Goal: Information Seeking & Learning: Learn about a topic

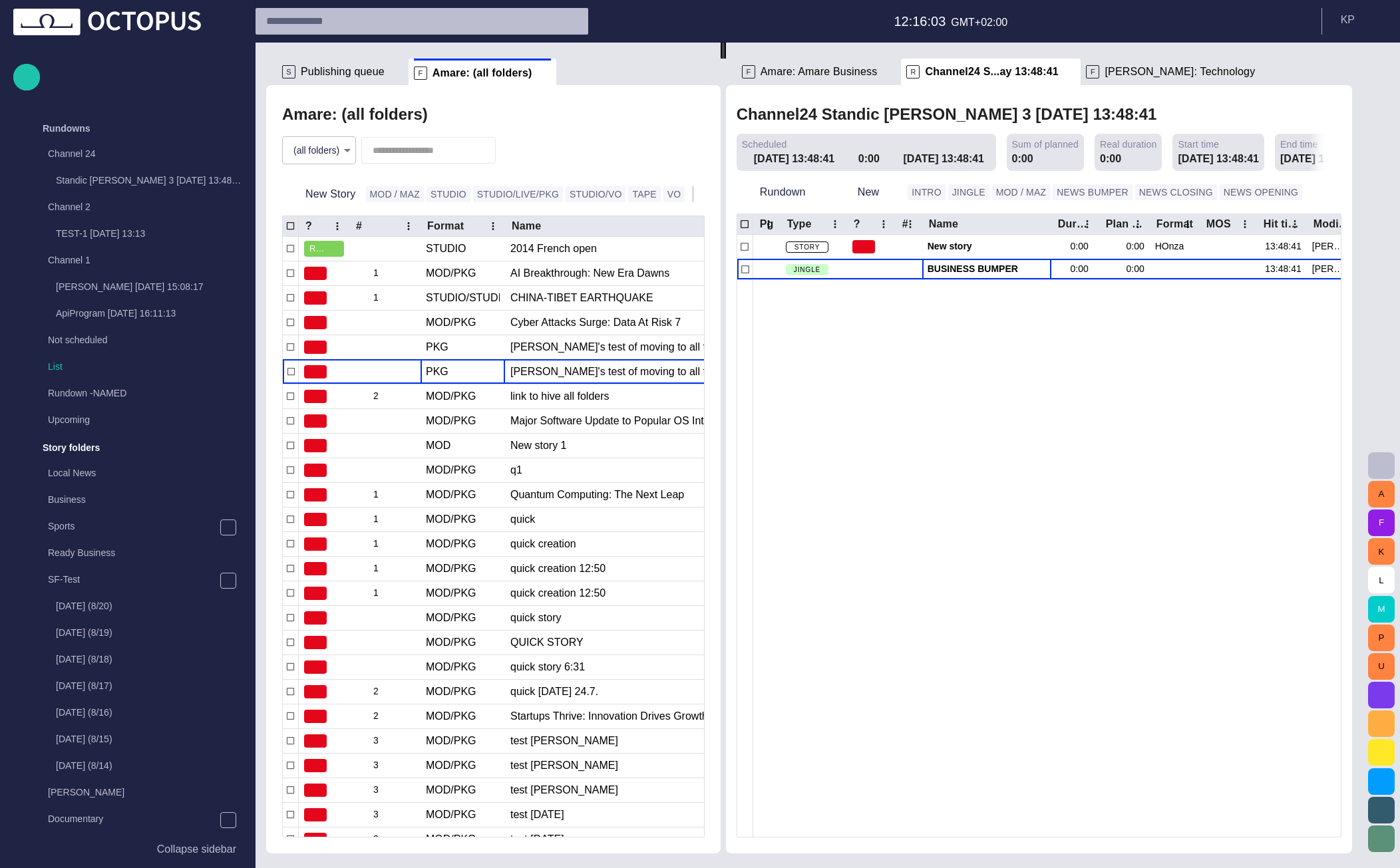
scroll to position [320, 0]
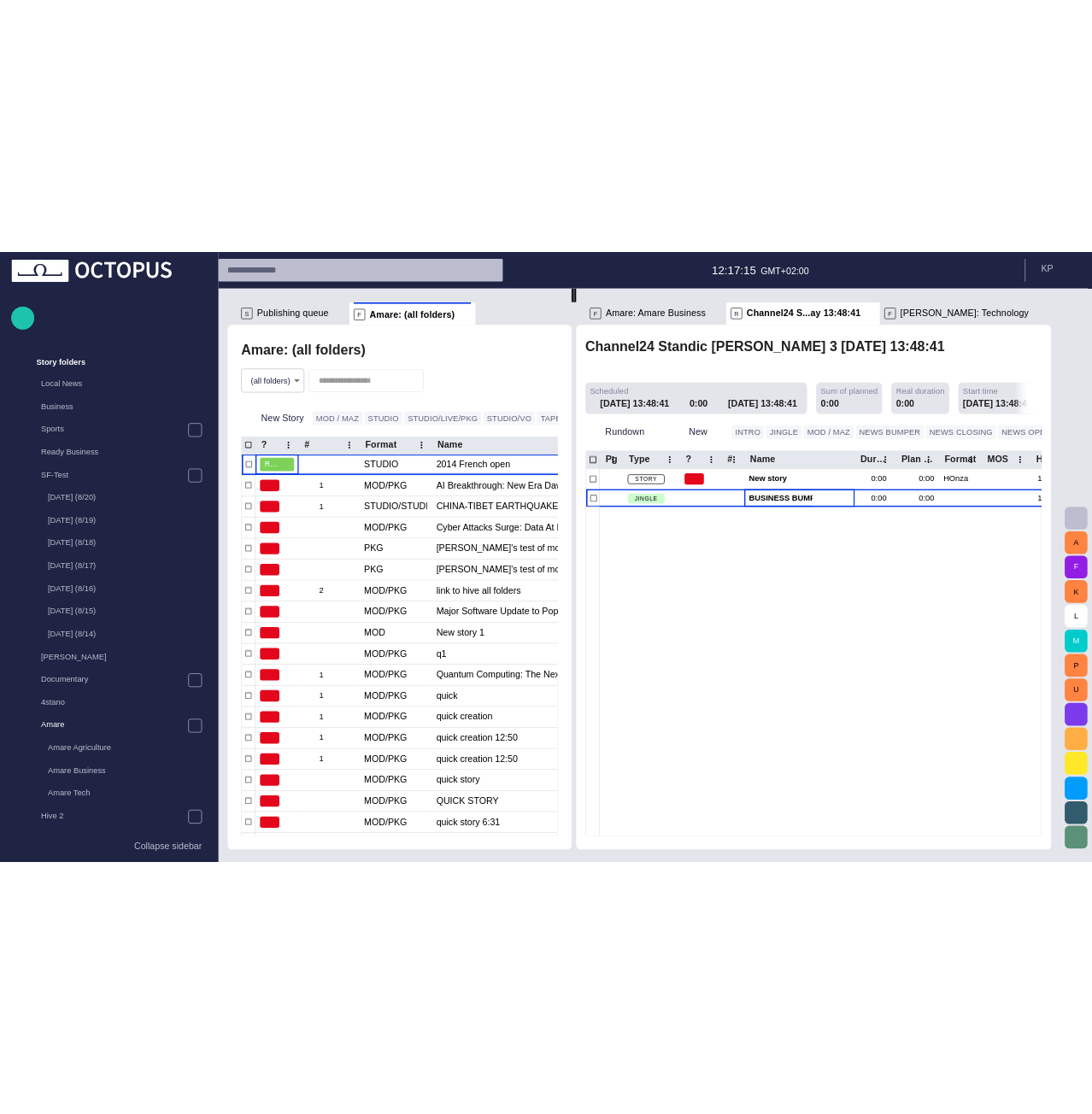
scroll to position [411, 0]
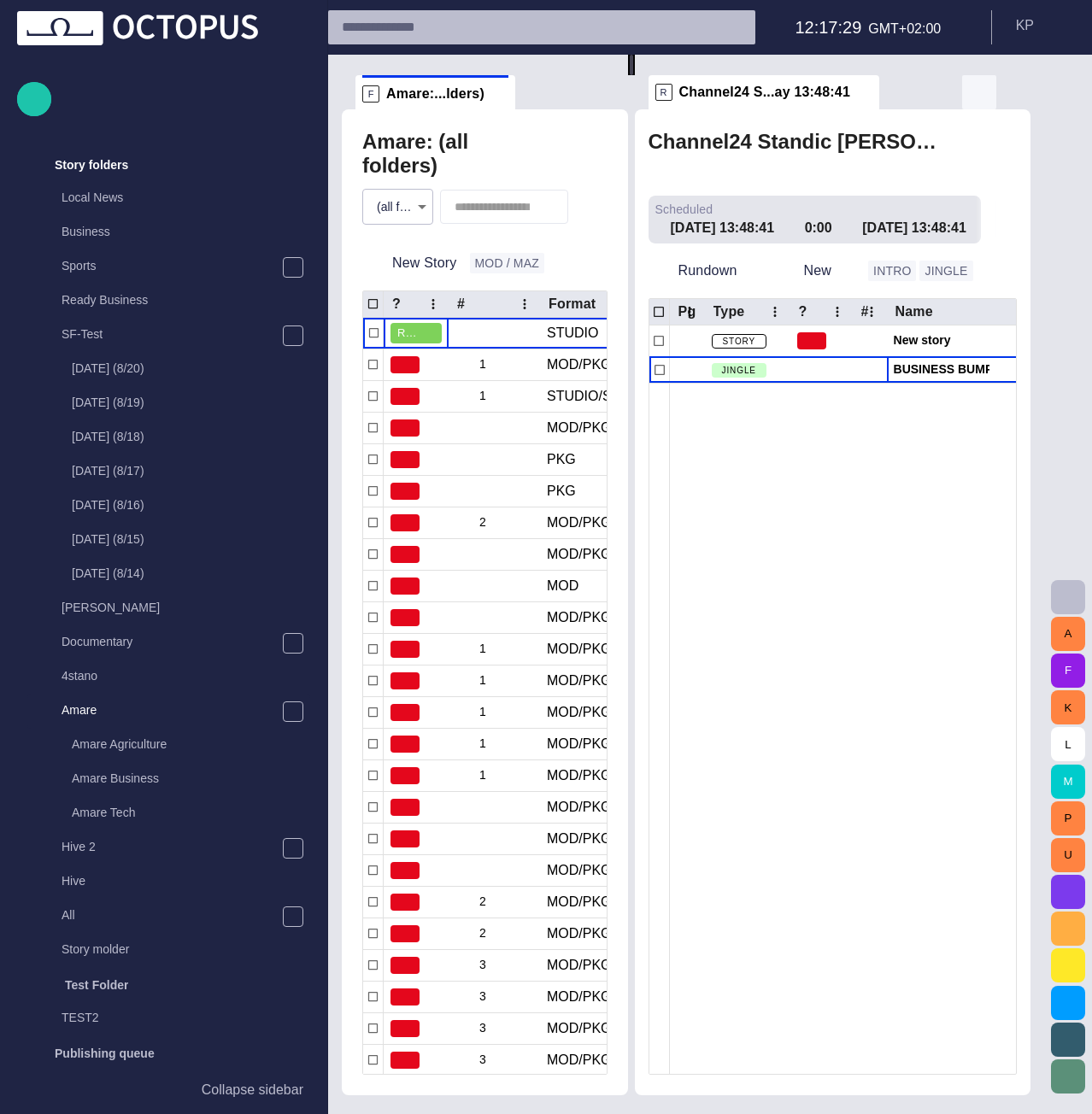
drag, startPoint x: 859, startPoint y: 89, endPoint x: 988, endPoint y: 95, distance: 129.1
click at [859, 89] on span at bounding box center [865, 91] width 17 height 17
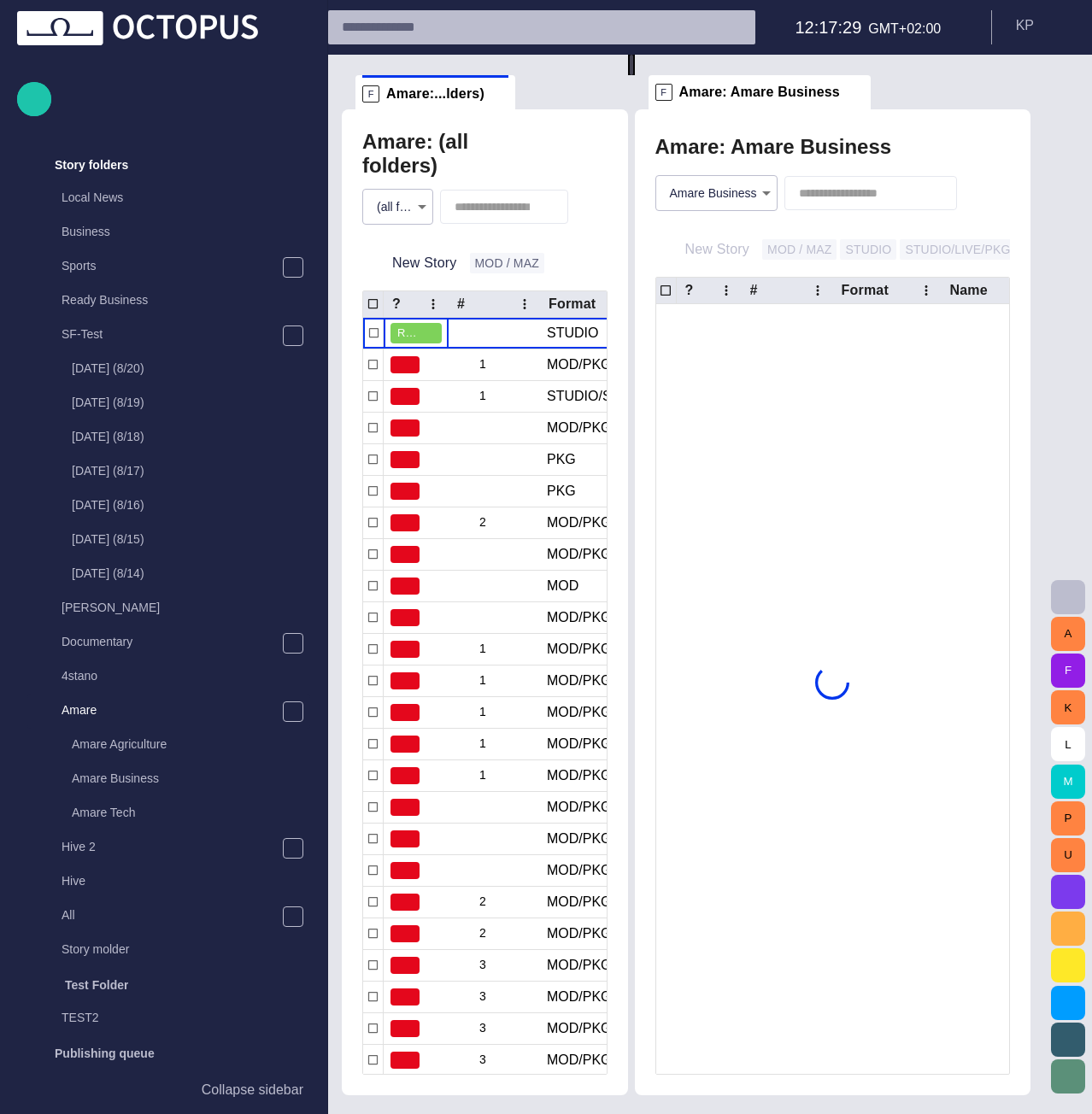
click at [1024, 99] on span "button" at bounding box center [1013, 92] width 20 height 20
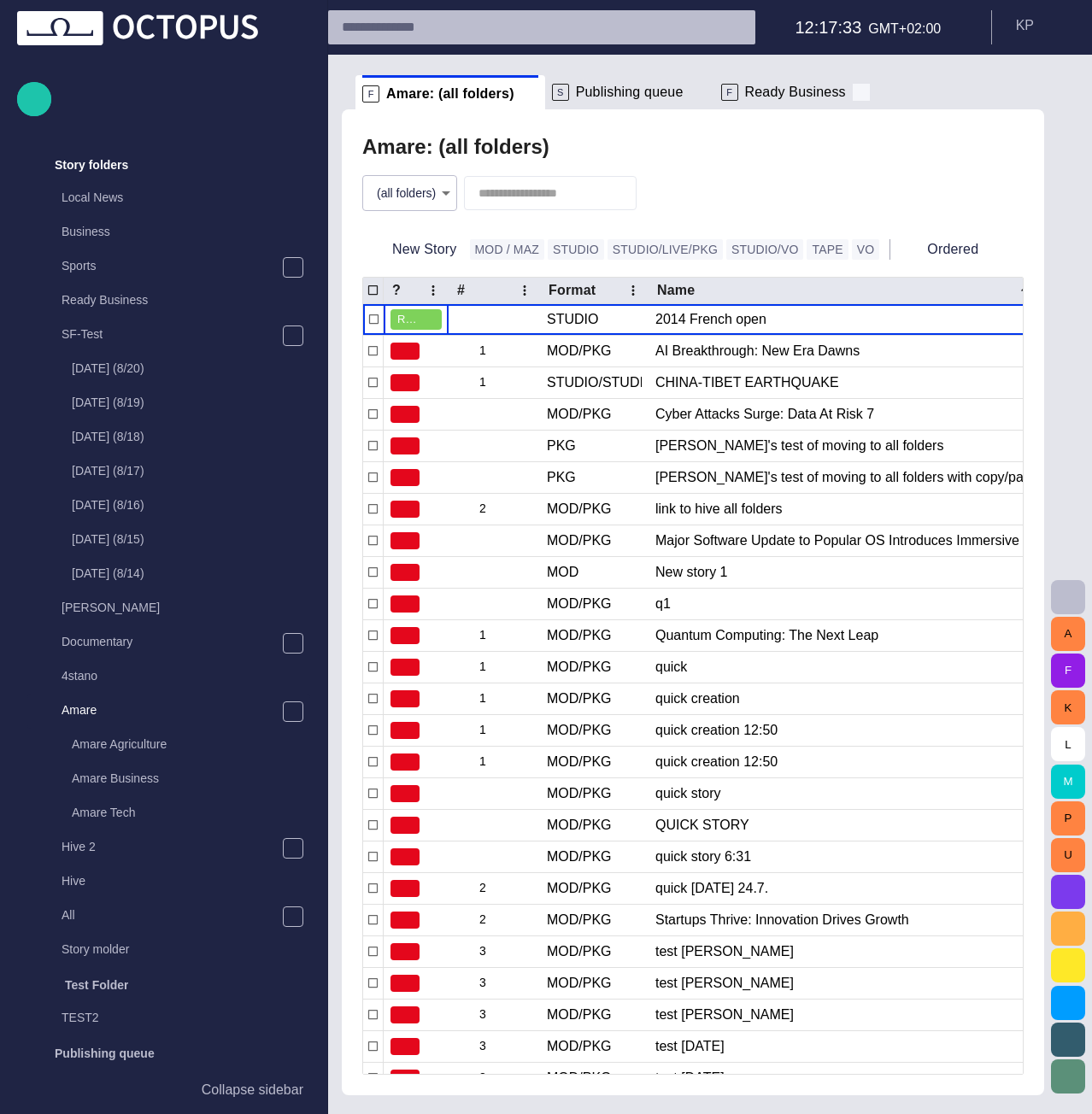
click at [853, 99] on span at bounding box center [860, 91] width 17 height 17
click at [521, 102] on span at bounding box center [529, 93] width 17 height 17
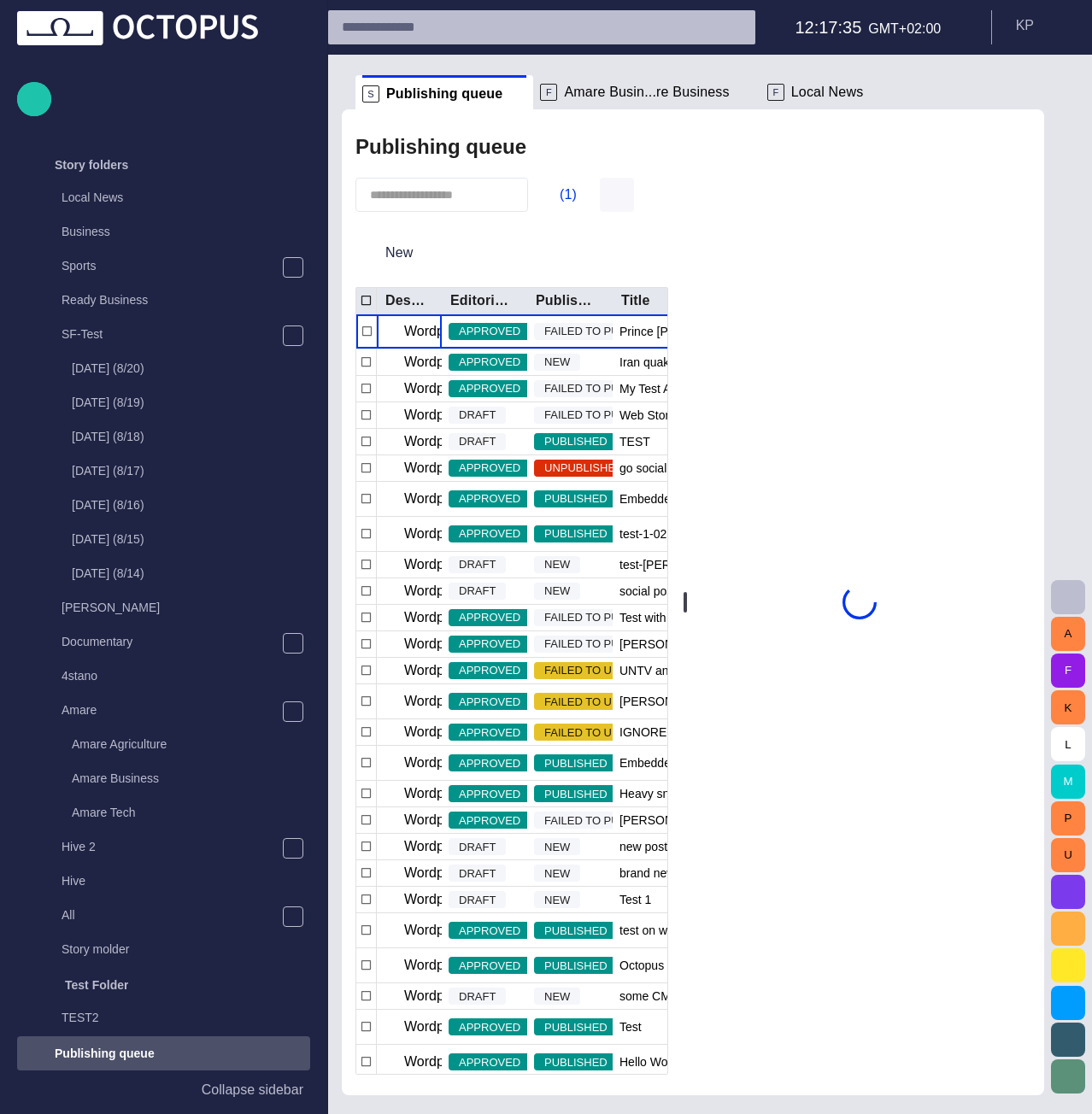
click at [607, 205] on span "button" at bounding box center [617, 194] width 20 height 20
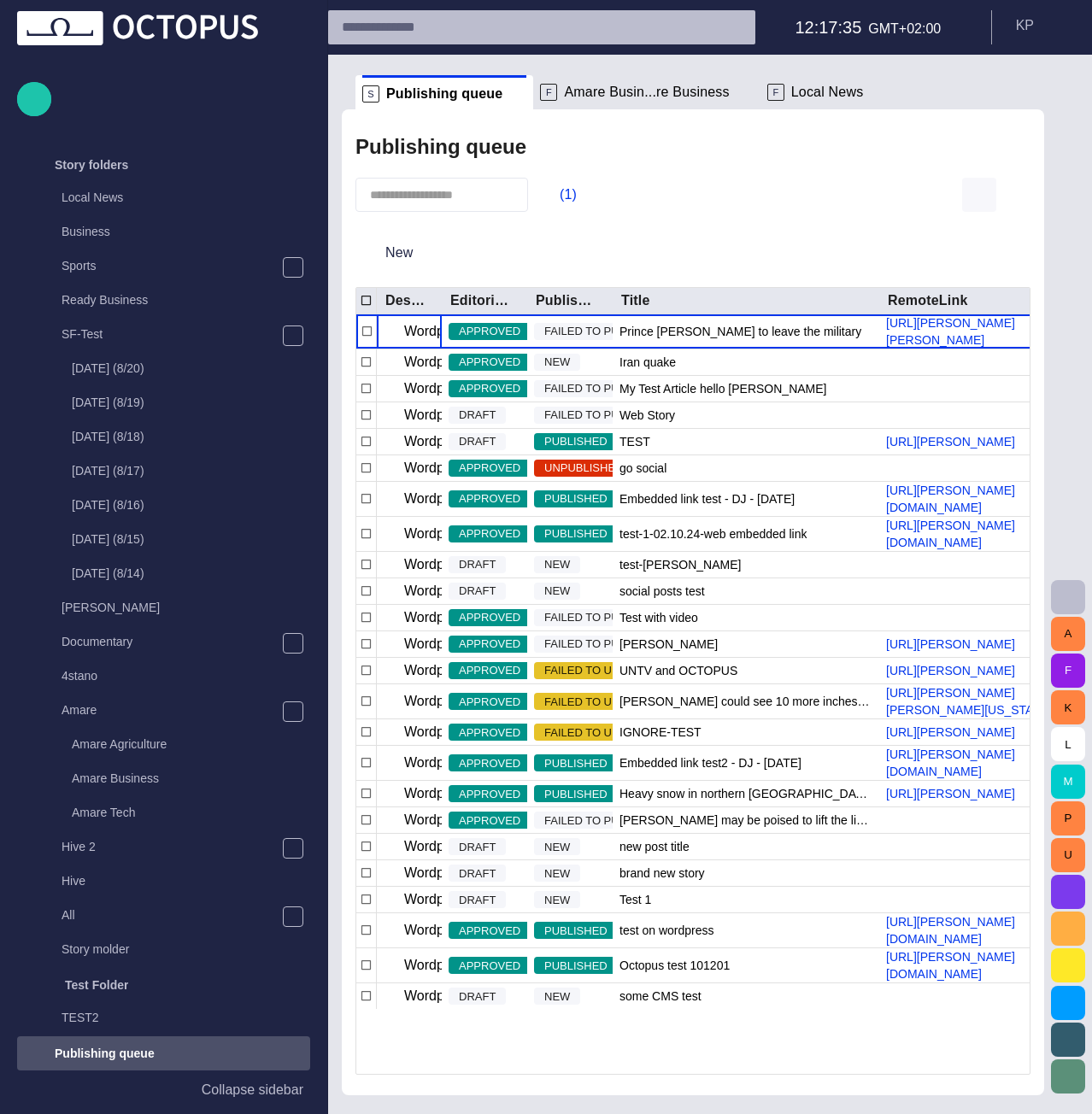
scroll to position [749, 0]
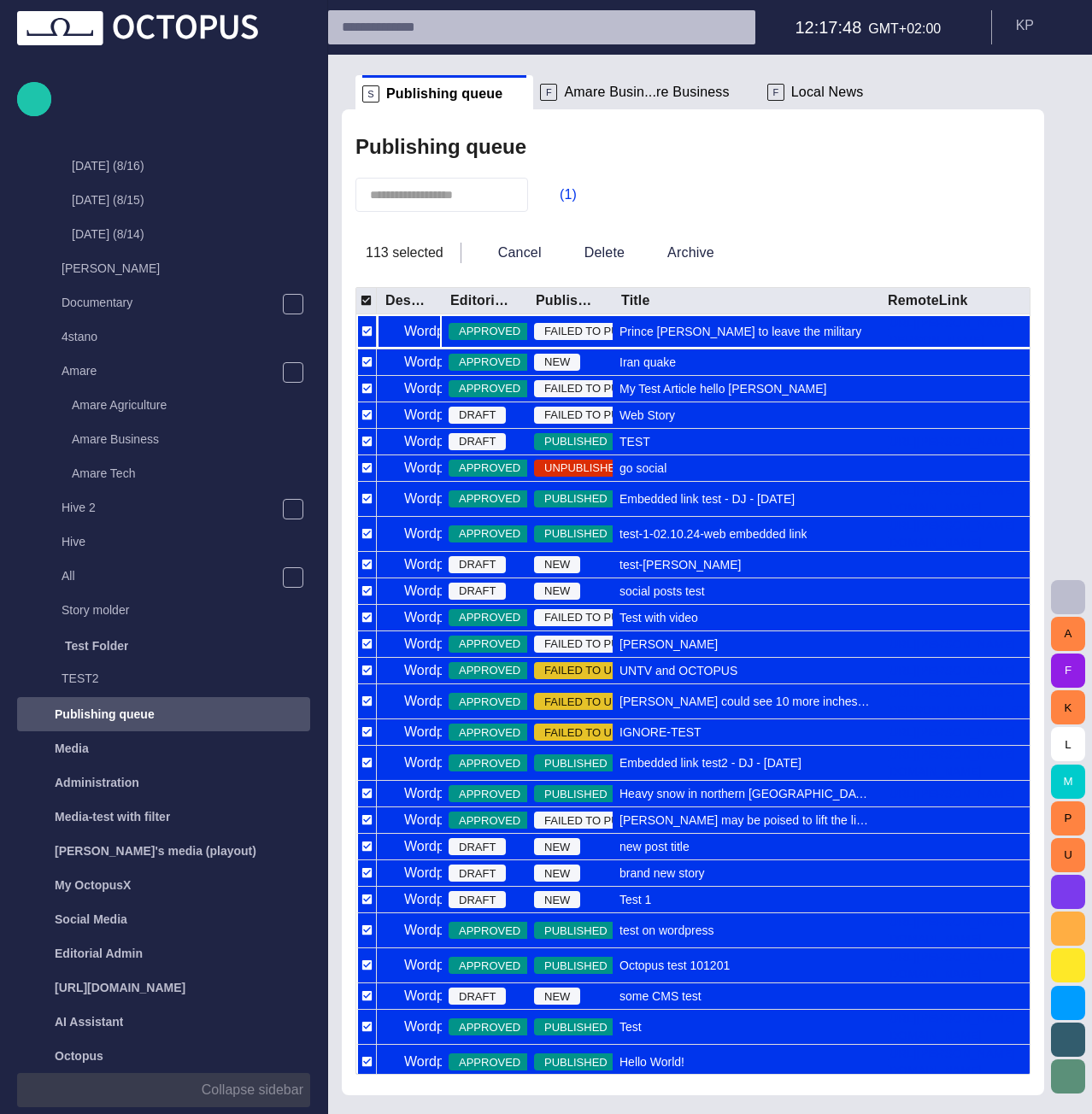
click at [246, 909] on p "Collapse sidebar" at bounding box center [253, 1089] width 102 height 20
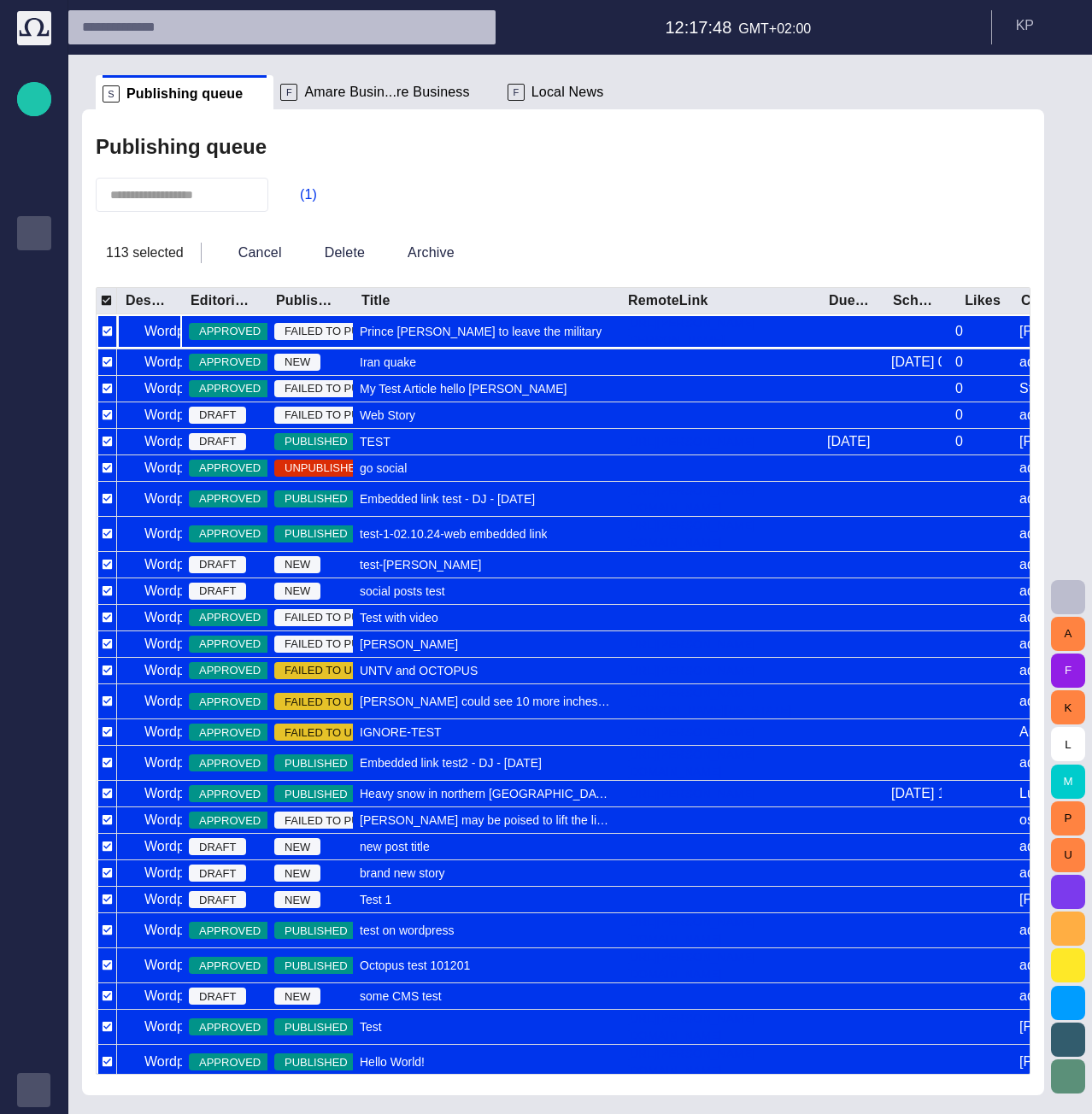
scroll to position [0, 0]
click at [578, 188] on div "(1)" at bounding box center [563, 195] width 935 height 34
click at [236, 250] on button "Cancel" at bounding box center [248, 253] width 80 height 31
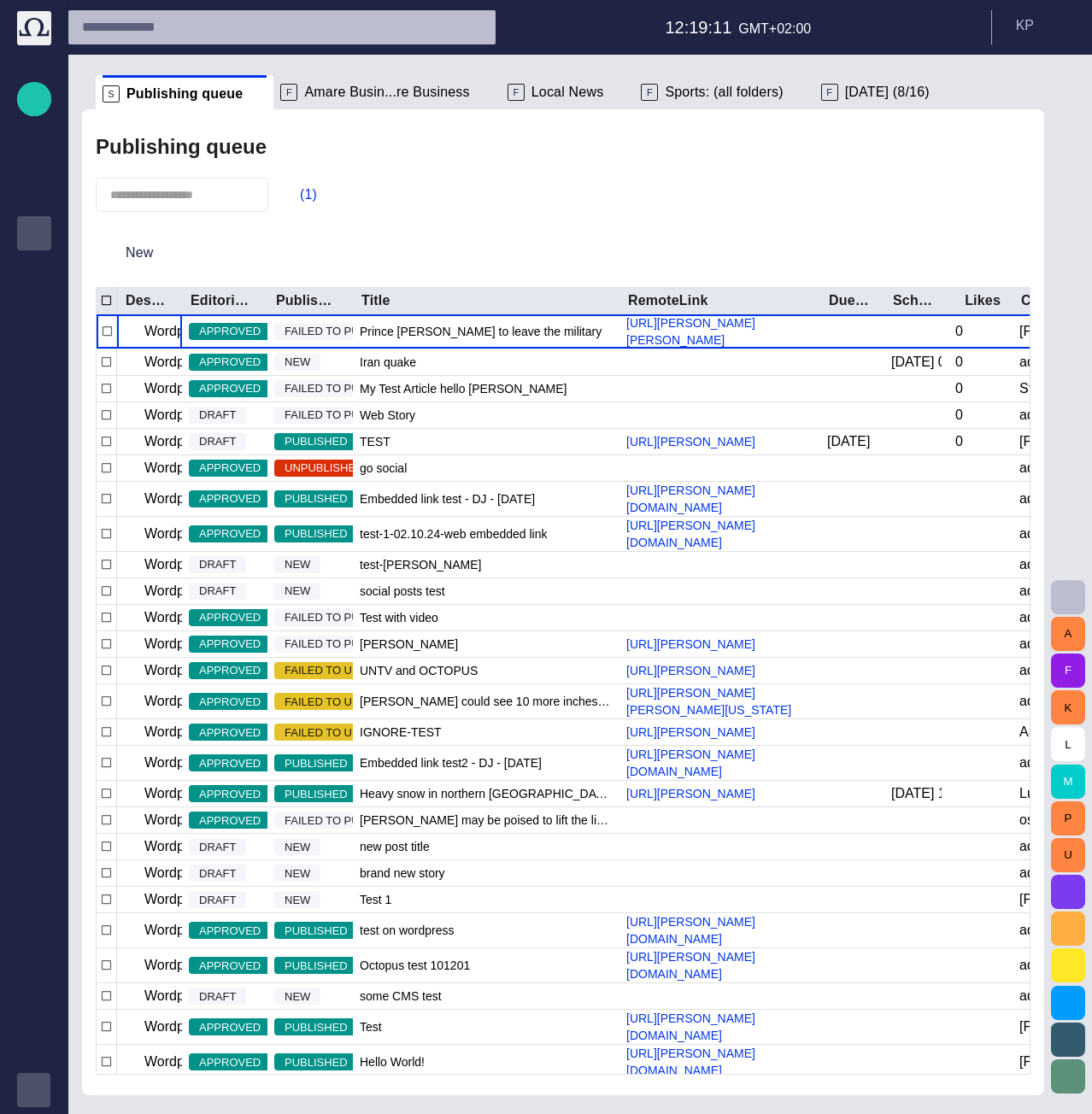
drag, startPoint x: 319, startPoint y: 204, endPoint x: 374, endPoint y: 249, distance: 71.1
click at [319, 204] on button "(1)" at bounding box center [300, 195] width 49 height 31
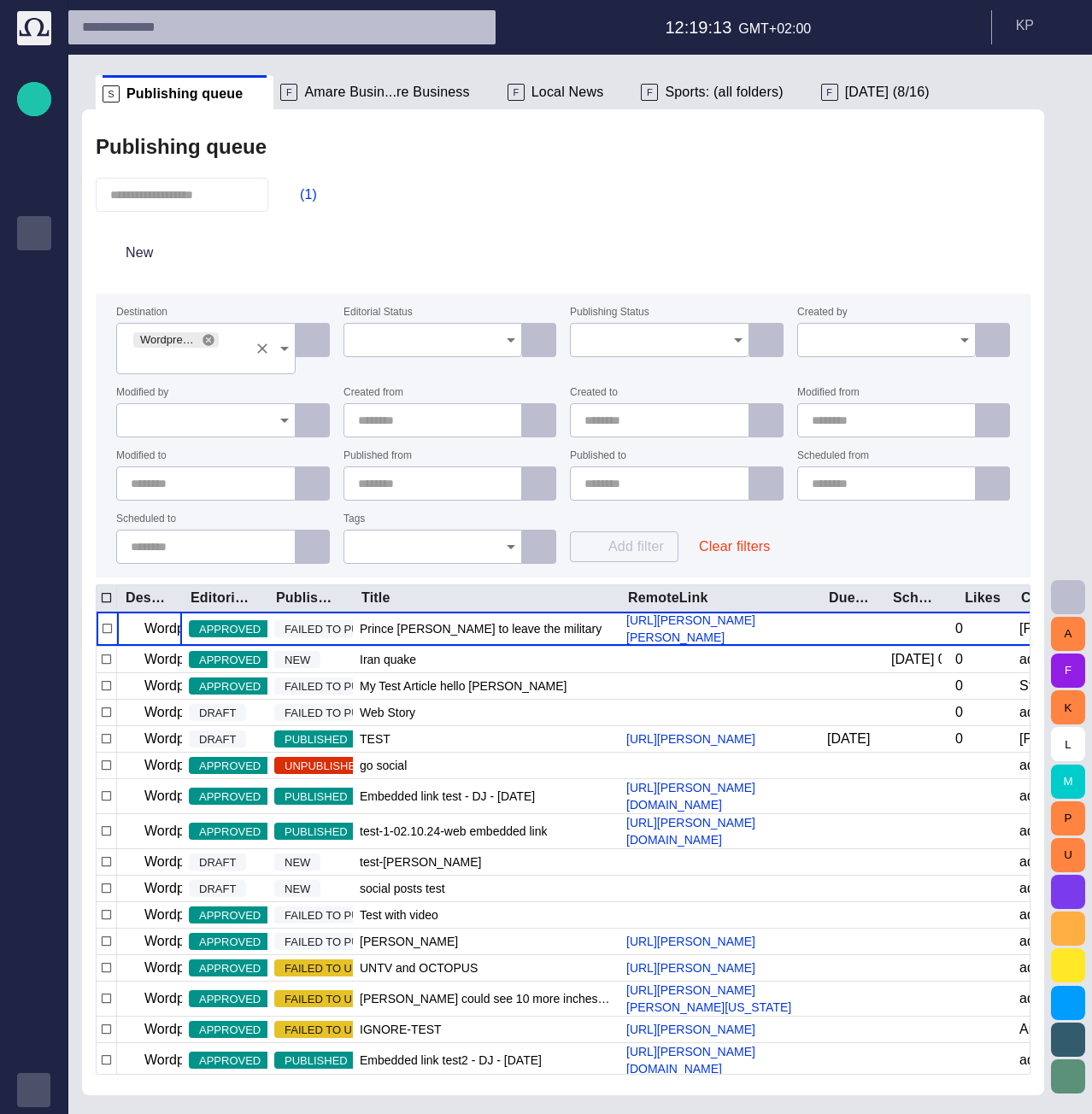
click at [206, 343] on icon at bounding box center [208, 339] width 11 height 11
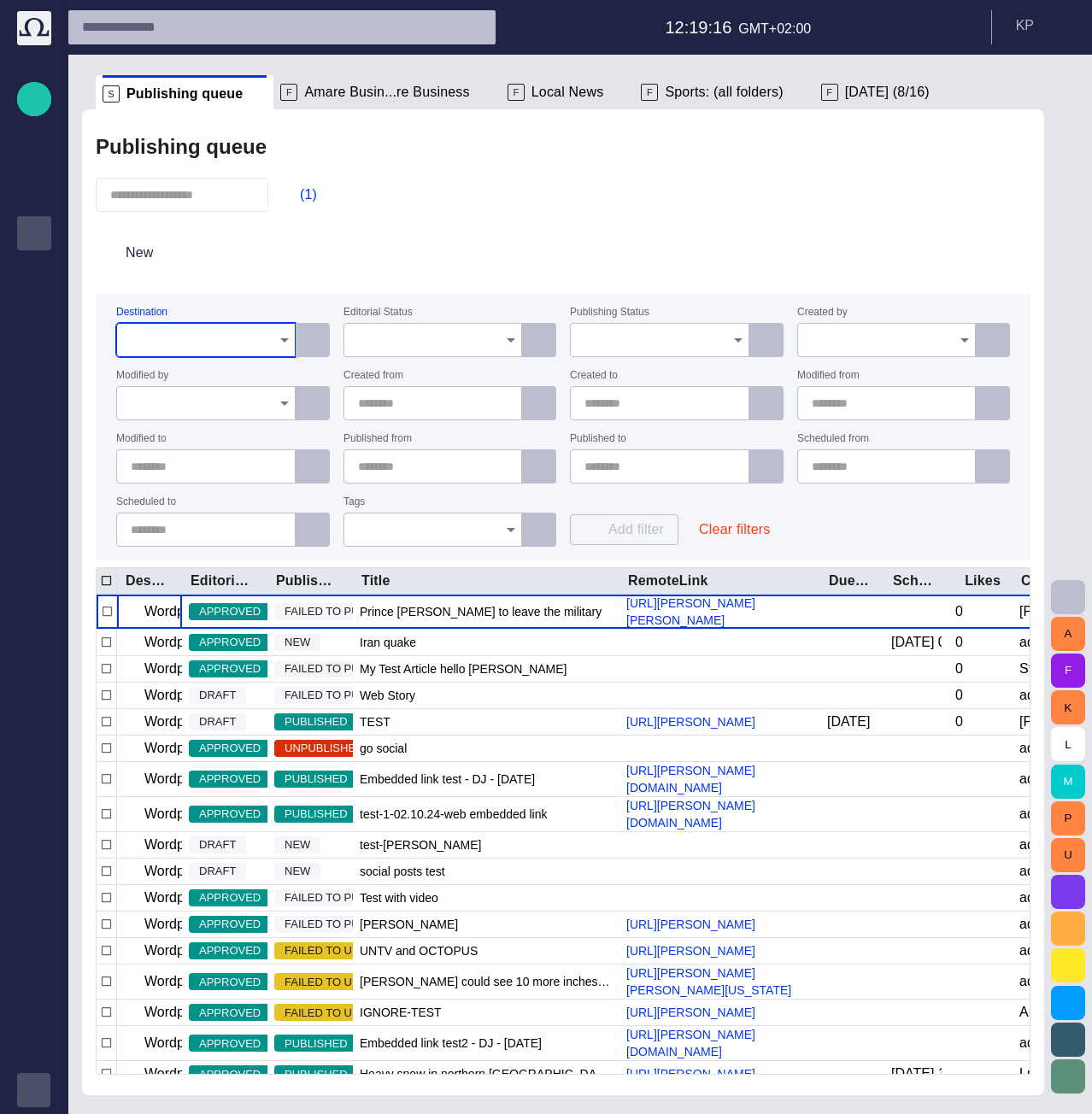
click at [597, 225] on div "Publishing queue (1) New Destination Editorial Status Publishing Status Created…" at bounding box center [563, 345] width 935 height 431
click at [296, 197] on button "button" at bounding box center [291, 195] width 32 height 31
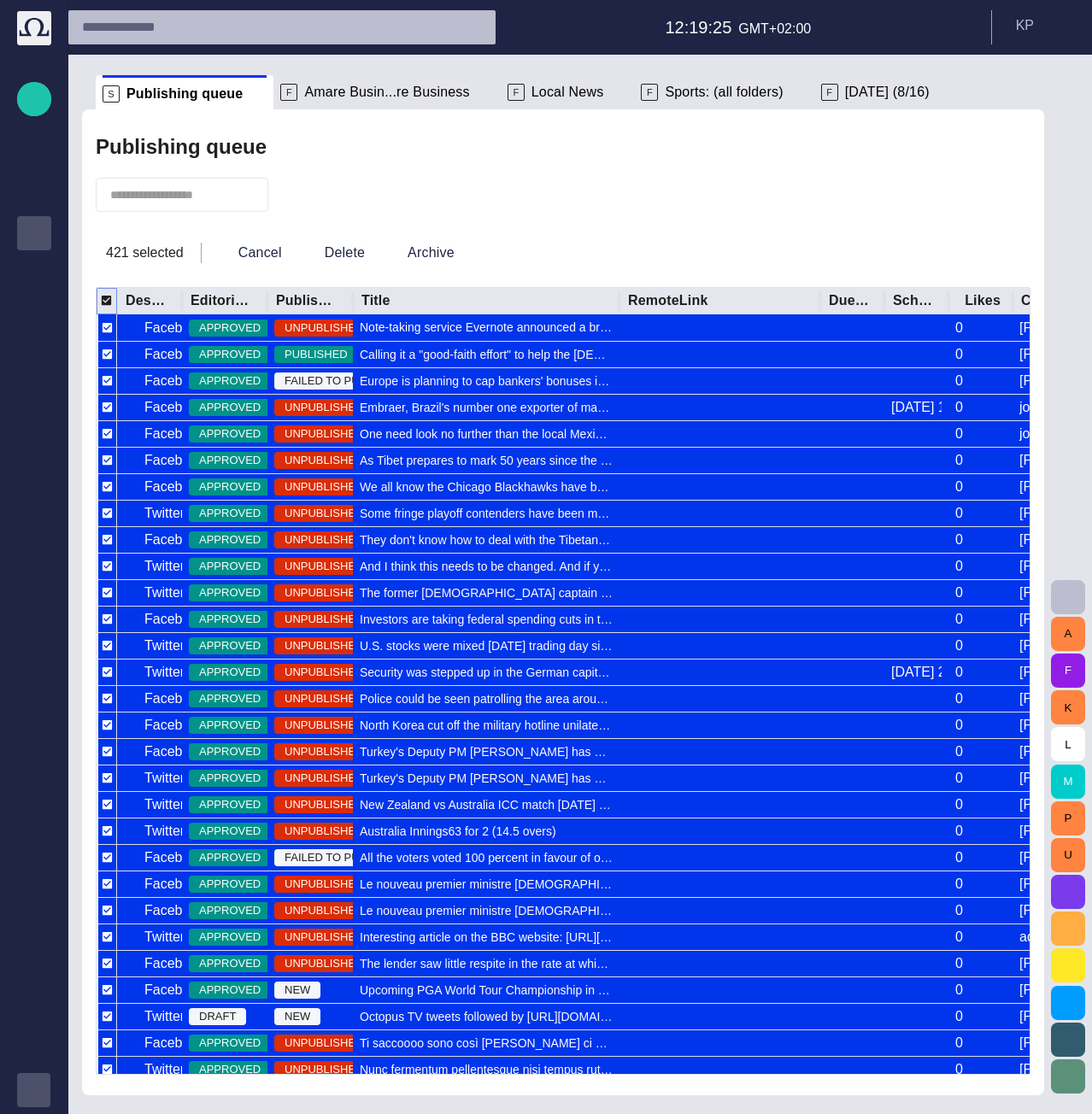
scroll to position [54, 0]
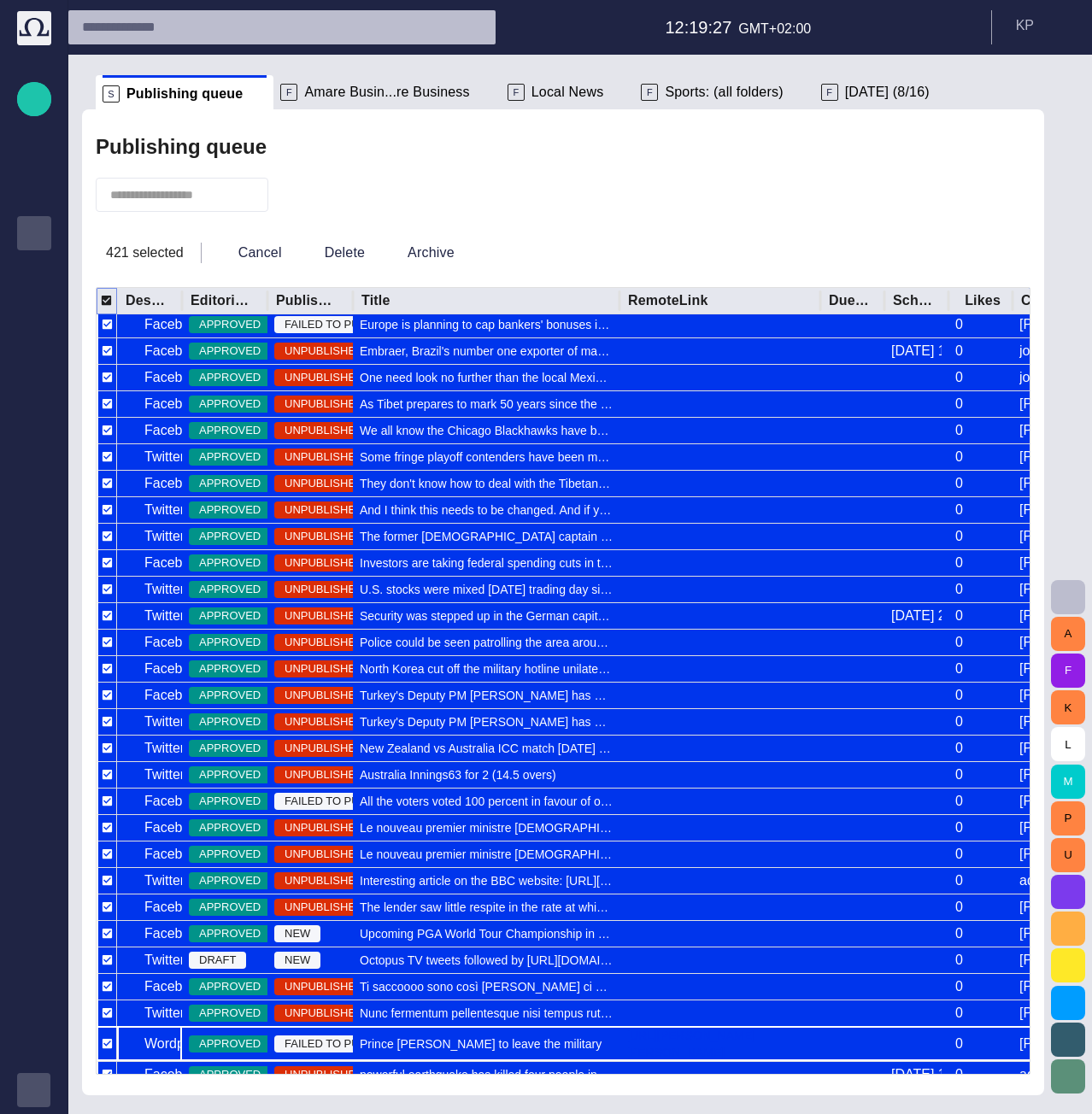
click at [115, 303] on icon at bounding box center [117, 300] width 20 height 20
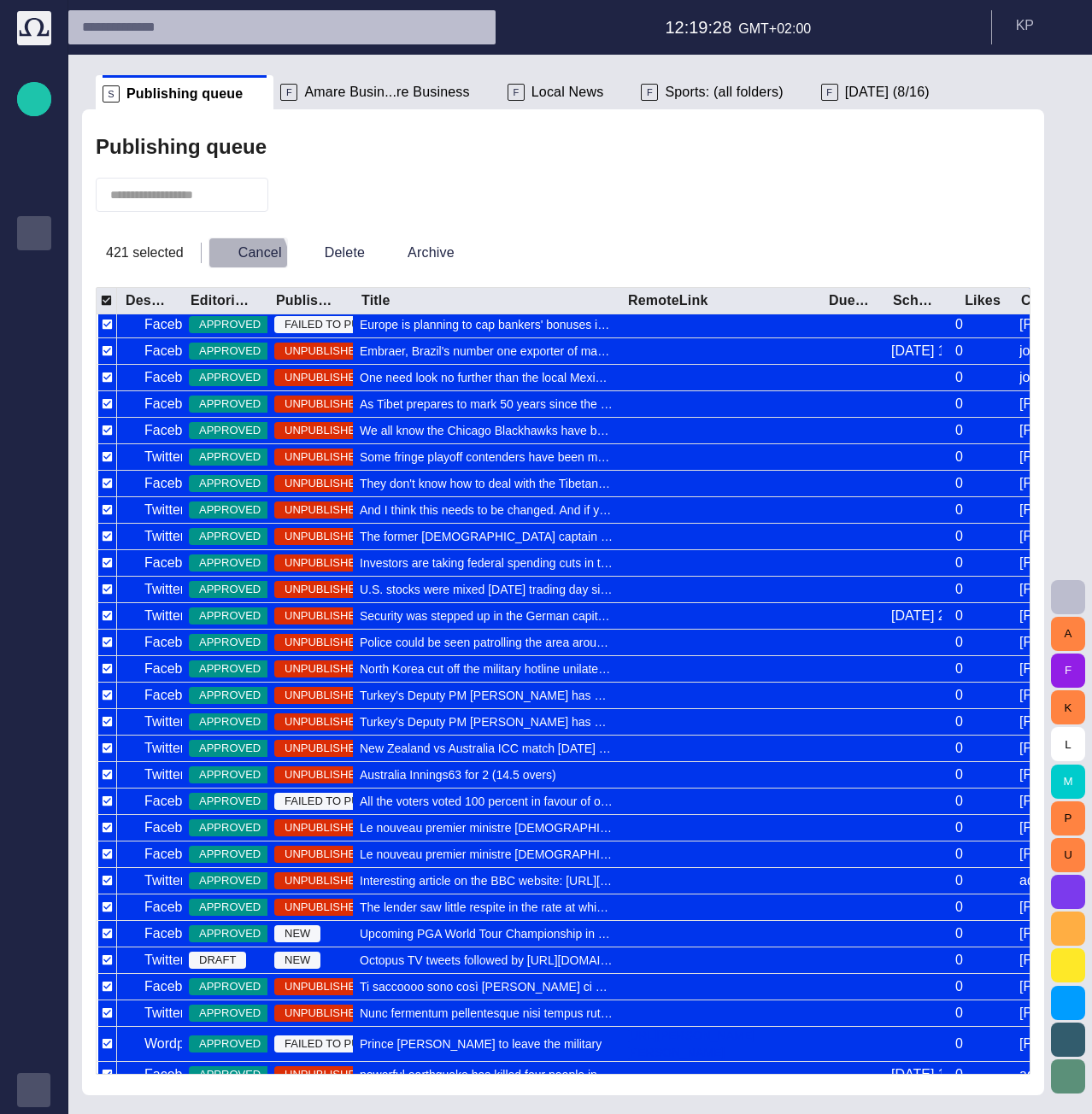
click at [238, 259] on button "Cancel" at bounding box center [248, 253] width 80 height 31
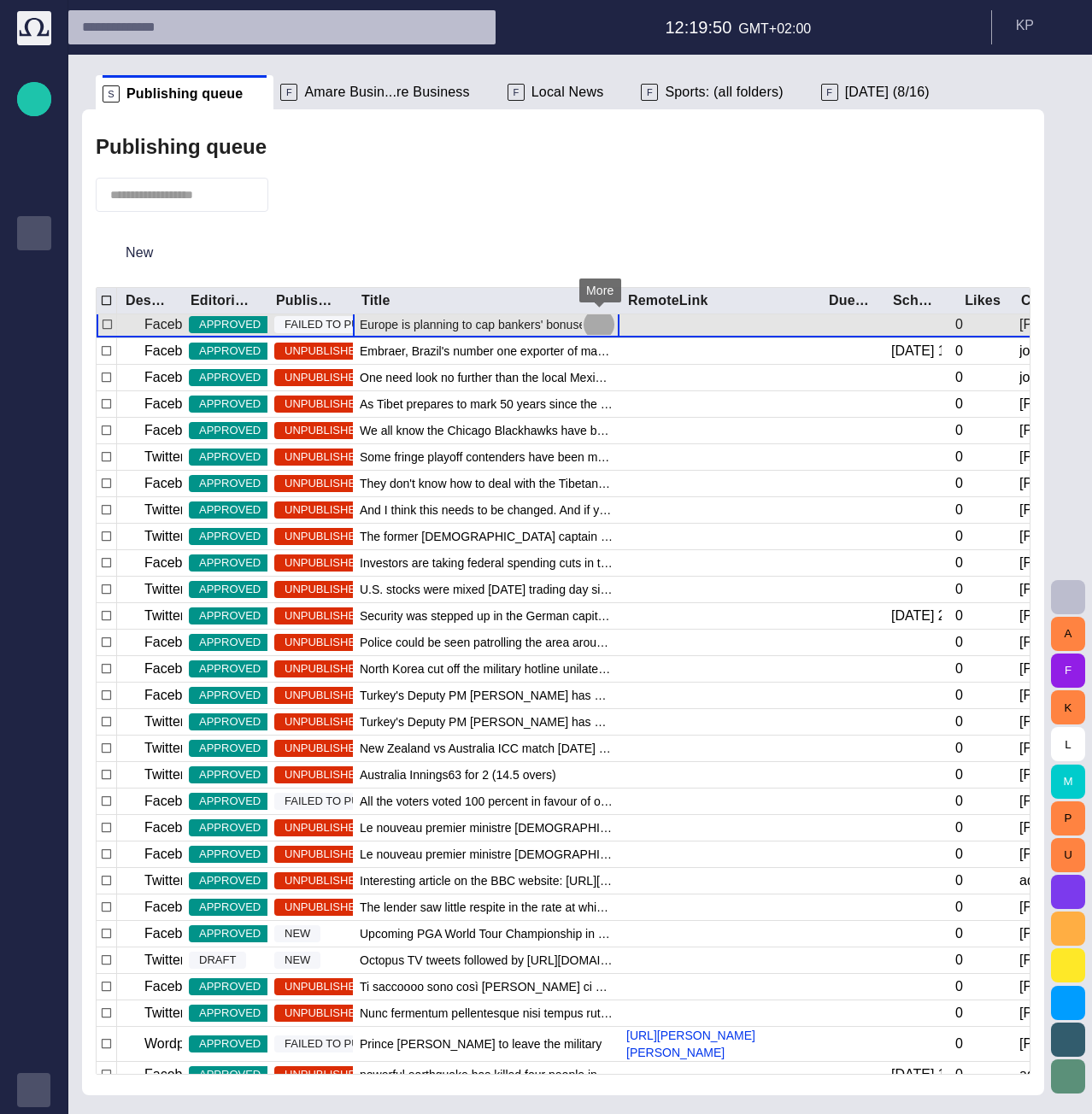
click at [599, 327] on span "button" at bounding box center [598, 324] width 20 height 20
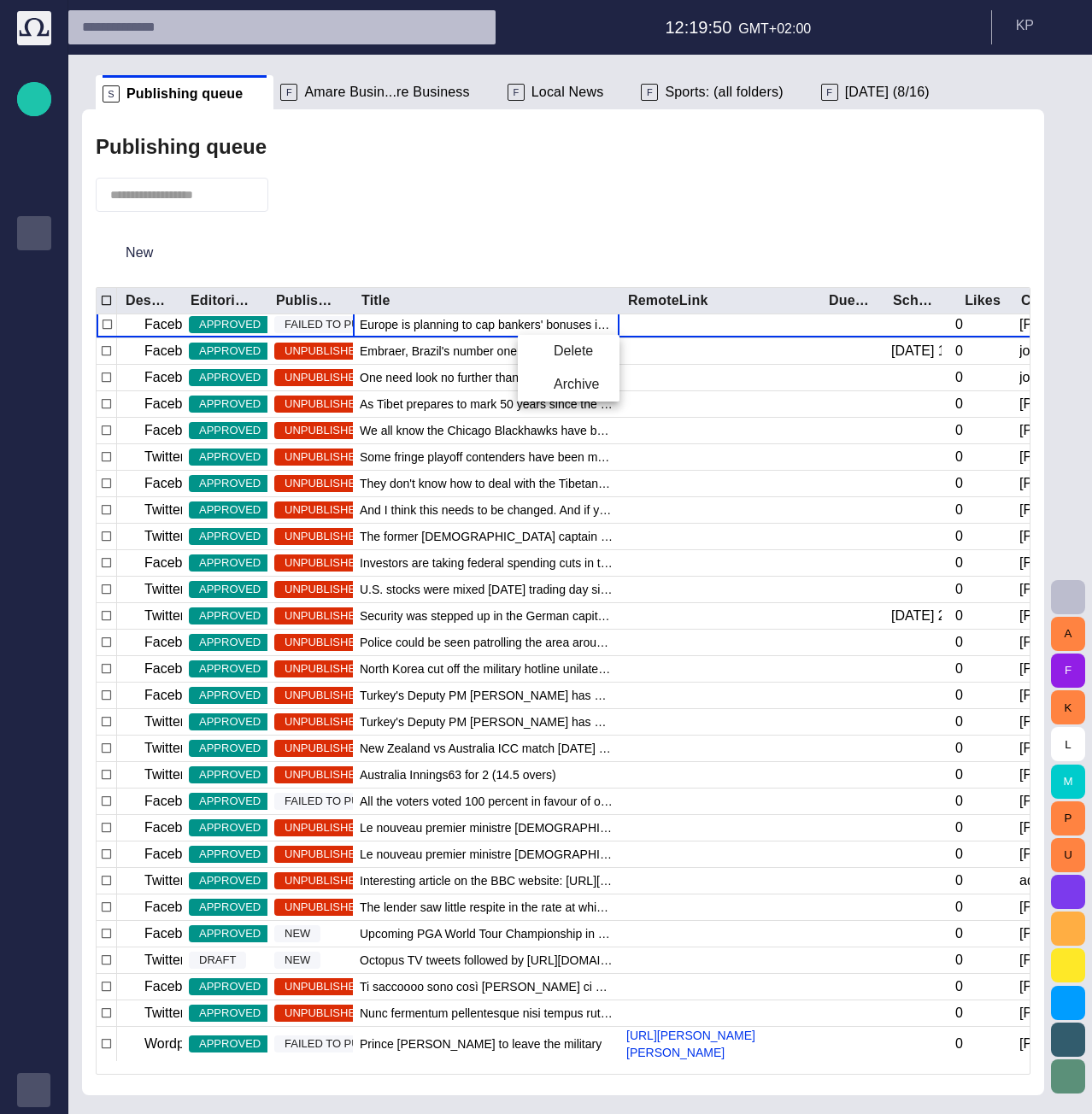
scroll to position [50, 0]
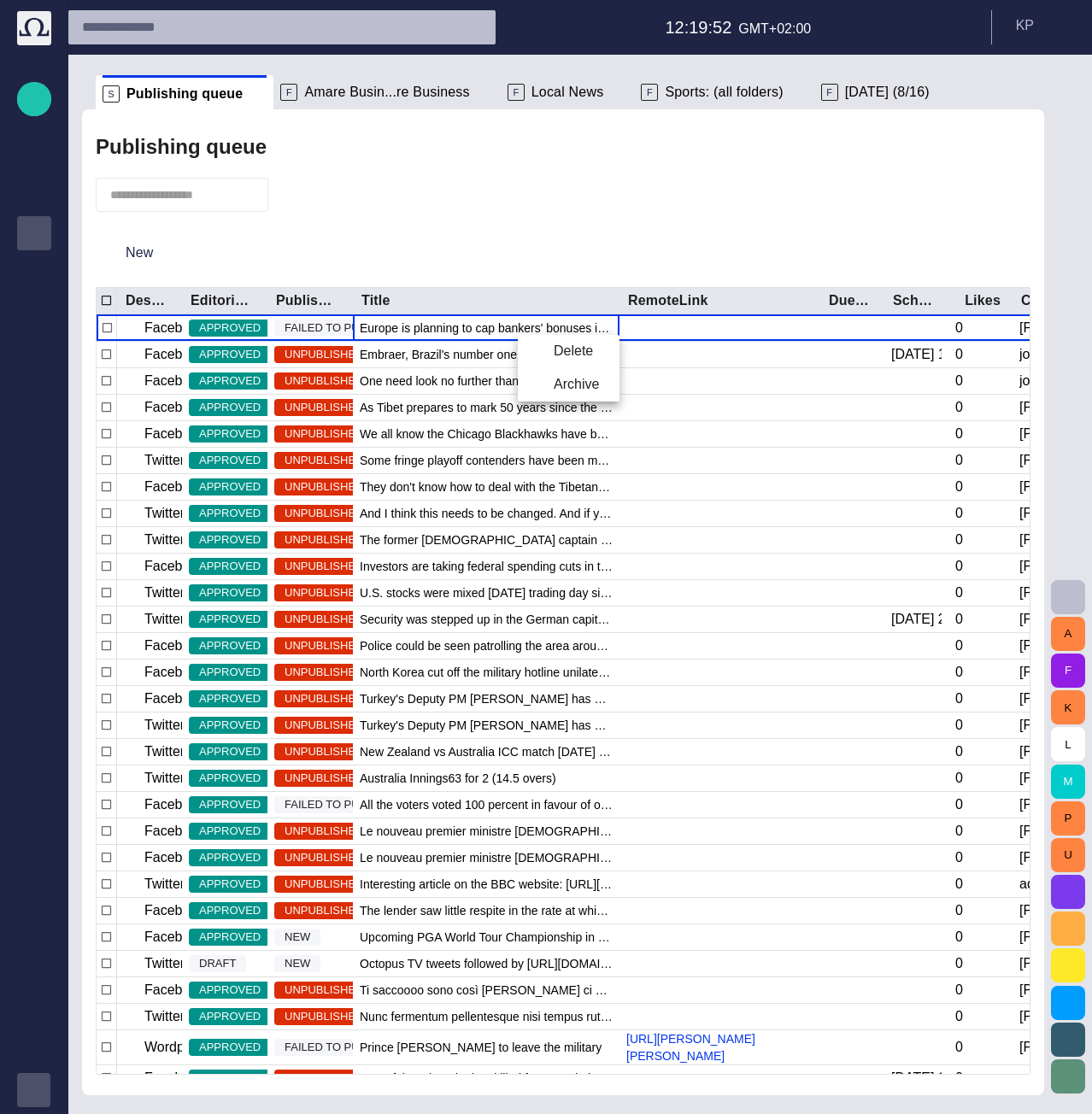
click at [580, 257] on div at bounding box center [546, 557] width 1092 height 1114
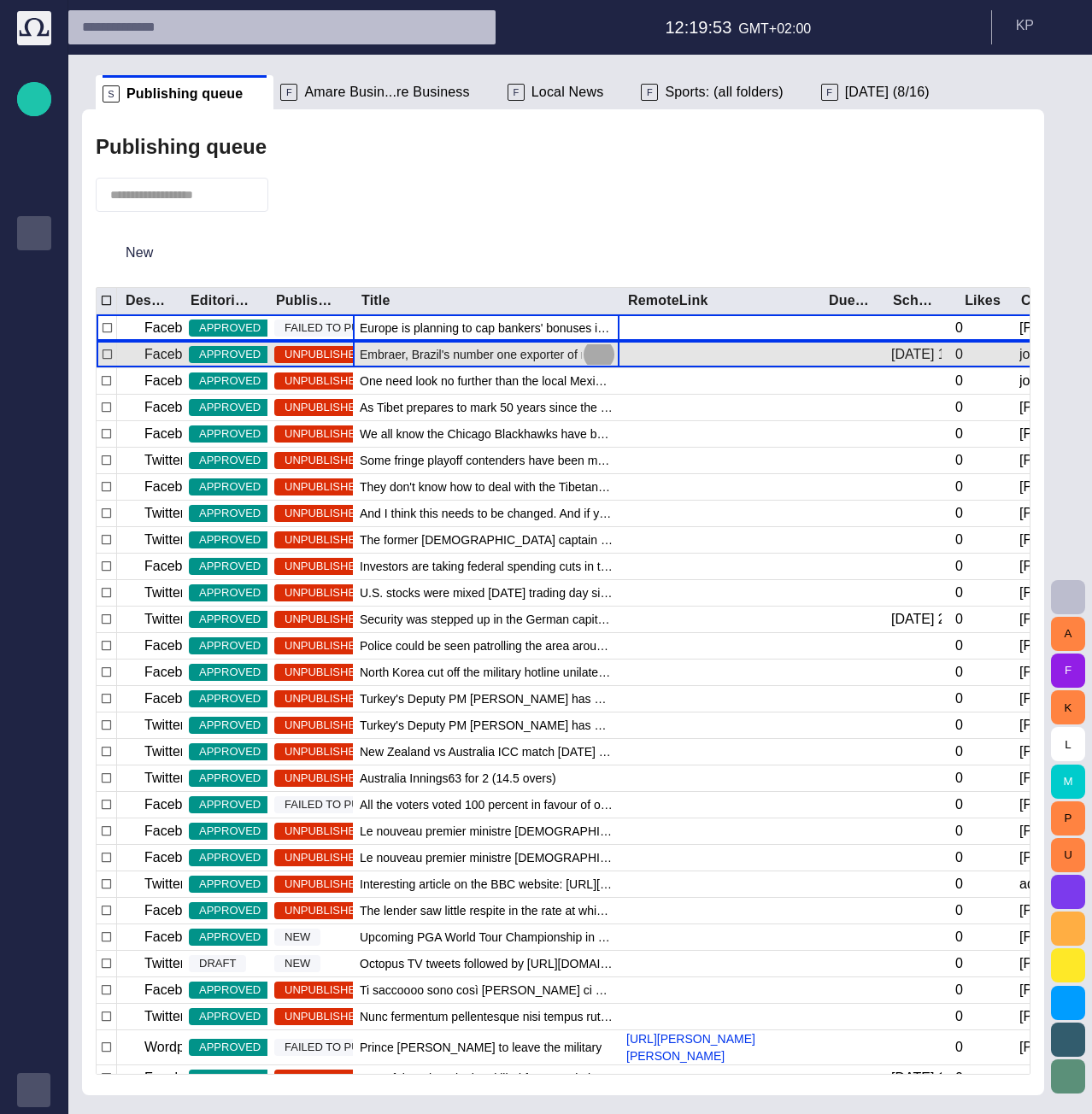
click at [602, 355] on span "button" at bounding box center [598, 354] width 20 height 20
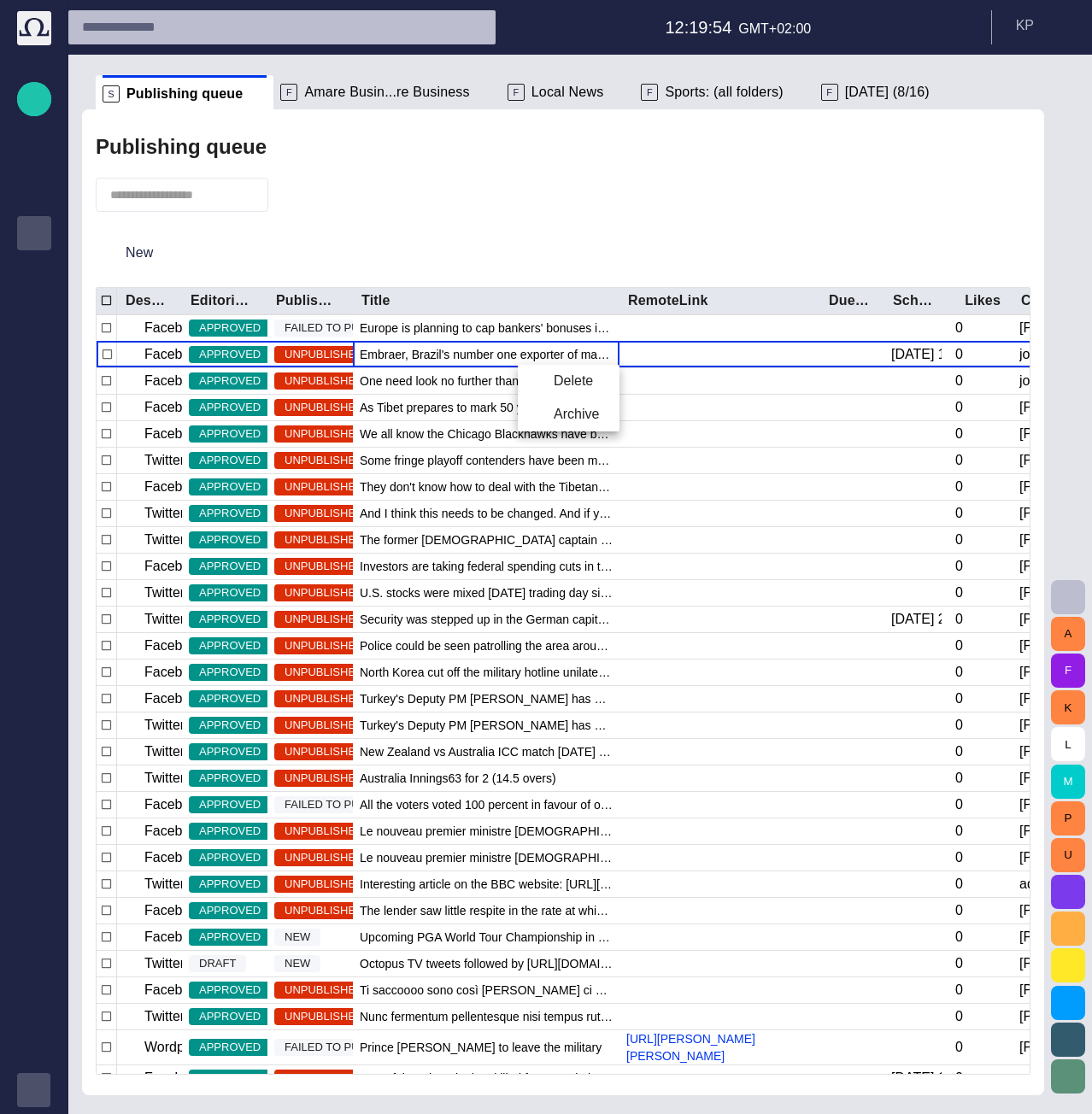
click at [553, 446] on div at bounding box center [546, 557] width 1092 height 1114
click at [593, 228] on div "New" at bounding box center [563, 253] width 935 height 54
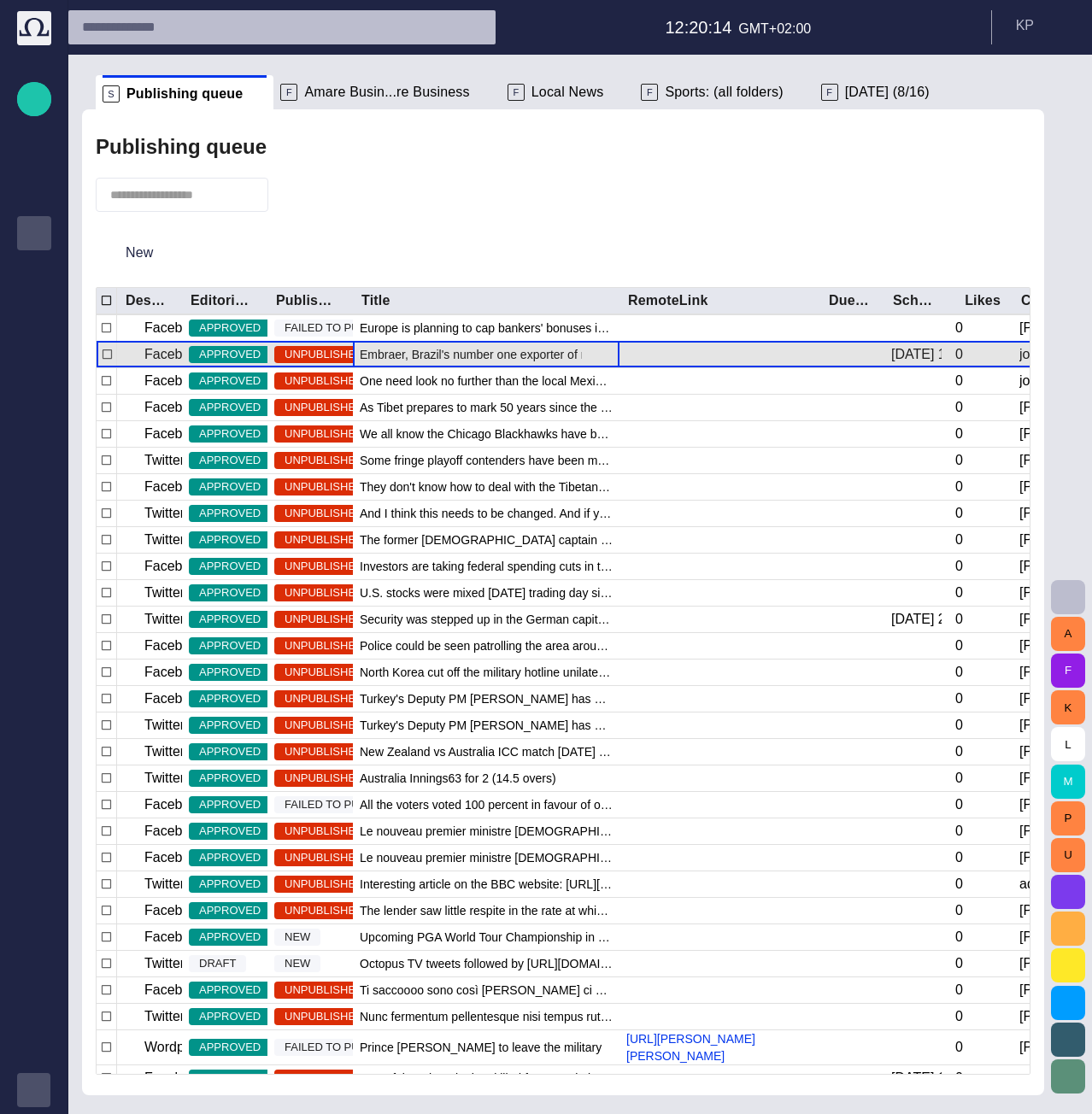
click at [596, 357] on span "button" at bounding box center [598, 354] width 20 height 20
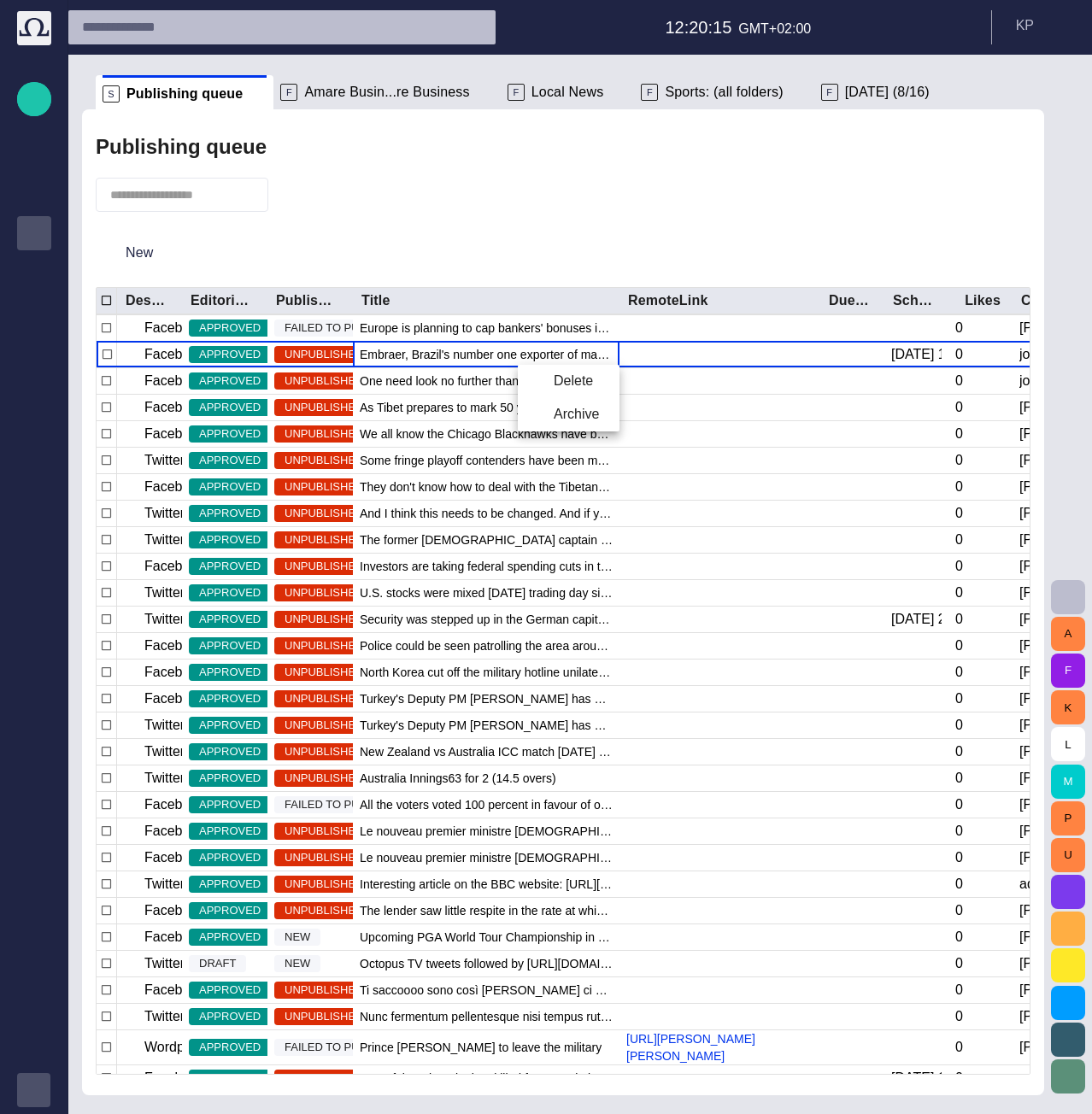
click at [713, 382] on div at bounding box center [546, 557] width 1092 height 1114
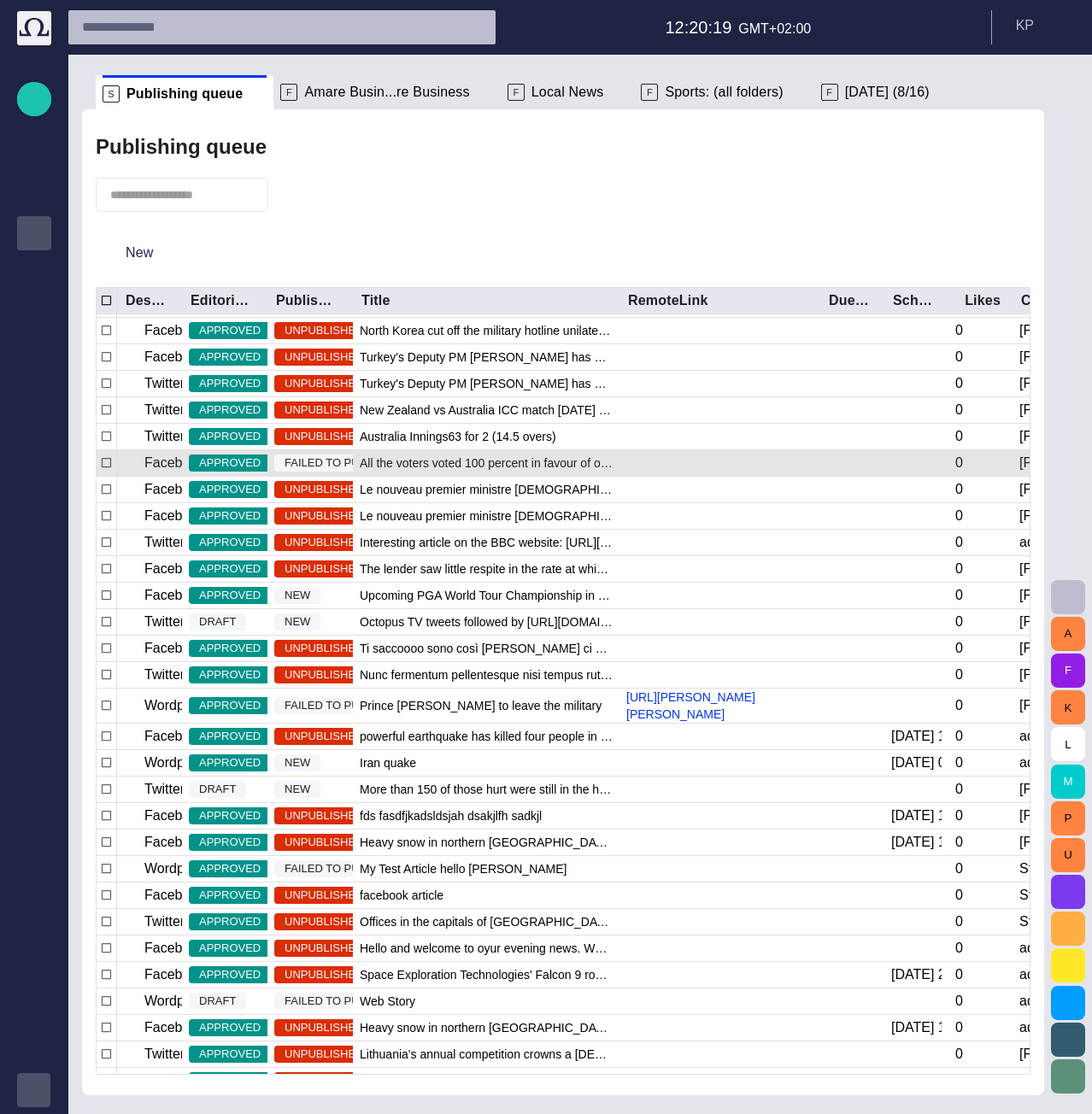
scroll to position [375, 0]
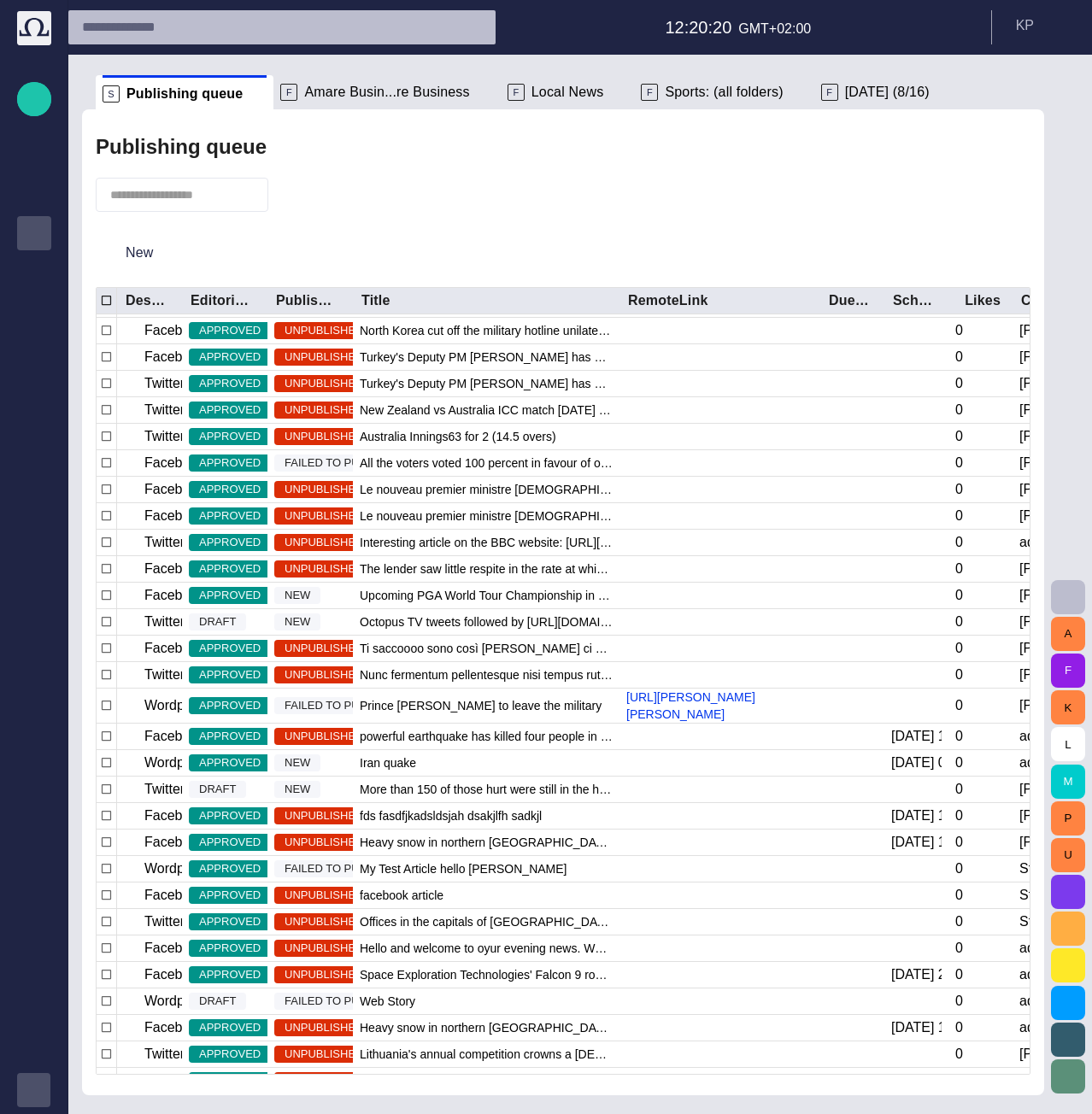
click at [774, 231] on div "New" at bounding box center [563, 253] width 935 height 54
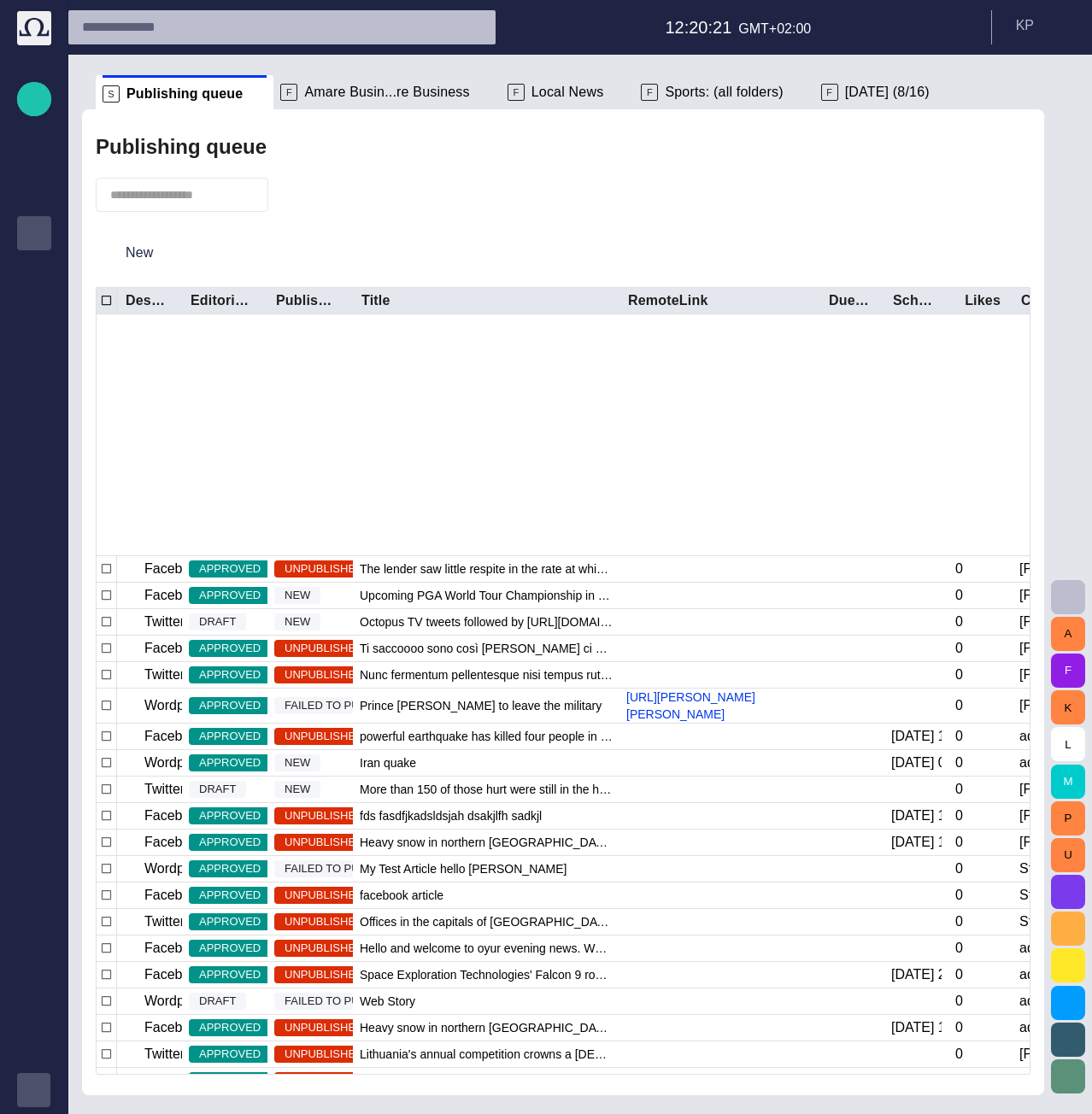
scroll to position [618, 0]
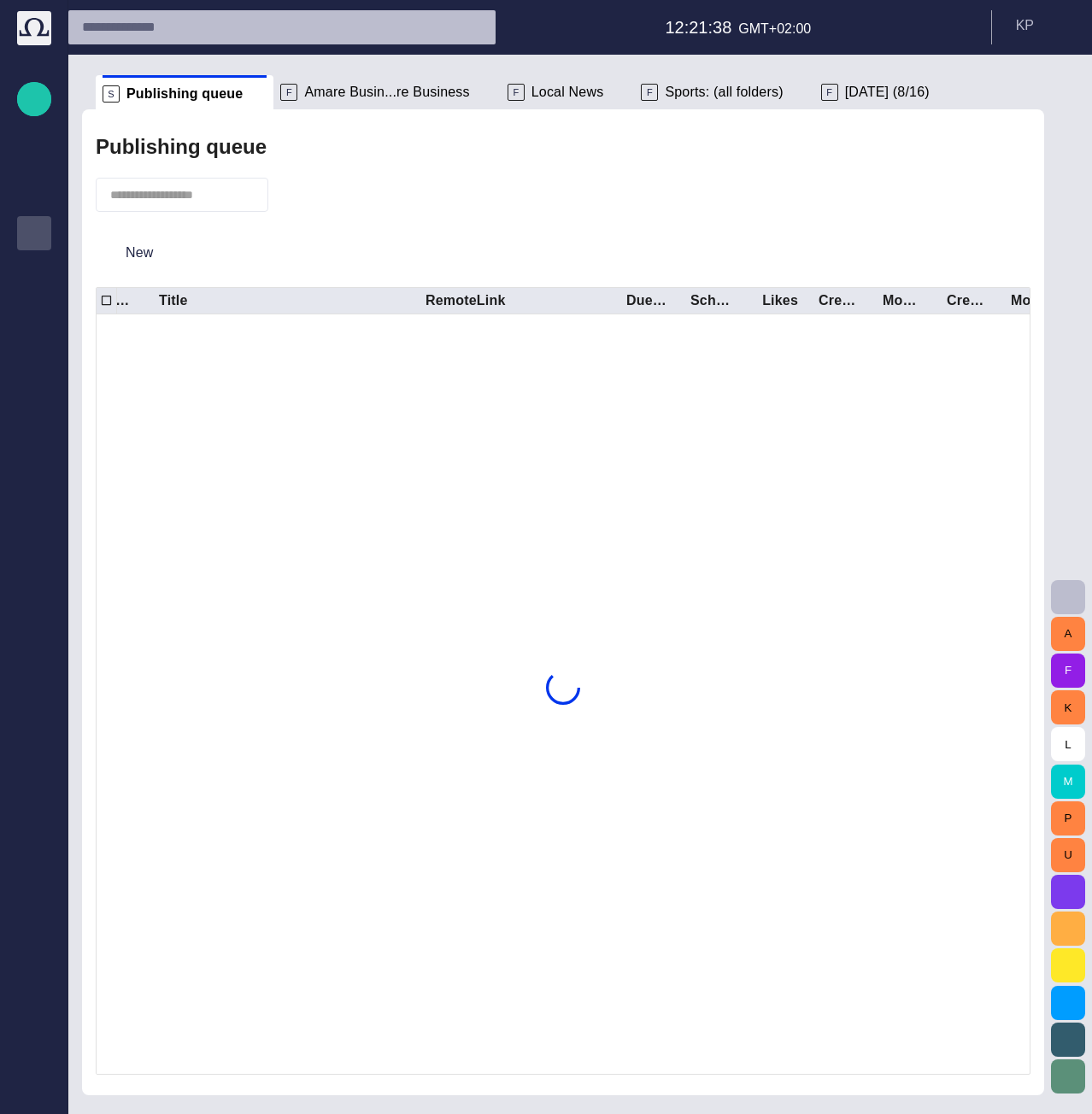
scroll to position [0, 203]
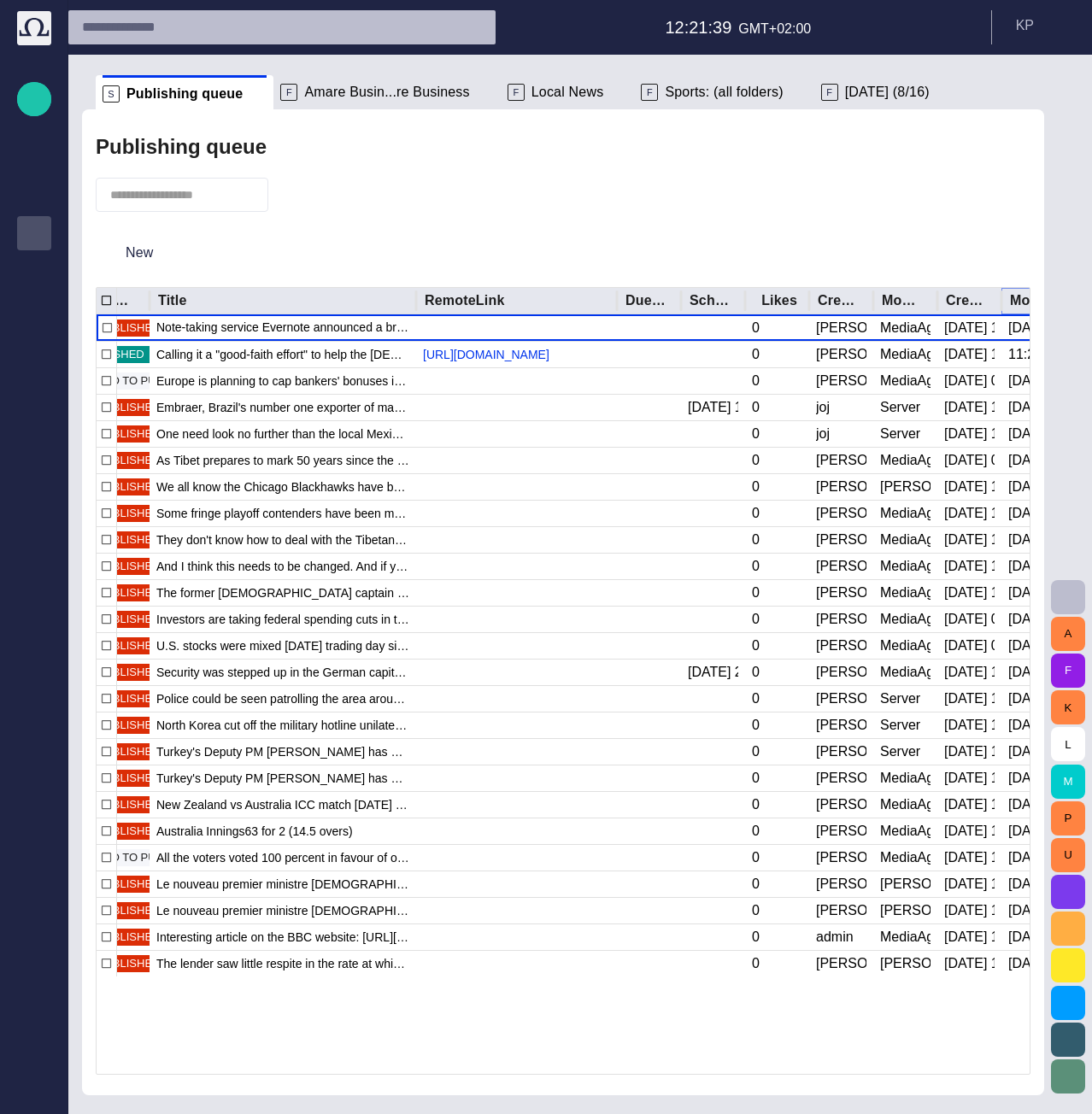
click at [1082, 300] on icon "Sort" at bounding box center [1088, 301] width 11 height 11
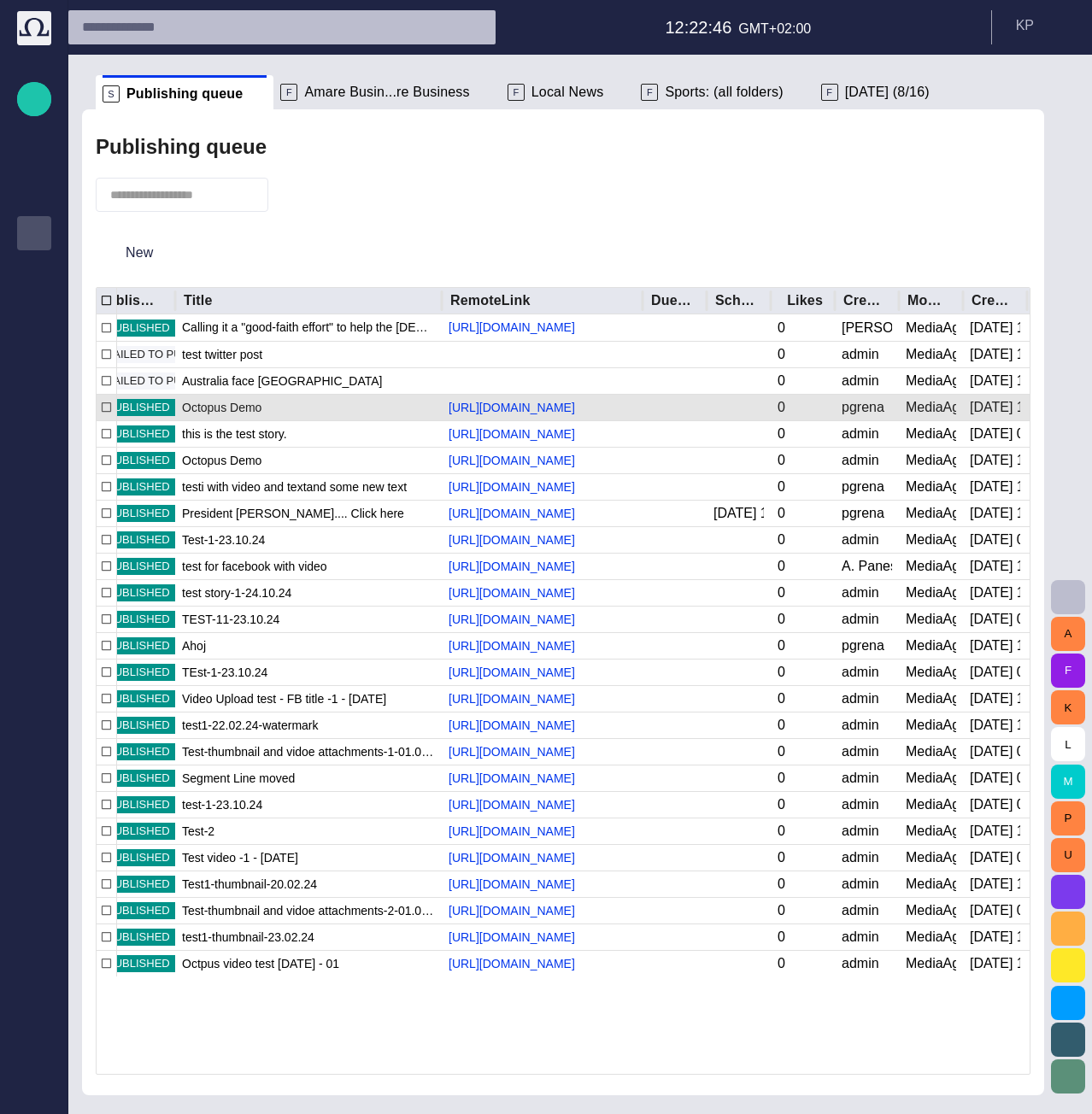
scroll to position [0, 0]
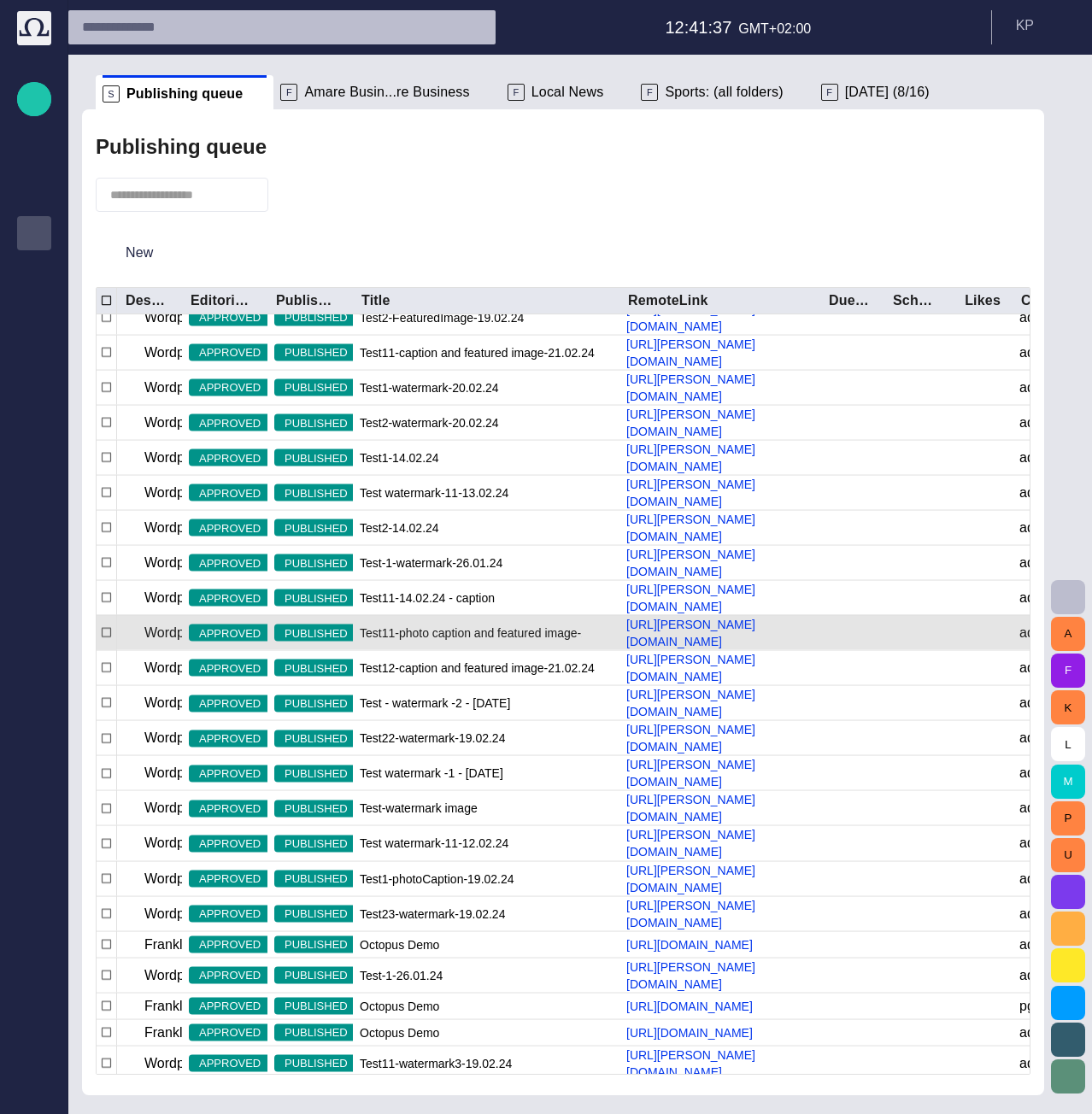
scroll to position [974, 0]
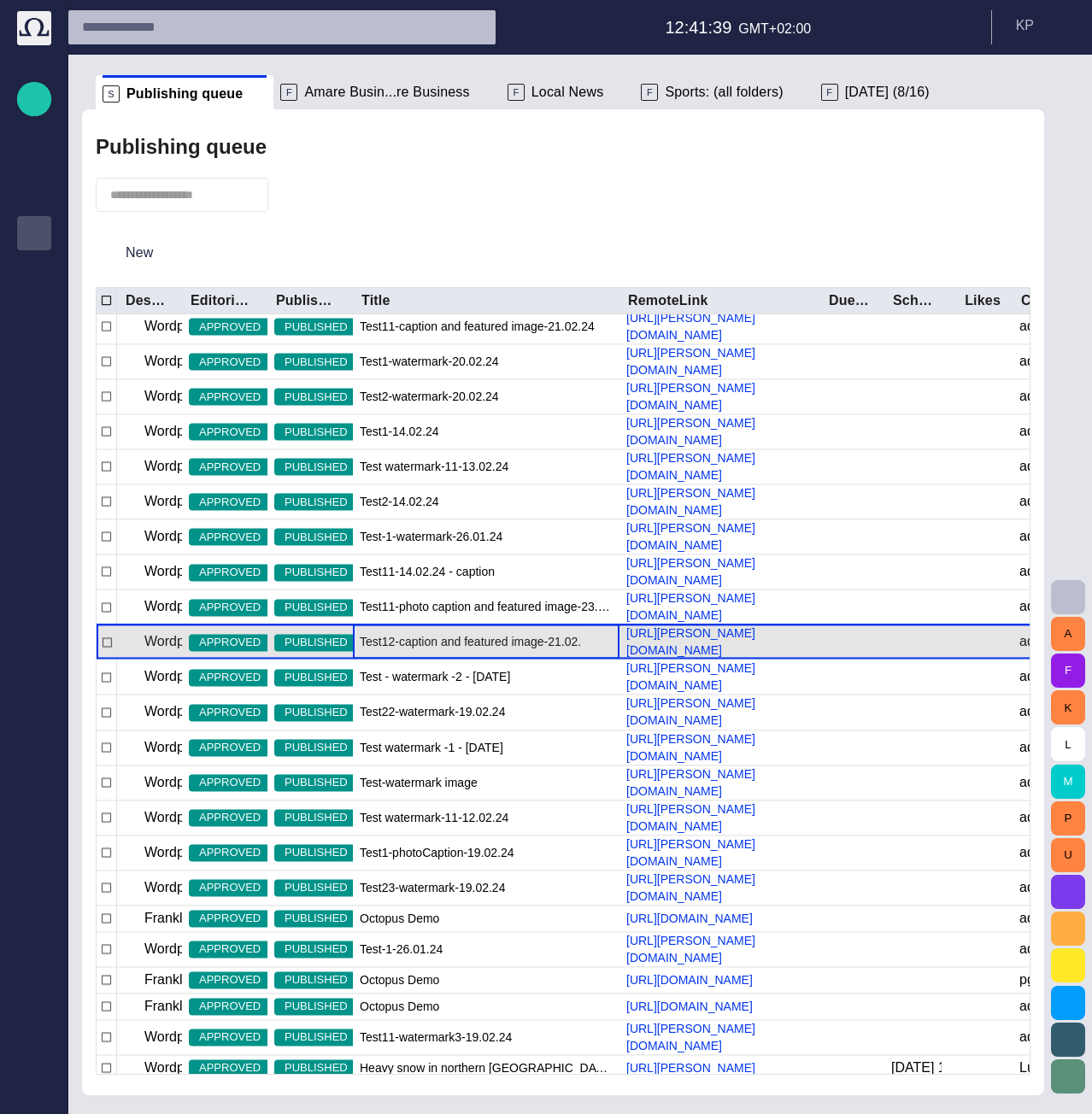
click at [461, 651] on span "Test12-caption and featured image-21.02.24" at bounding box center [477, 642] width 235 height 17
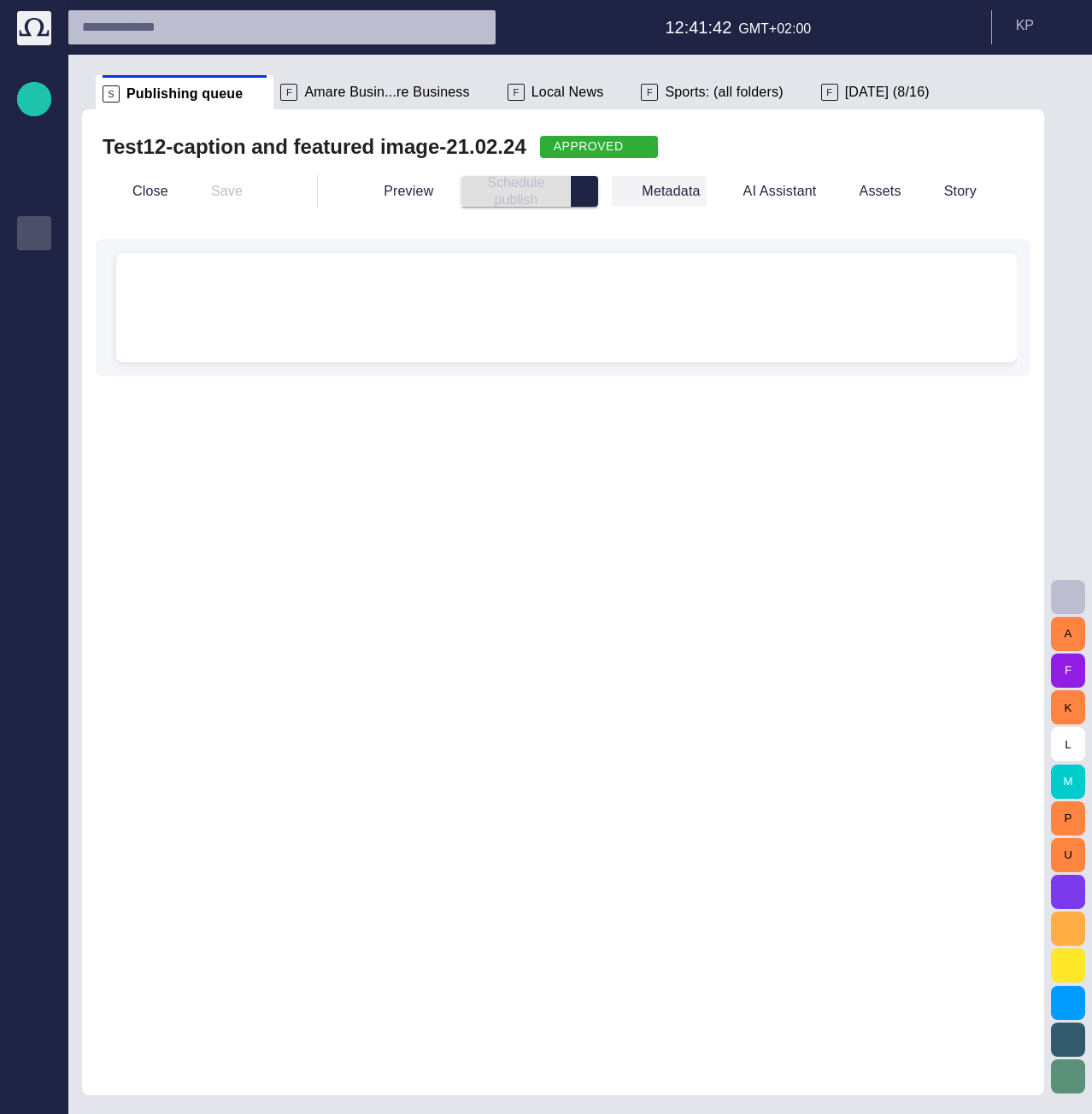
click at [675, 187] on button "Metadata" at bounding box center [658, 191] width 94 height 31
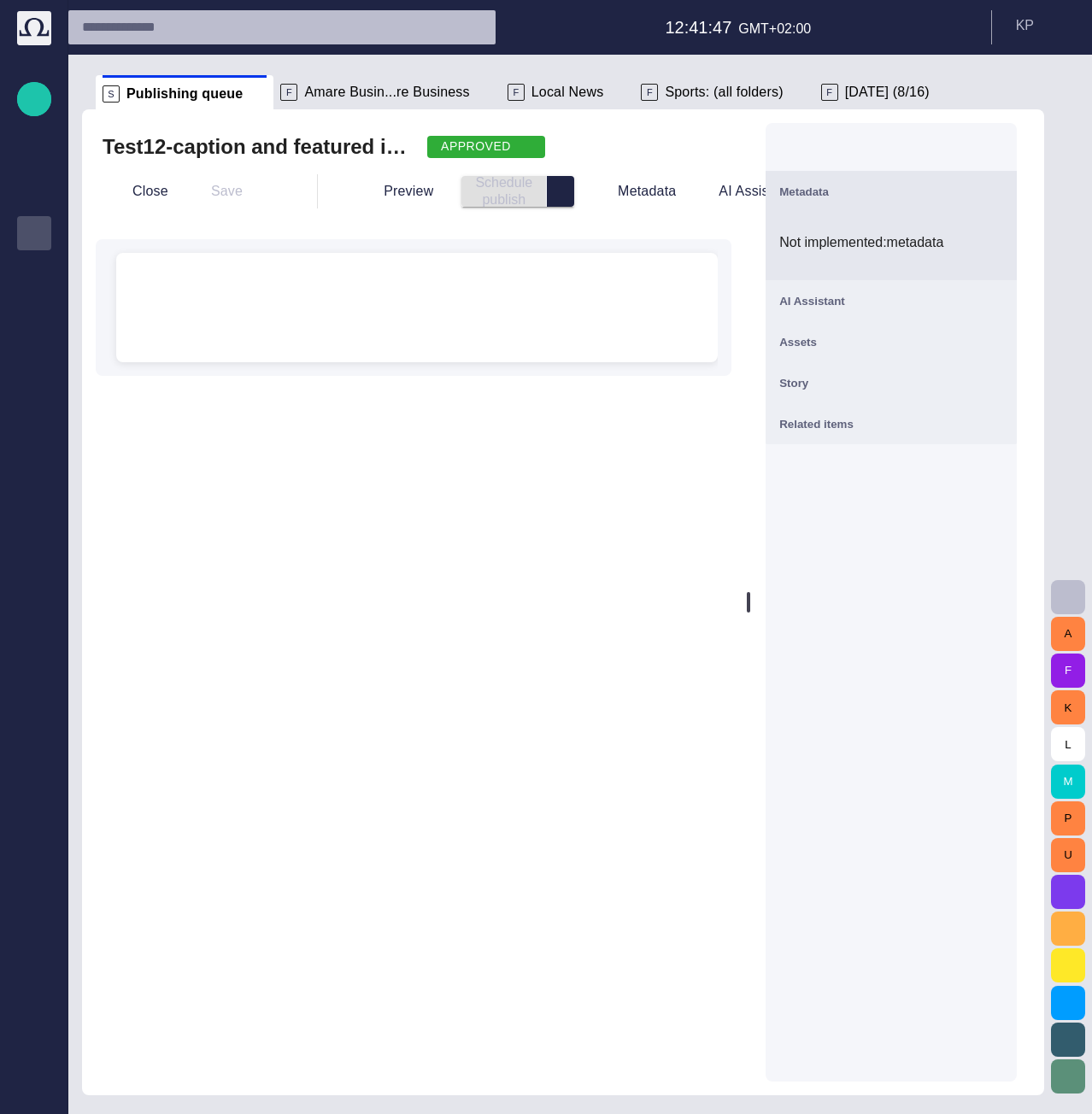
click at [1003, 292] on span "button" at bounding box center [992, 300] width 20 height 20
click at [1003, 403] on span "button" at bounding box center [992, 410] width 20 height 20
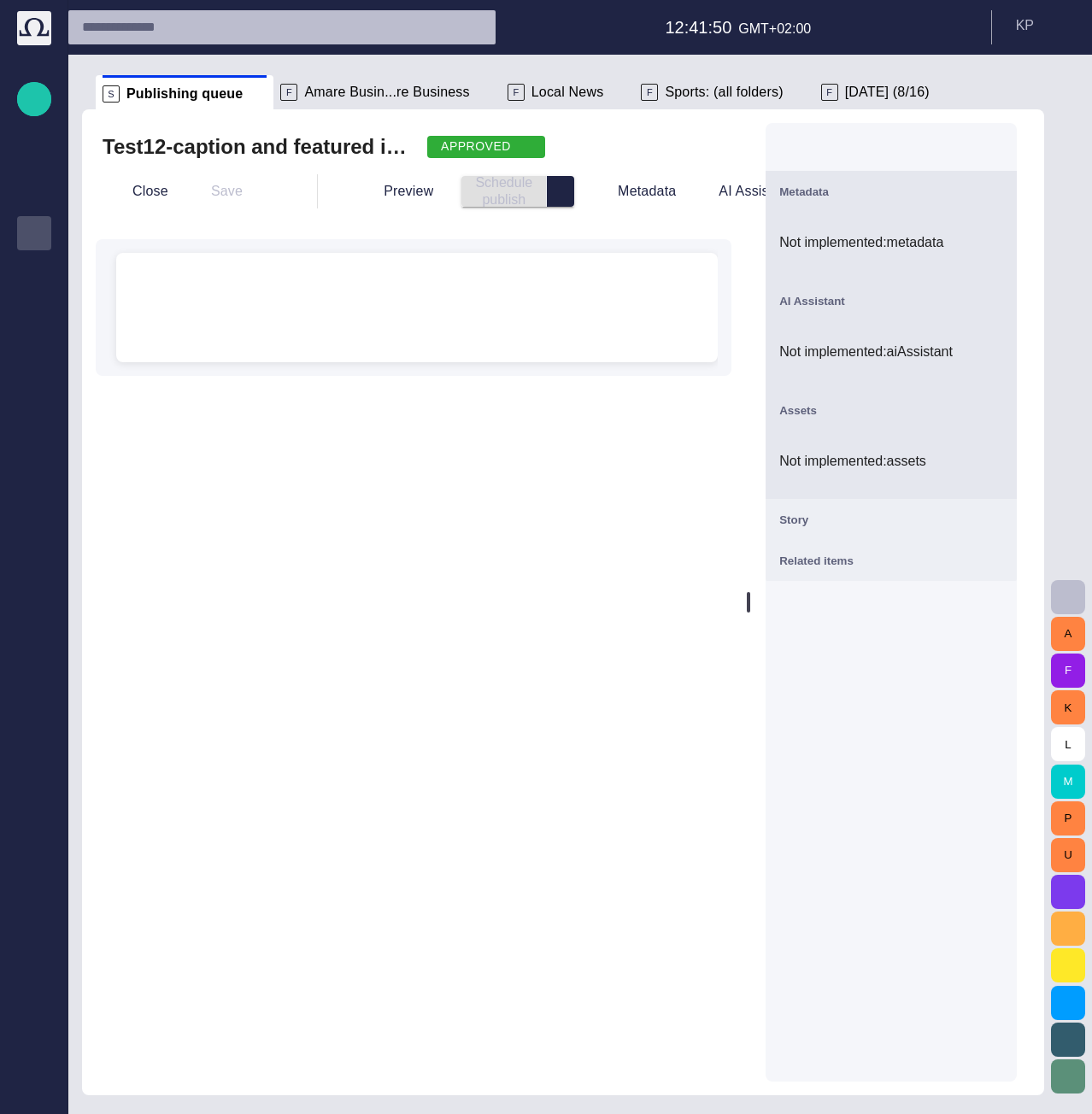
click at [1001, 510] on span "button" at bounding box center [992, 519] width 20 height 20
click at [997, 622] on span "button" at bounding box center [992, 628] width 20 height 20
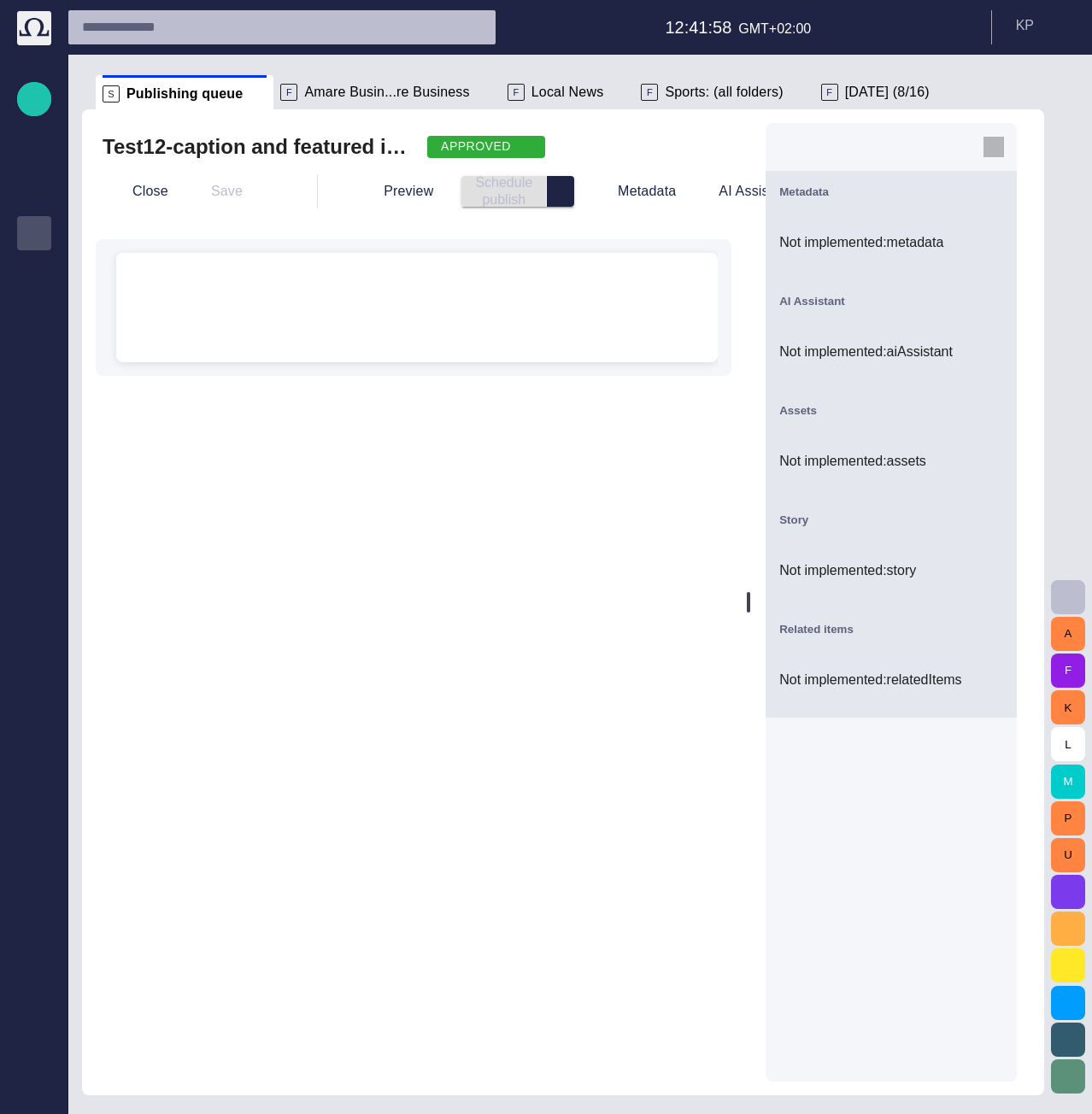
click at [1004, 143] on span "button" at bounding box center [993, 146] width 20 height 20
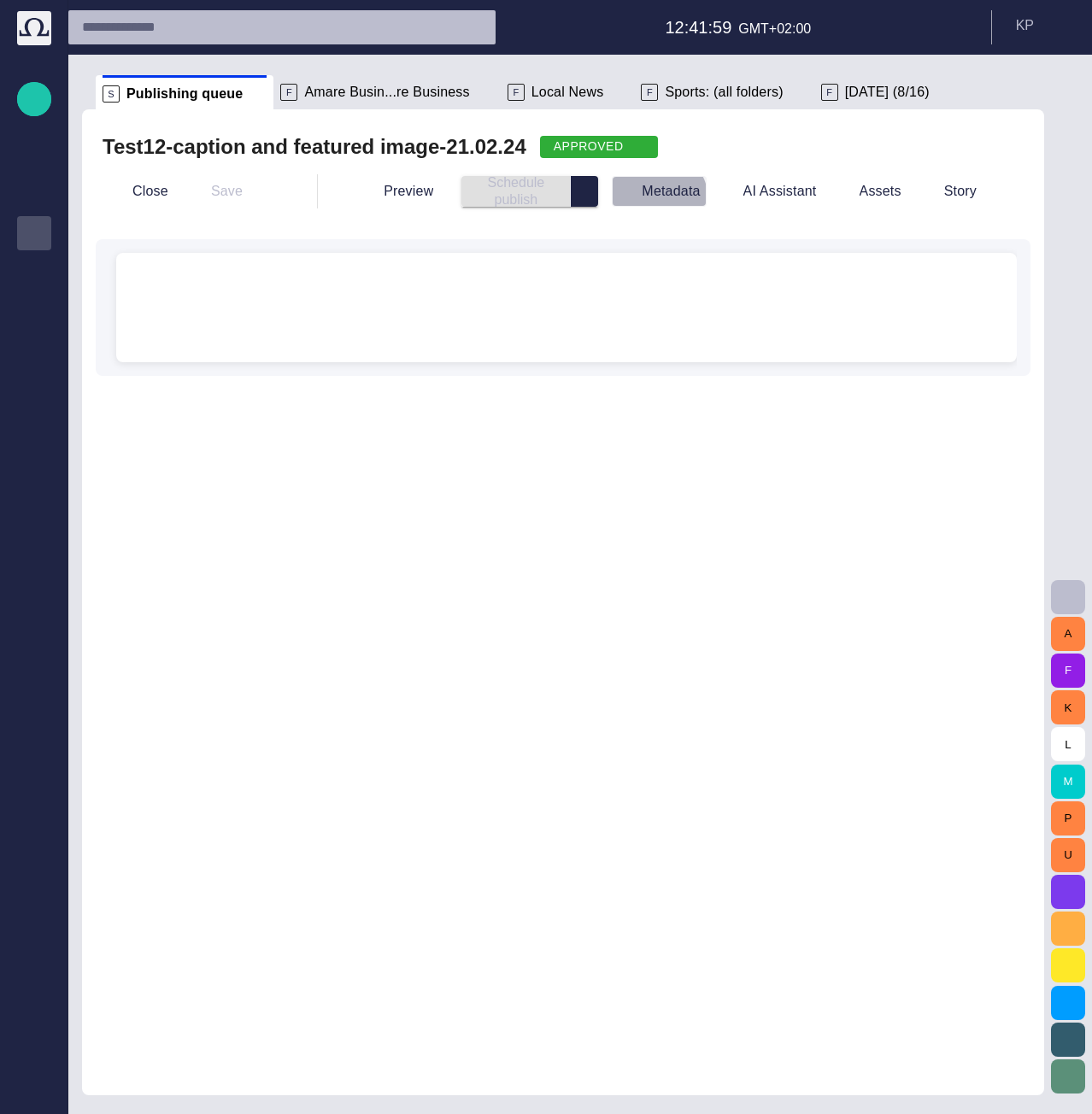
click at [670, 201] on button "Metadata" at bounding box center [658, 191] width 94 height 31
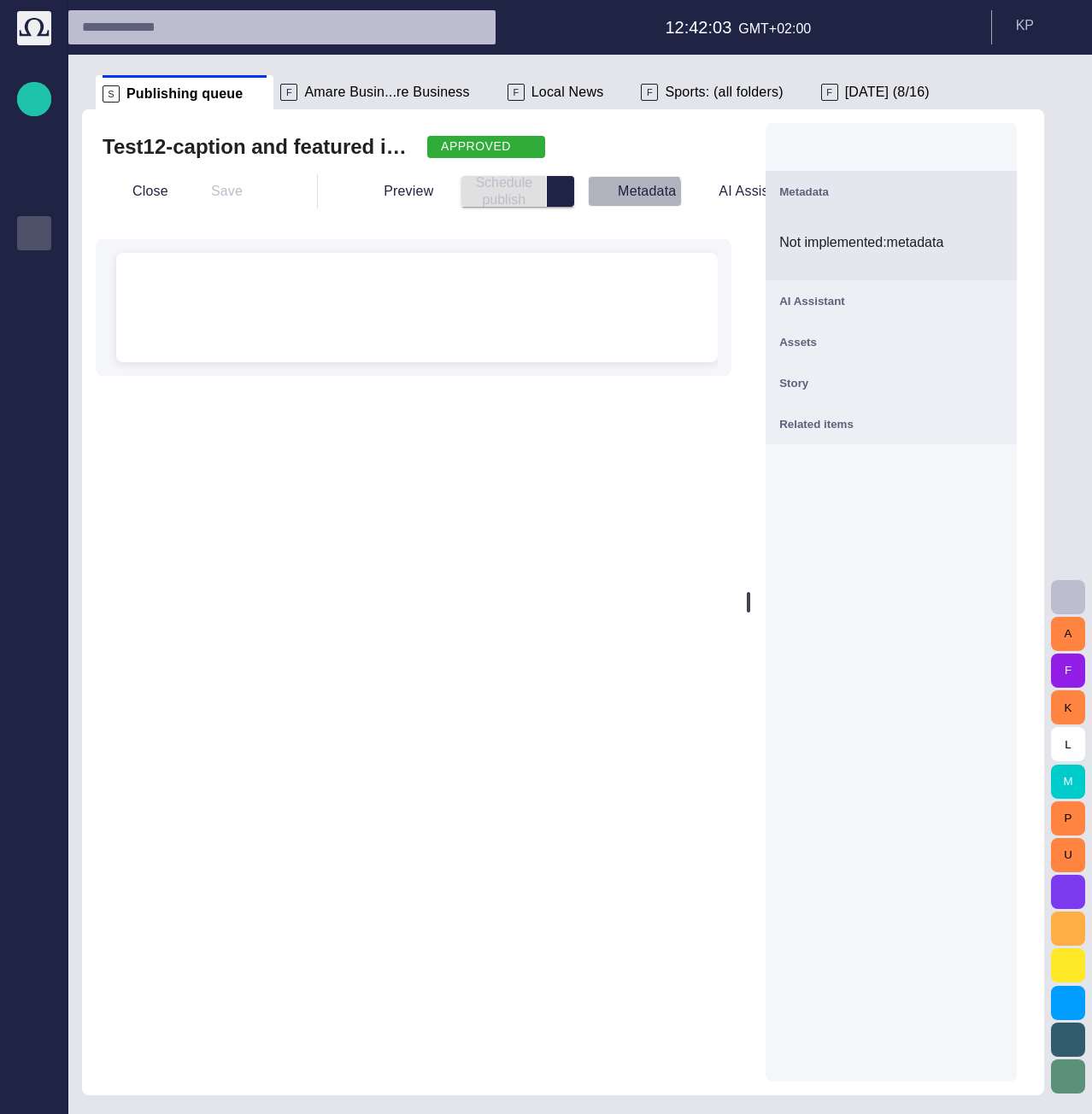
click at [612, 196] on button "Metadata" at bounding box center [634, 191] width 94 height 31
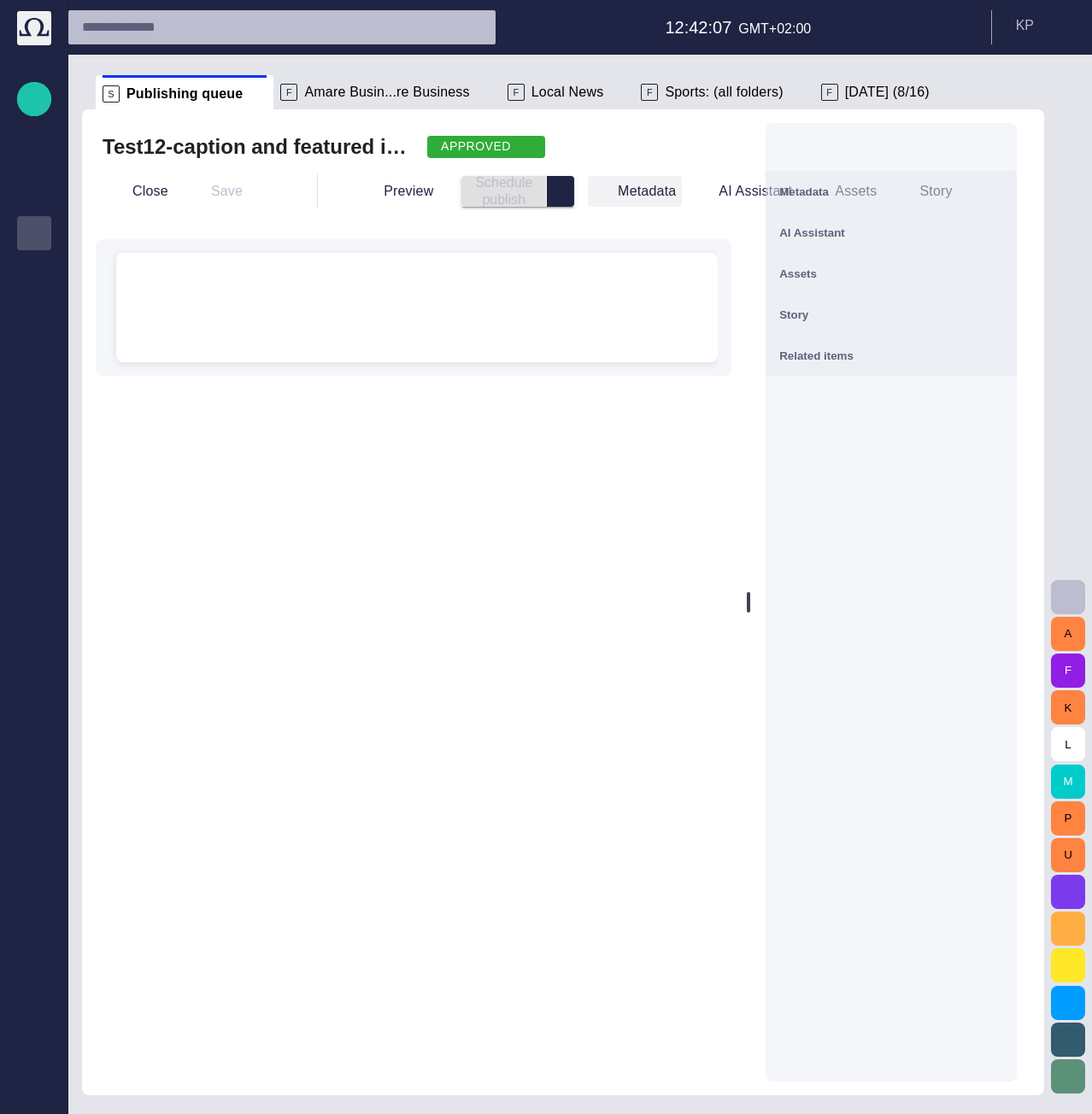
click at [612, 196] on button "Metadata" at bounding box center [634, 191] width 94 height 31
click at [1003, 185] on span "button" at bounding box center [992, 191] width 20 height 20
click at [553, 194] on span "select publish option" at bounding box center [560, 191] width 14 height 14
click at [575, 138] on div "Test12-caption and featured image-21.02.24 APPROVED" at bounding box center [413, 146] width 622 height 27
click at [718, 191] on button "AI Assistant" at bounding box center [743, 191] width 110 height 31
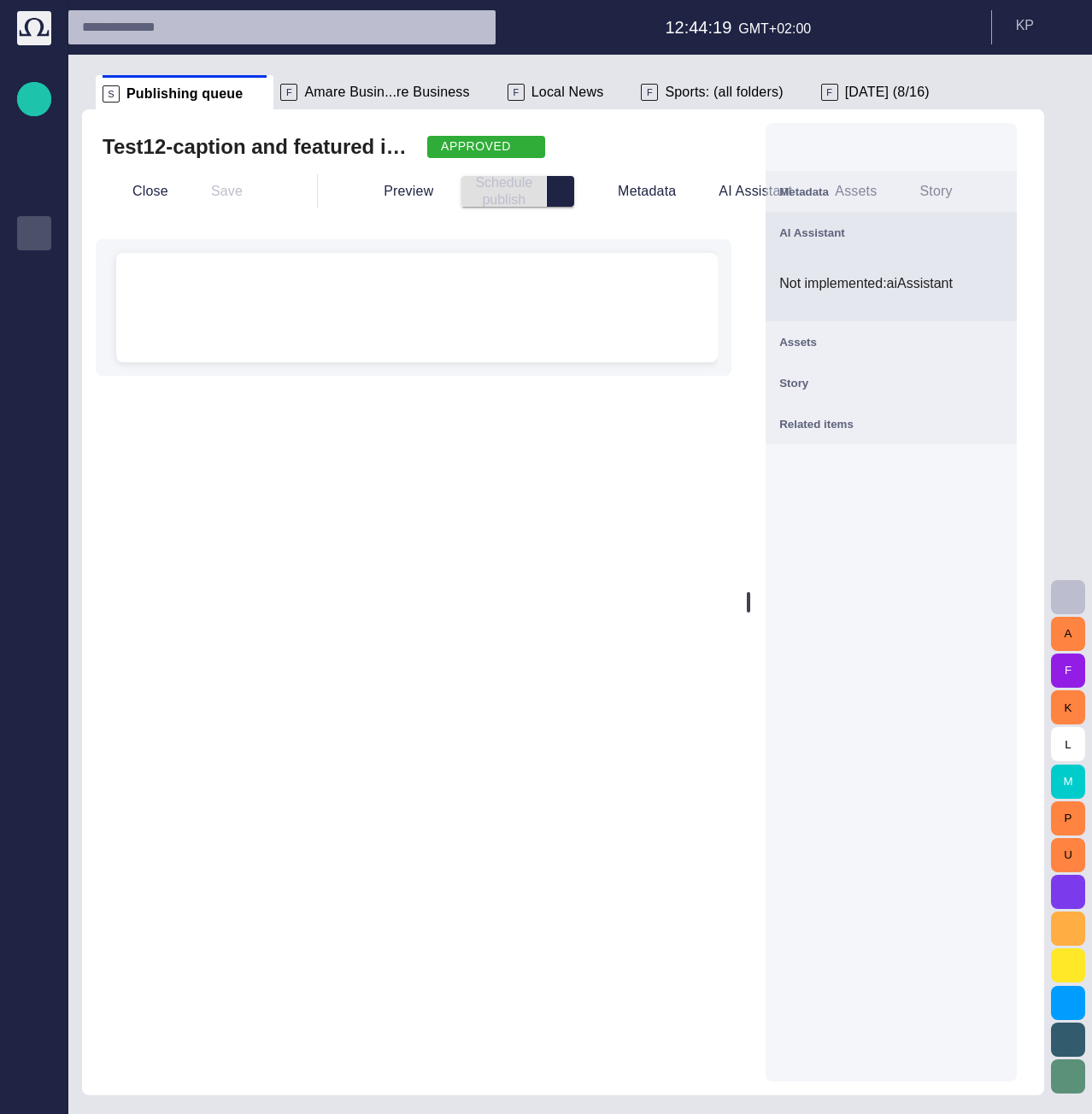
click at [823, 227] on span "AI Assistant" at bounding box center [811, 232] width 66 height 13
click at [907, 199] on div "Metadata" at bounding box center [890, 191] width 224 height 20
click at [1003, 143] on span "button" at bounding box center [993, 146] width 20 height 20
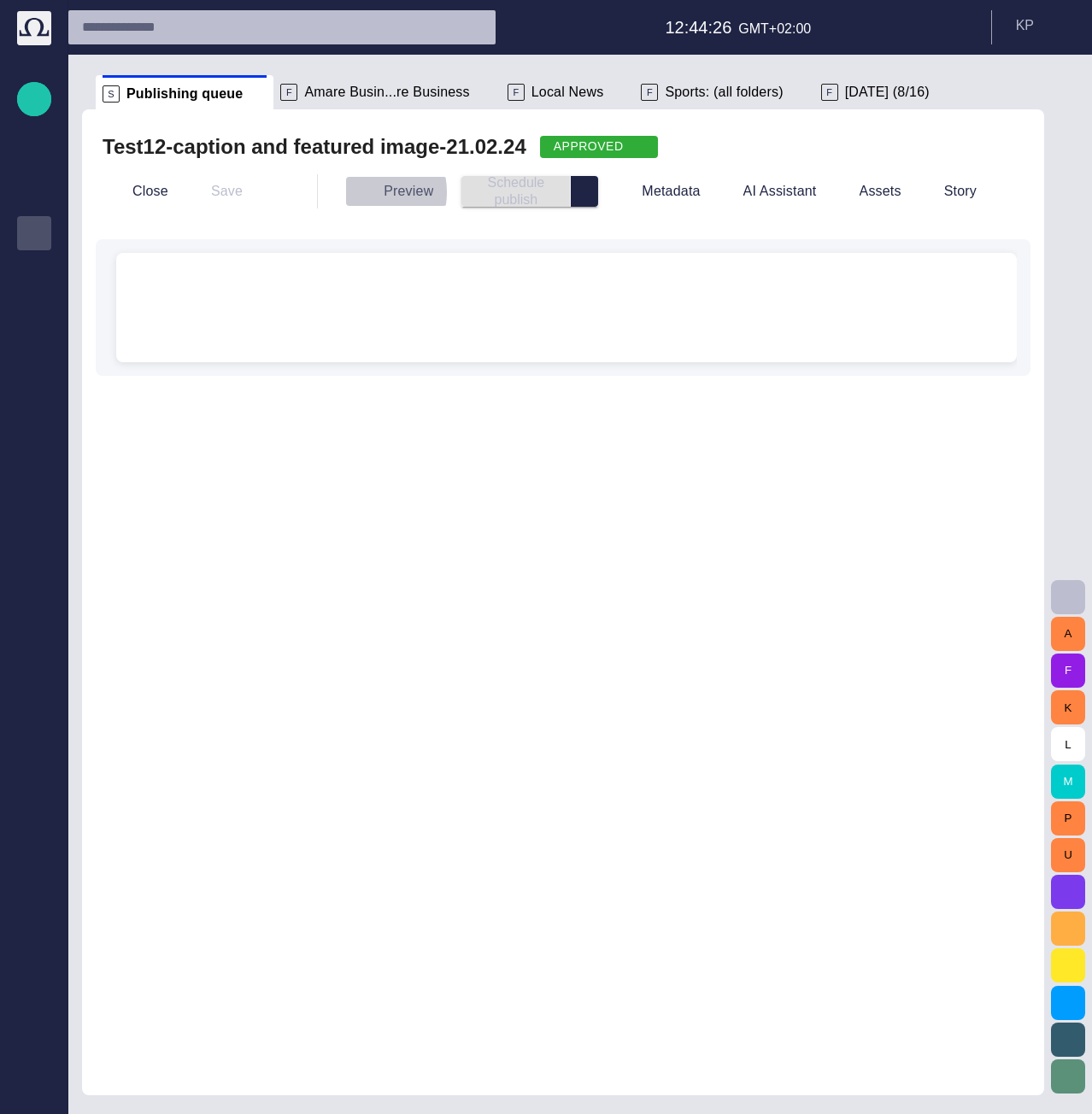
click at [360, 192] on span "button" at bounding box center [368, 190] width 17 height 17
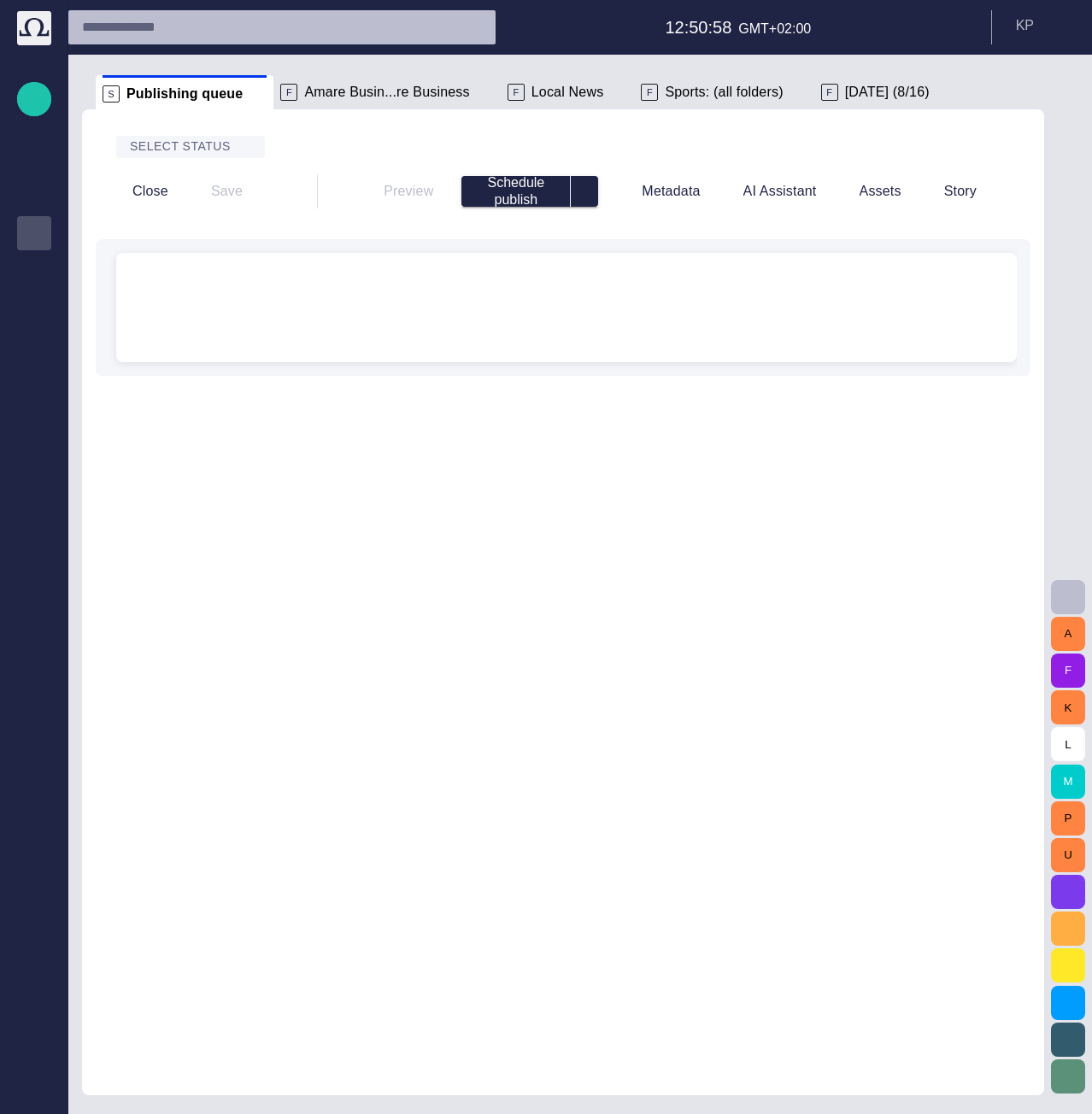
click at [470, 301] on div "﻿" at bounding box center [567, 307] width 874 height 110
click at [687, 197] on button "Metadata" at bounding box center [658, 191] width 94 height 31
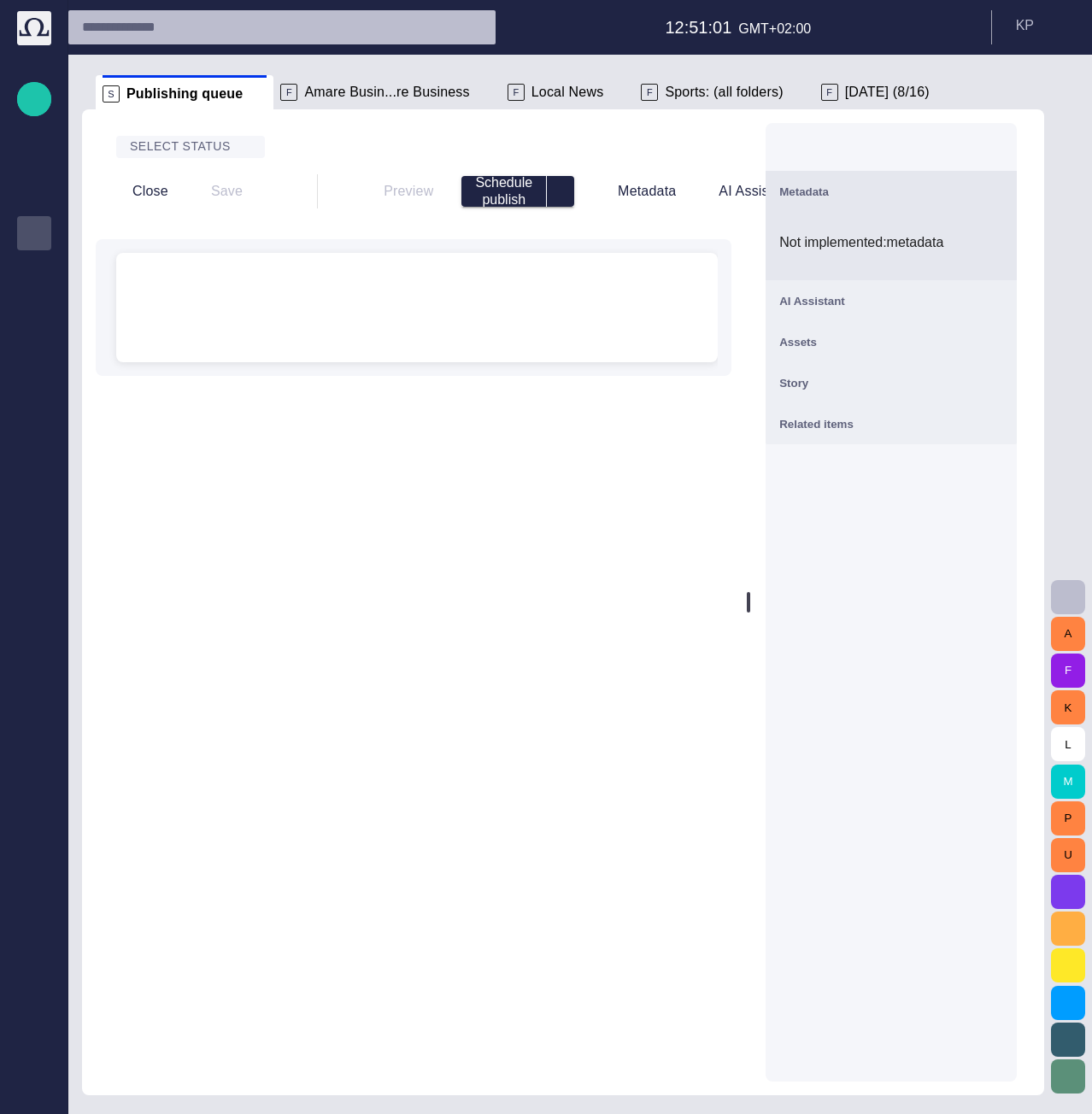
click at [1004, 148] on span "button" at bounding box center [993, 146] width 20 height 20
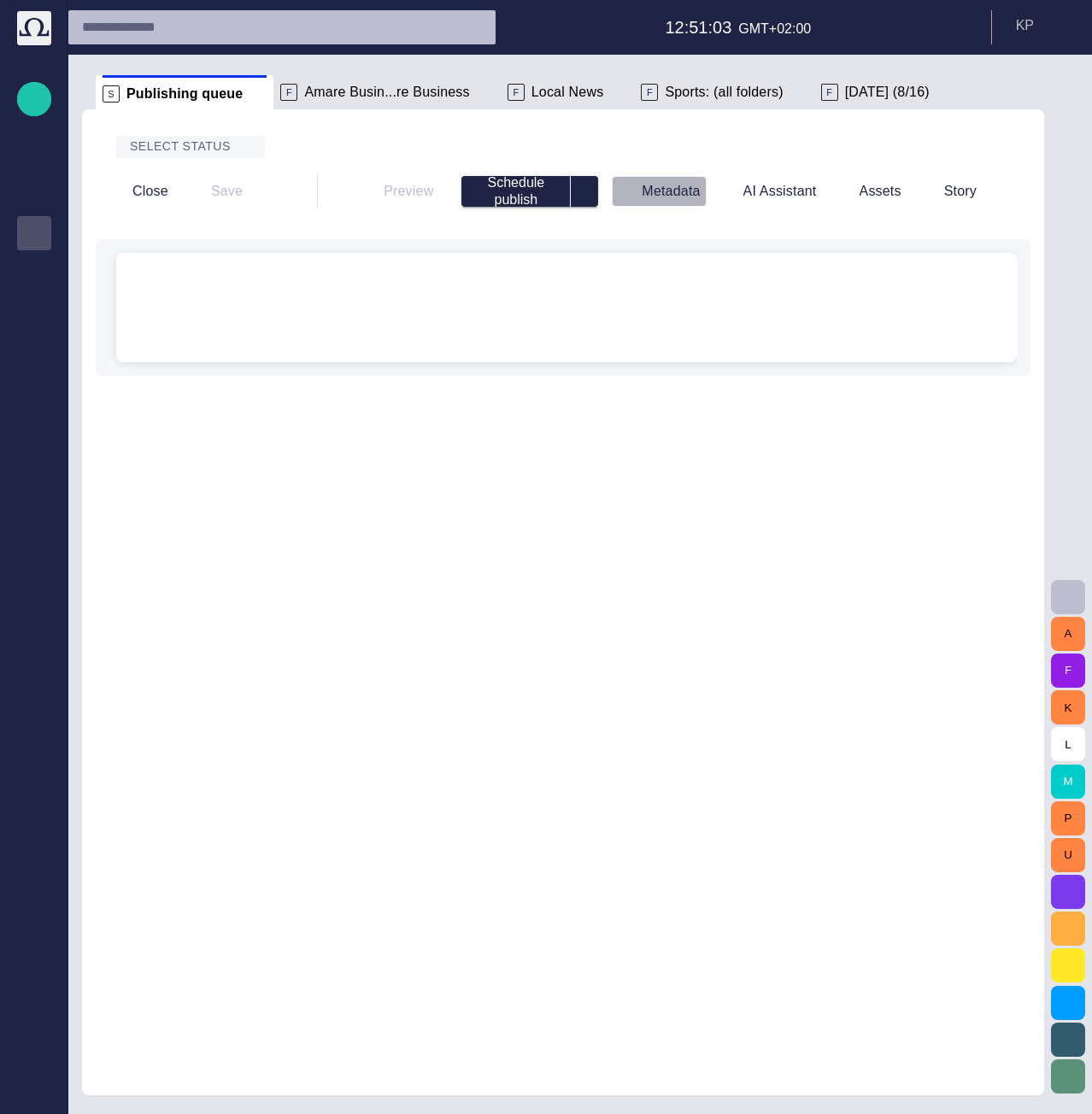
click at [692, 189] on button "Metadata" at bounding box center [658, 191] width 94 height 31
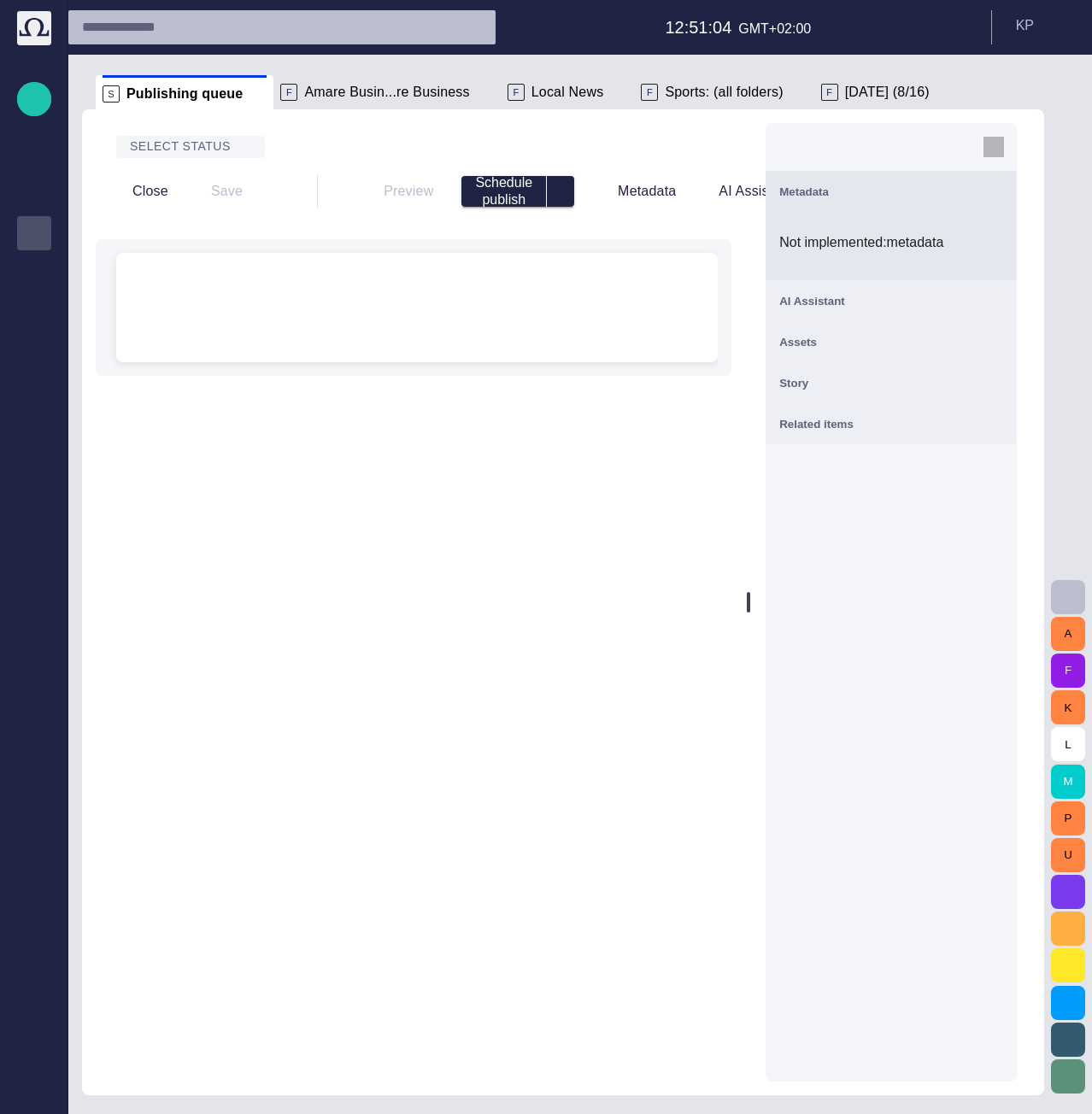
click at [1002, 143] on span "button" at bounding box center [993, 146] width 20 height 20
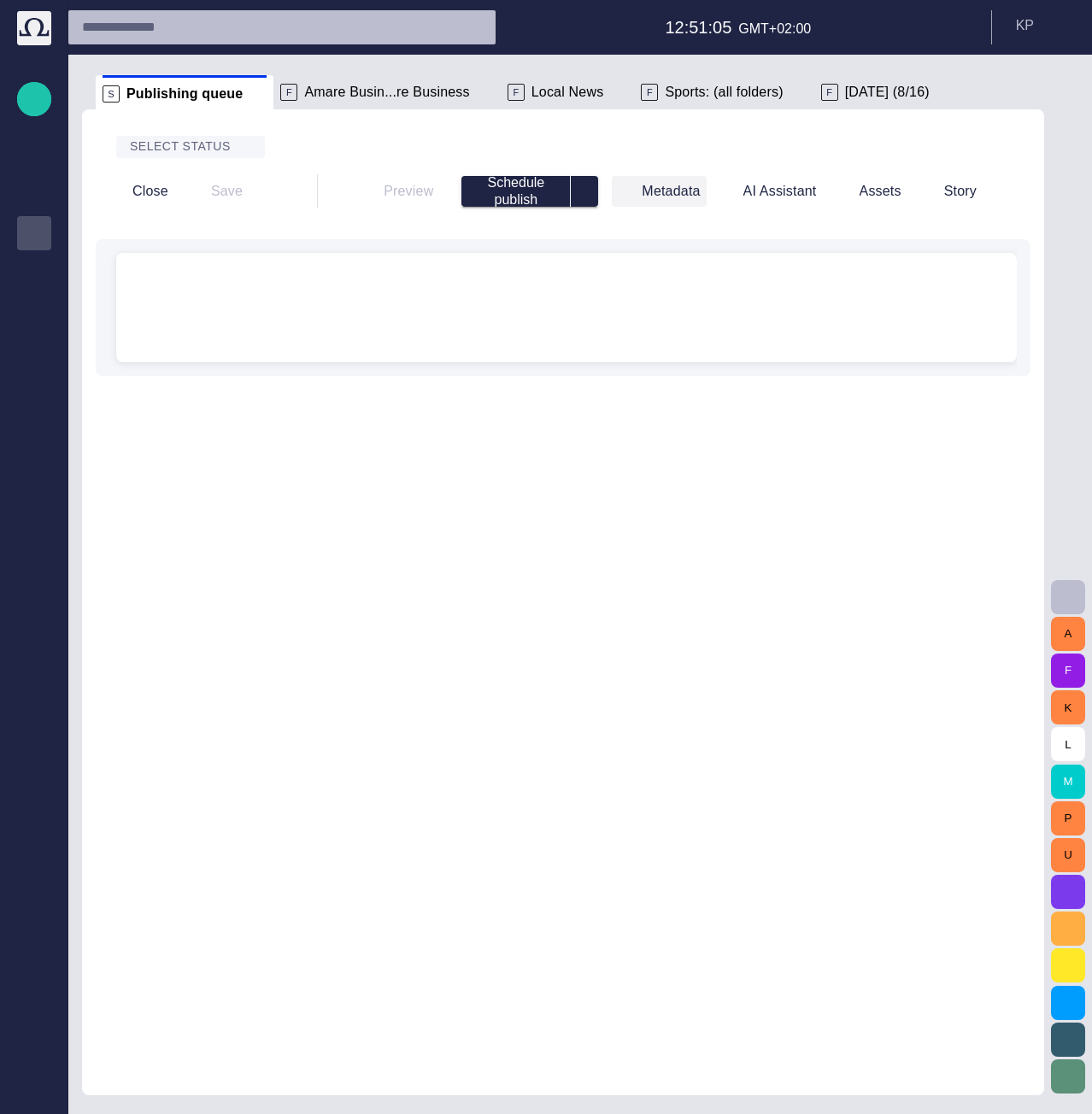
click at [629, 186] on button "Metadata" at bounding box center [658, 191] width 94 height 31
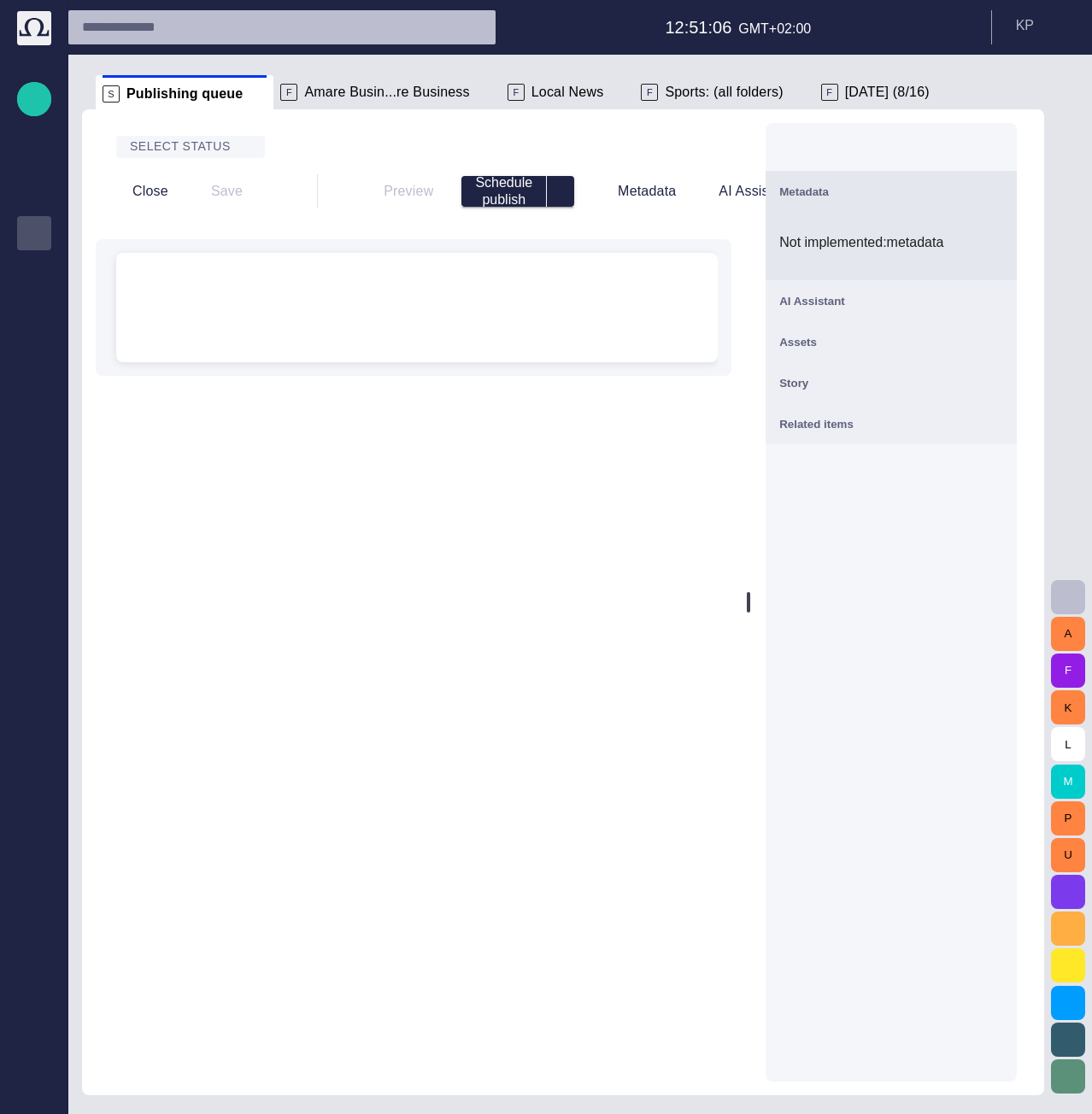
click at [874, 295] on div "AI Assistant" at bounding box center [890, 300] width 224 height 20
click at [856, 410] on div "Assets" at bounding box center [890, 410] width 224 height 20
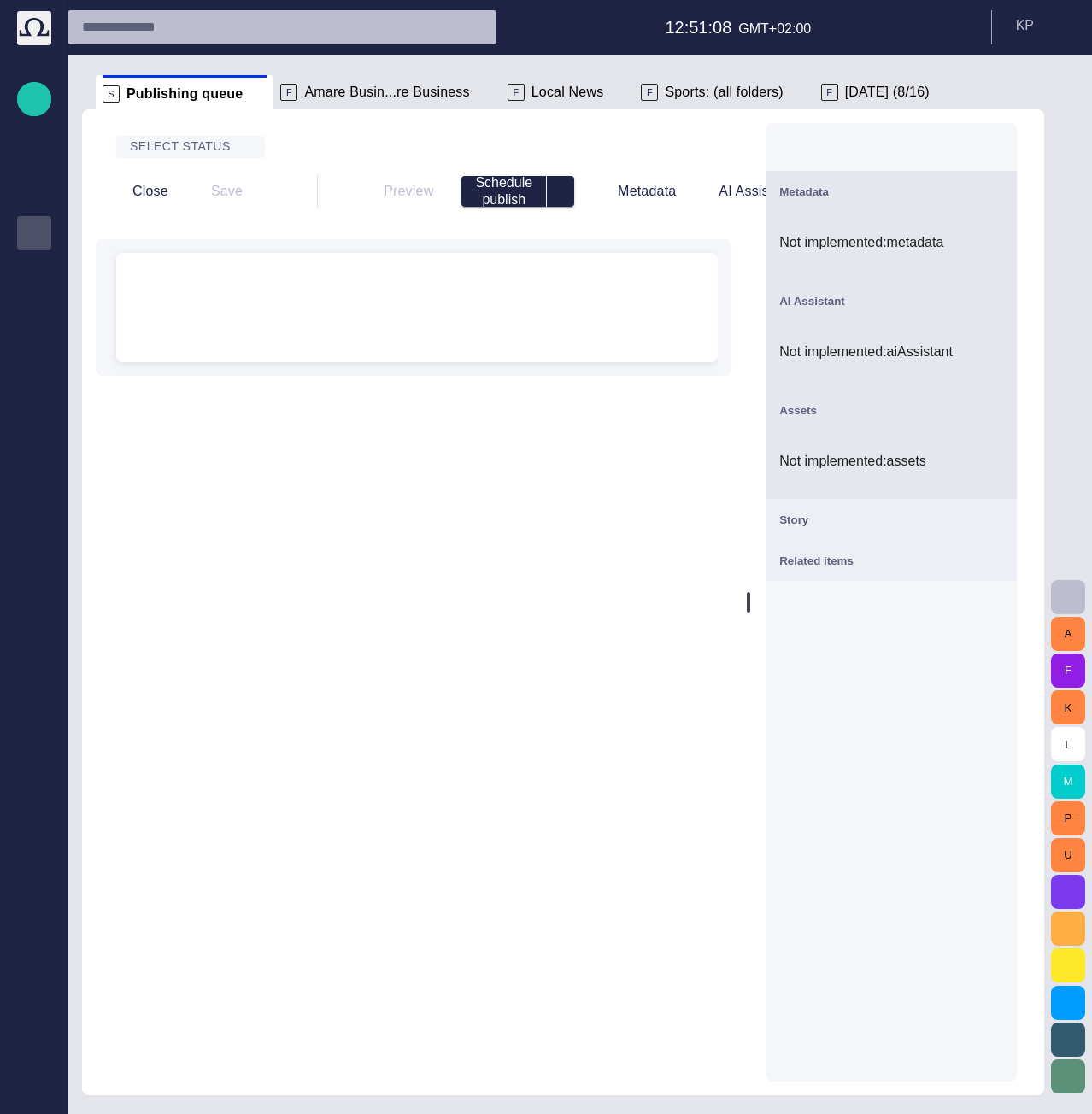
click at [860, 519] on div "Story" at bounding box center [890, 519] width 224 height 20
click at [853, 627] on span "Related items" at bounding box center [816, 629] width 75 height 13
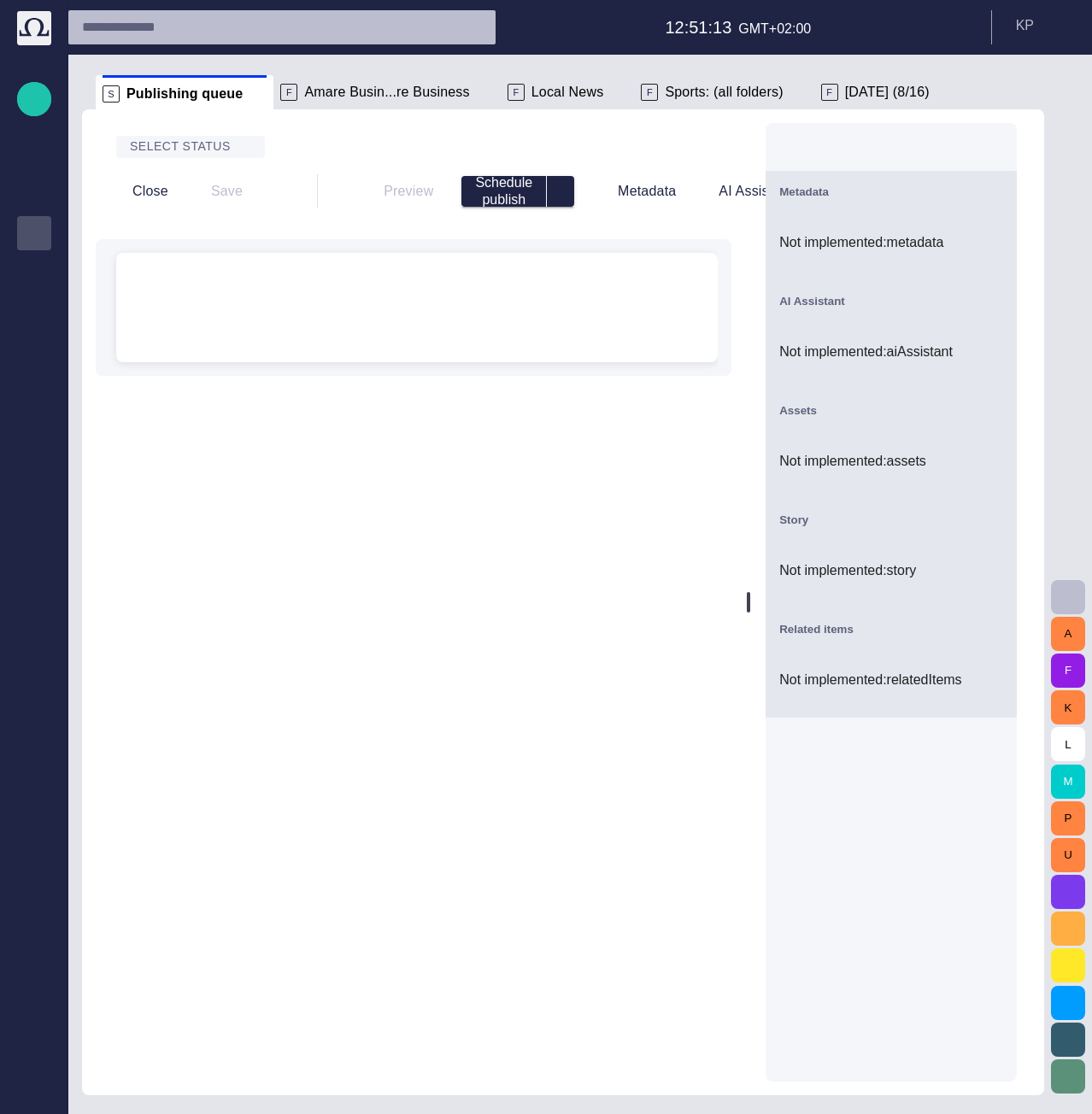
click at [999, 524] on span "button" at bounding box center [992, 519] width 20 height 20
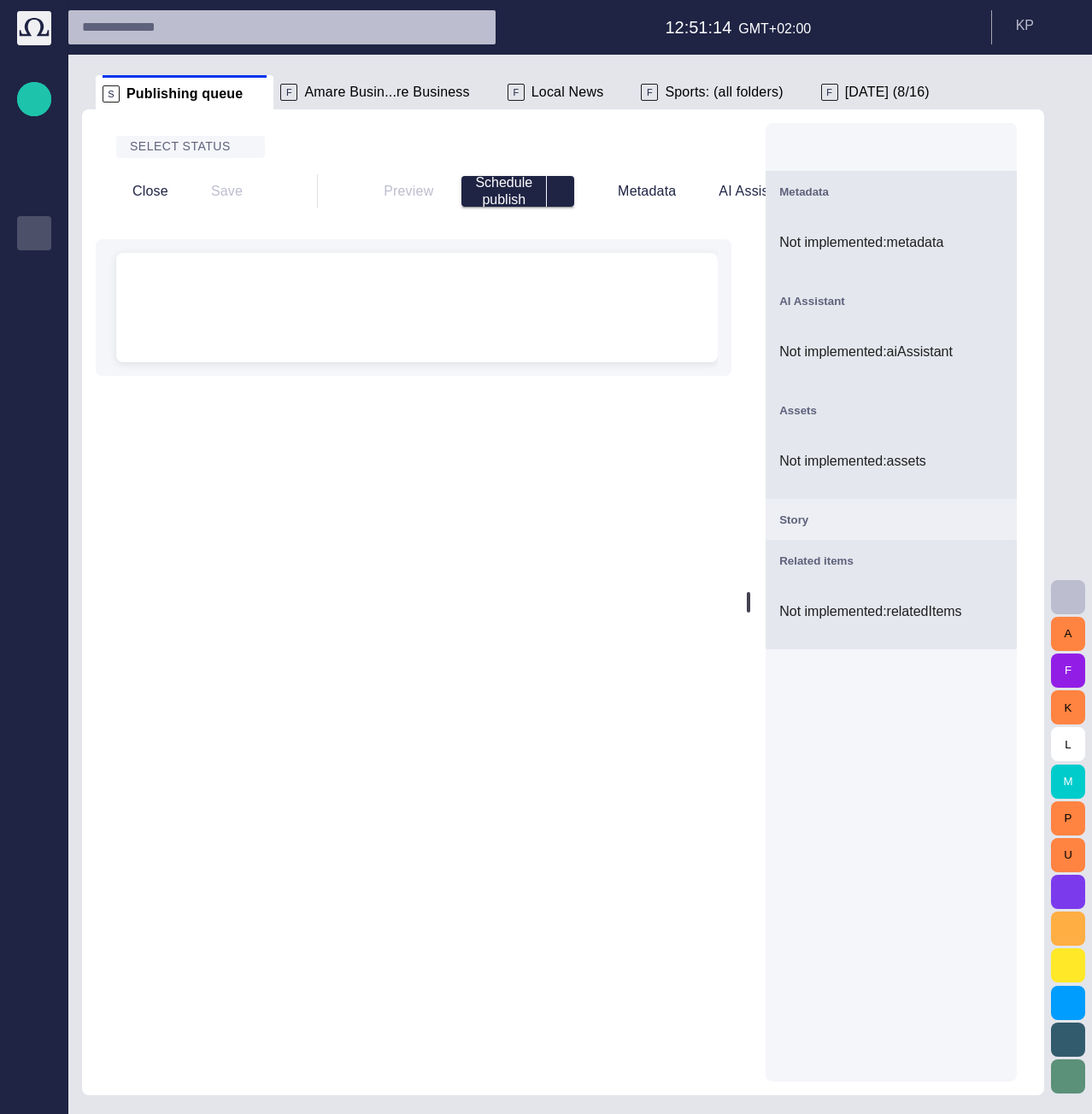
click at [1003, 558] on span "button" at bounding box center [992, 560] width 20 height 20
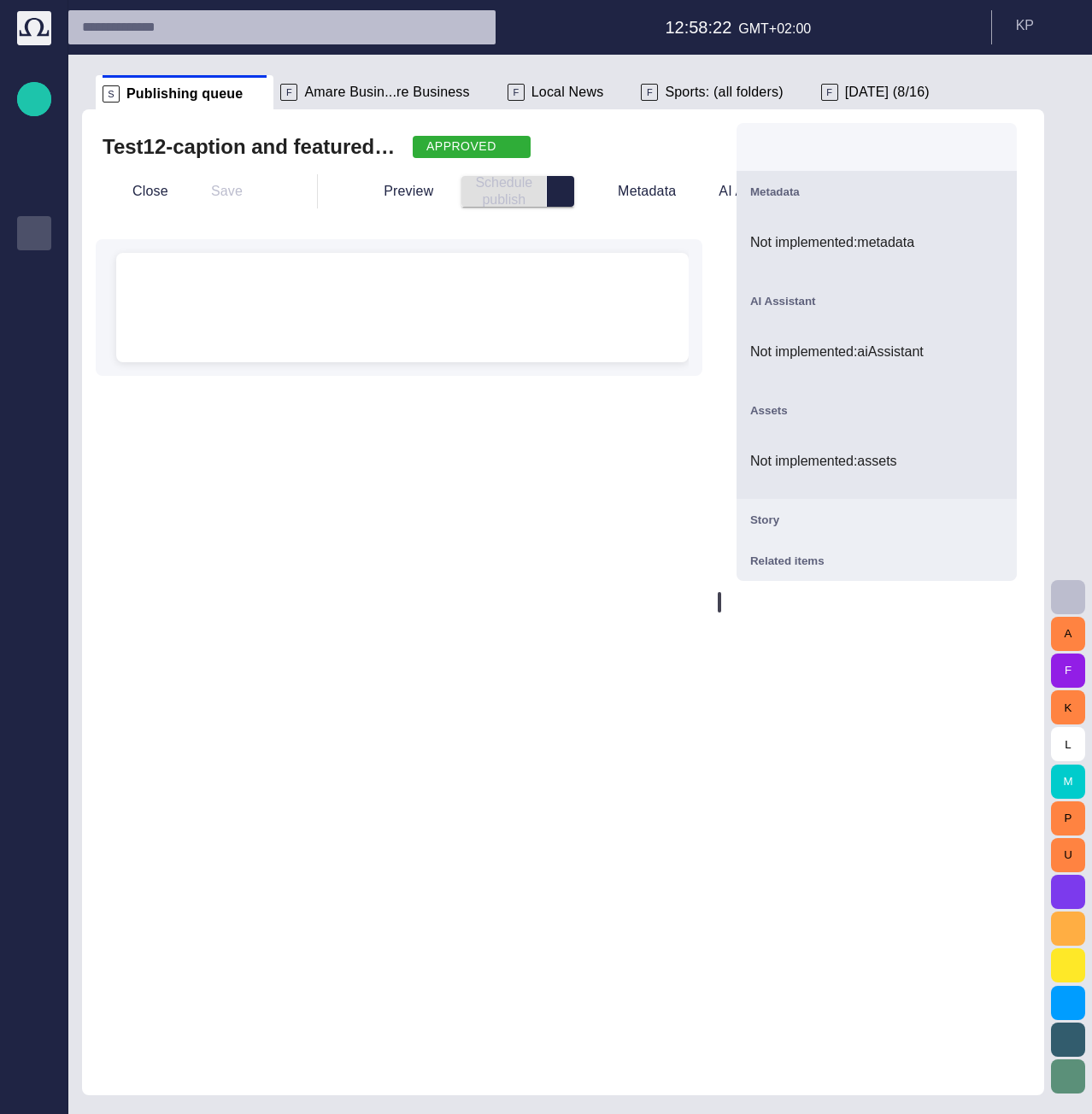
drag, startPoint x: 754, startPoint y: 555, endPoint x: 759, endPoint y: 303, distance: 252.0
click at [759, 303] on div "Test12-caption and featured image-21.02.24 APPROVED Close Save Preview Schedule…" at bounding box center [563, 603] width 962 height 986
drag, startPoint x: 725, startPoint y: 275, endPoint x: 803, endPoint y: 275, distance: 78.0
click at [803, 275] on div "Test12-caption and featured image-21.02.24 APPROVED Close Save Preview Schedule…" at bounding box center [563, 603] width 962 height 986
click at [811, 506] on div "Metadata Not implemented: metadata AI Assistant Not implemented: aiAssistant As…" at bounding box center [876, 603] width 308 height 986
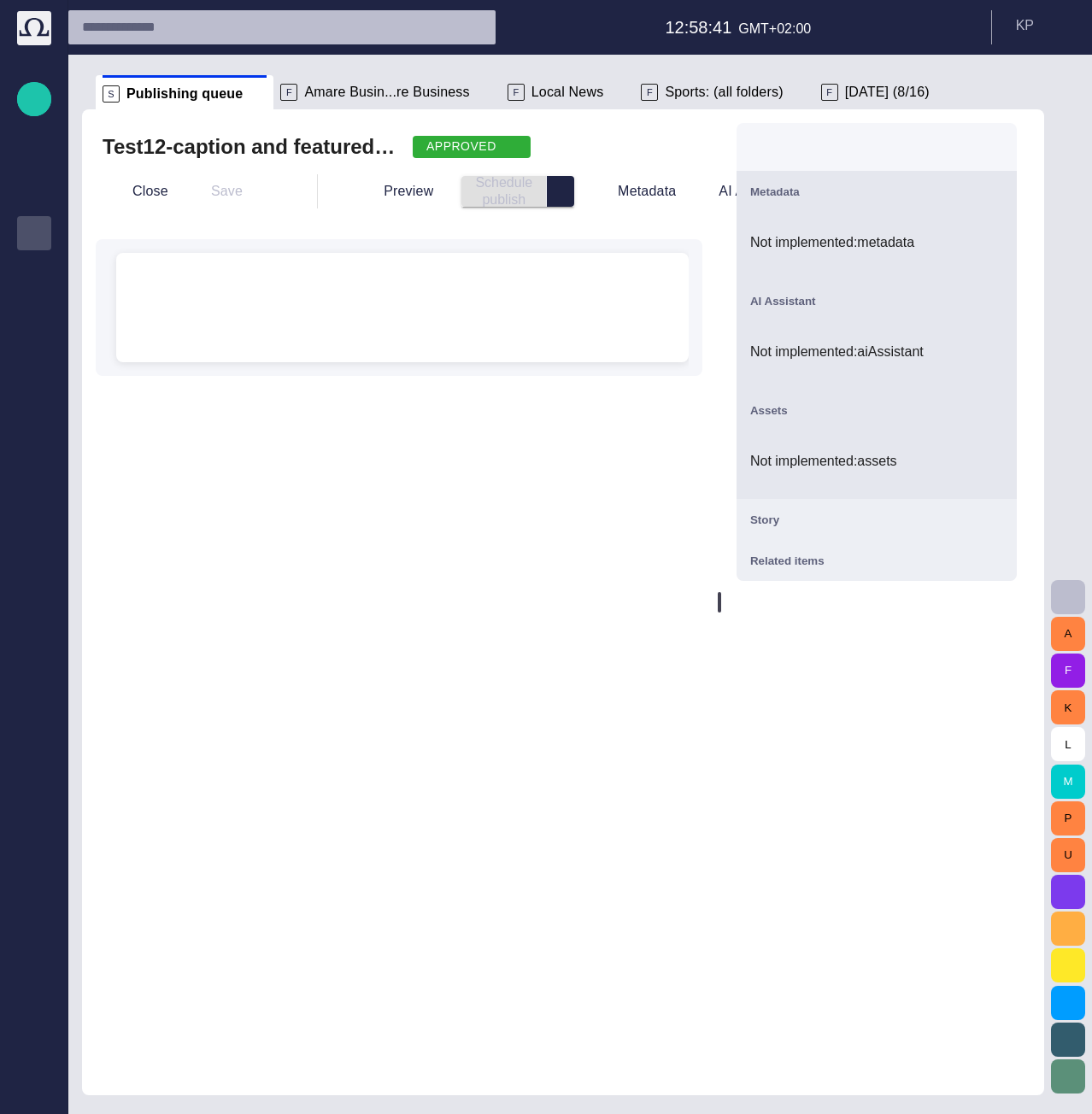
click at [844, 541] on div "Metadata Not implemented: metadata AI Assistant Not implemented: aiAssistant As…" at bounding box center [876, 603] width 308 height 986
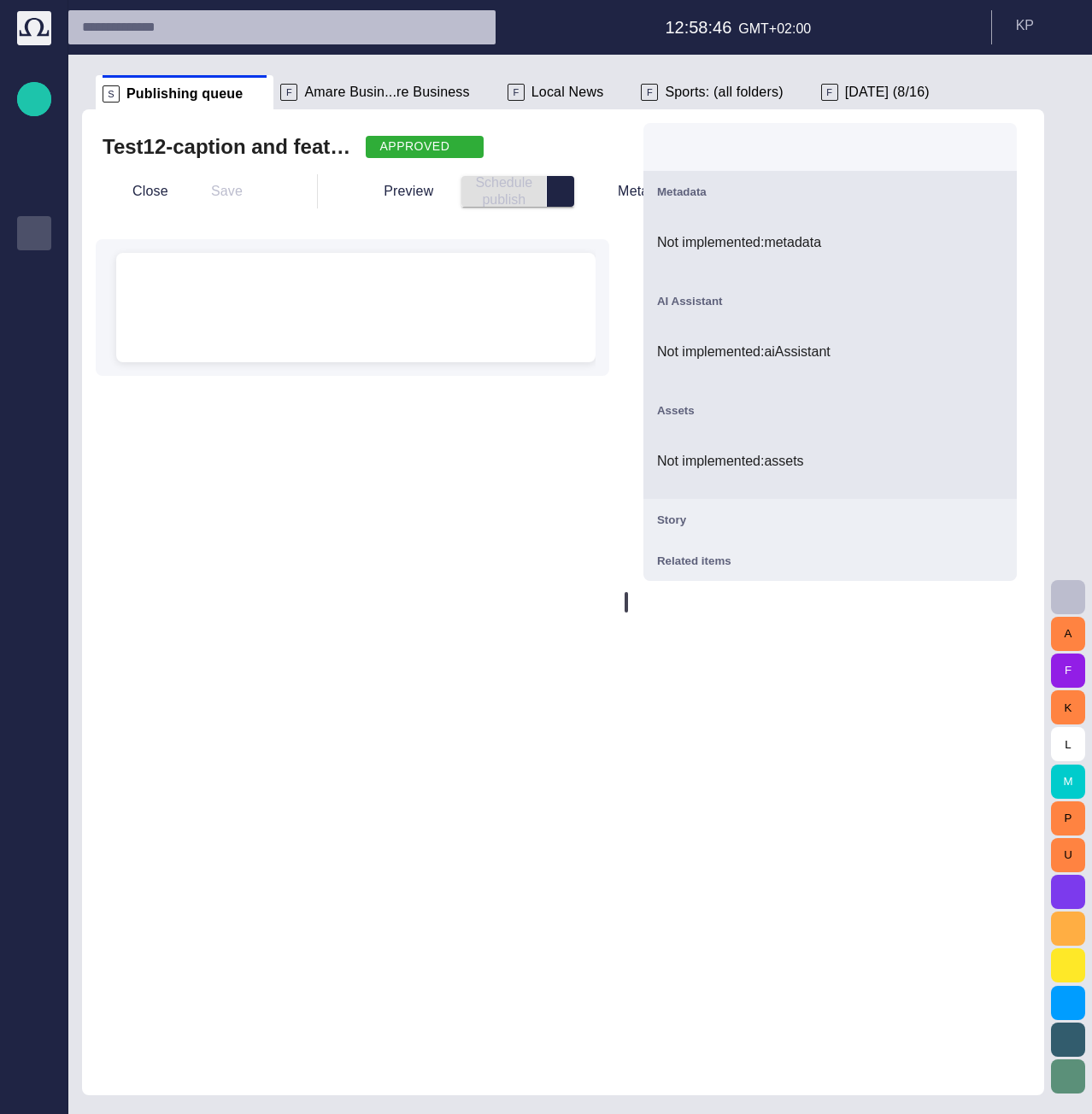
click at [628, 592] on div at bounding box center [626, 602] width 4 height 20
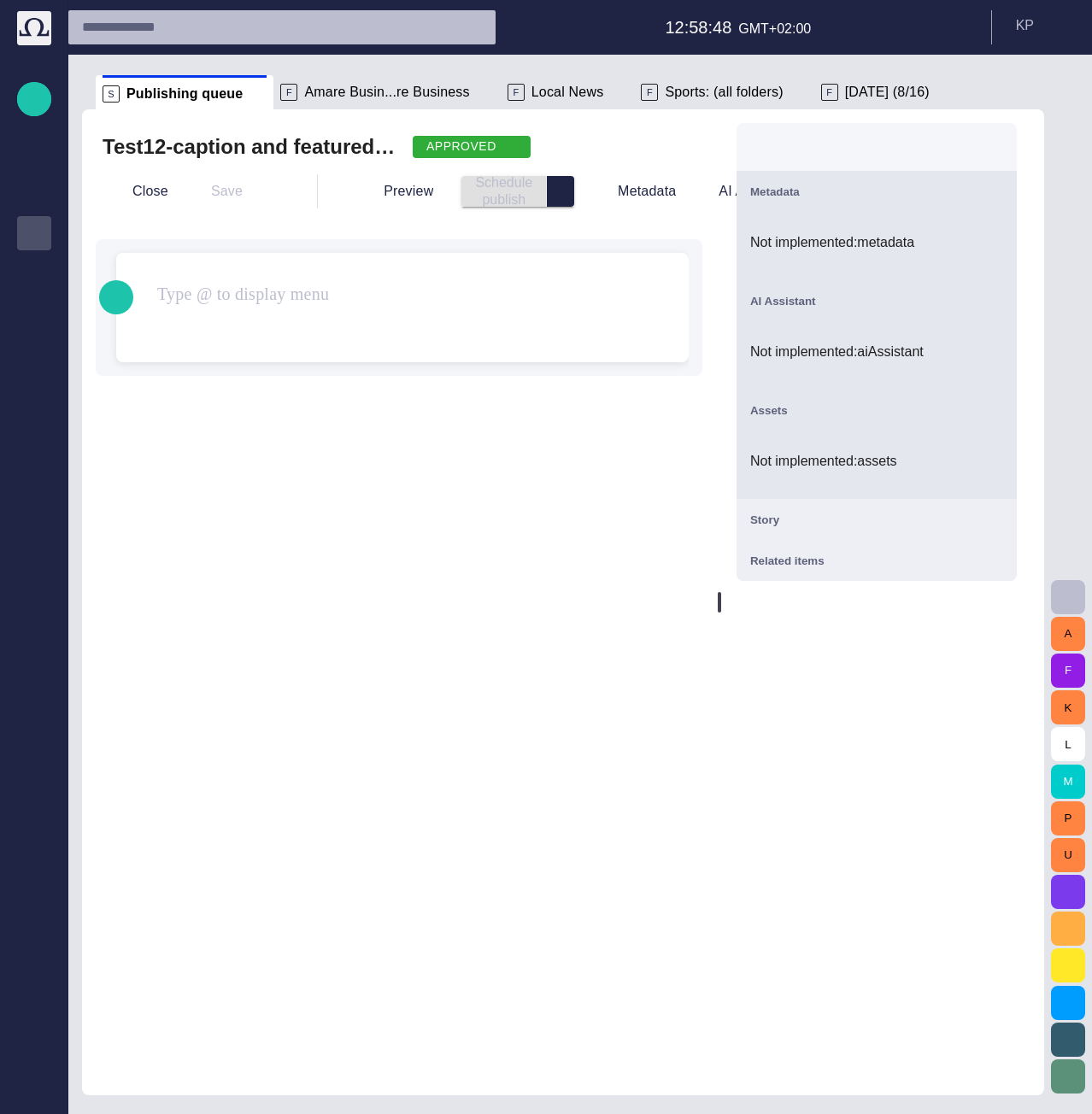
drag, startPoint x: 654, startPoint y: 613, endPoint x: 881, endPoint y: 607, distance: 227.1
click at [881, 607] on div "Test12-caption and featured image-21.02.24 APPROVED Close Save Preview Schedule…" at bounding box center [563, 603] width 962 height 986
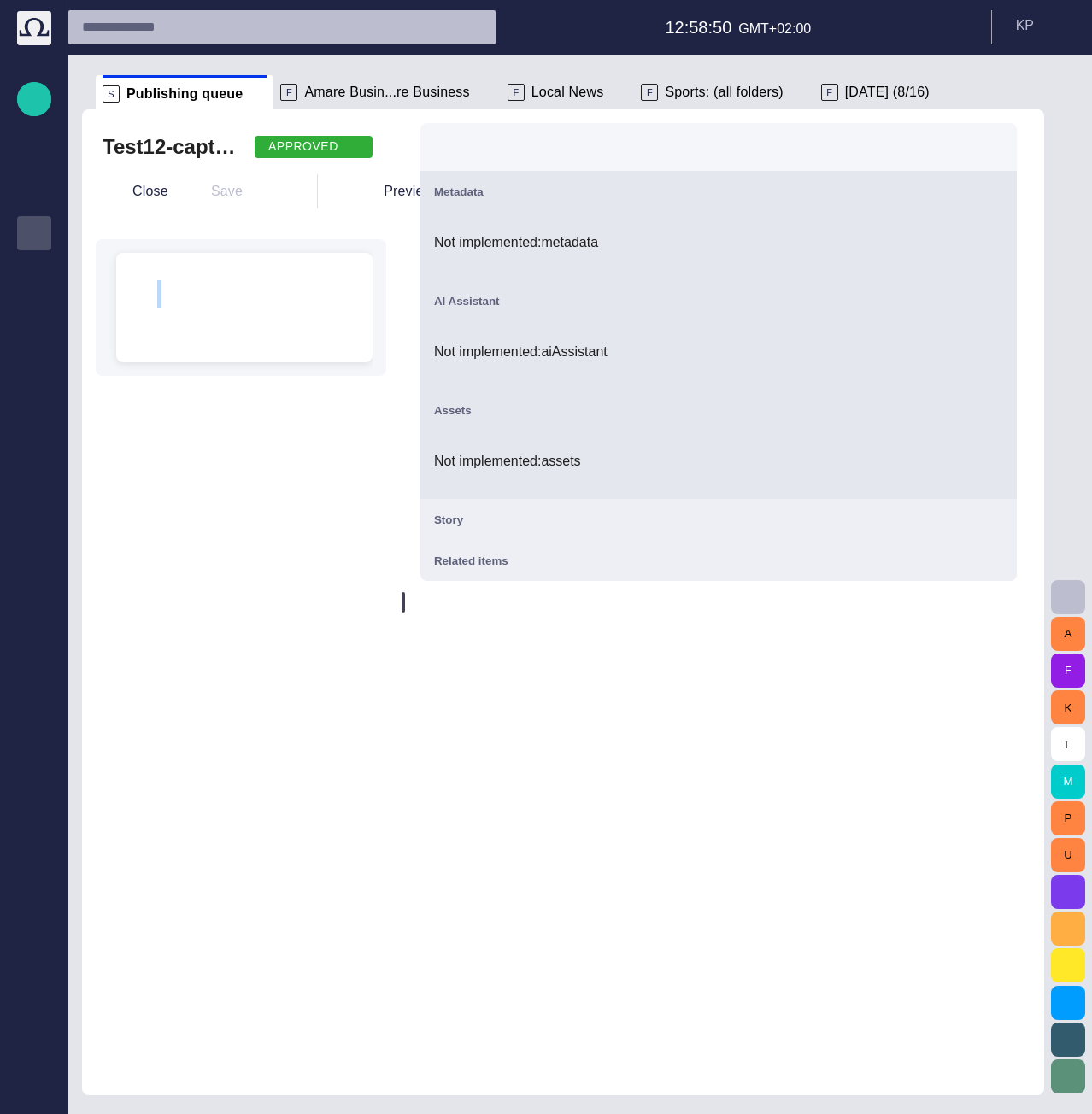
drag, startPoint x: 729, startPoint y: 605, endPoint x: 207, endPoint y: 621, distance: 522.2
click at [207, 621] on div "Test12-caption and featured image-21.02.24 APPROVED Close Save Preview Schedule…" at bounding box center [563, 603] width 962 height 986
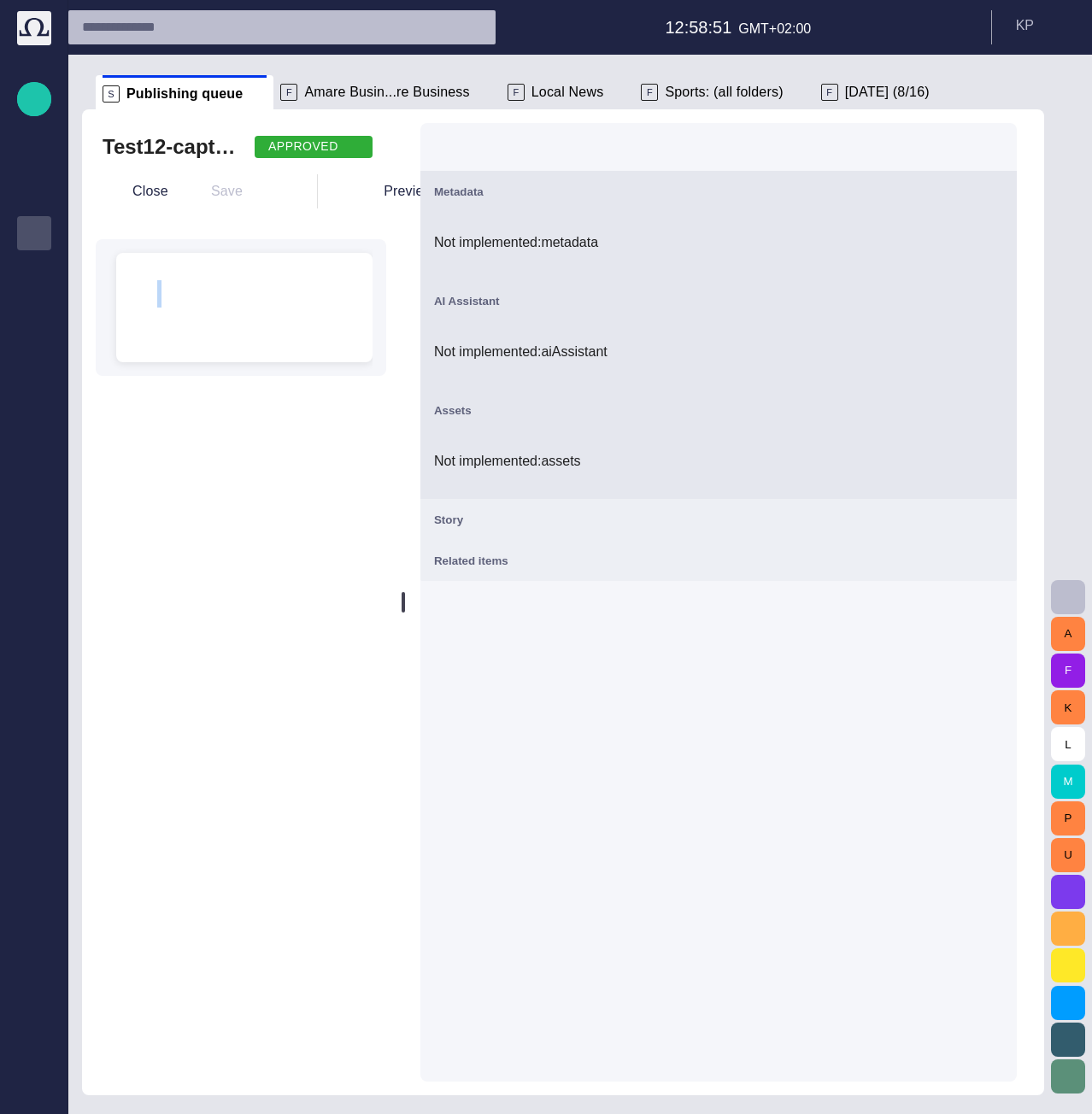
click at [1004, 149] on span "button" at bounding box center [993, 146] width 20 height 20
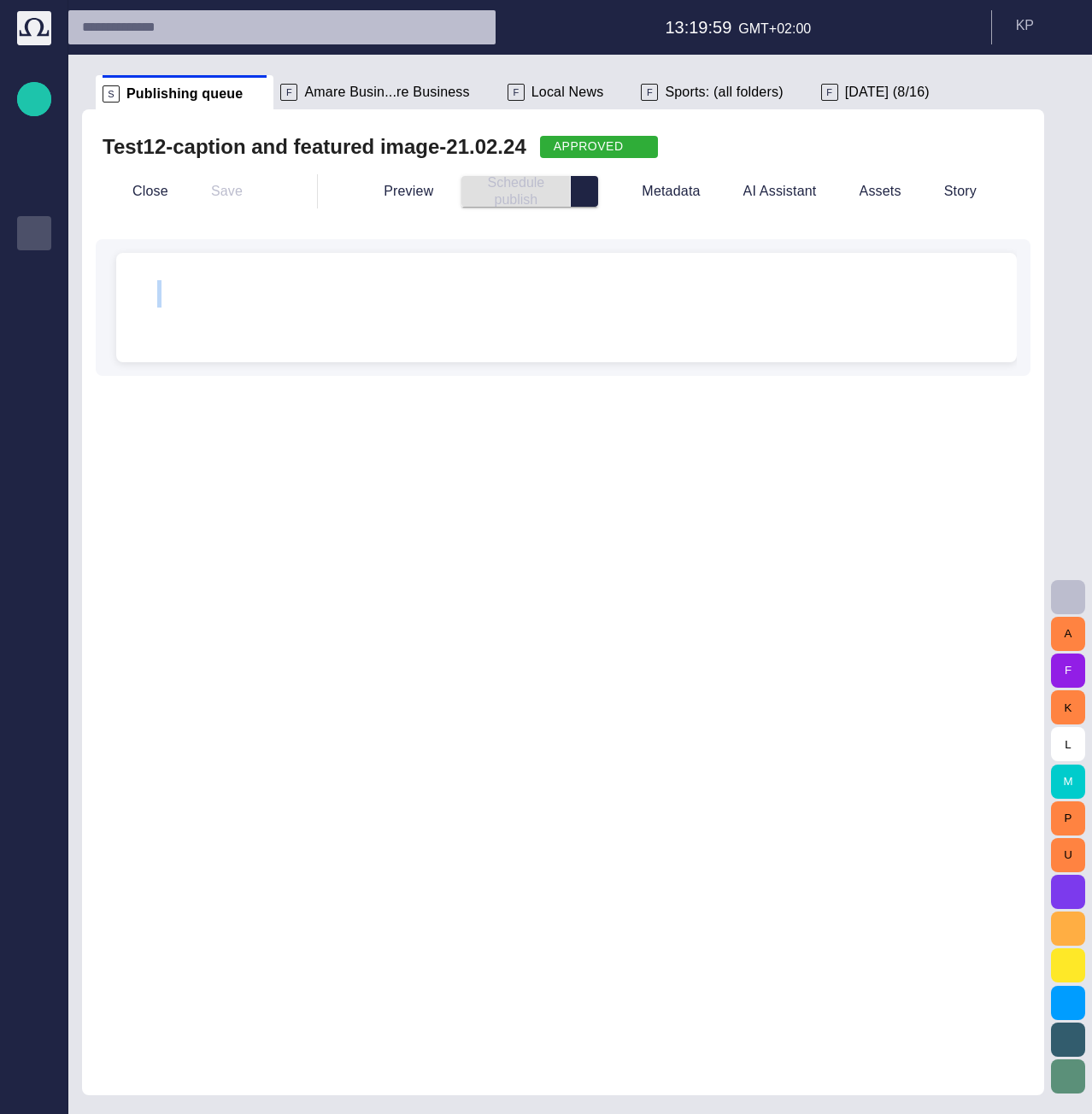
click at [631, 146] on span "button" at bounding box center [638, 147] width 14 height 14
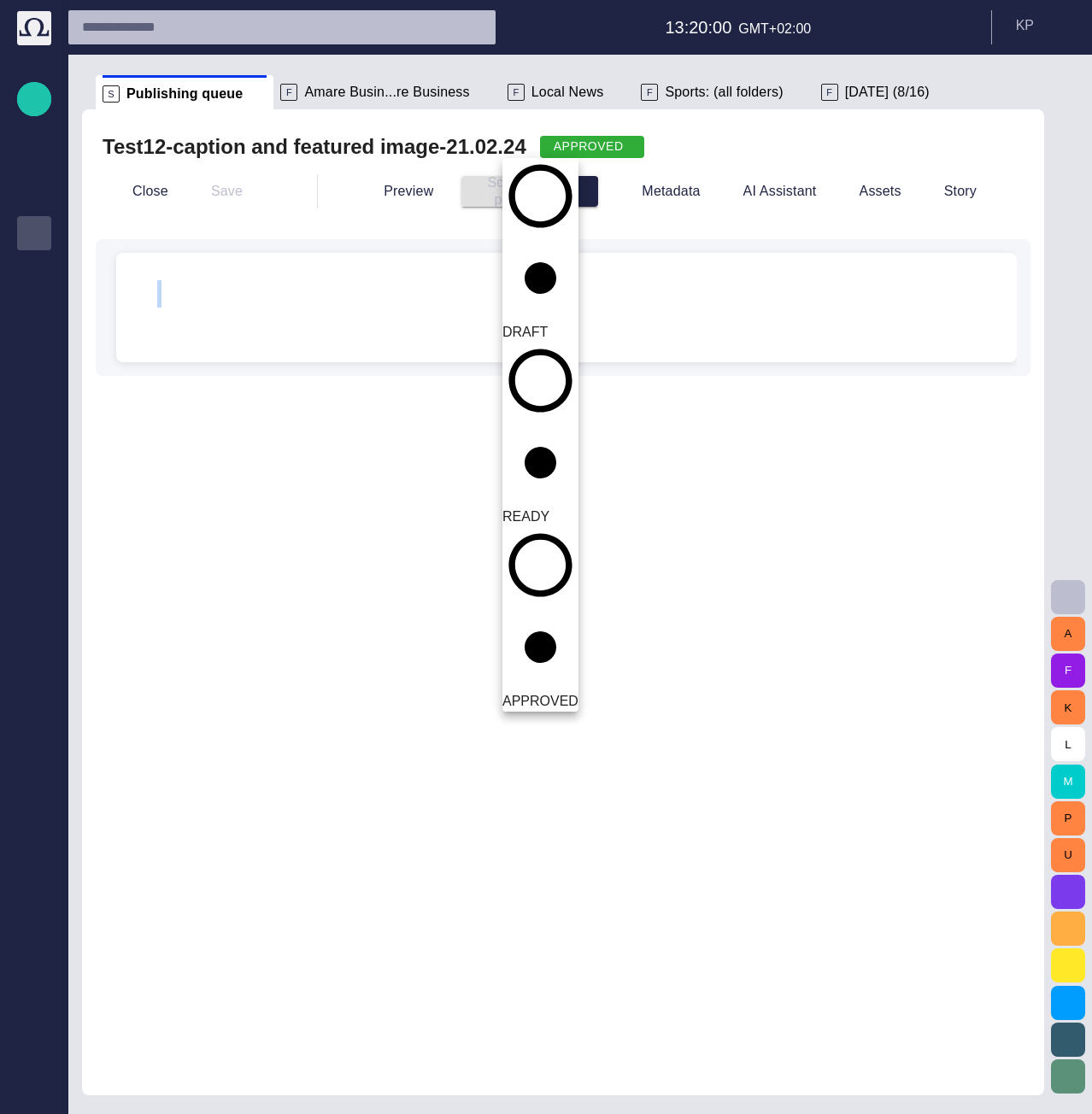
click at [547, 325] on span "DRAFT" at bounding box center [525, 332] width 46 height 15
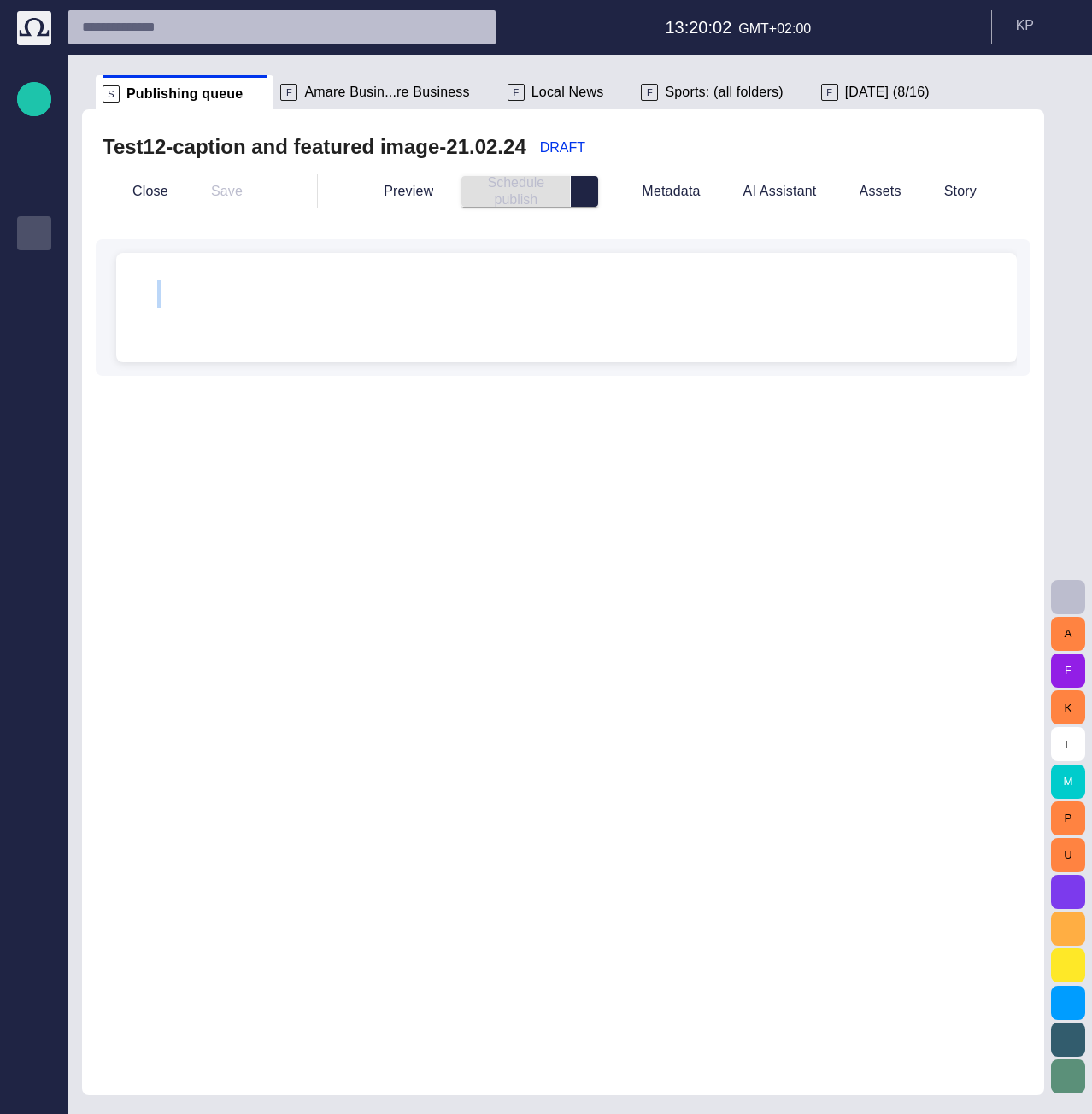
click at [573, 151] on div "DRAFT" at bounding box center [569, 147] width 59 height 18
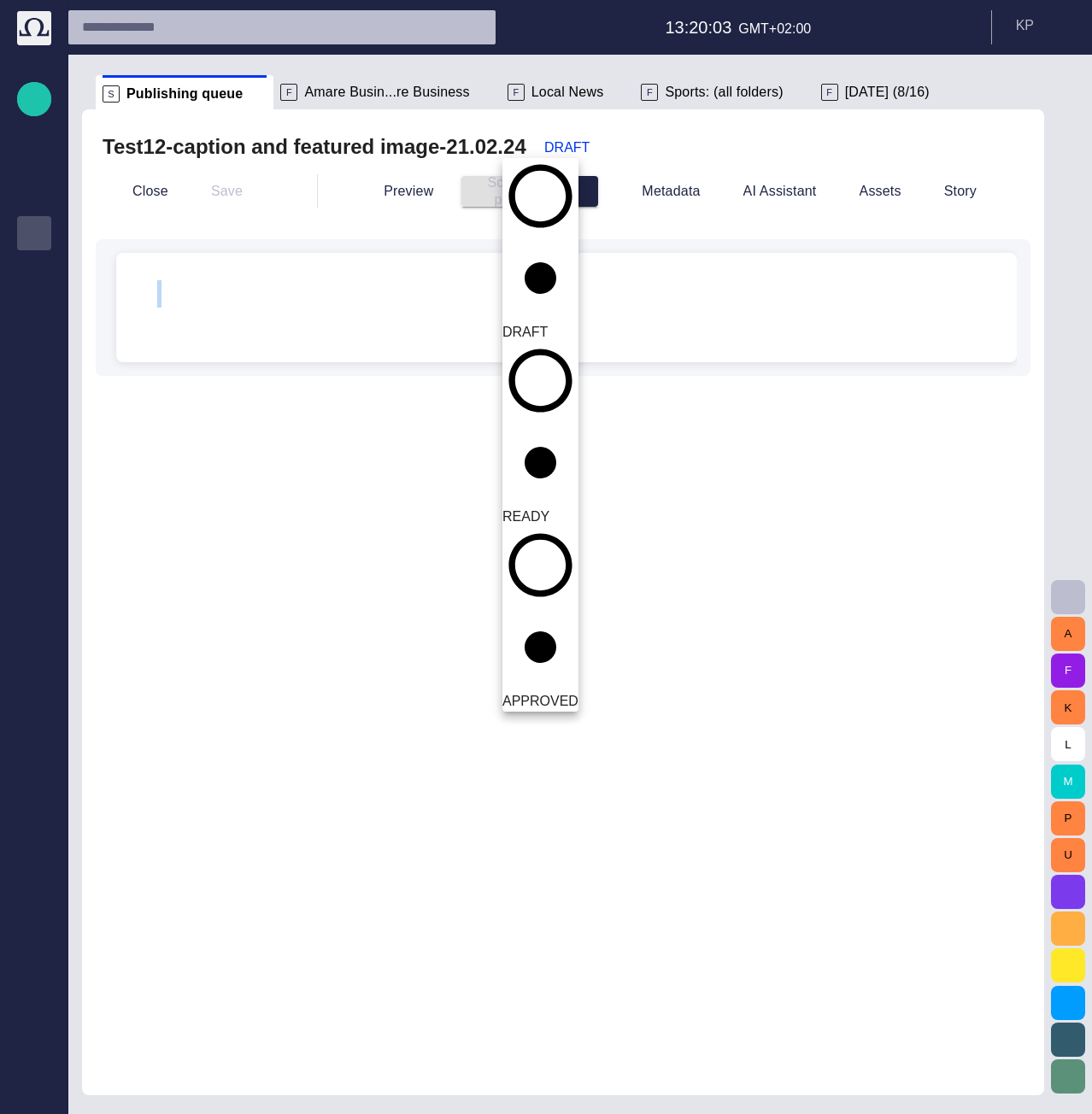
click at [568, 694] on span "APPROVED" at bounding box center [540, 701] width 76 height 15
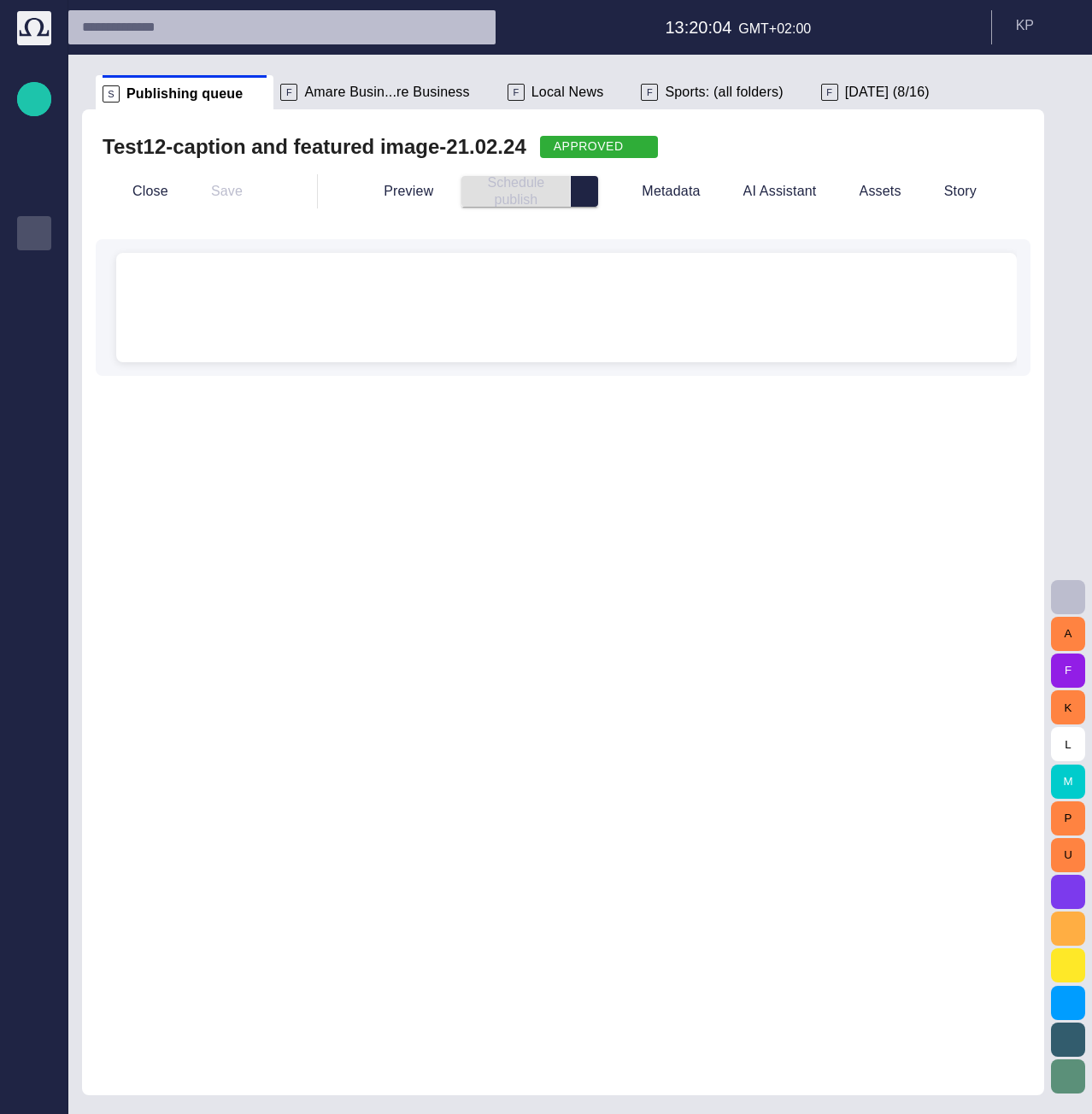
click at [638, 152] on div "Test12-caption and featured image-21.02.24 APPROVED" at bounding box center [563, 146] width 921 height 27
click at [359, 97] on span "Amare Busin...re Business" at bounding box center [387, 91] width 165 height 17
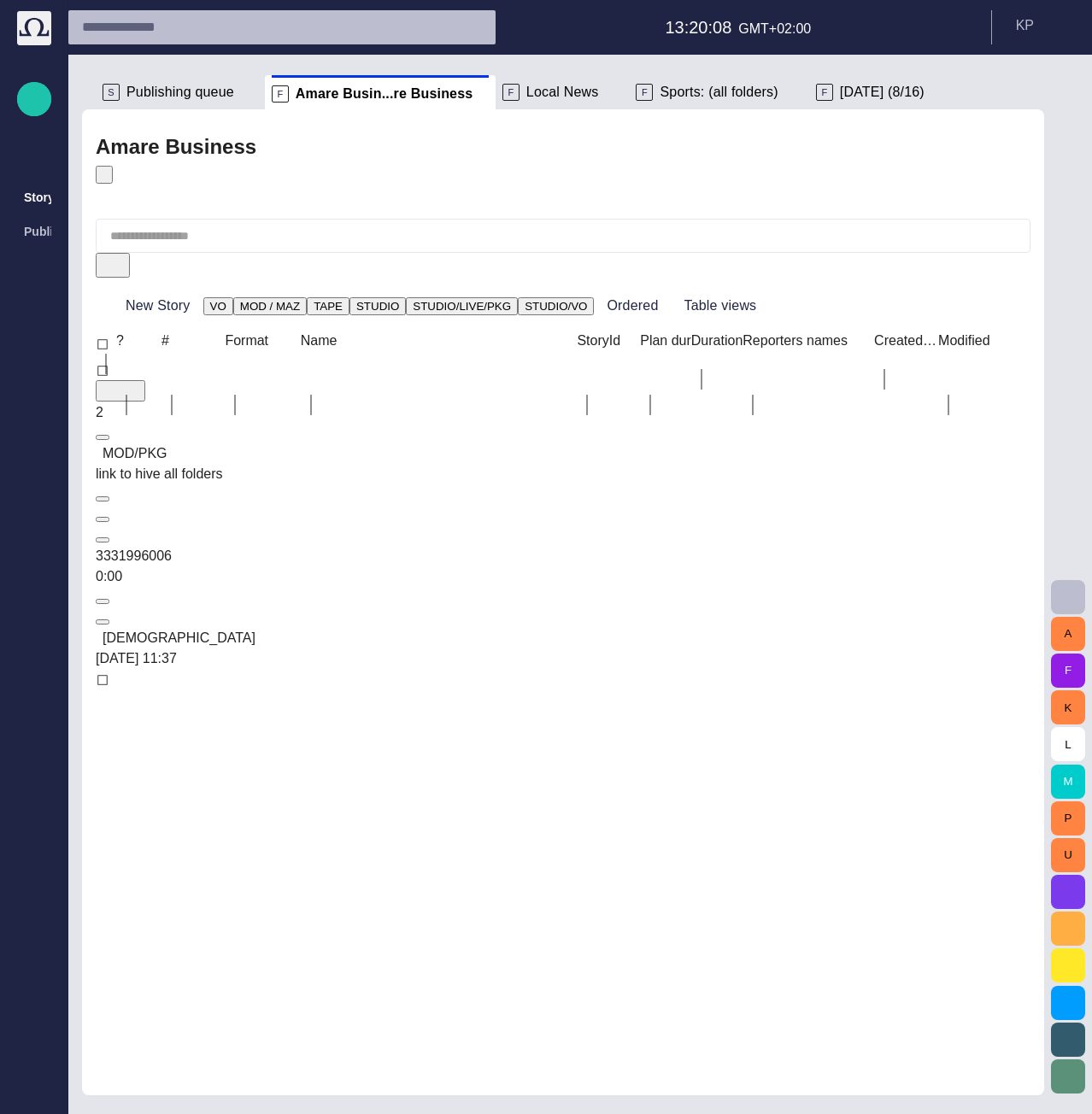
click at [190, 92] on span "Publishing queue" at bounding box center [180, 91] width 108 height 17
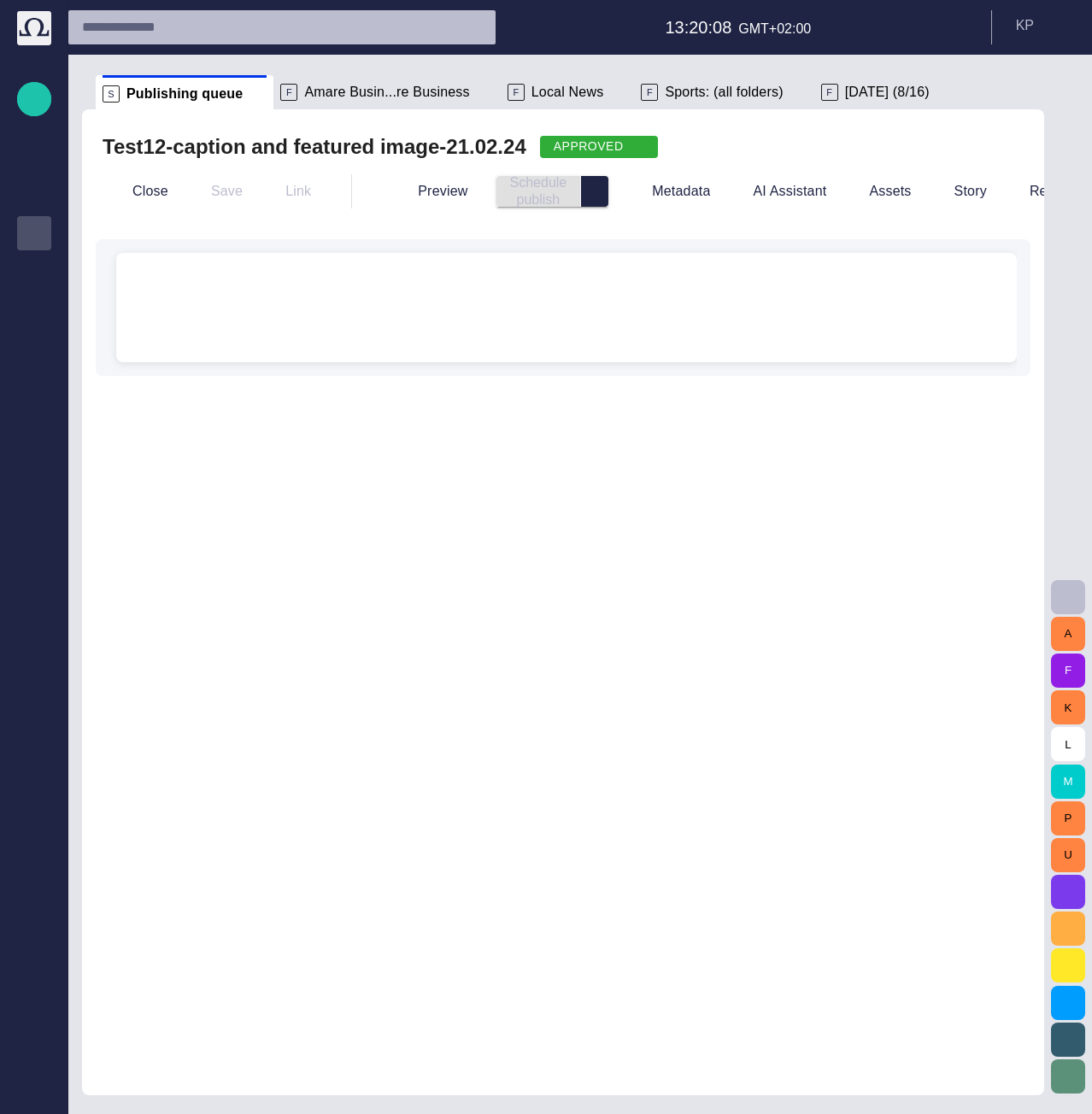
click at [386, 89] on span "Amare Busin...re Business" at bounding box center [387, 91] width 165 height 17
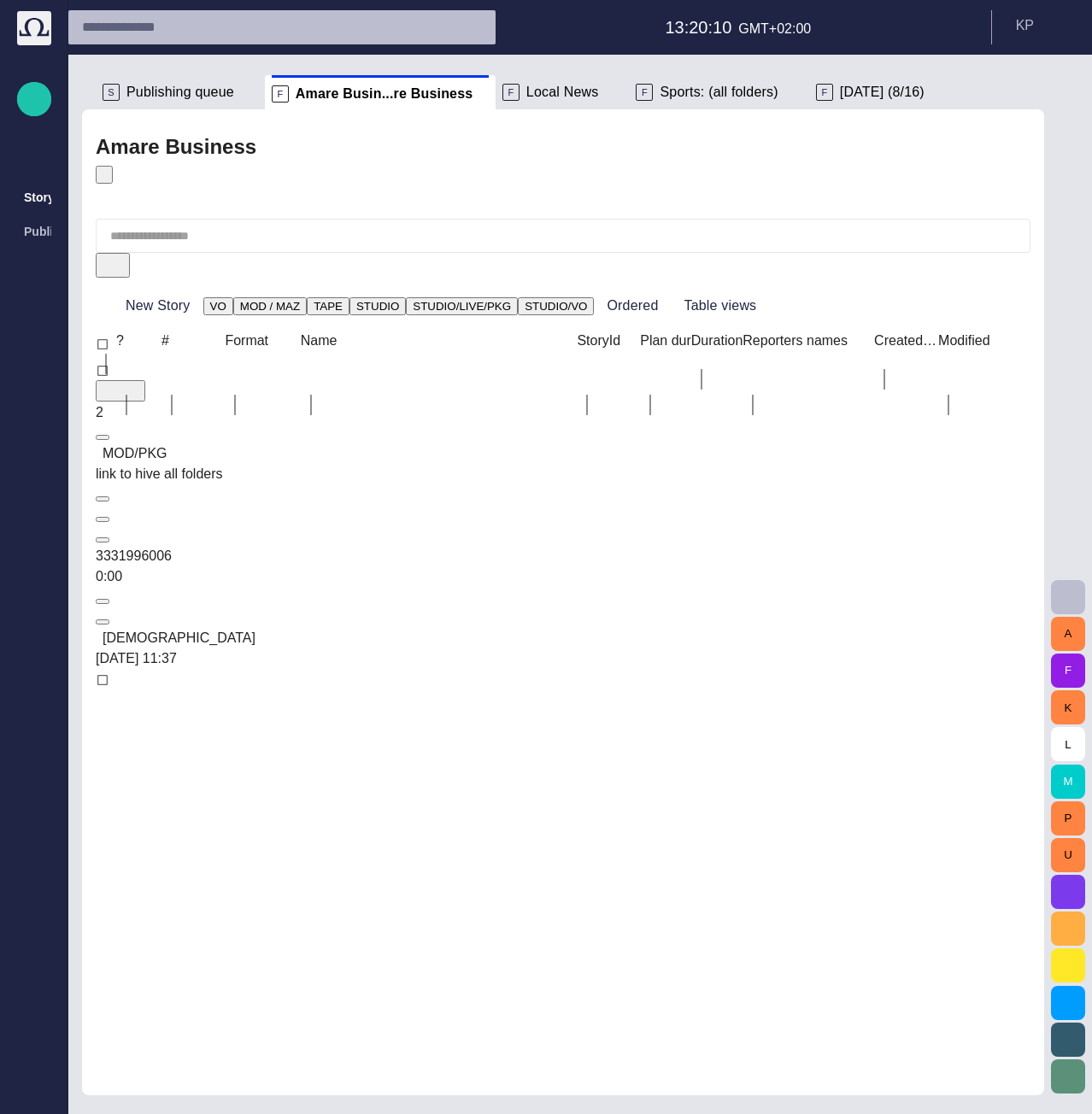
click at [116, 255] on span "button" at bounding box center [107, 263] width 17 height 17
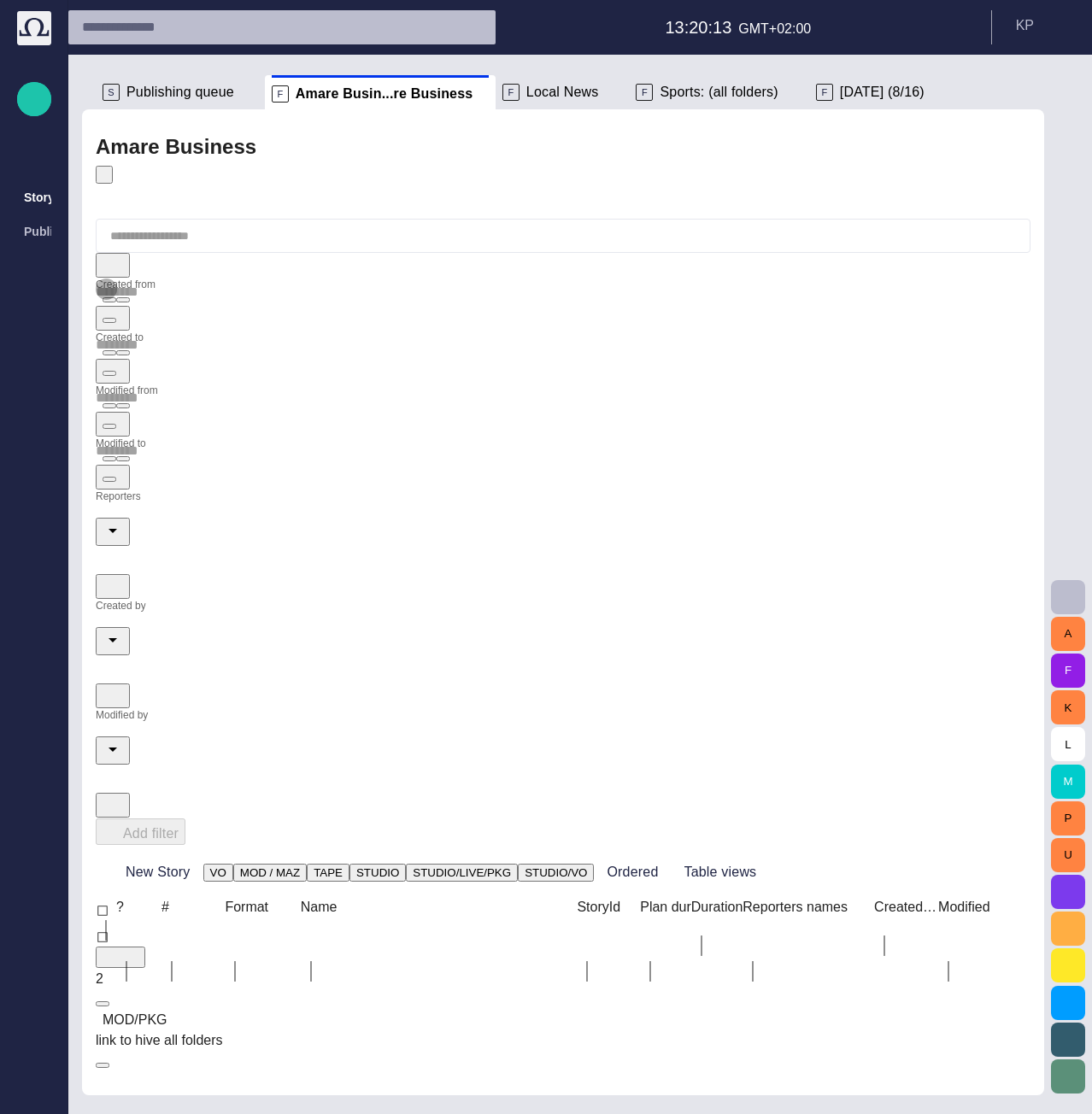
click at [110, 300] on span "button" at bounding box center [110, 300] width 0 height 0
click at [123, 520] on icon "Open" at bounding box center [112, 530] width 20 height 20
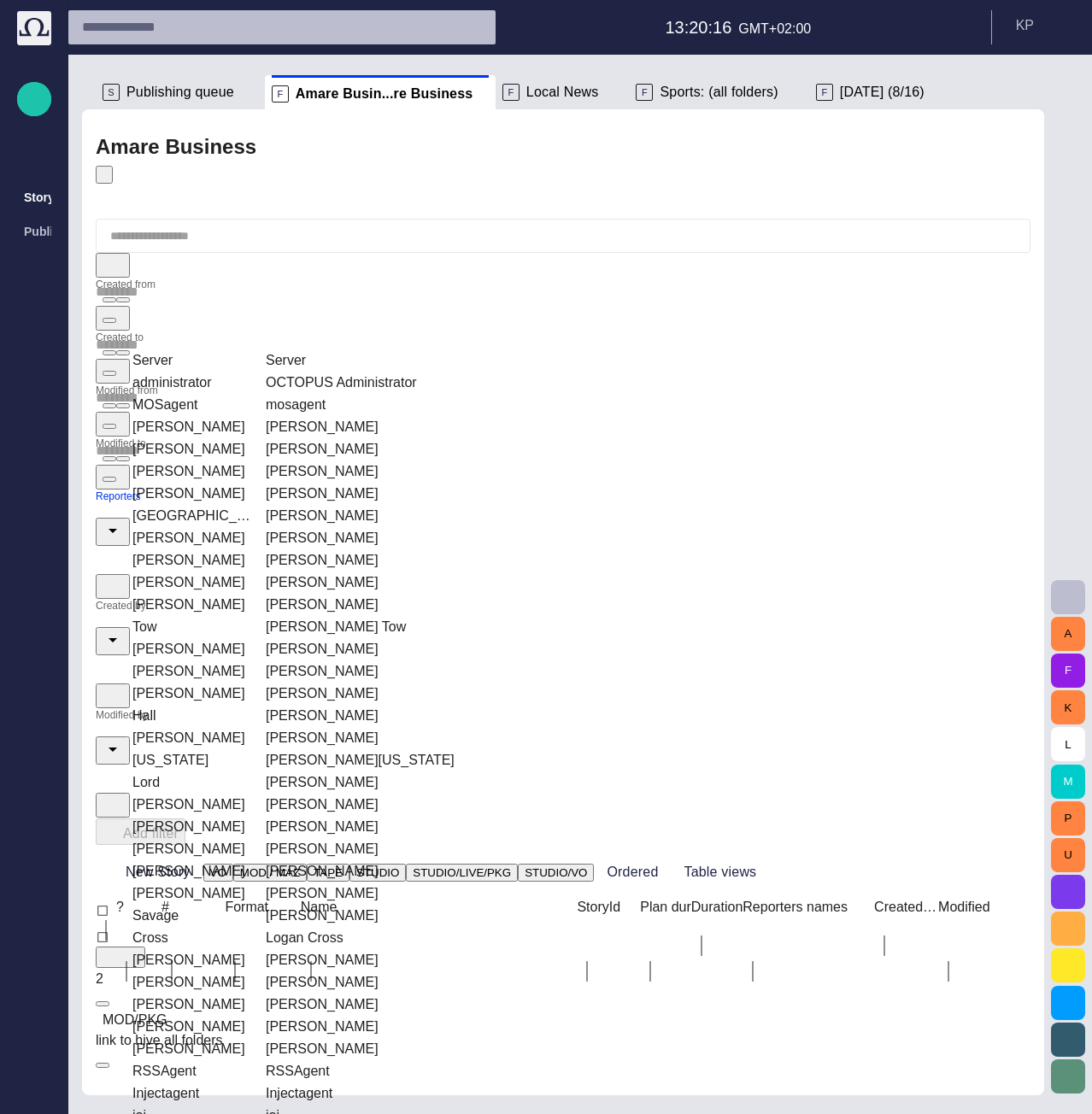
click at [259, 439] on td "[PERSON_NAME]" at bounding box center [368, 449] width 220 height 20
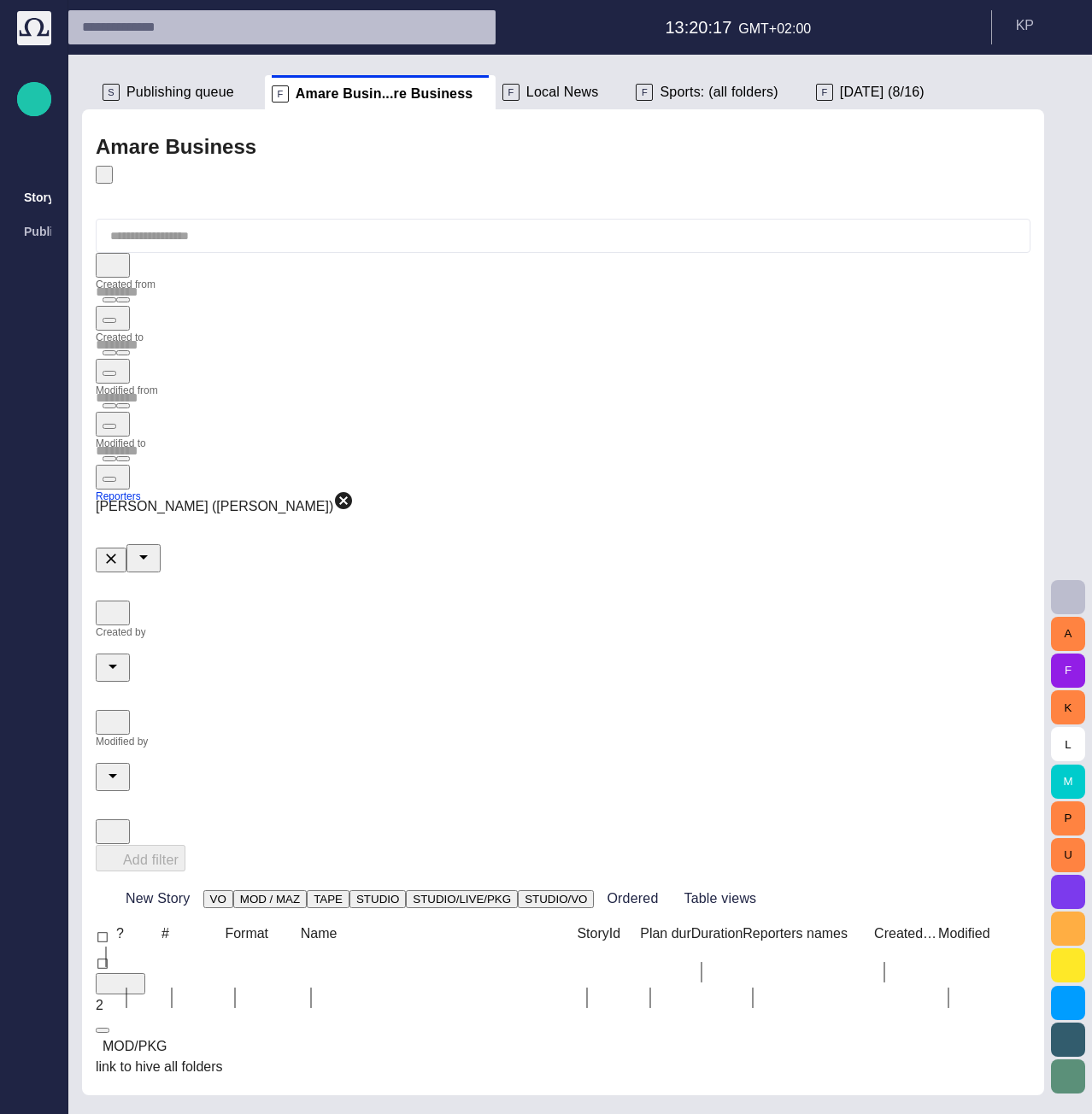
click at [368, 626] on input "Created by" at bounding box center [563, 639] width 935 height 27
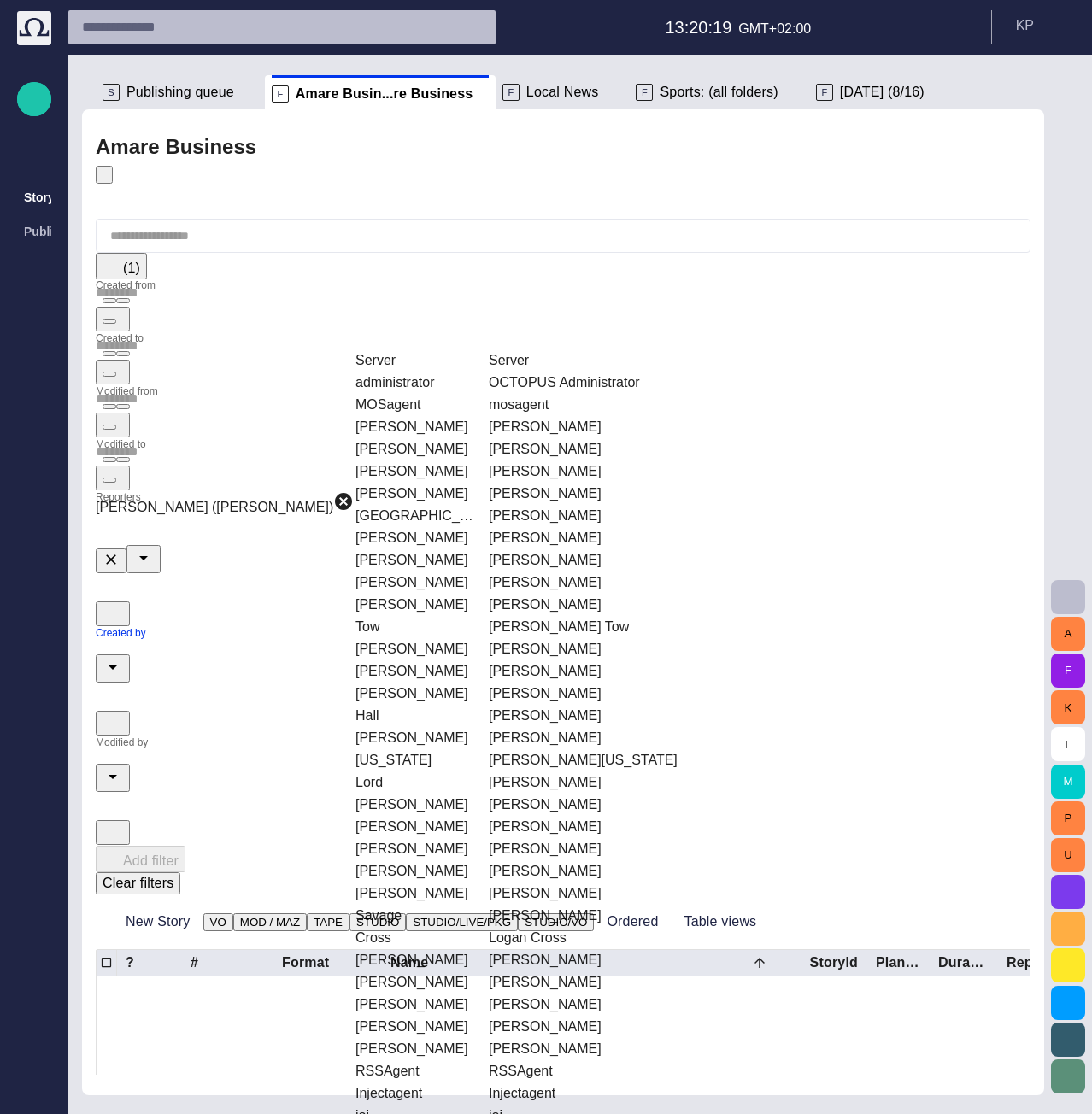
click at [513, 417] on td "[PERSON_NAME]" at bounding box center [591, 426] width 220 height 20
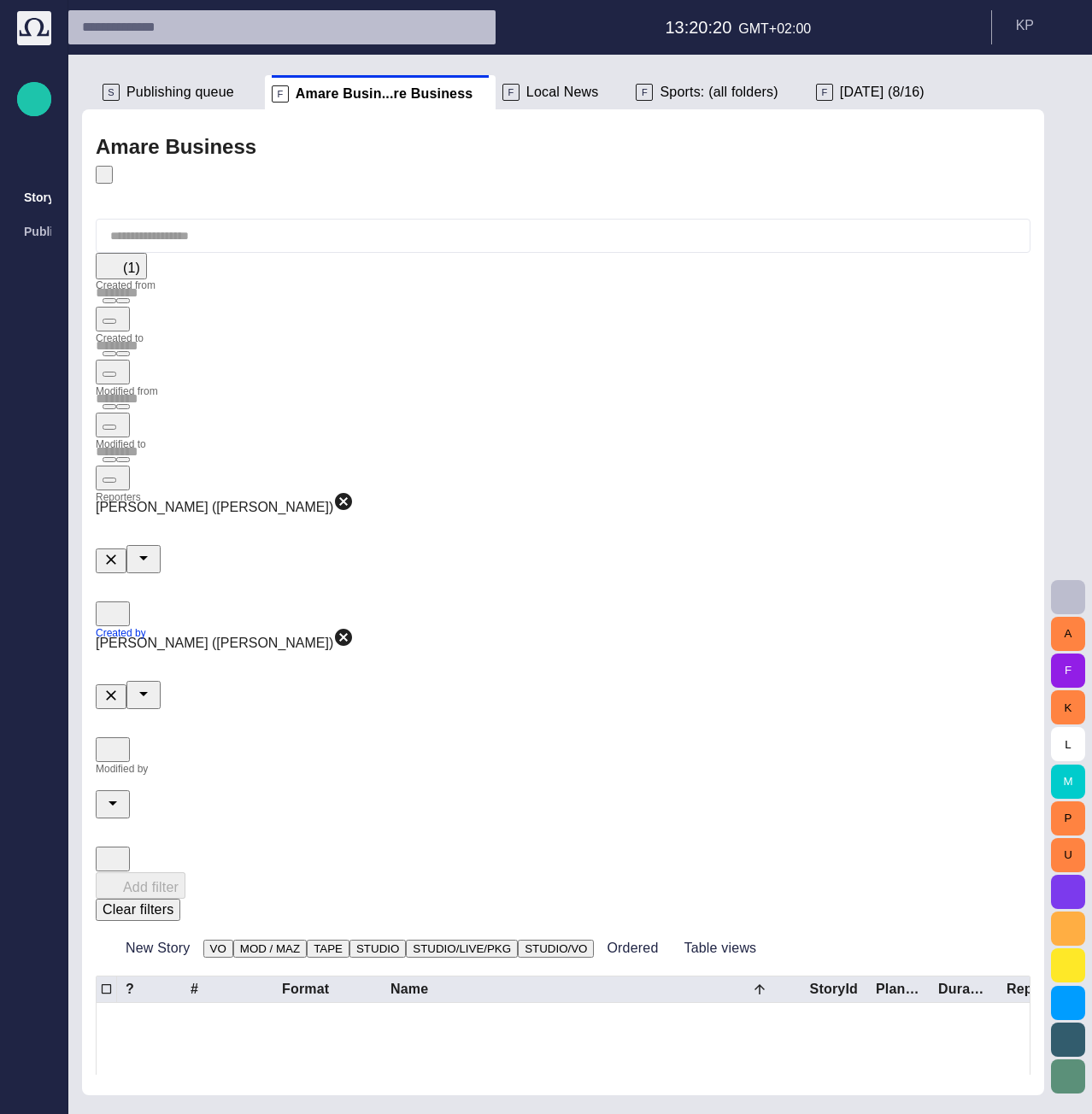
click at [588, 763] on input "Modified by" at bounding box center [563, 776] width 935 height 27
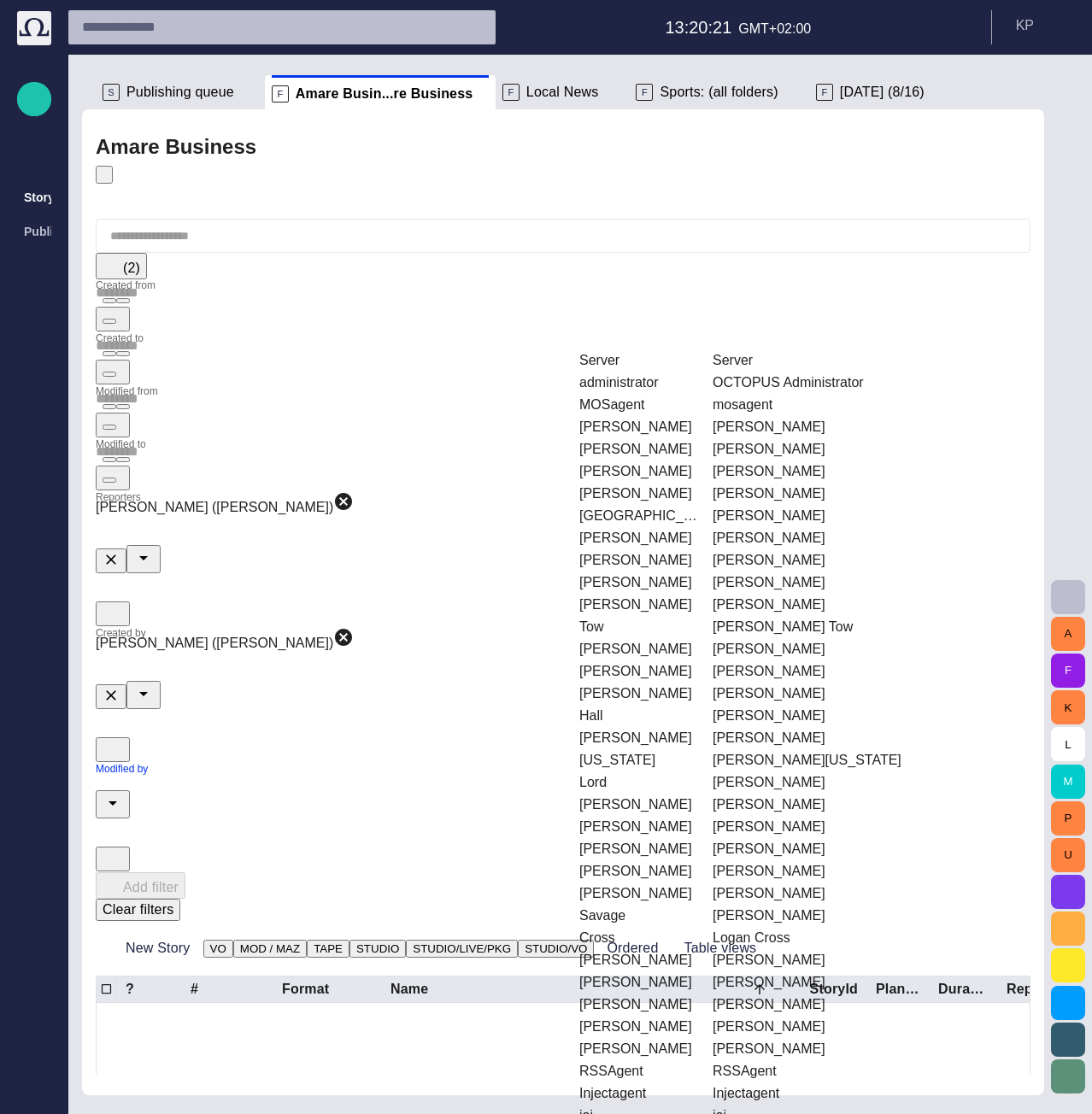
click at [669, 483] on td "[PERSON_NAME]" at bounding box center [639, 493] width 132 height 20
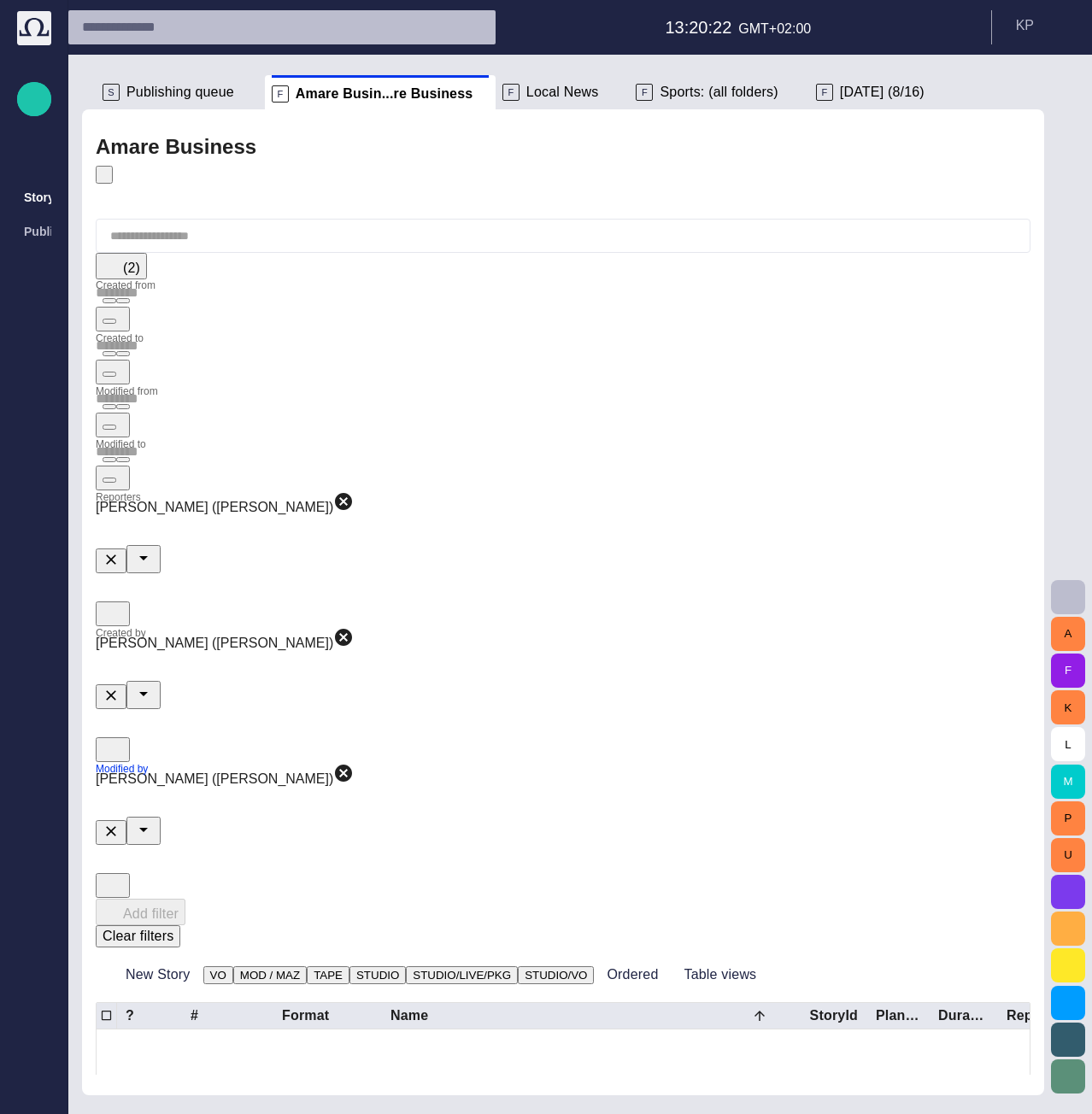
click at [862, 439] on input "text" at bounding box center [563, 452] width 935 height 27
click at [123, 460] on span "button" at bounding box center [123, 460] width 0 height 0
type input "*********"
click at [123, 407] on span "button" at bounding box center [123, 407] width 0 height 0
type input "*********"
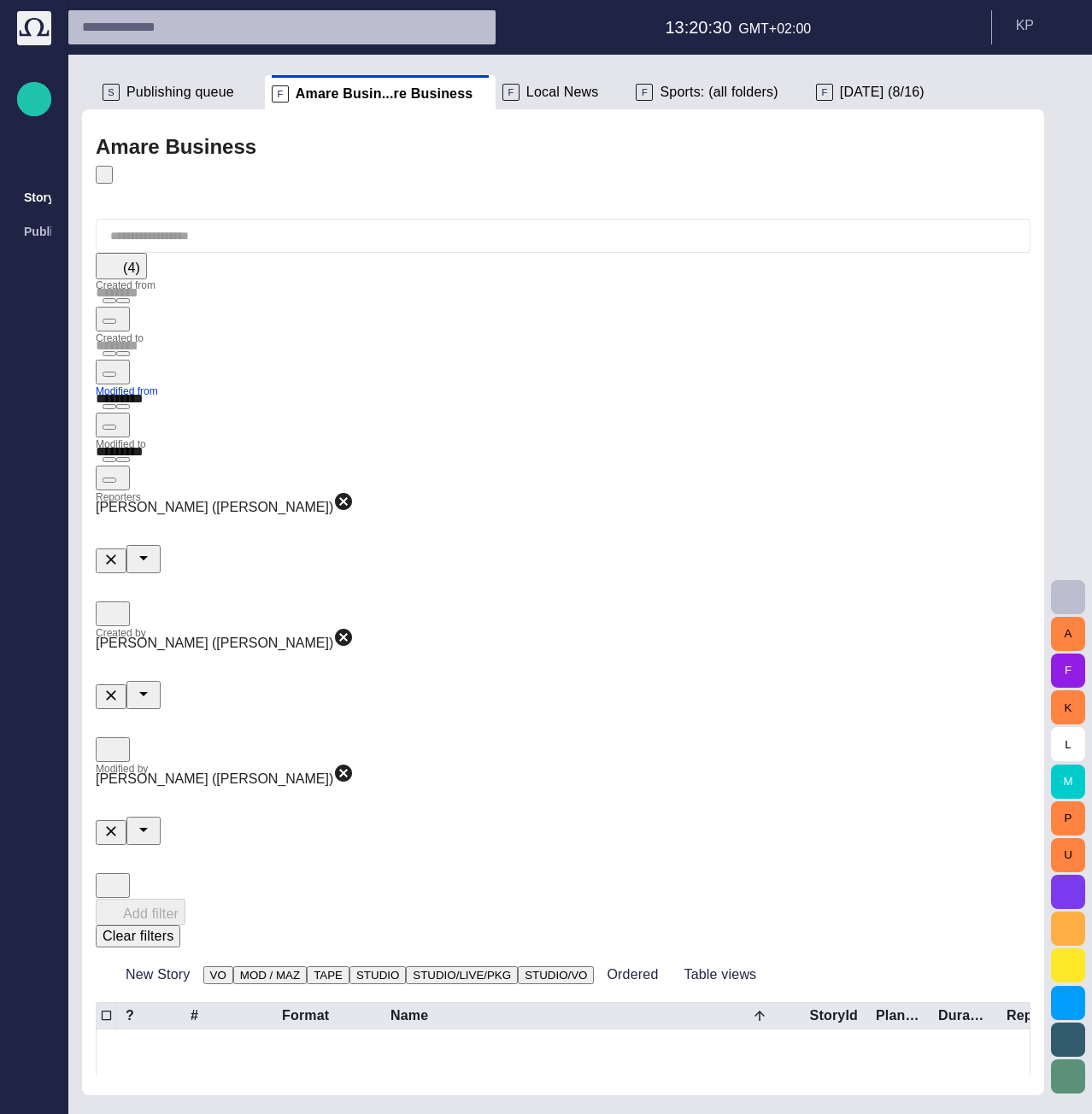
click at [181, 925] on button "Clear filters" at bounding box center [138, 936] width 84 height 22
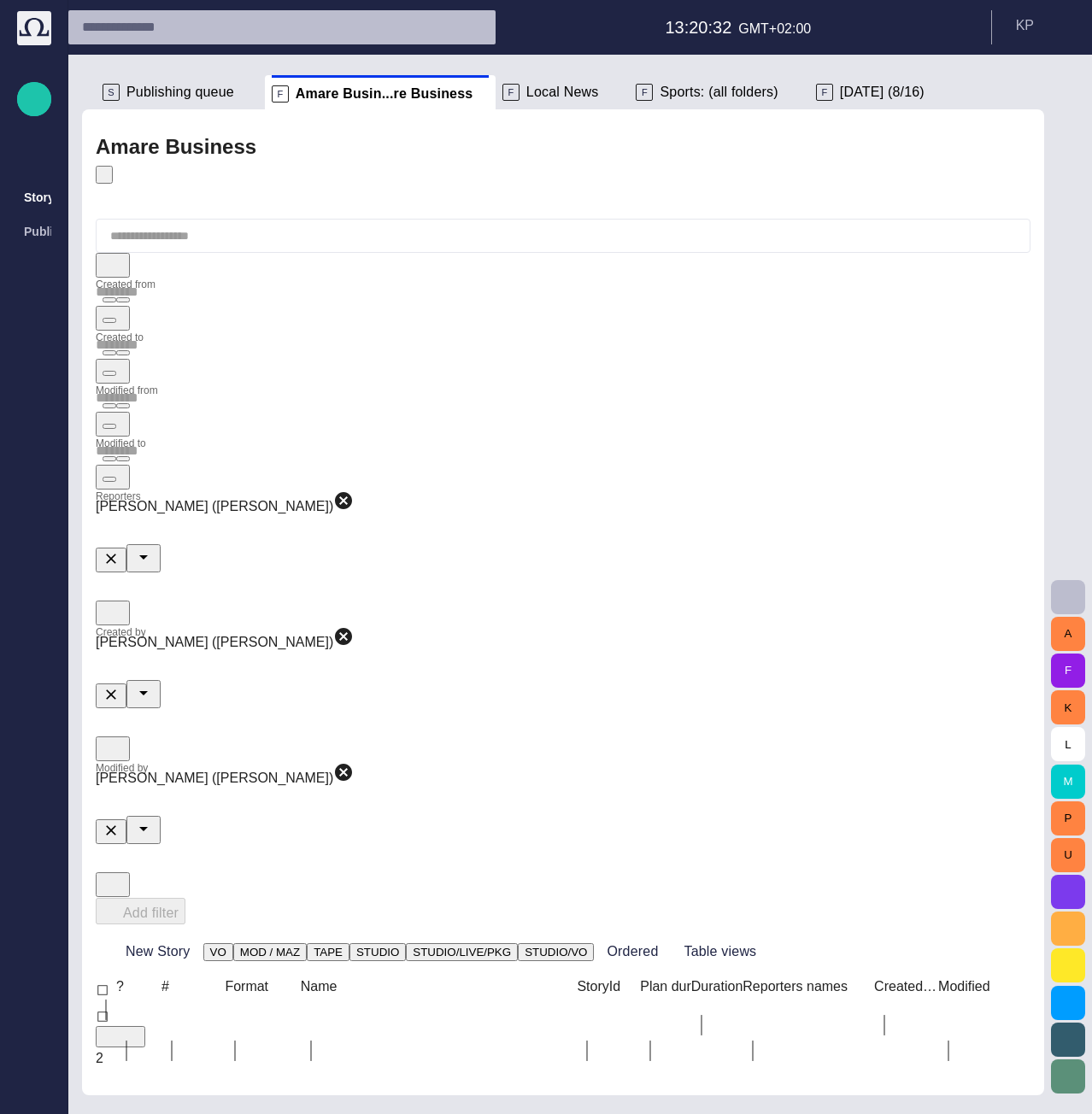
click at [939, 898] on div "Add filter" at bounding box center [563, 911] width 935 height 26
click at [935, 898] on div "Add filter" at bounding box center [563, 911] width 935 height 26
click at [110, 426] on span "button" at bounding box center [110, 426] width 0 height 0
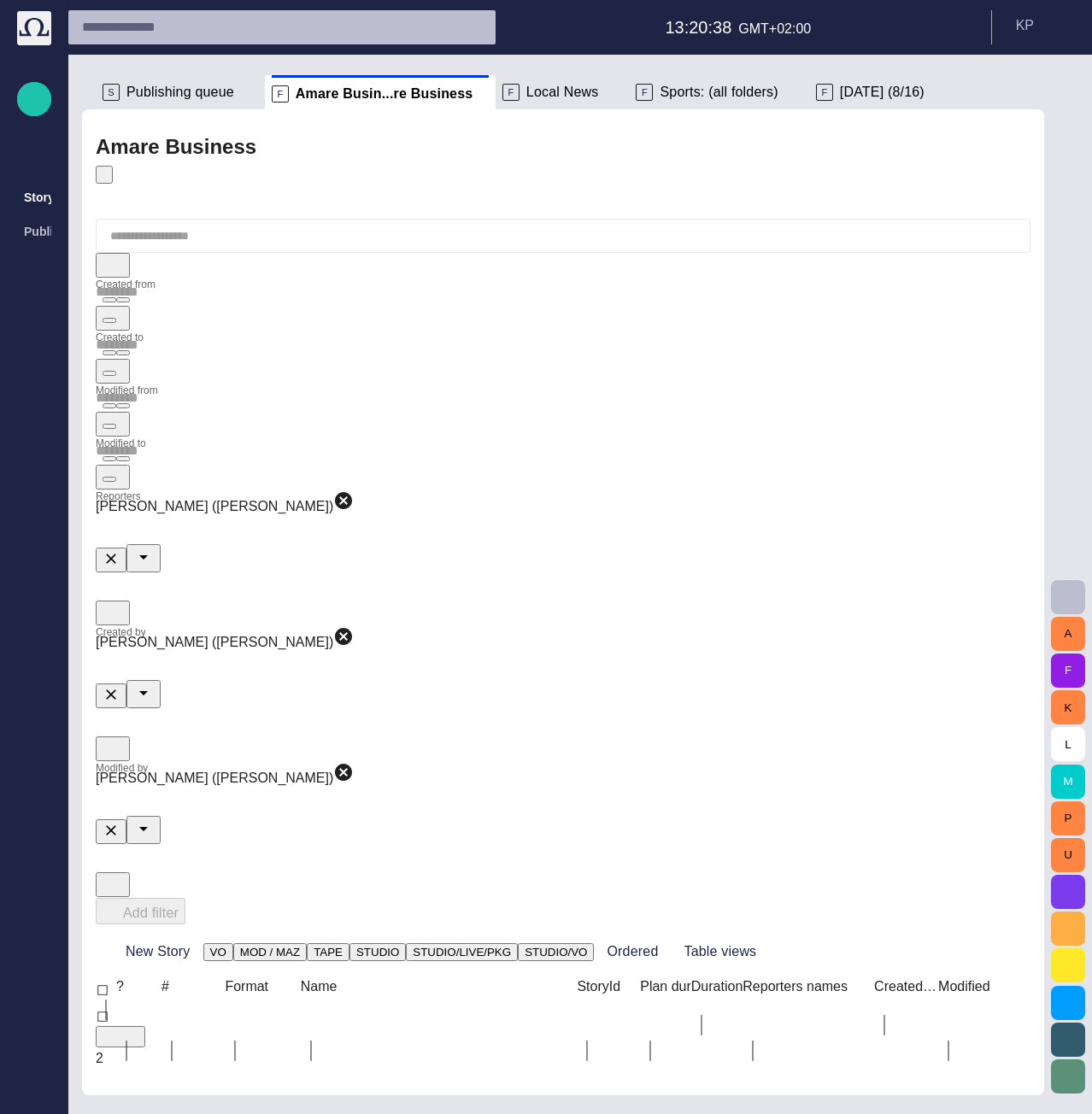
type input "*********"
click at [903, 898] on div "Add filter" at bounding box center [563, 911] width 935 height 26
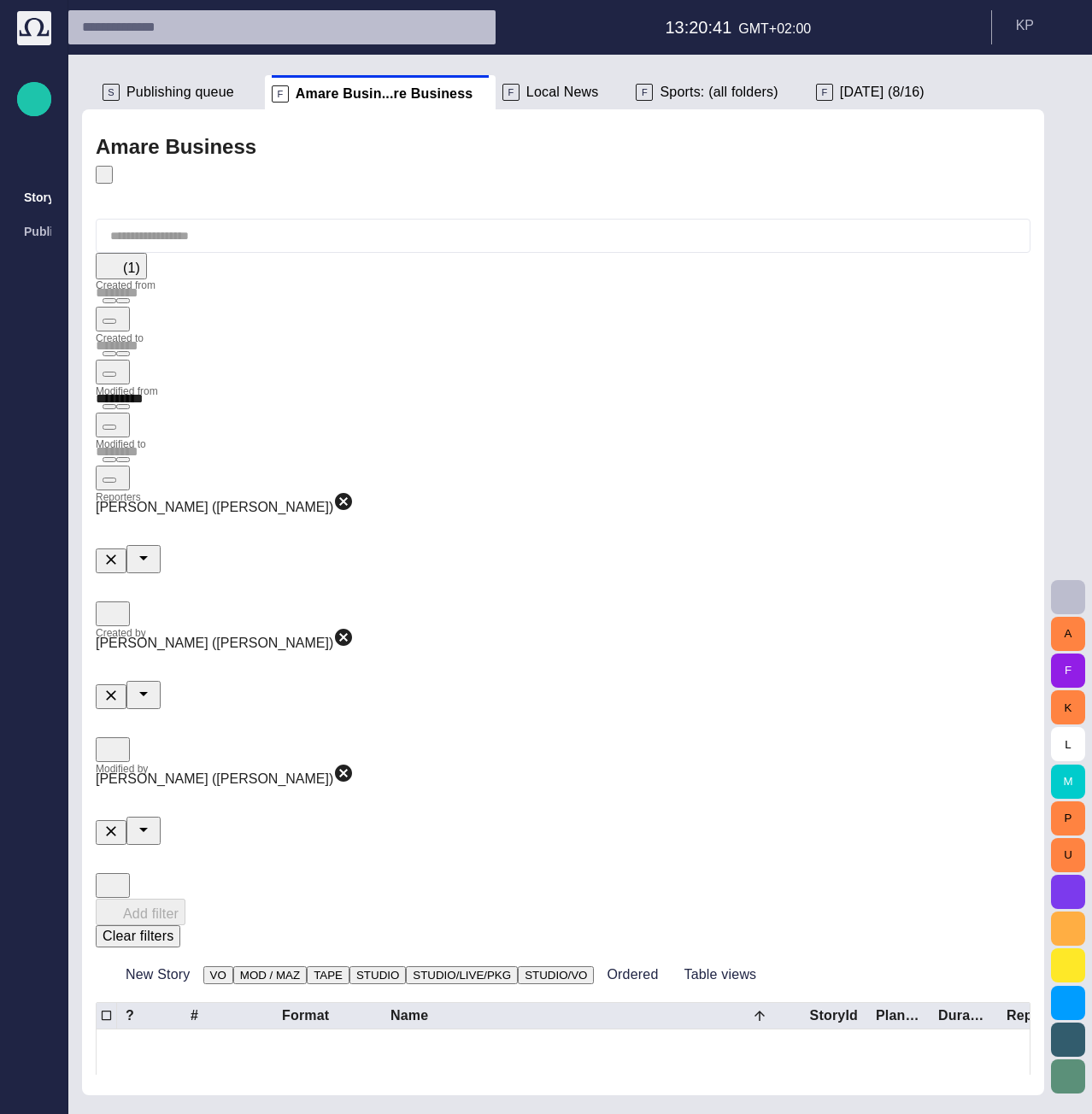
click at [181, 925] on button "Clear filters" at bounding box center [138, 936] width 84 height 22
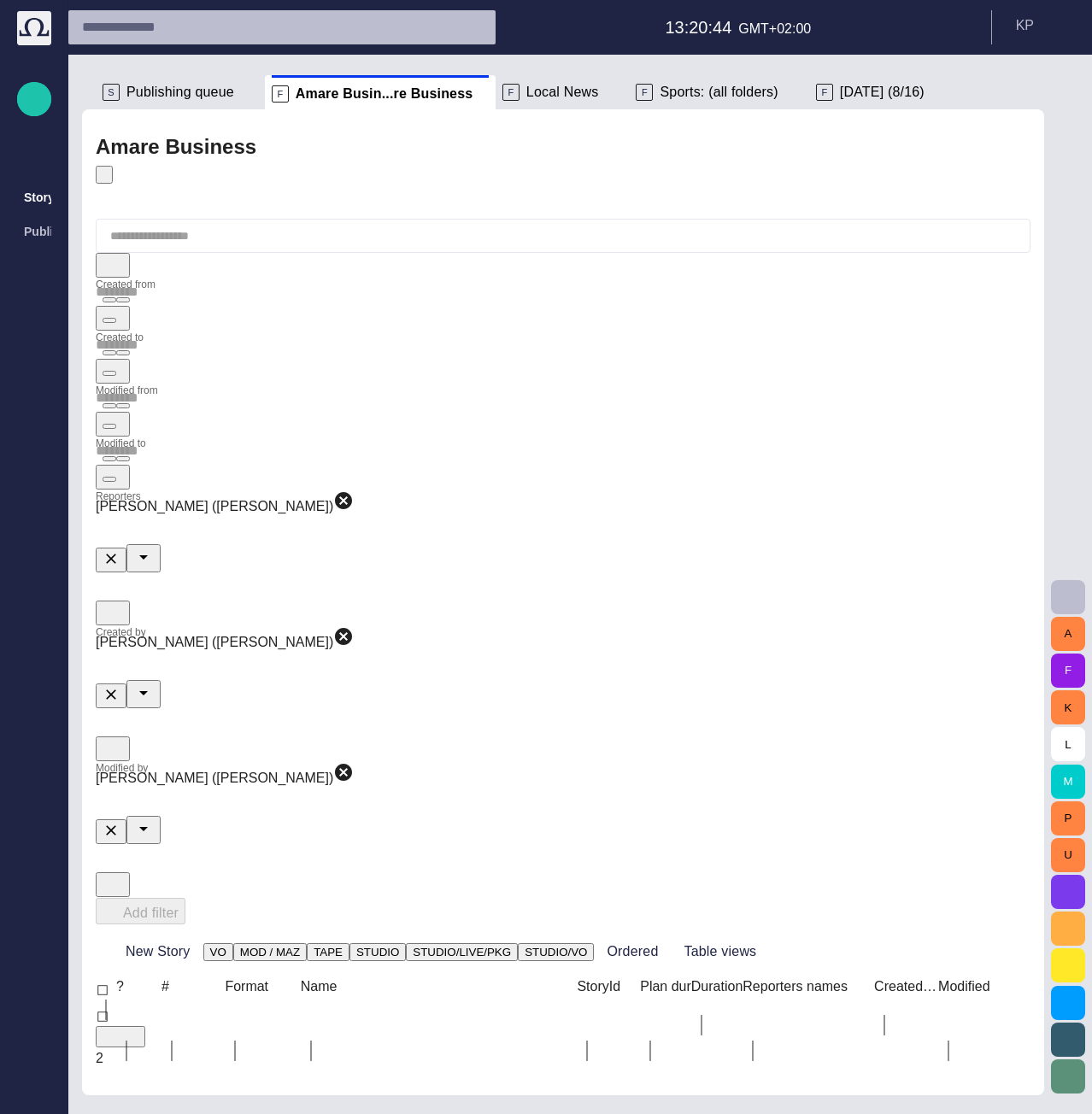
click at [535, 371] on form "Created from Created to Modified from Modified to Reporters [PERSON_NAME] ([PER…" at bounding box center [563, 602] width 935 height 646
click at [153, 682] on icon "Open" at bounding box center [143, 692] width 20 height 20
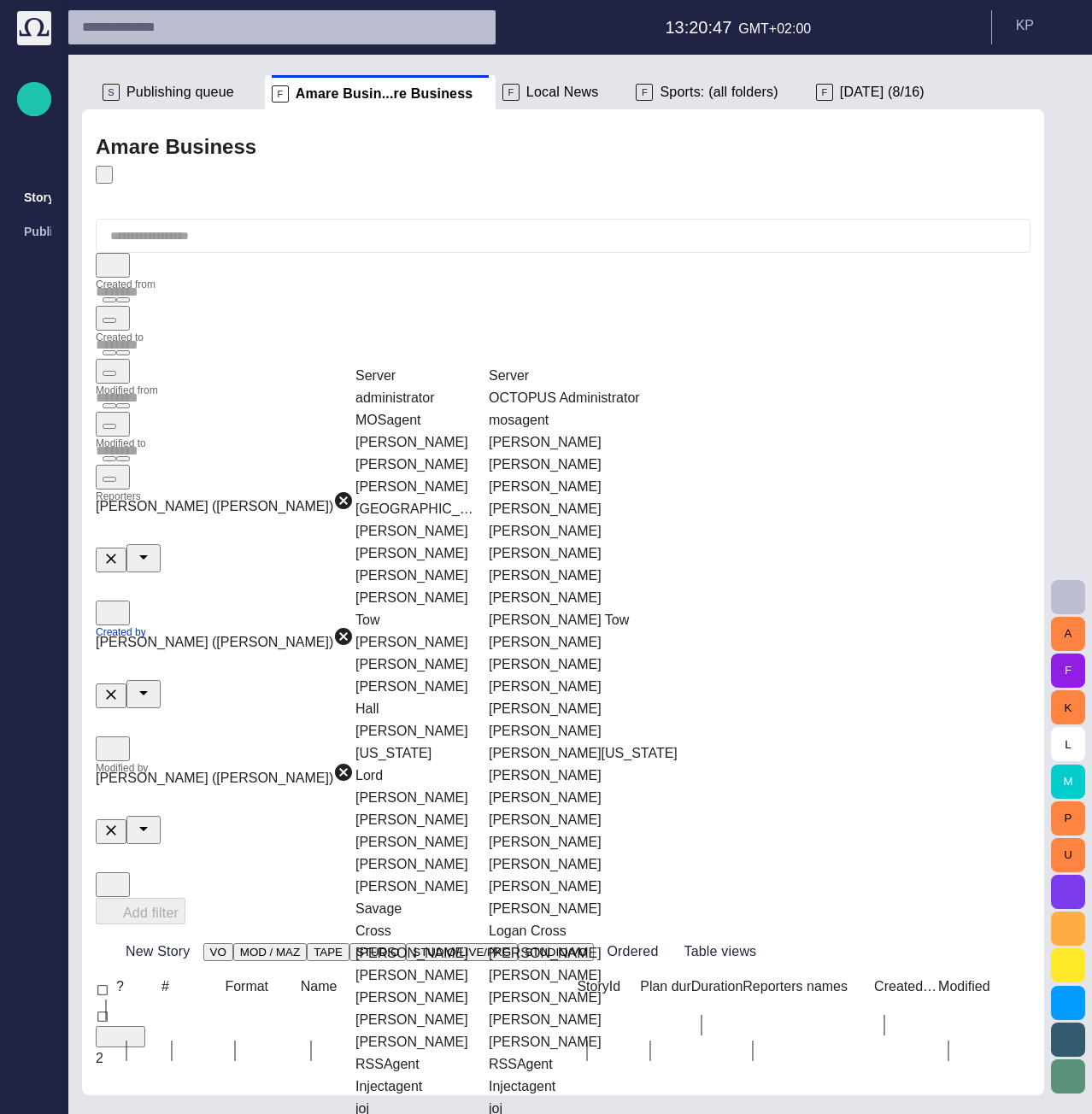
click at [464, 454] on td "[PERSON_NAME]" at bounding box center [414, 464] width 132 height 20
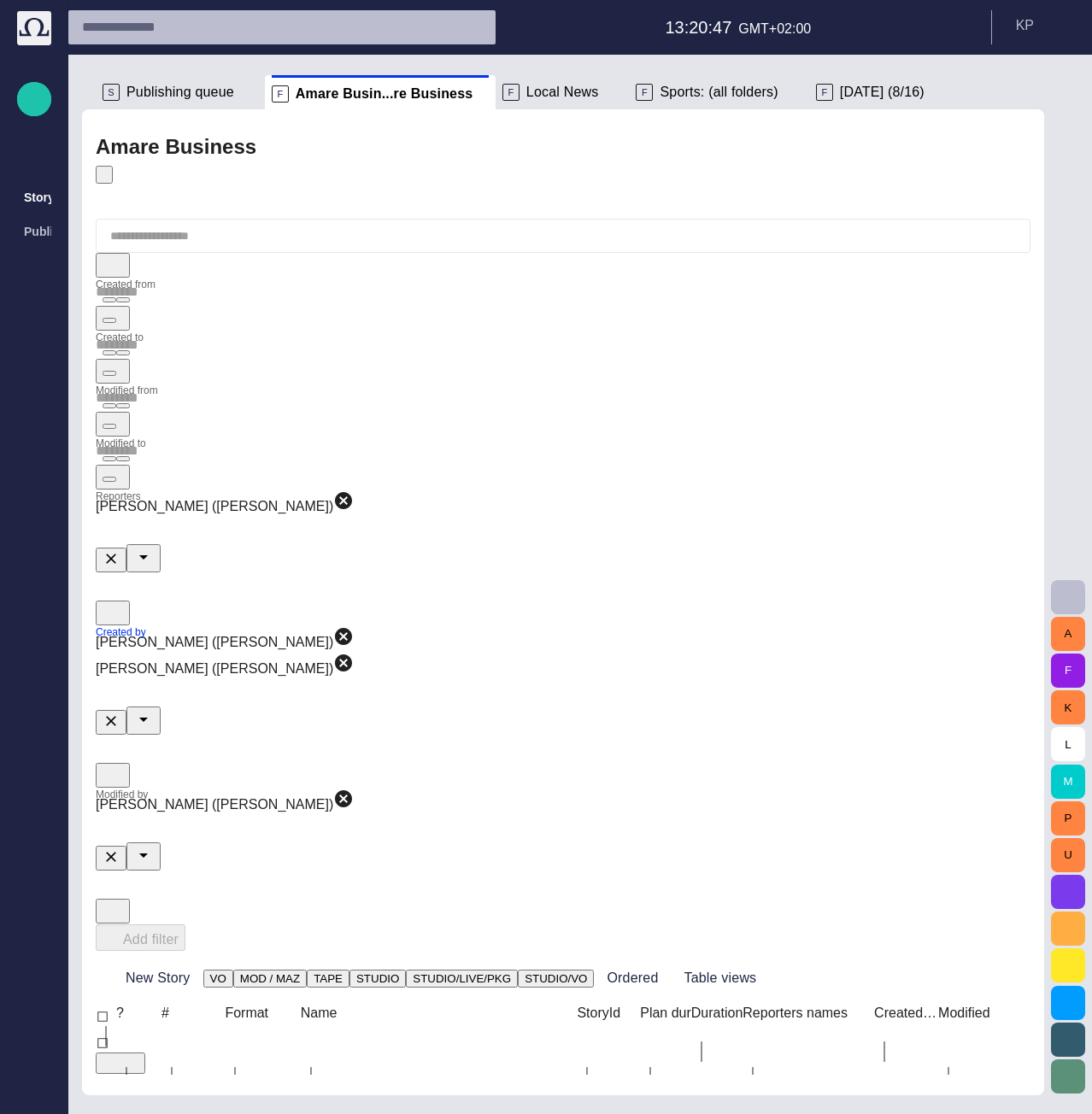
click at [640, 375] on form "Created from Created to Modified from Modified to Reporters [PERSON_NAME] ([PER…" at bounding box center [563, 615] width 935 height 673
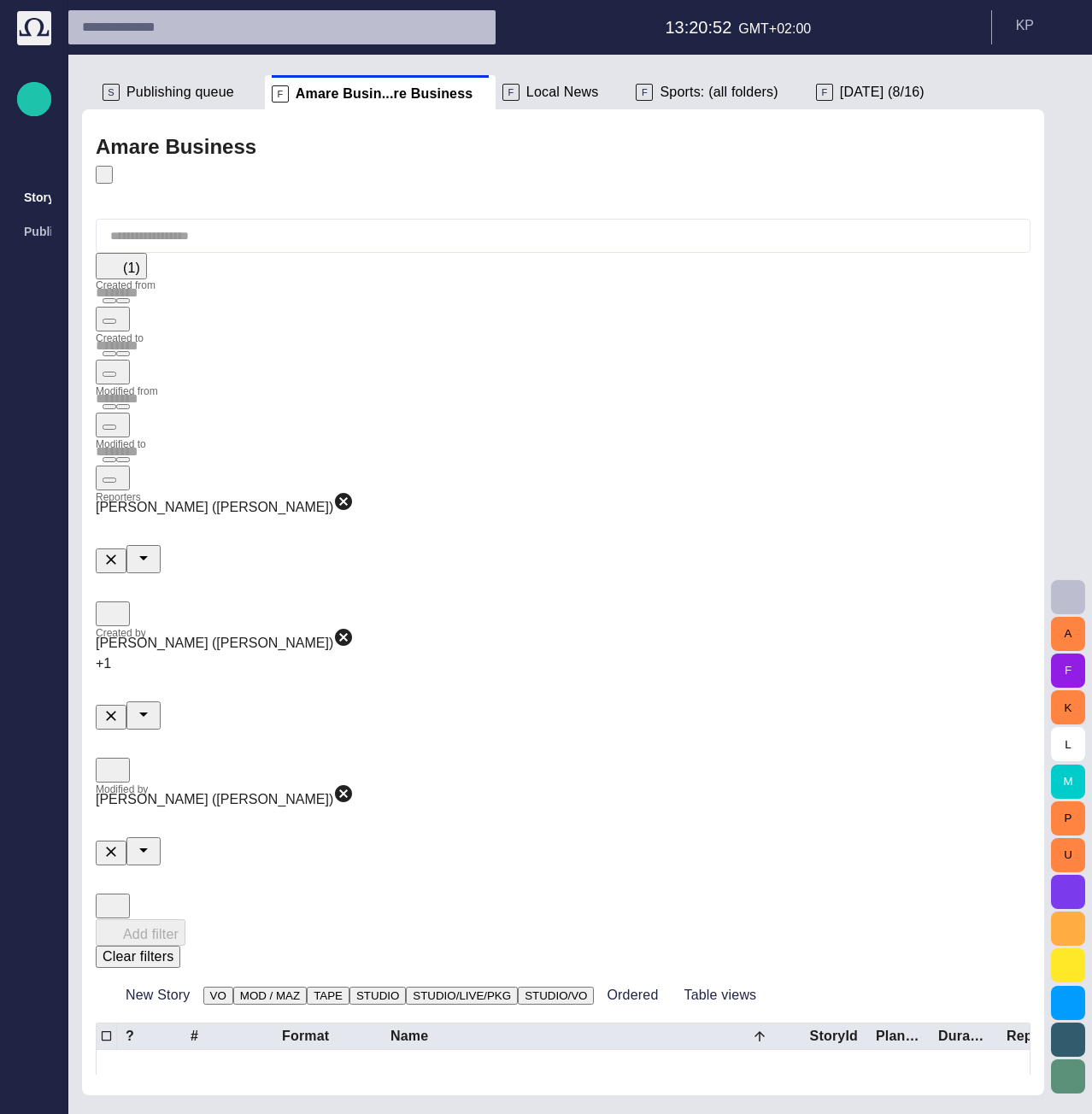
click at [181, 946] on button "Clear filters" at bounding box center [138, 956] width 84 height 22
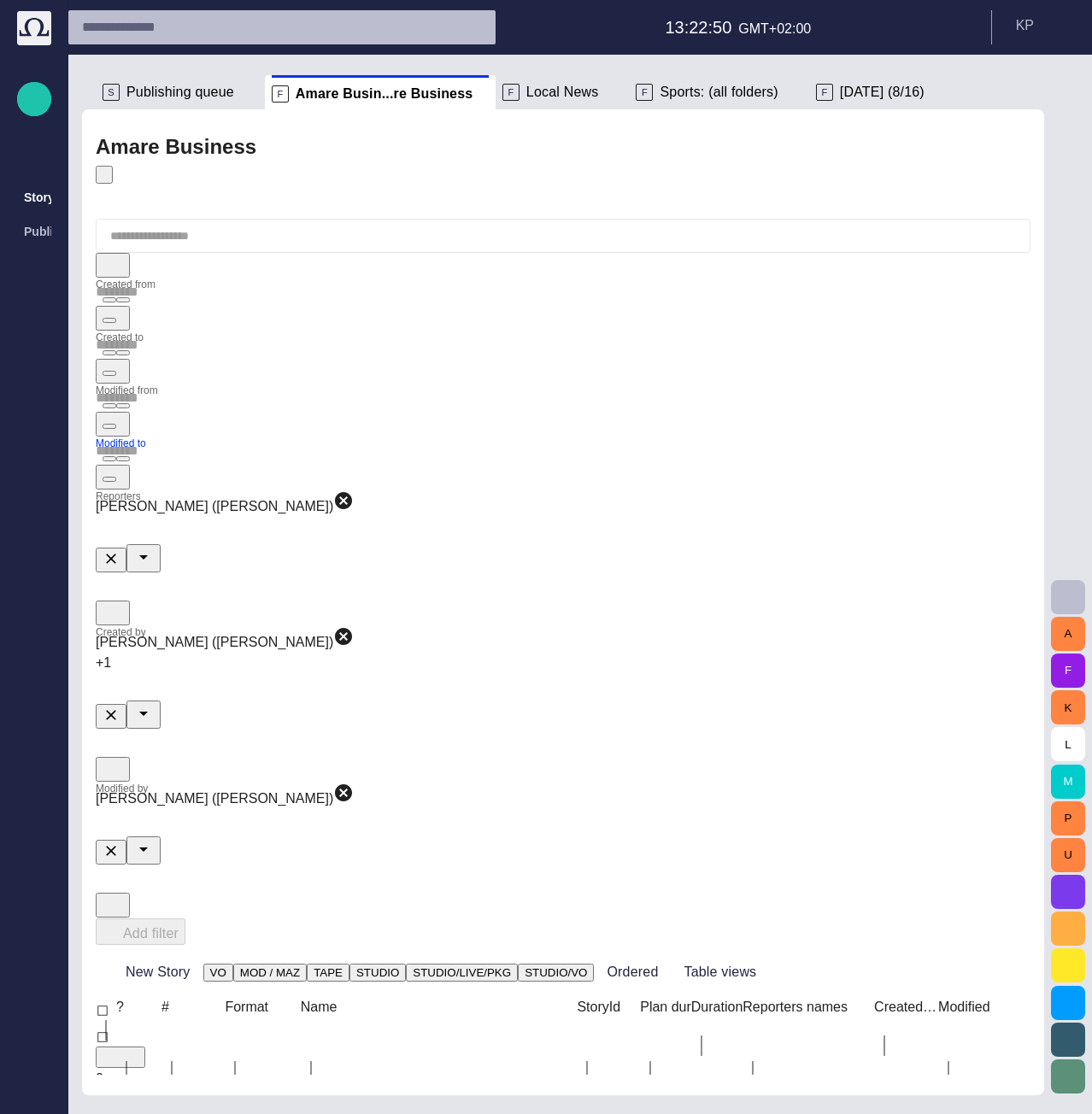
click at [847, 438] on input "text" at bounding box center [563, 451] width 935 height 27
click at [116, 710] on icon "Clear" at bounding box center [111, 715] width 11 height 11
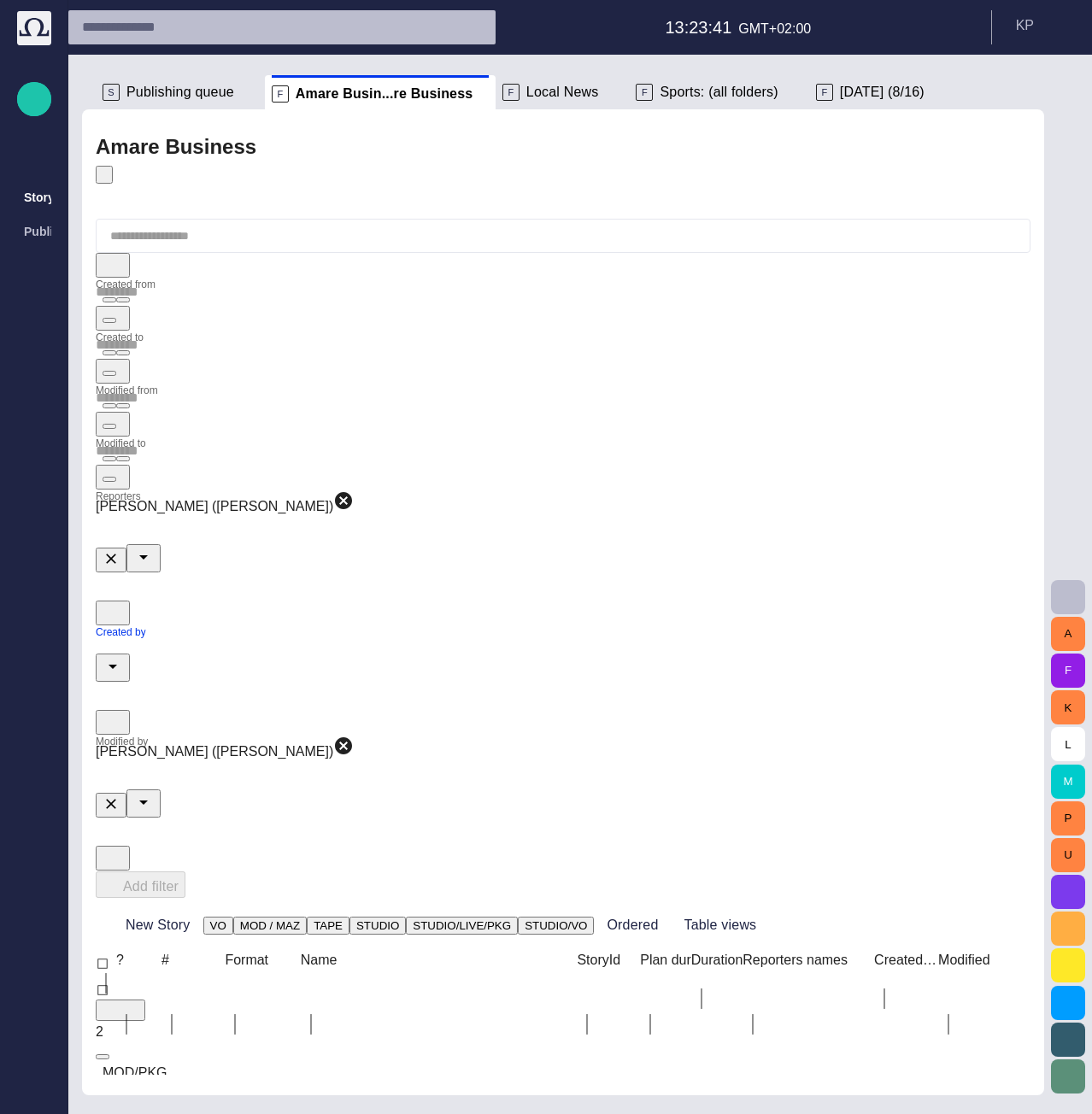
click at [119, 550] on icon "Clear" at bounding box center [111, 558] width 17 height 17
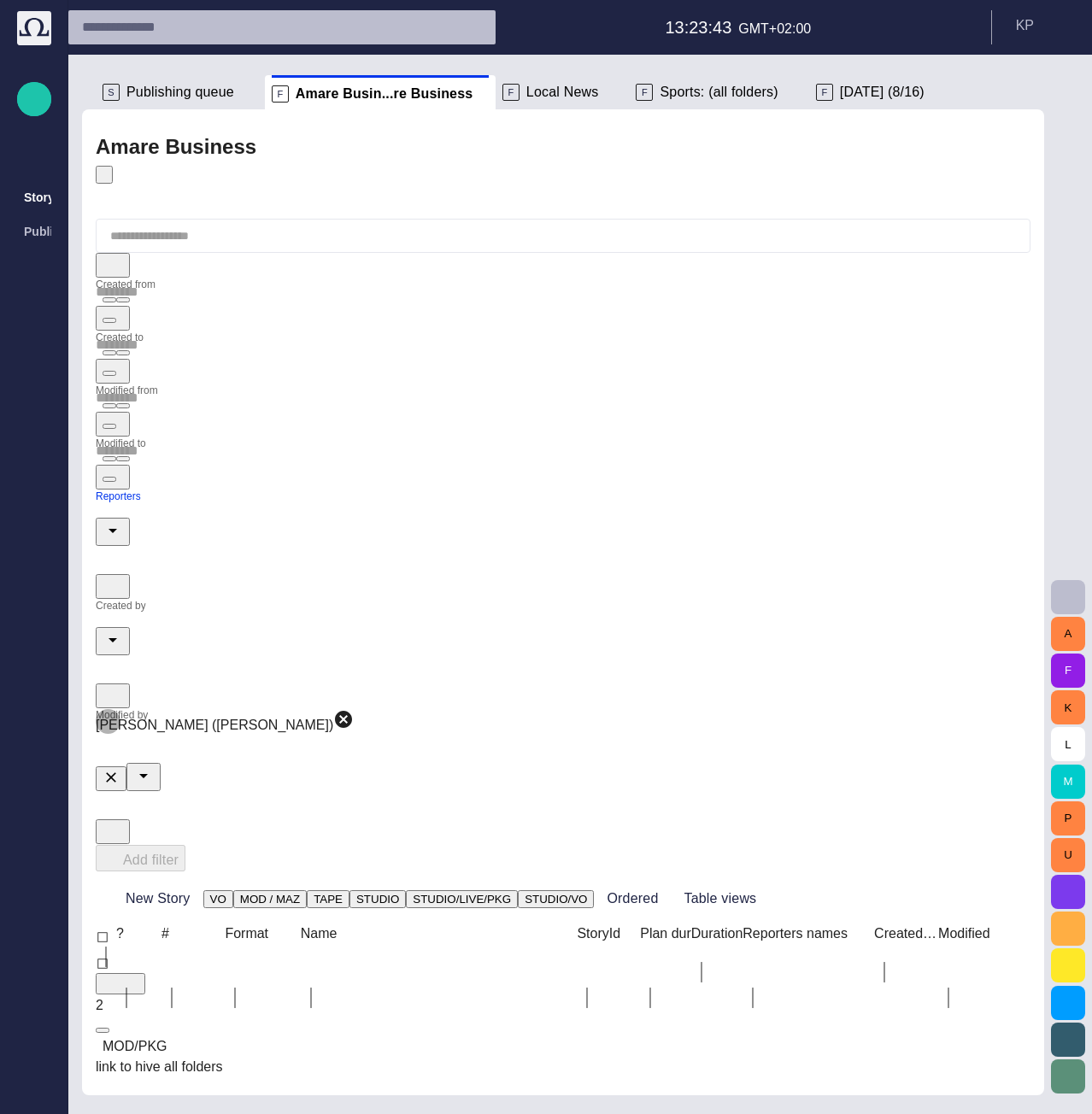
click at [116, 773] on icon "Clear" at bounding box center [111, 778] width 11 height 11
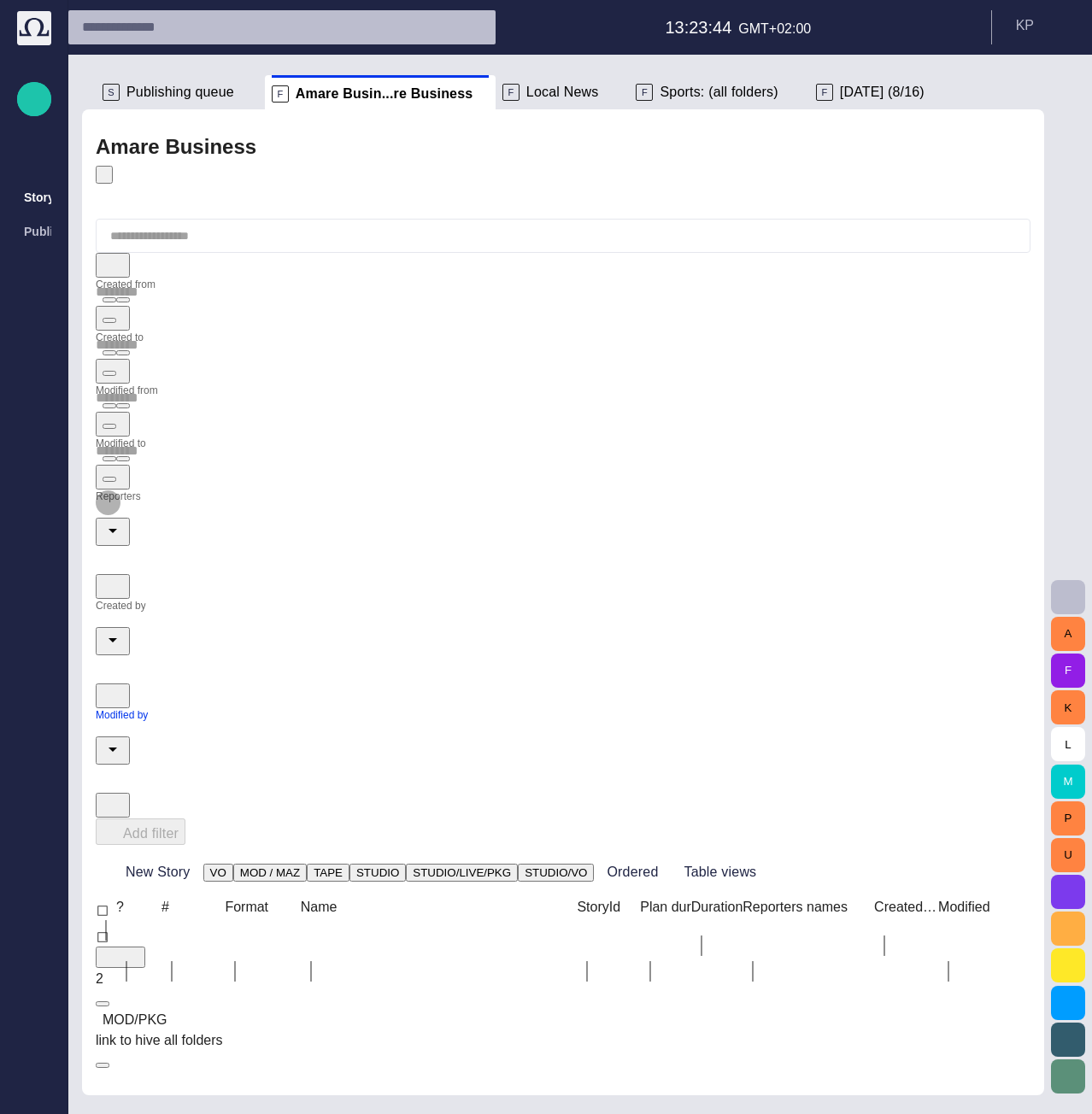
click at [123, 520] on icon "Open" at bounding box center [112, 530] width 20 height 20
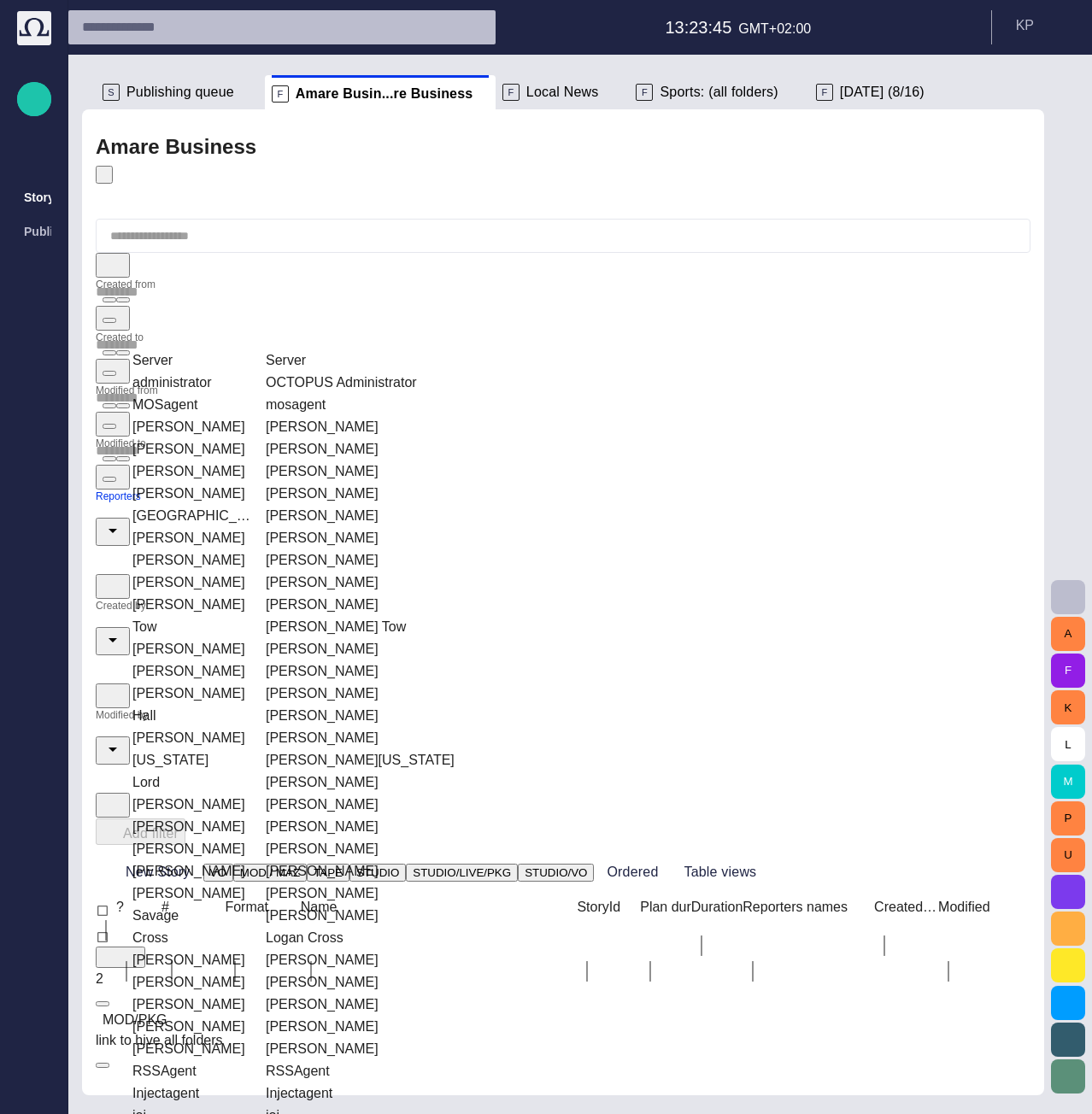
click at [234, 439] on td "[PERSON_NAME]" at bounding box center [191, 449] width 132 height 20
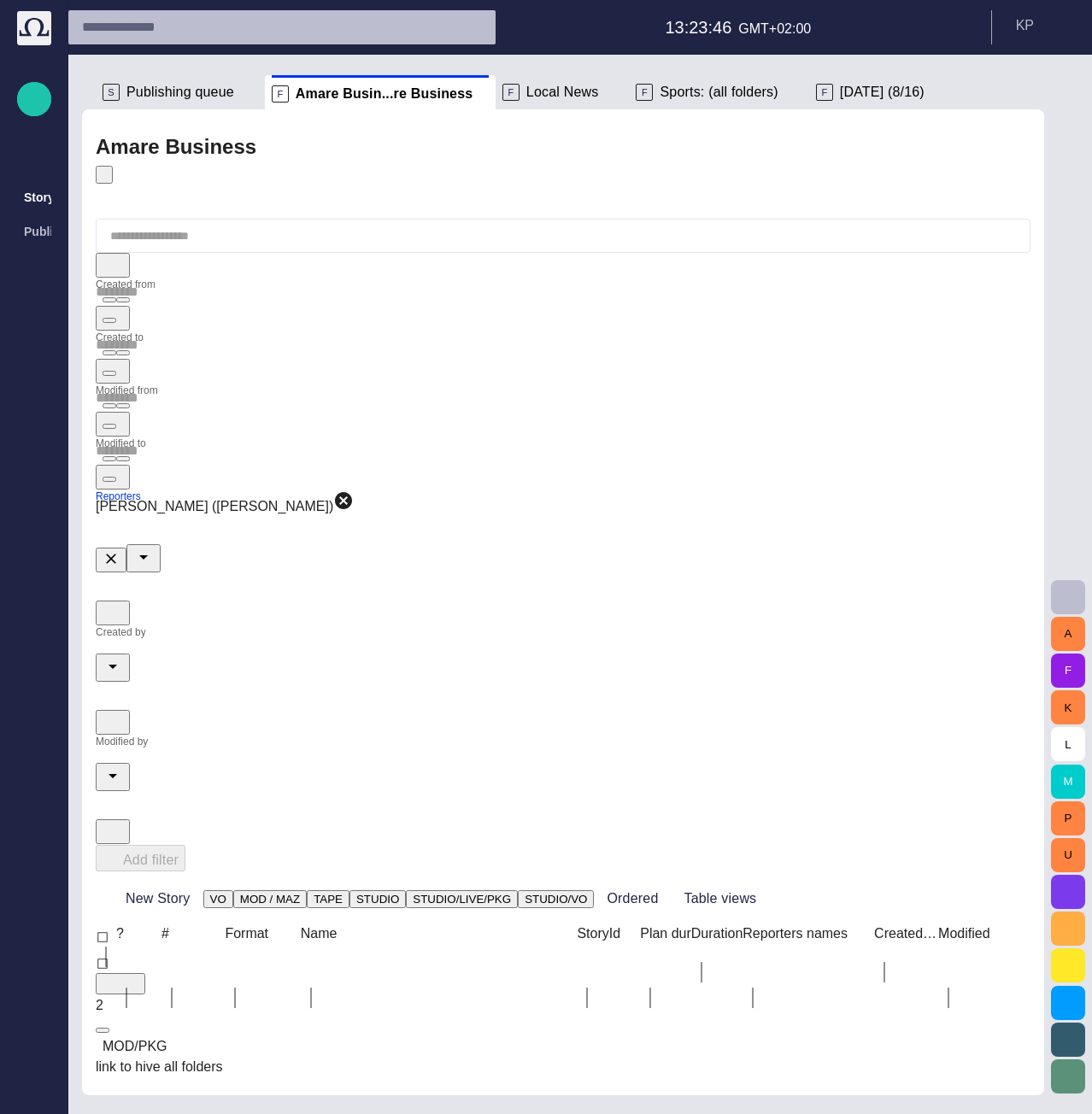
click at [385, 365] on form "Created from Created to Modified from Modified to Reporters [PERSON_NAME] ([PER…" at bounding box center [563, 575] width 935 height 593
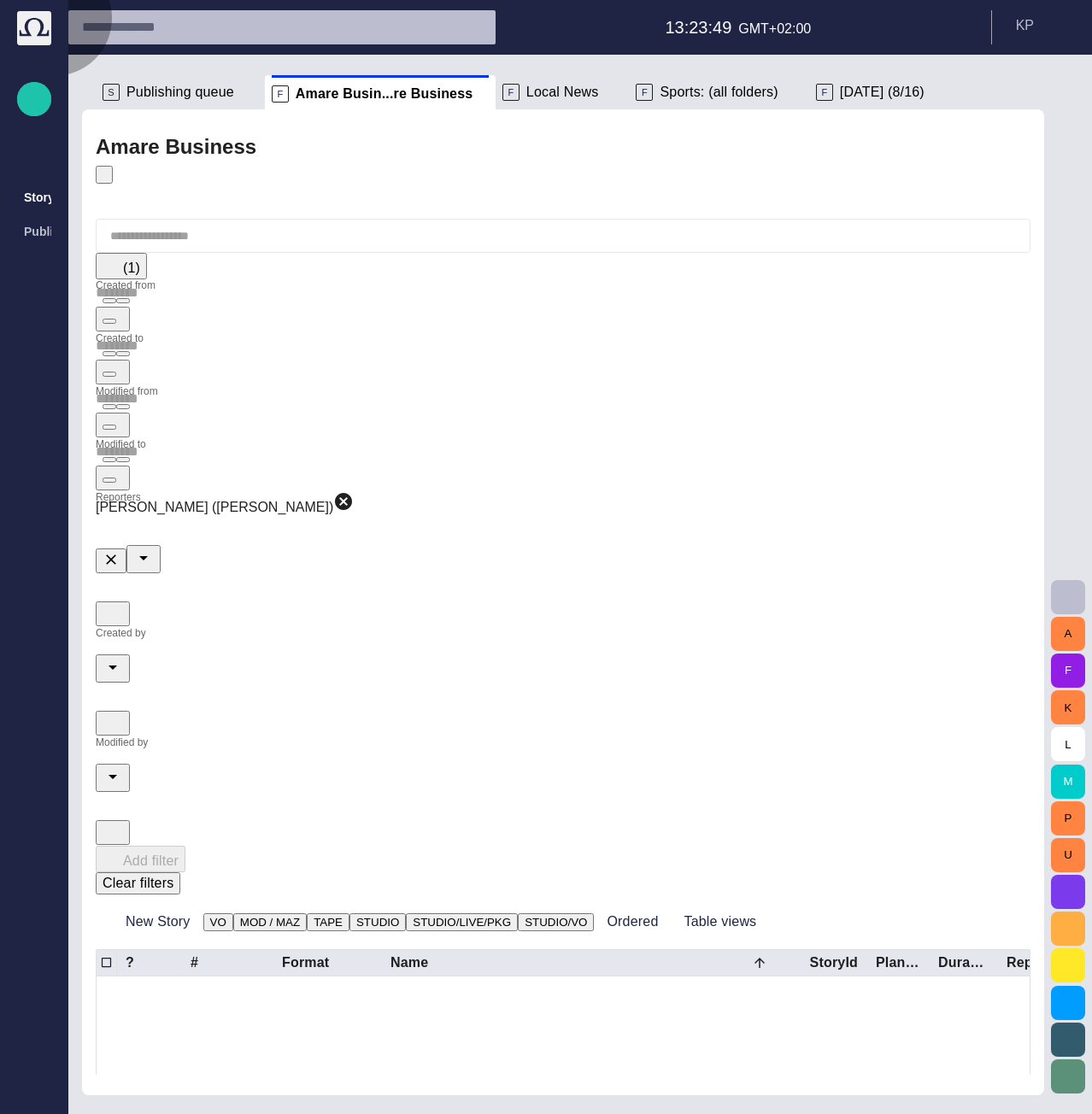
click at [181, 873] on button "Clear filters" at bounding box center [138, 883] width 84 height 22
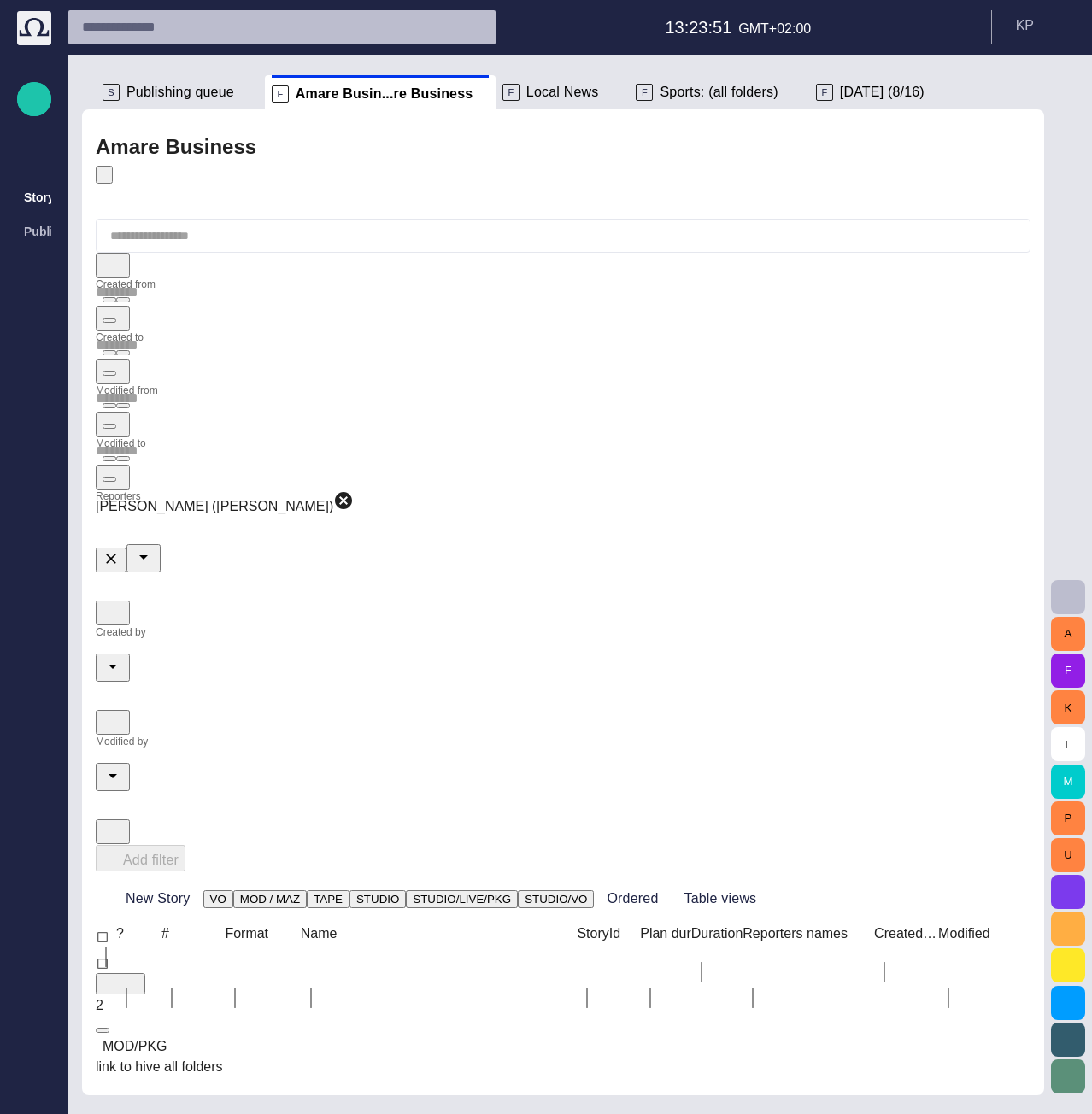
click at [442, 626] on input "Created by" at bounding box center [563, 639] width 935 height 27
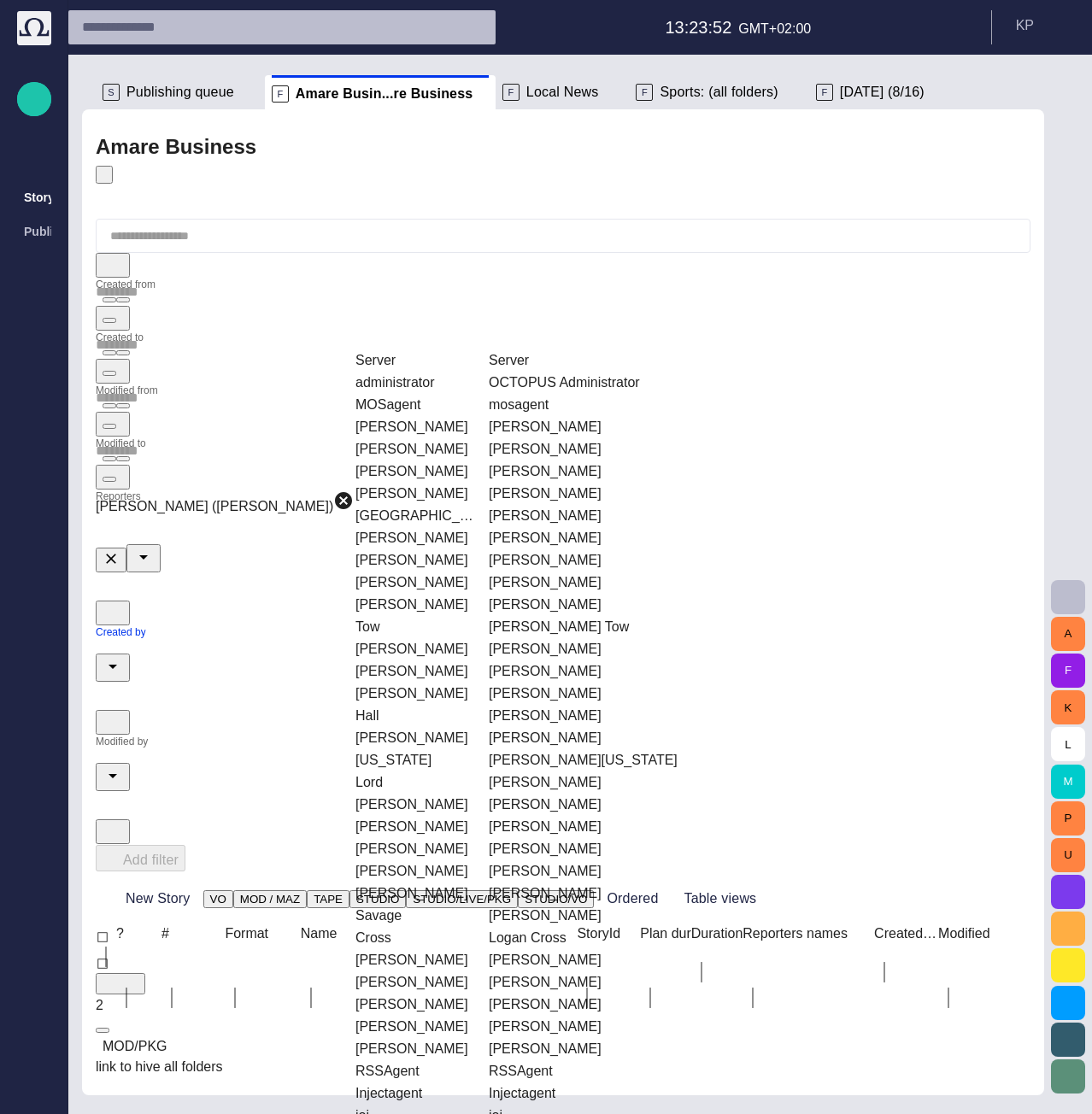
click at [446, 439] on td "[PERSON_NAME]" at bounding box center [414, 449] width 132 height 20
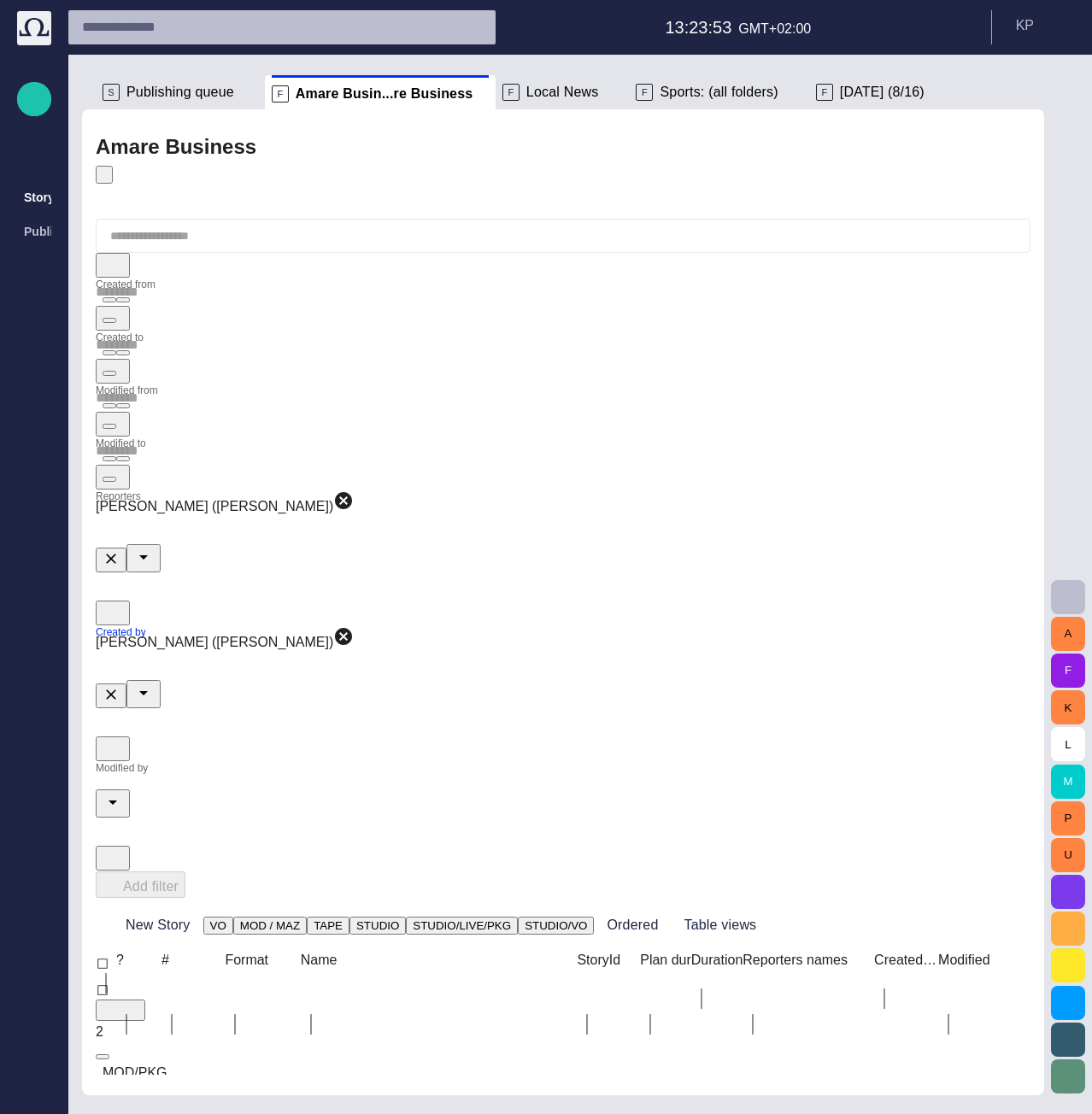
click at [635, 370] on form "Created from Created to Modified from Modified to Reporters [PERSON_NAME] ([PER…" at bounding box center [563, 589] width 935 height 619
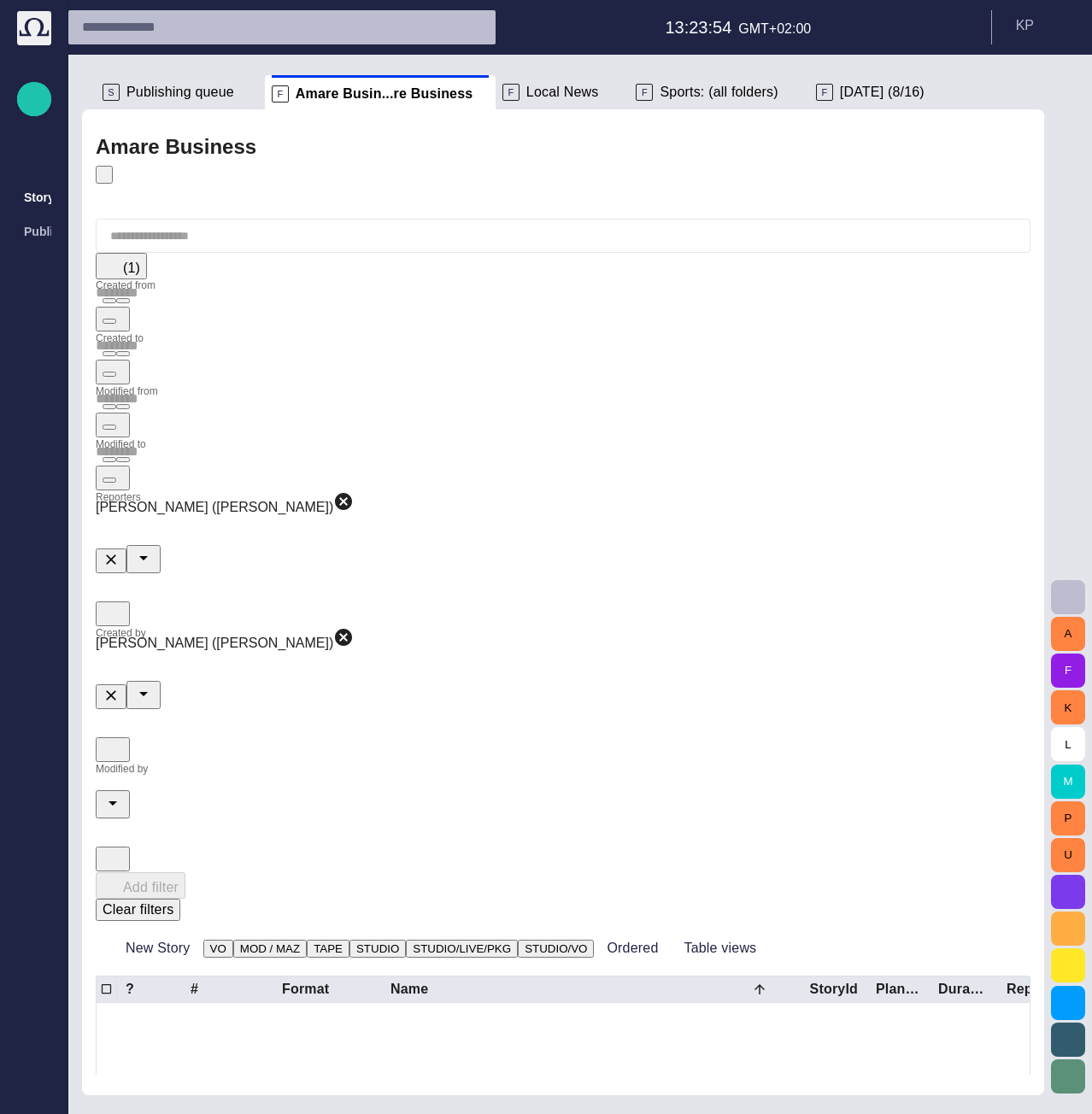
click at [641, 763] on input "Modified by" at bounding box center [563, 776] width 935 height 27
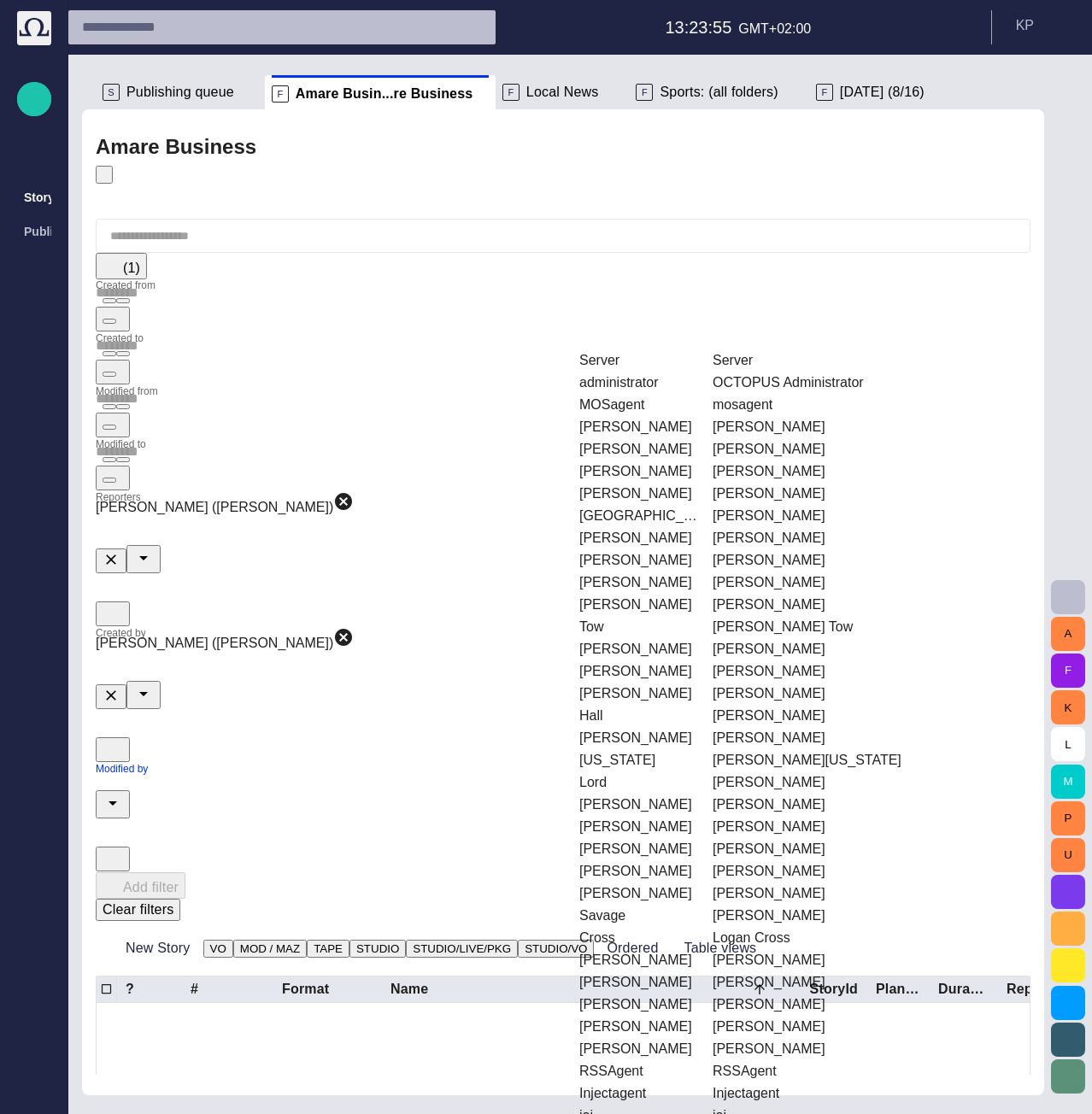
click at [639, 461] on td "[PERSON_NAME]" at bounding box center [639, 471] width 132 height 20
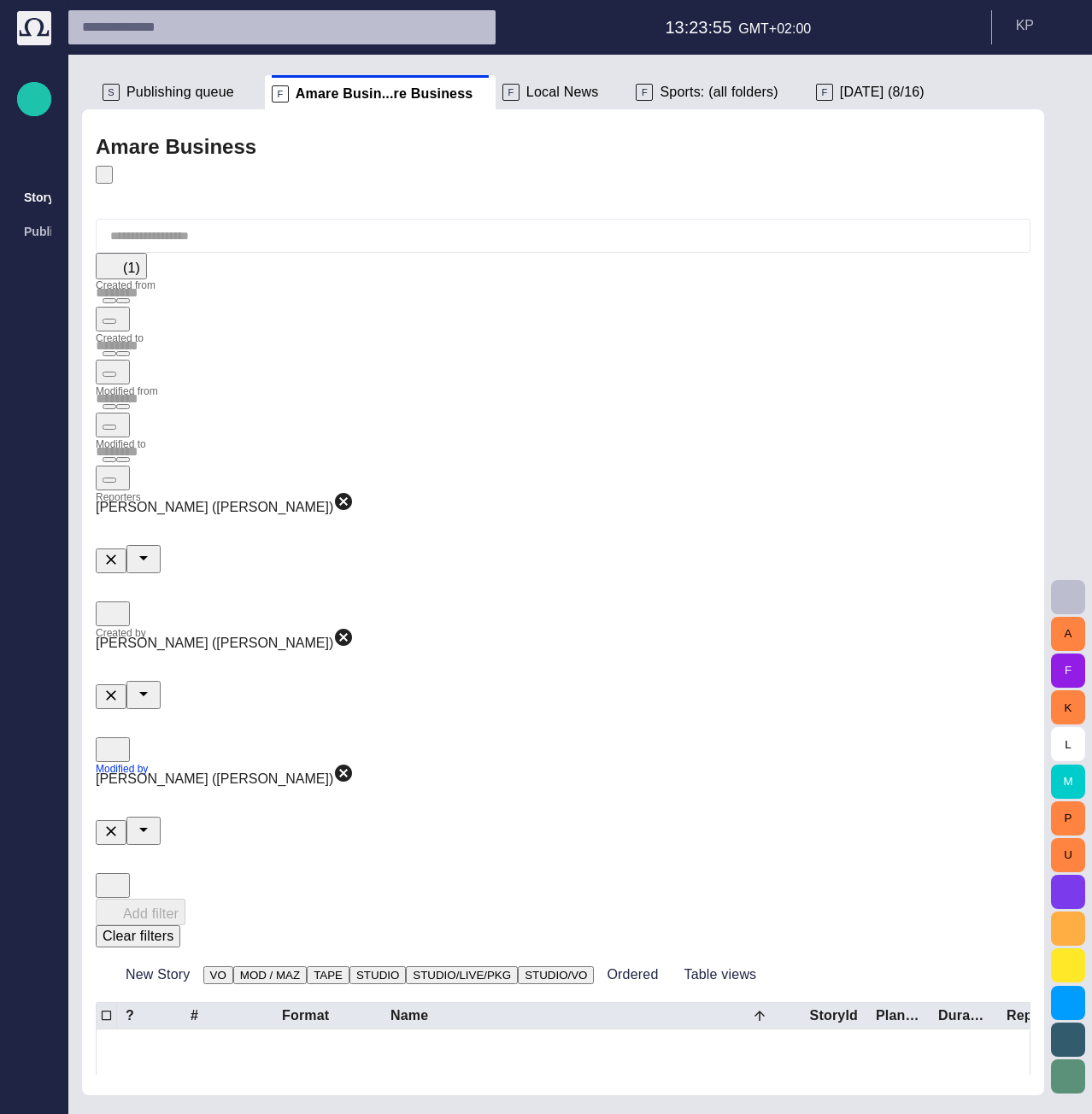
click at [910, 899] on div "Add filter Clear filters" at bounding box center [563, 924] width 935 height 49
click at [181, 925] on button "Clear filters" at bounding box center [138, 936] width 84 height 22
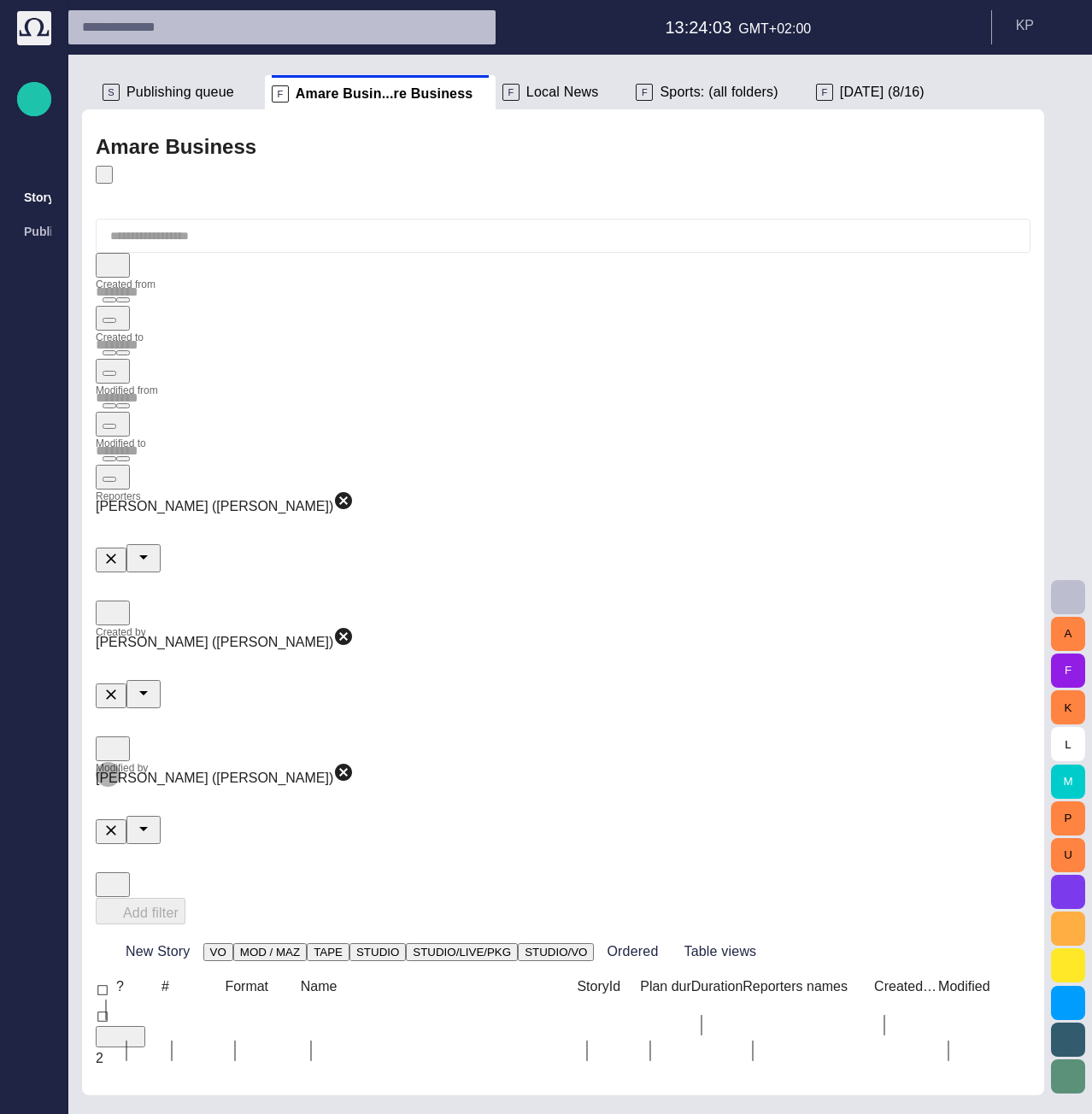
click at [119, 822] on icon "Clear" at bounding box center [111, 830] width 17 height 17
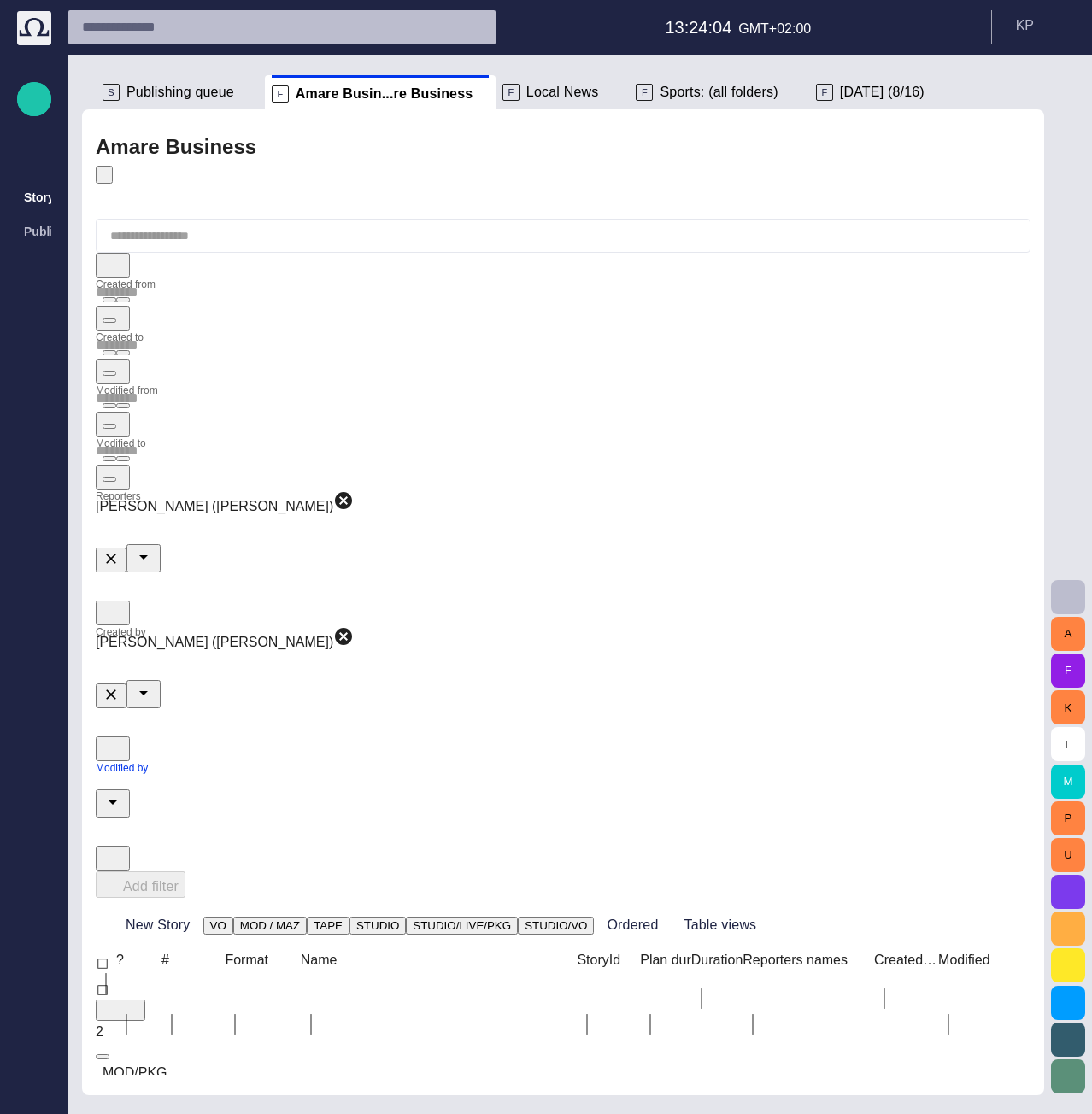
click at [116, 689] on icon "Clear" at bounding box center [111, 695] width 11 height 11
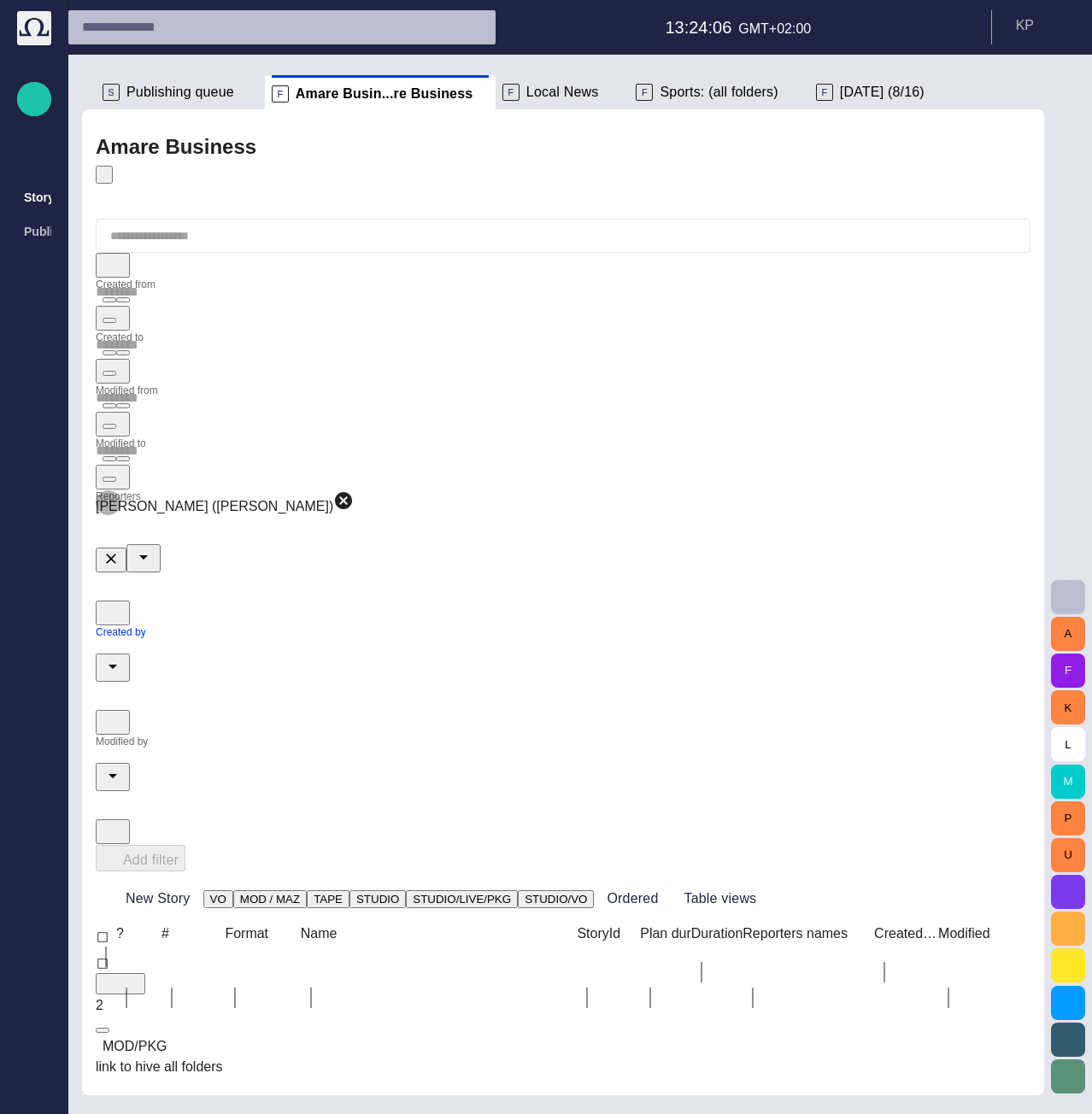
click at [119, 550] on icon "Clear" at bounding box center [111, 558] width 17 height 17
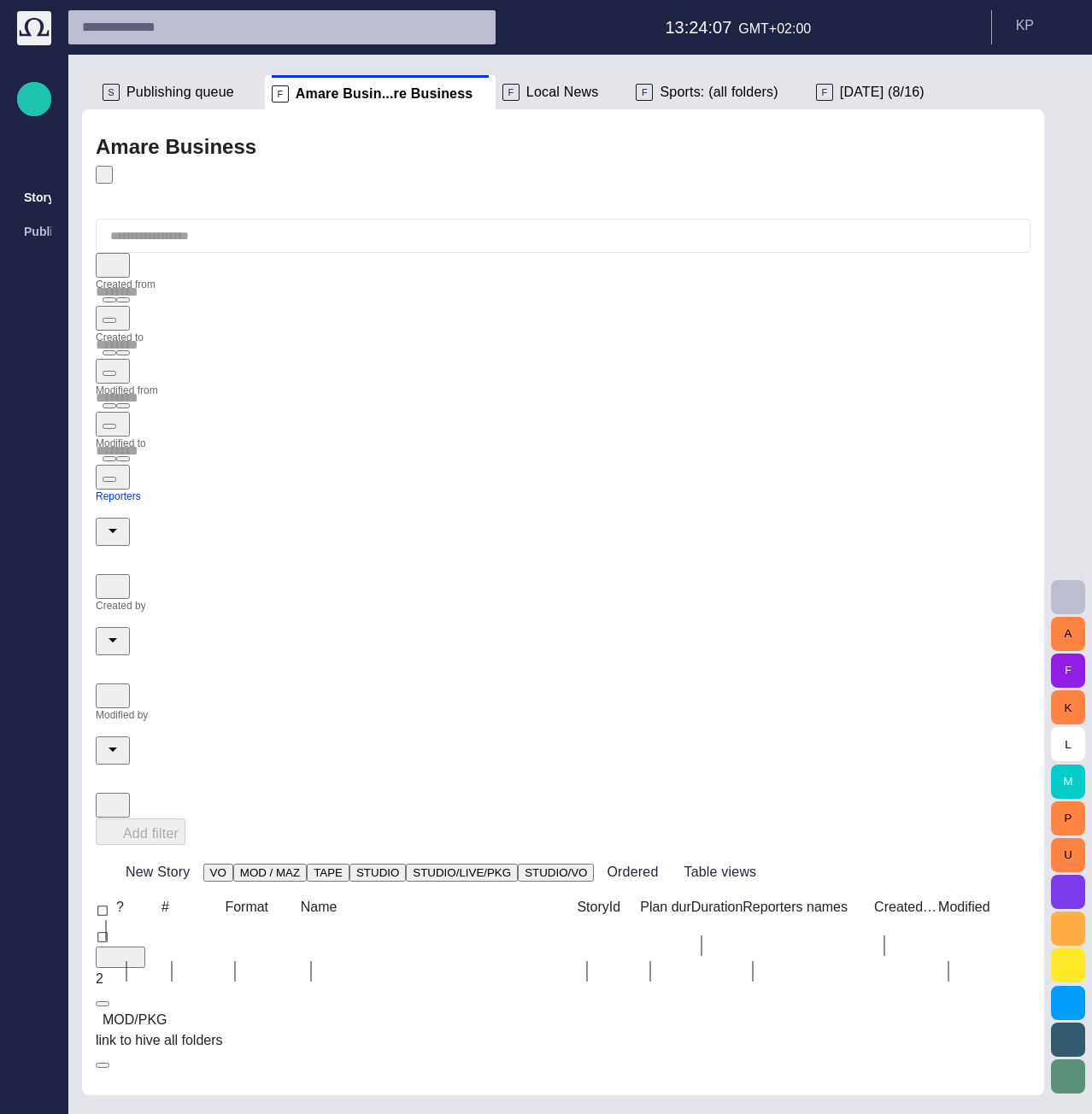
click at [915, 818] on div "Add filter" at bounding box center [563, 832] width 935 height 26
click at [193, 490] on input "Reporters" at bounding box center [563, 503] width 935 height 27
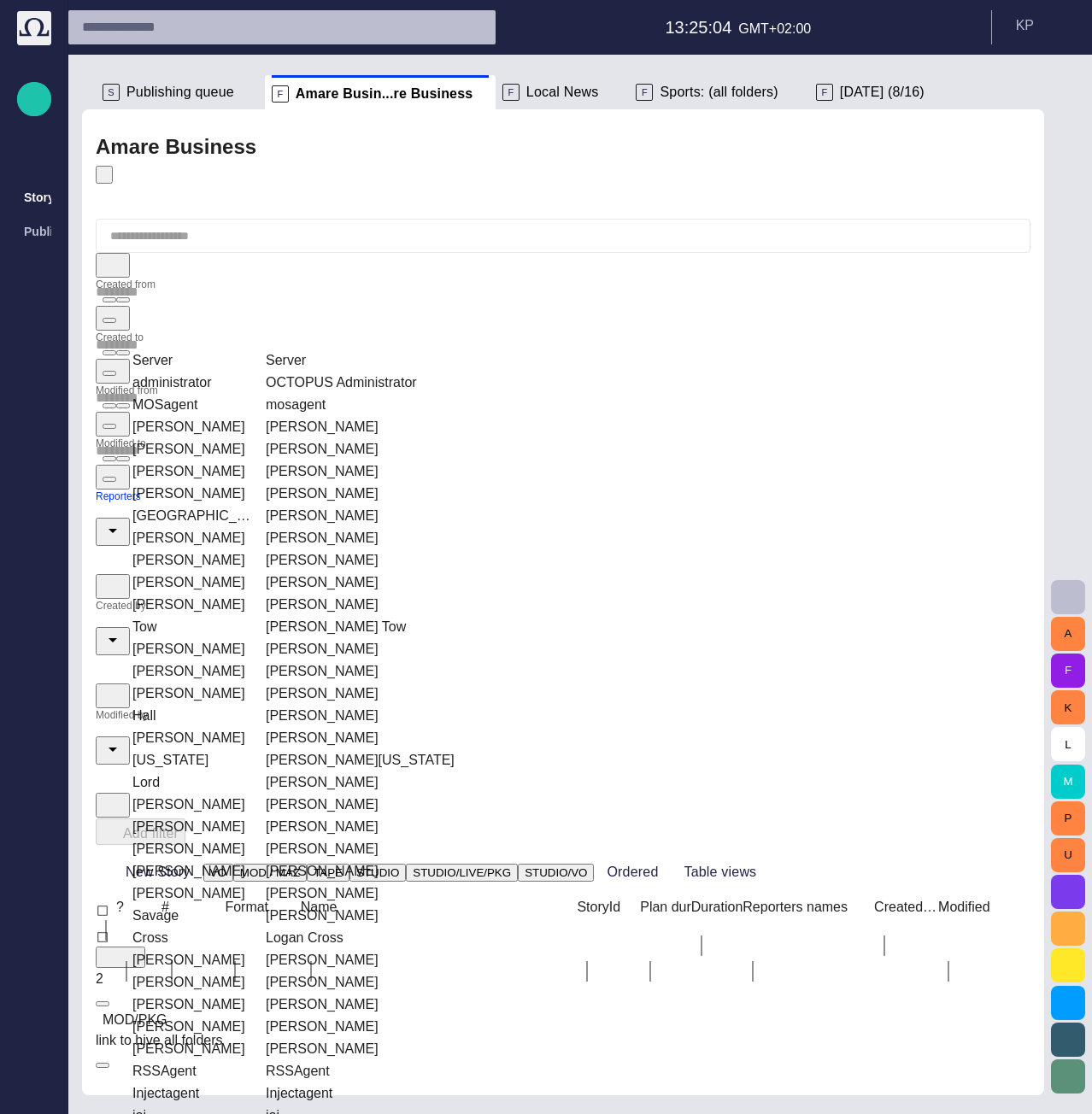
click at [278, 461] on td "[PERSON_NAME]" at bounding box center [368, 471] width 220 height 20
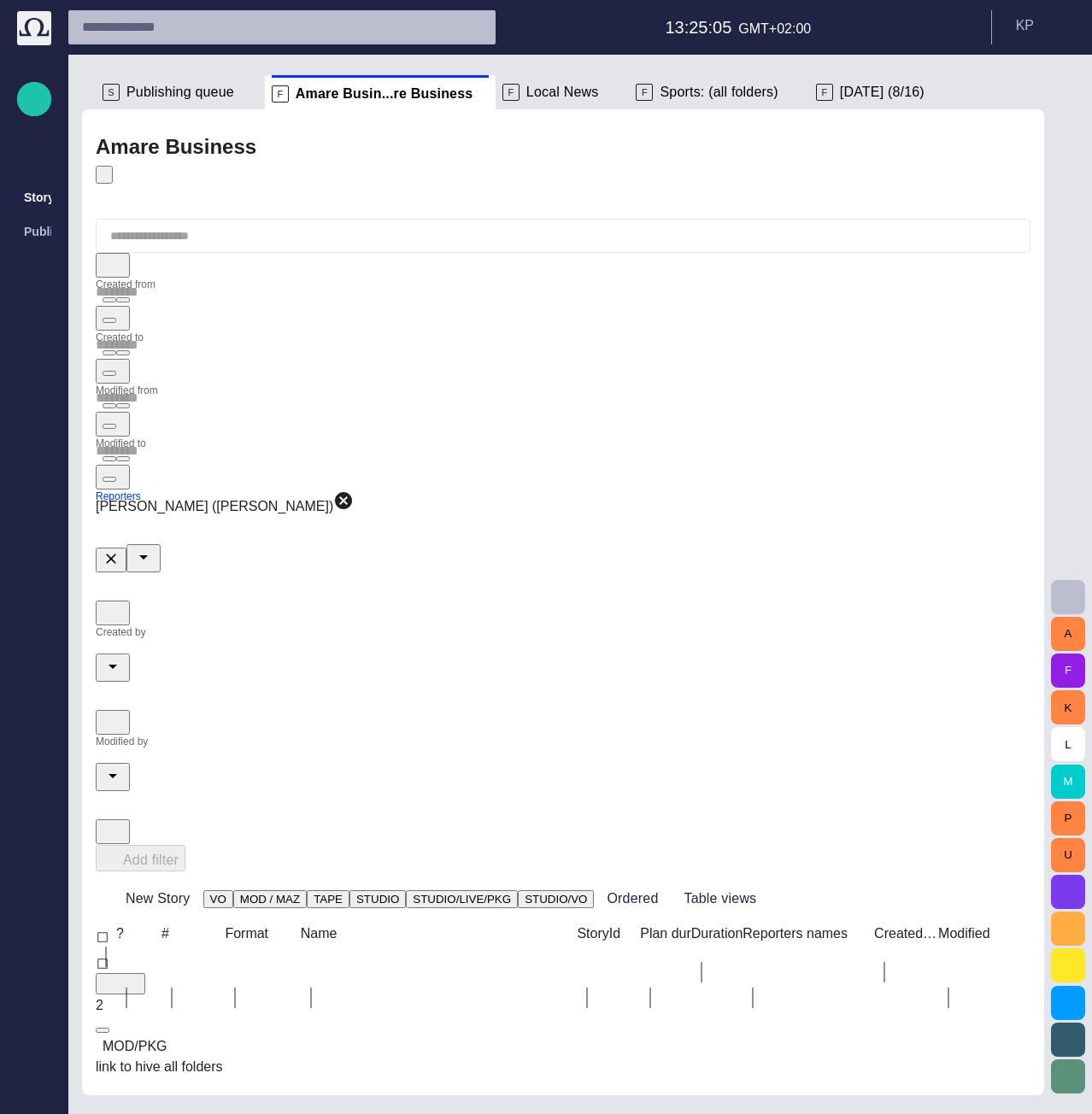
click at [478, 218] on div at bounding box center [563, 248] width 935 height 60
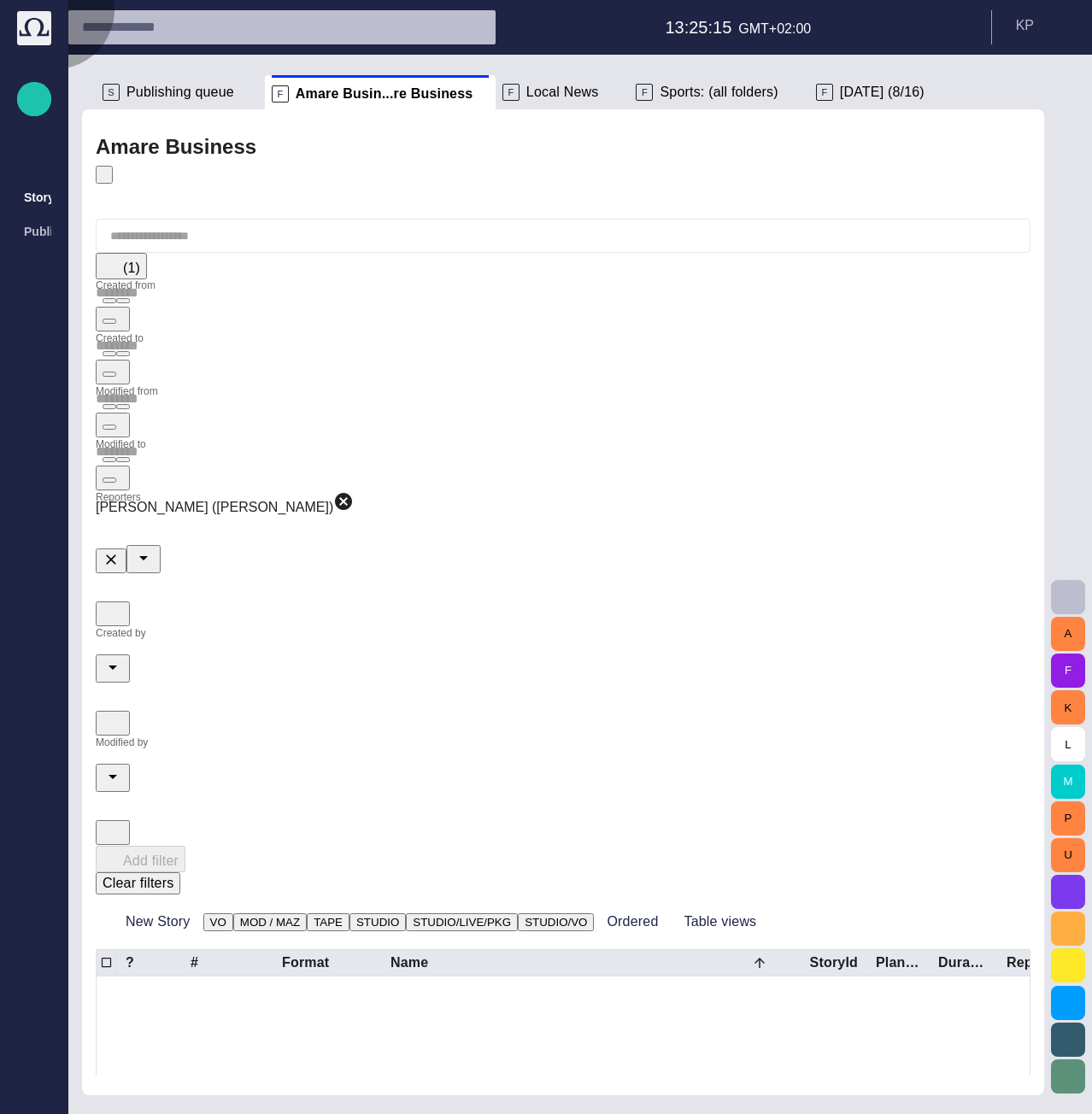
click at [181, 873] on button "Clear filters" at bounding box center [138, 883] width 84 height 22
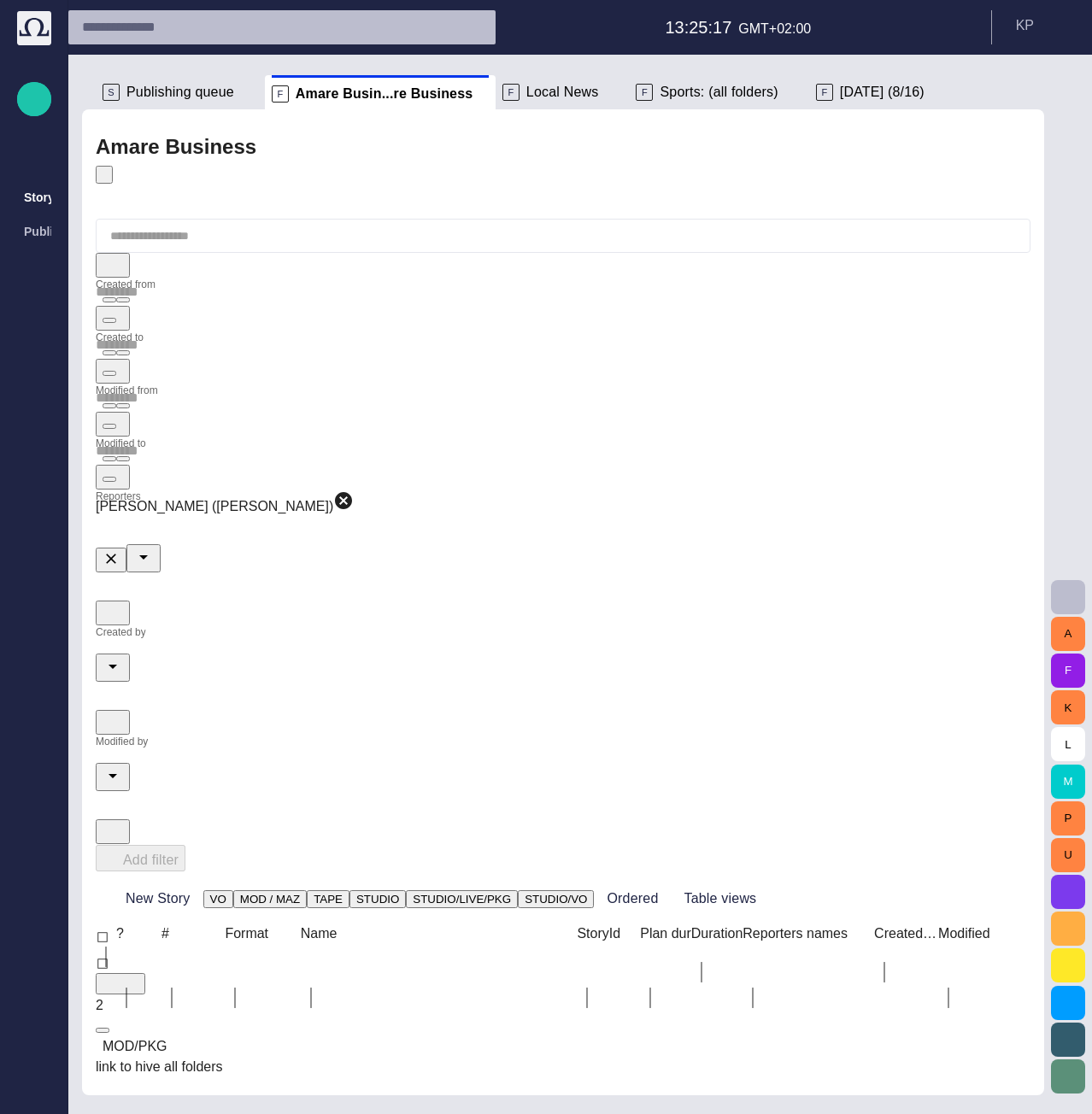
click at [189, 93] on span "Publishing queue" at bounding box center [180, 91] width 108 height 17
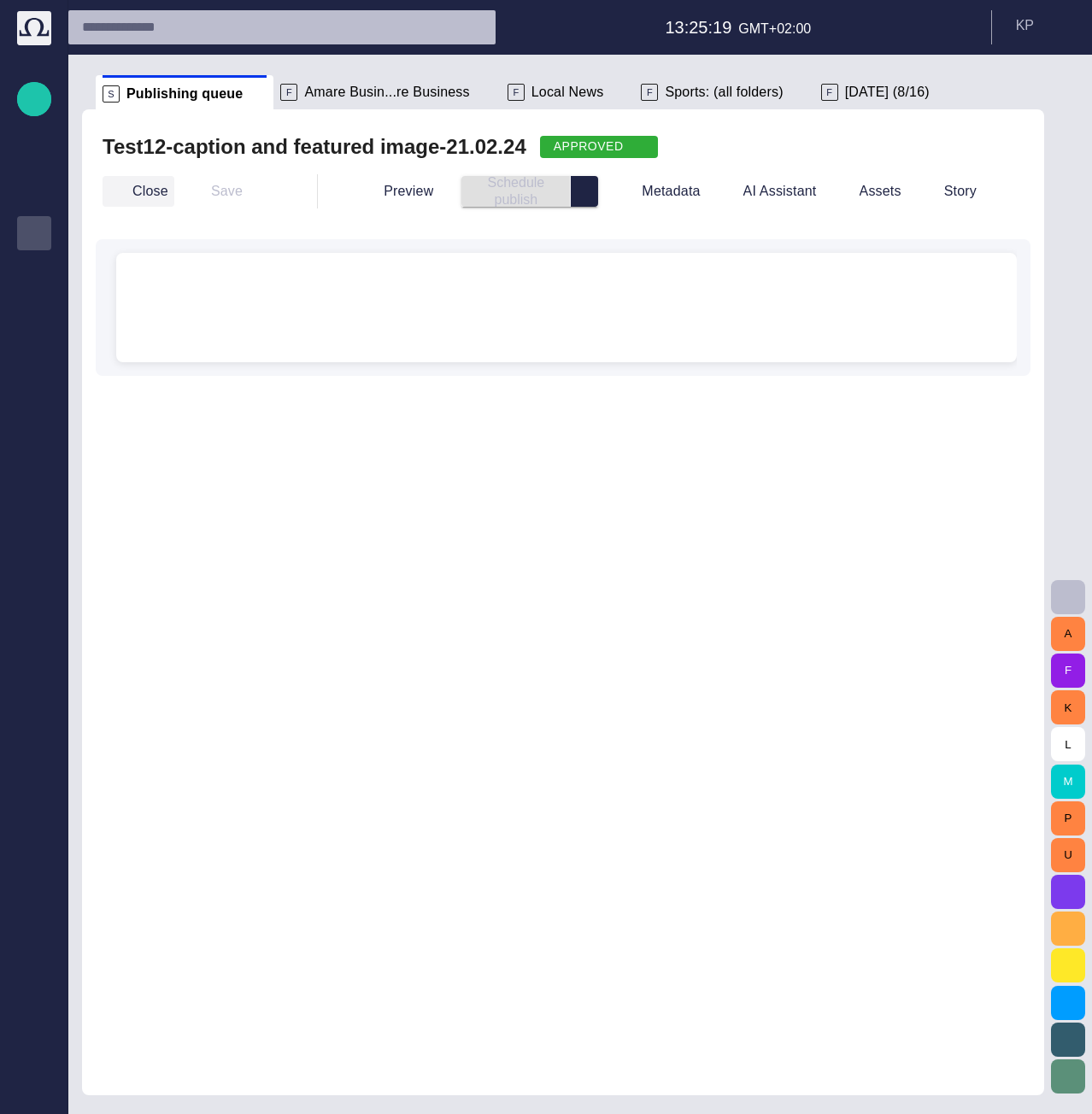
click at [118, 189] on span "button" at bounding box center [117, 190] width 17 height 17
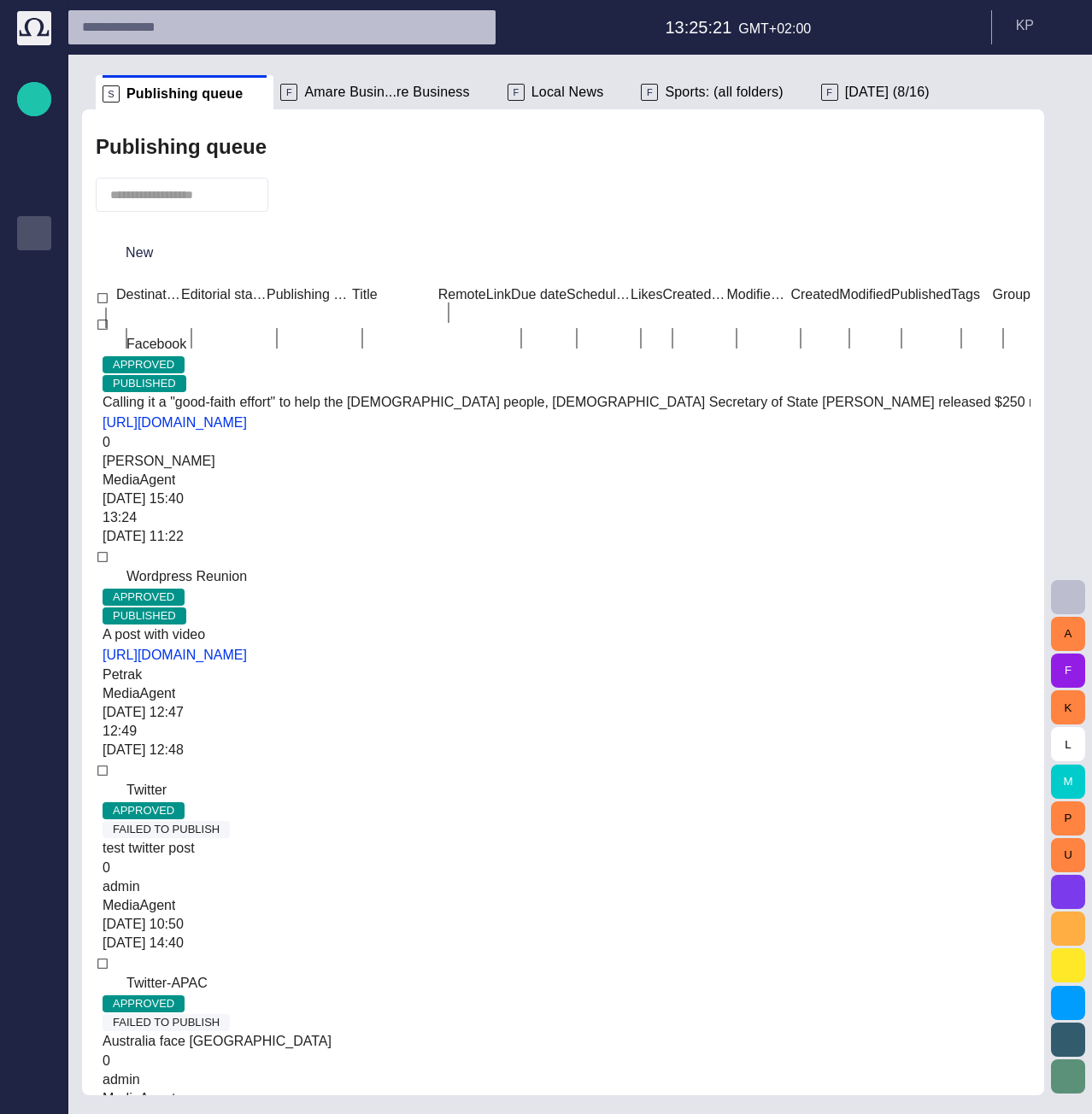
click at [300, 191] on span "button" at bounding box center [290, 194] width 17 height 17
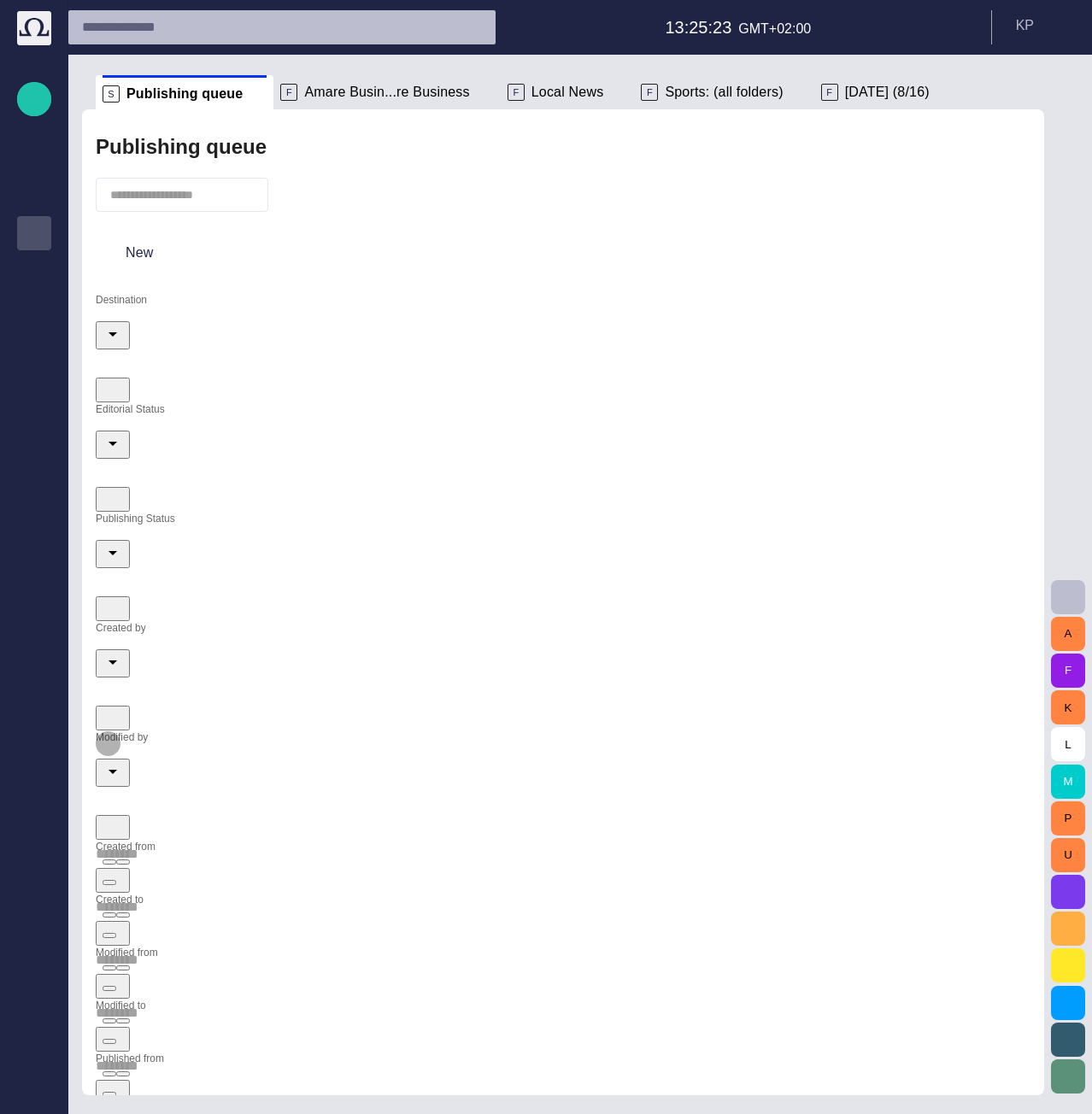
click at [123, 761] on icon "Open" at bounding box center [112, 771] width 20 height 20
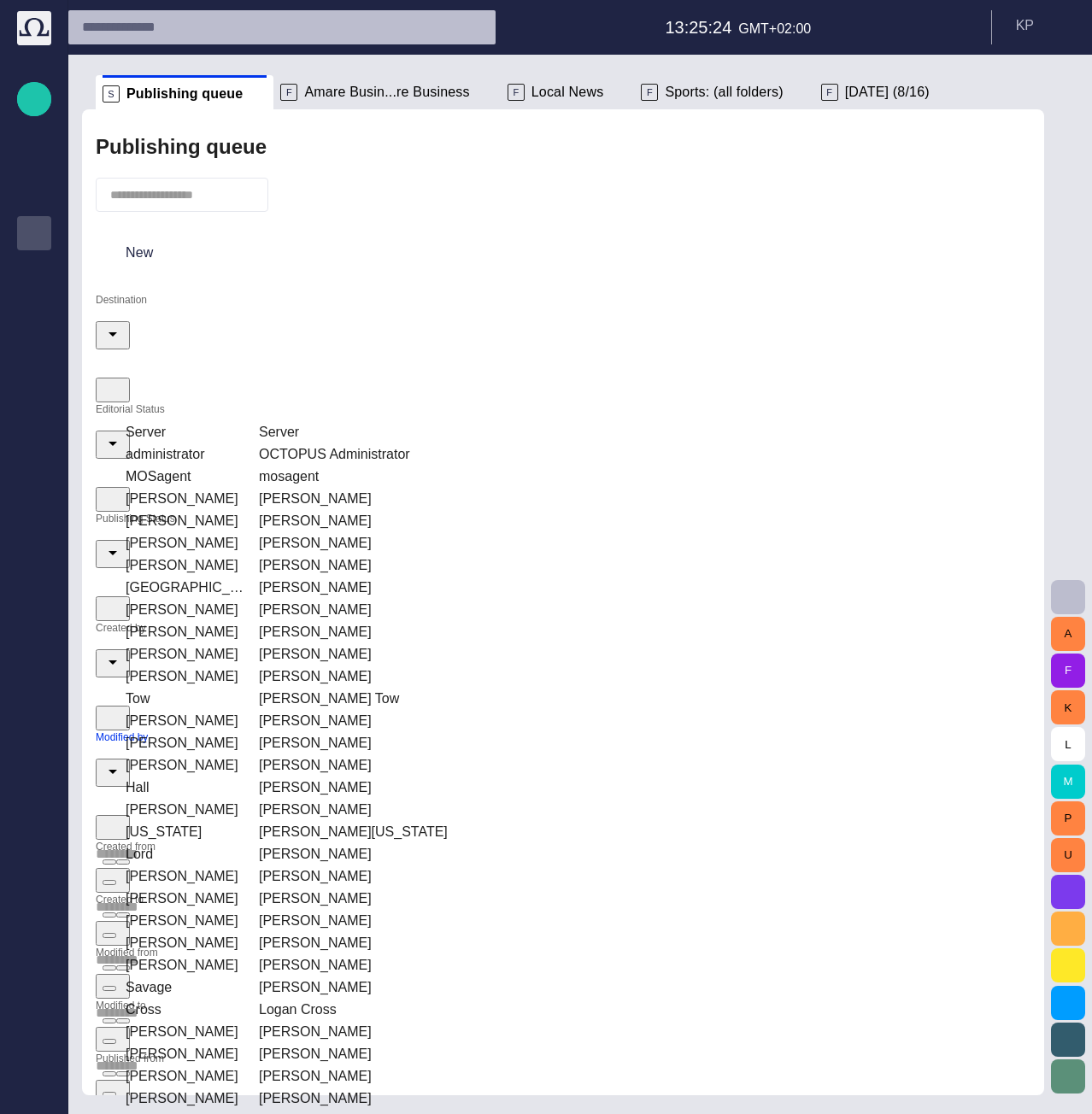
click at [195, 489] on td "[PERSON_NAME]" at bounding box center [184, 498] width 132 height 20
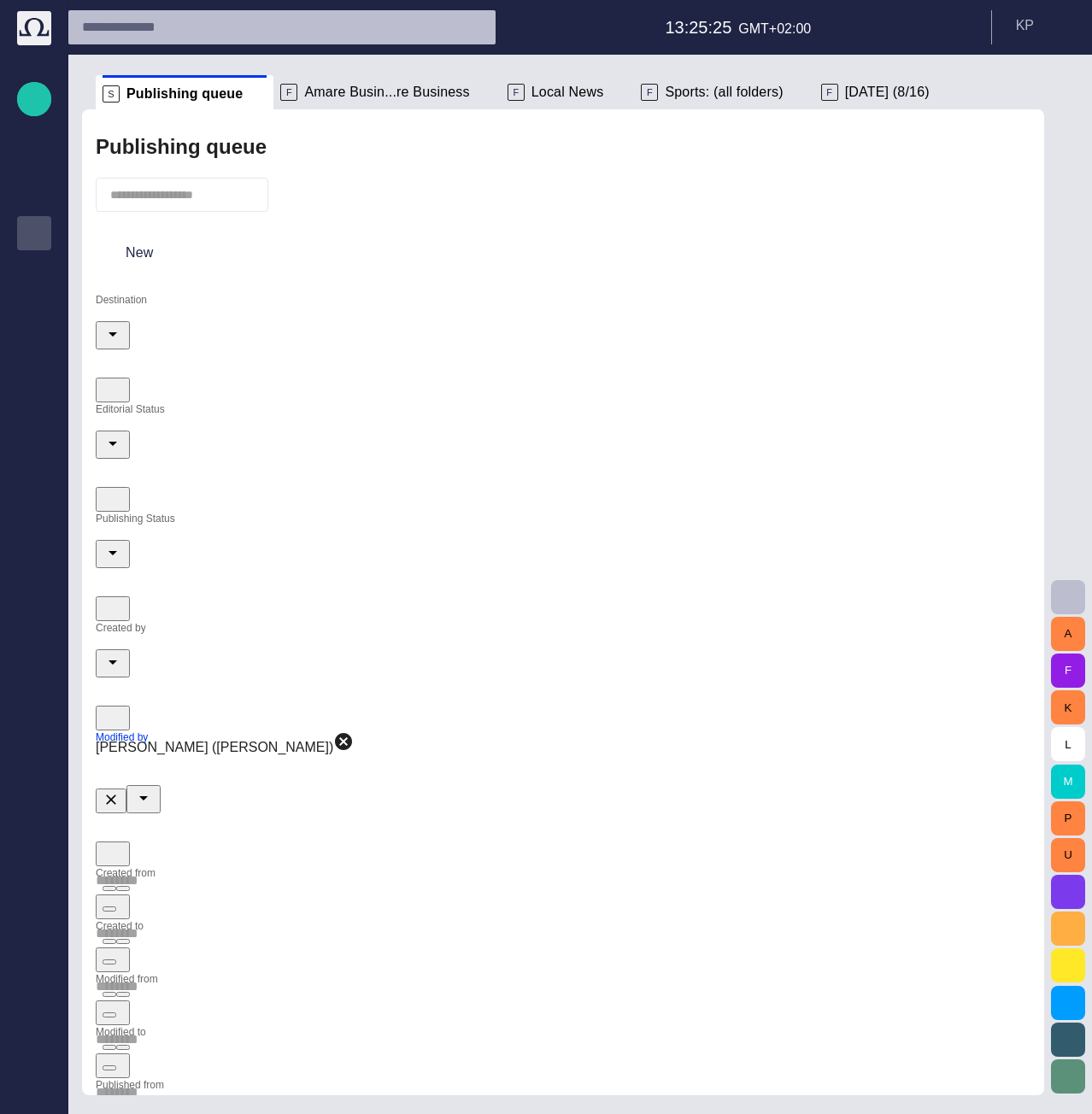
click at [749, 539] on div "Destination Editorial Status Publishing Status Created by Modified by [PERSON_N…" at bounding box center [563, 871] width 935 height 1155
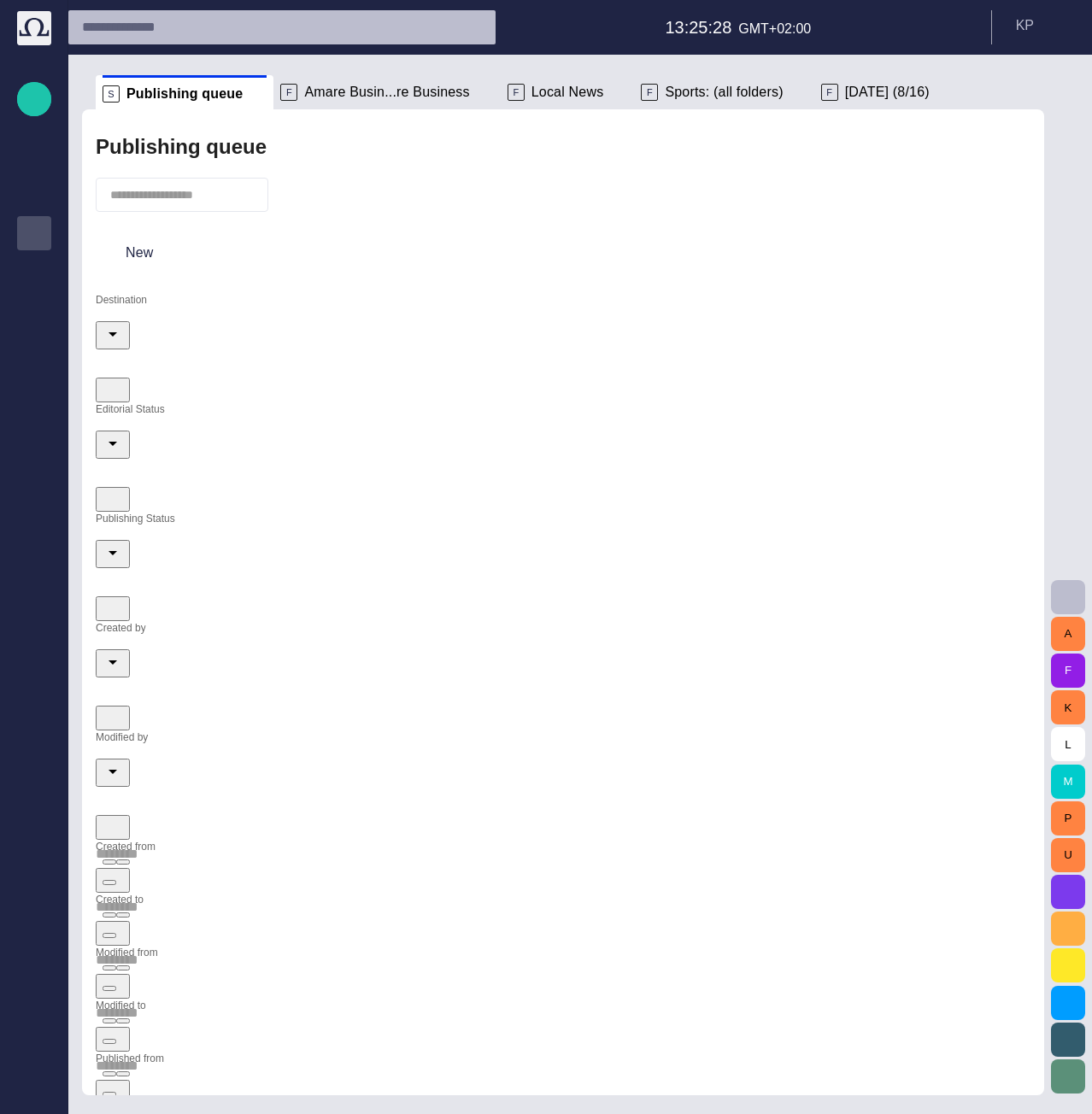
click at [130, 815] on button "button" at bounding box center [112, 827] width 34 height 25
click at [110, 774] on span "button" at bounding box center [110, 774] width 0 height 0
click at [675, 532] on div at bounding box center [546, 557] width 1092 height 1114
click at [412, 565] on button "Modified by" at bounding box center [380, 564] width 72 height 18
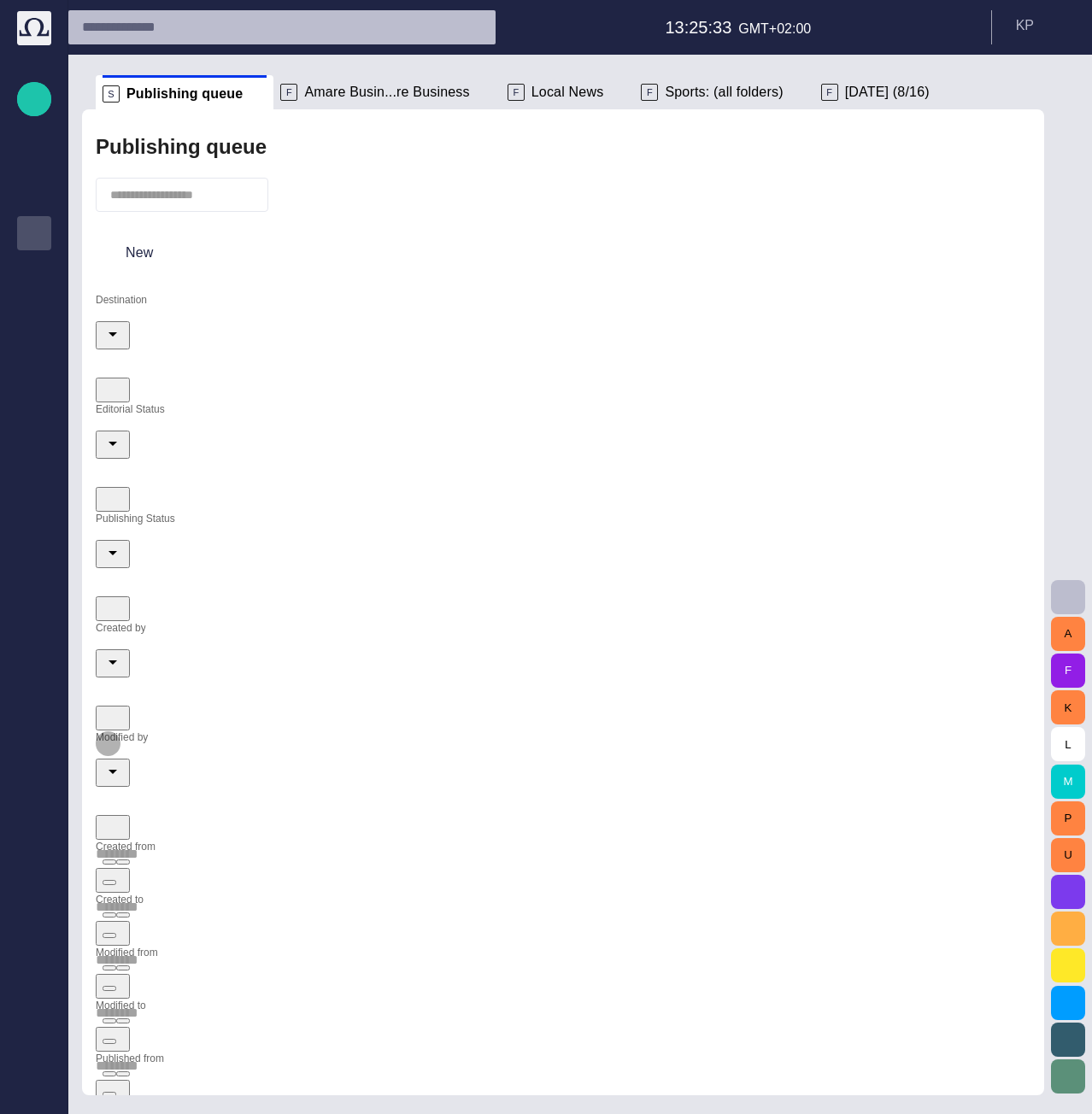
click at [117, 770] on icon "Open" at bounding box center [113, 772] width 9 height 4
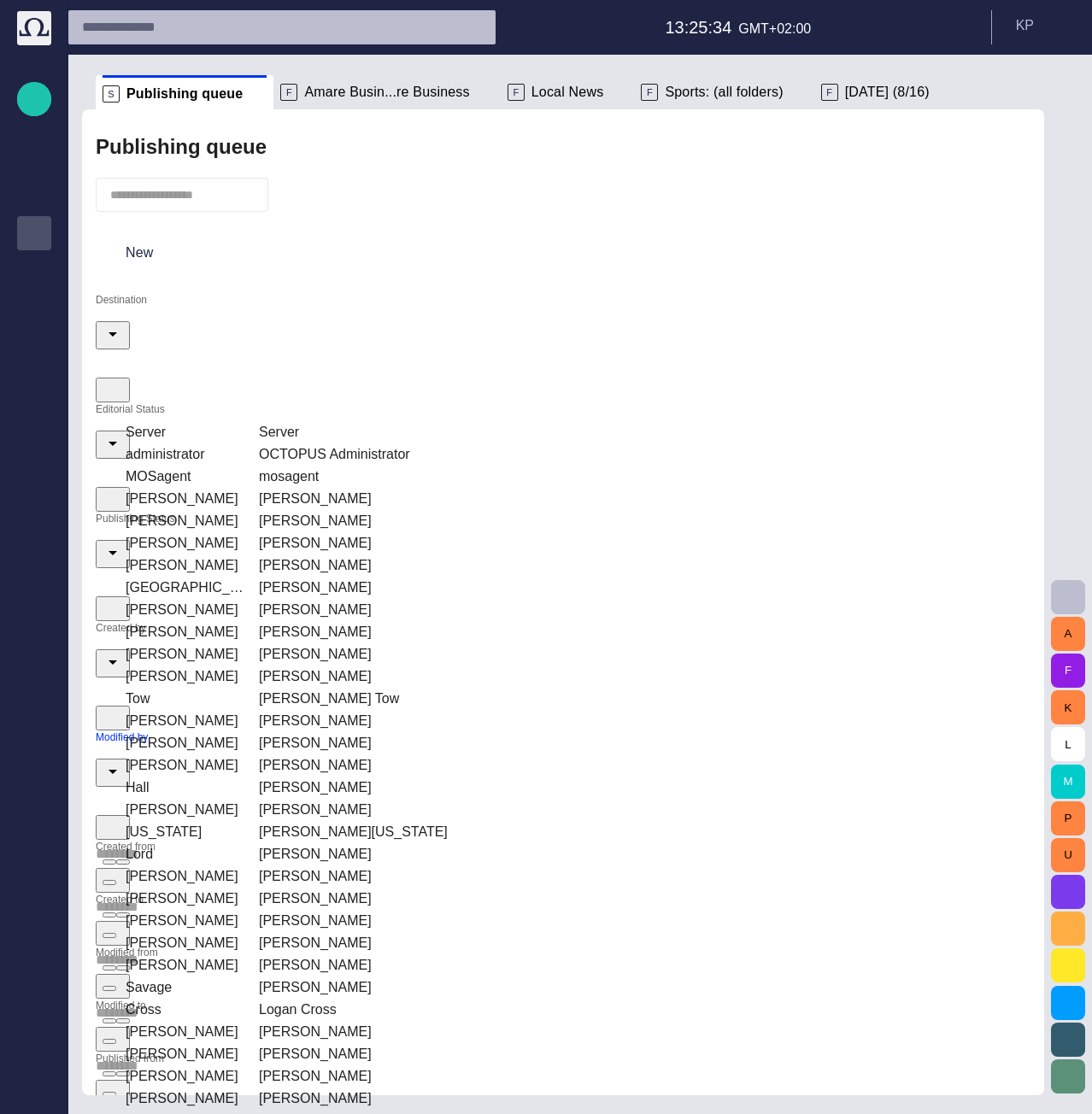
click at [232, 555] on td "[PERSON_NAME]" at bounding box center [184, 565] width 132 height 20
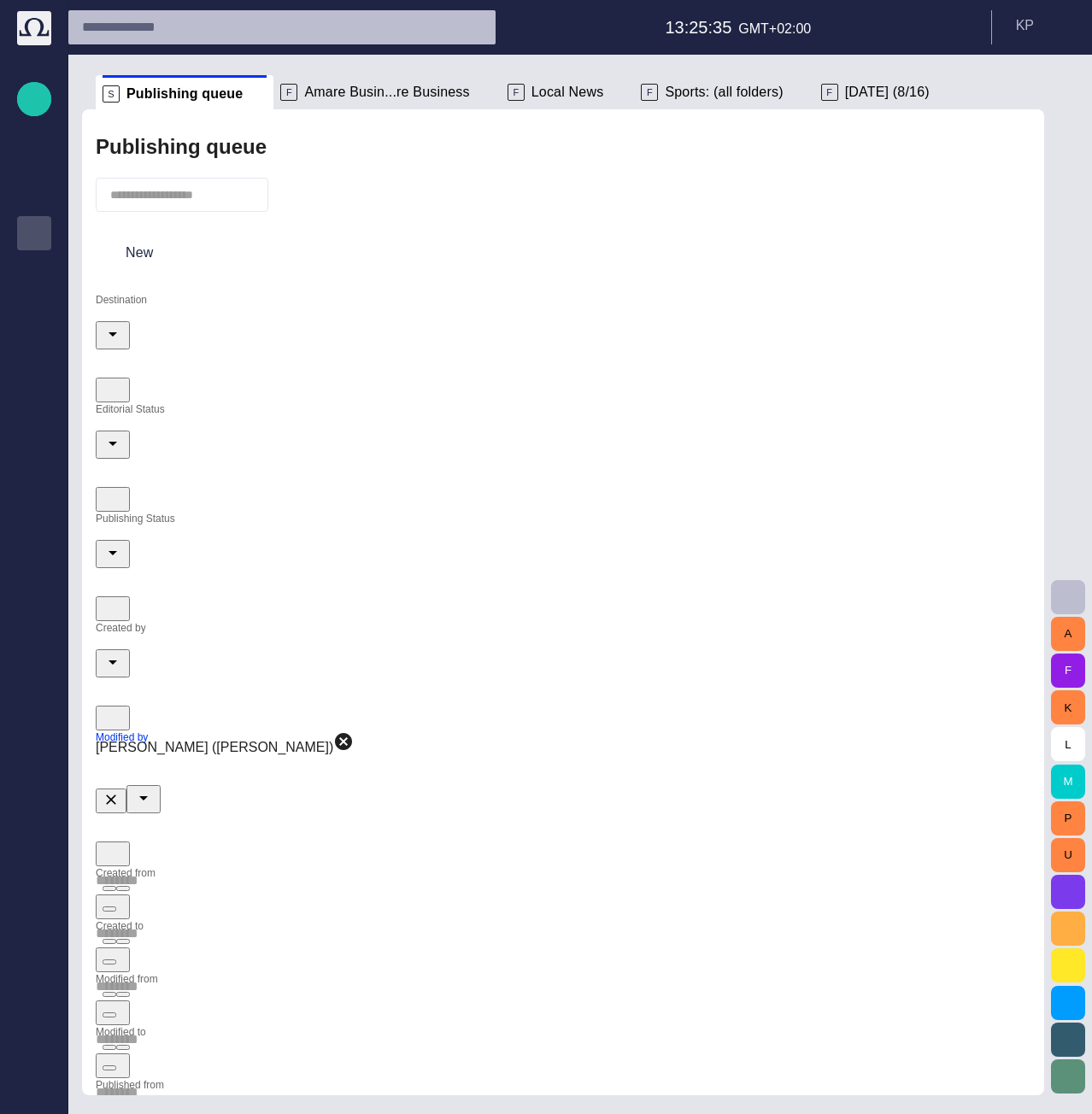
click at [547, 437] on div "Destination Editorial Status Publishing Status Created by Modified by [PERSON_N…" at bounding box center [563, 871] width 935 height 1155
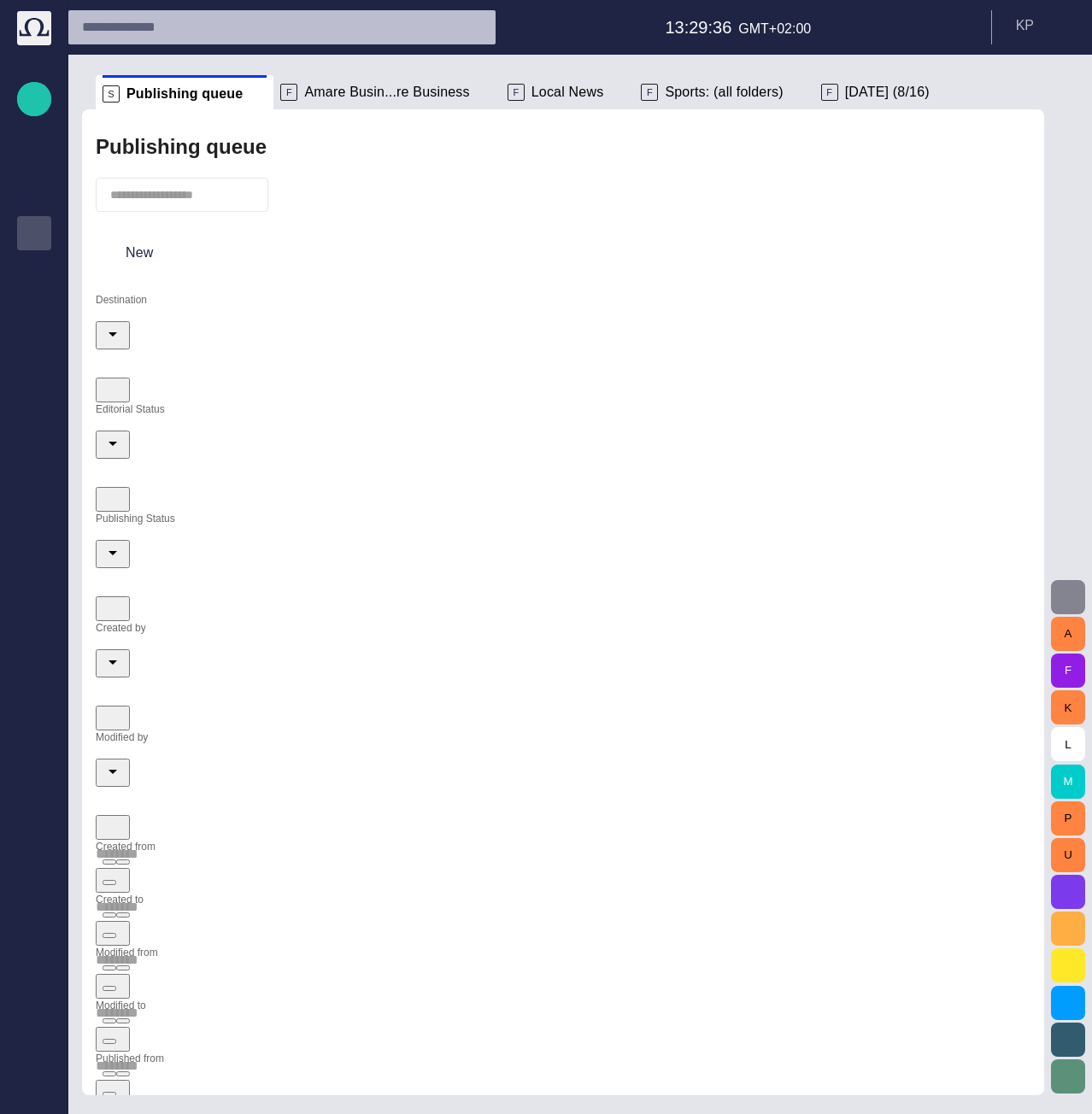
click at [1066, 603] on span "button" at bounding box center [1067, 596] width 20 height 20
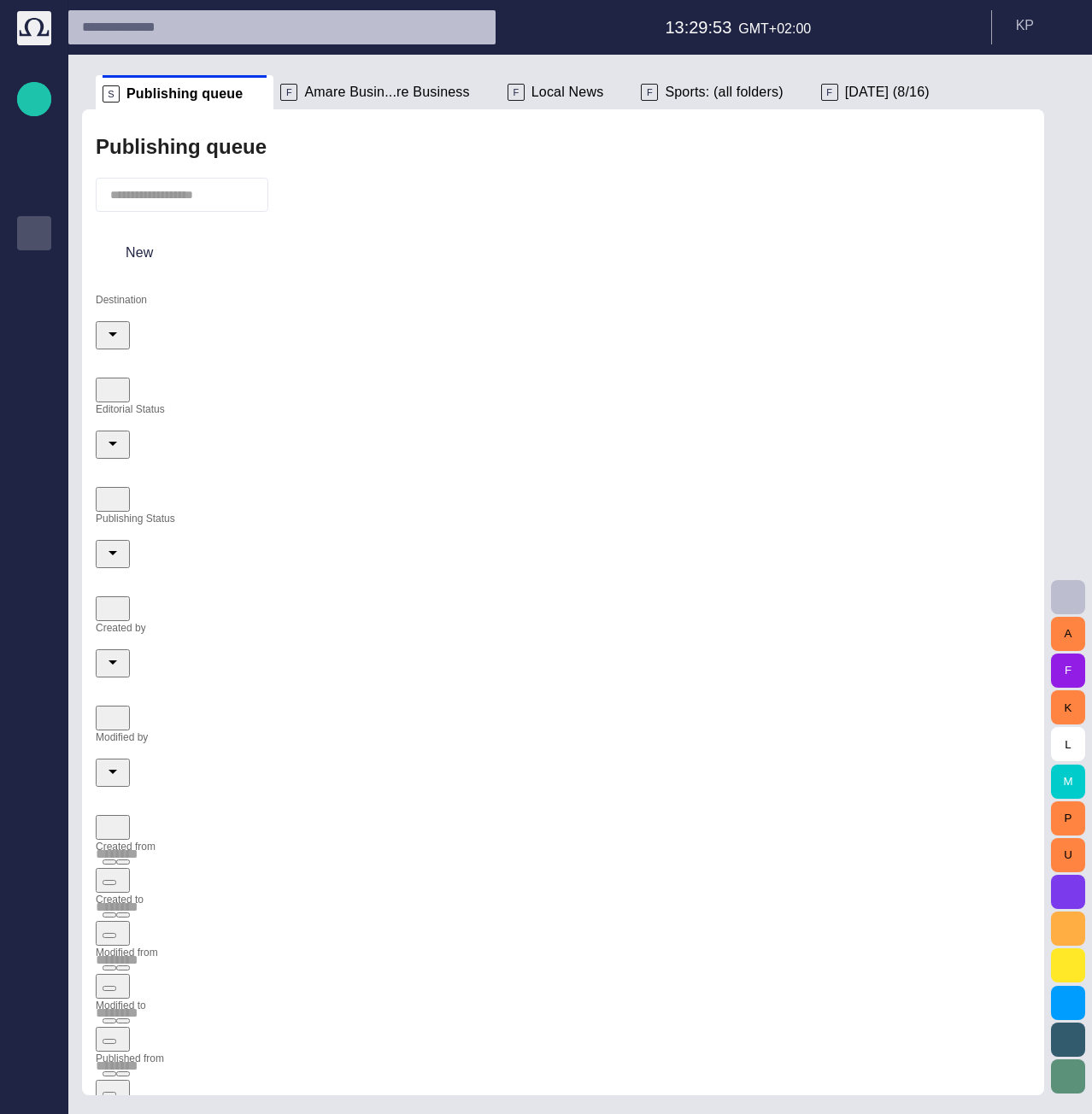
type input "*********"
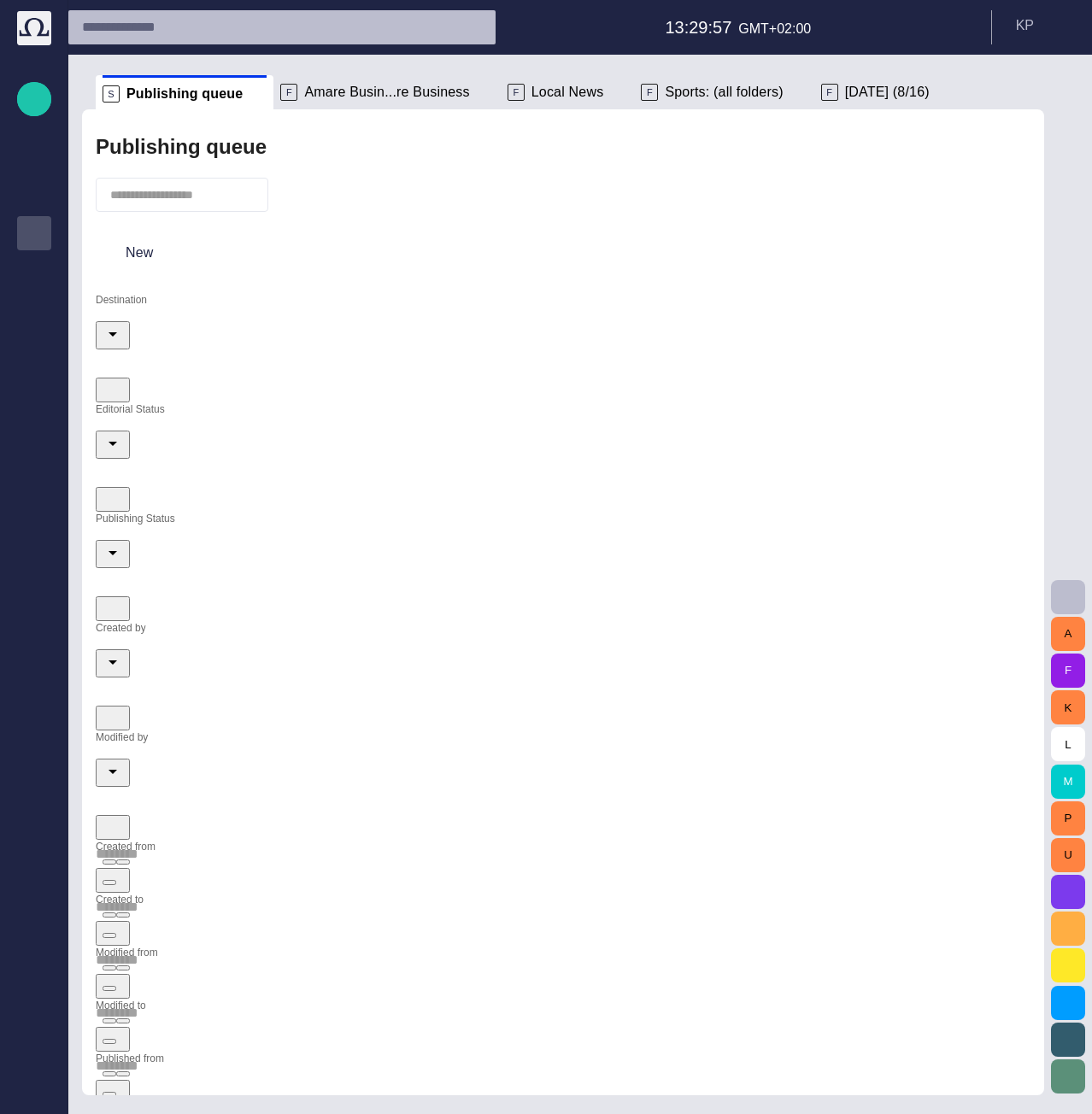
click at [707, 383] on span "CG" at bounding box center [696, 390] width 20 height 15
click at [337, 214] on div at bounding box center [546, 557] width 1092 height 1114
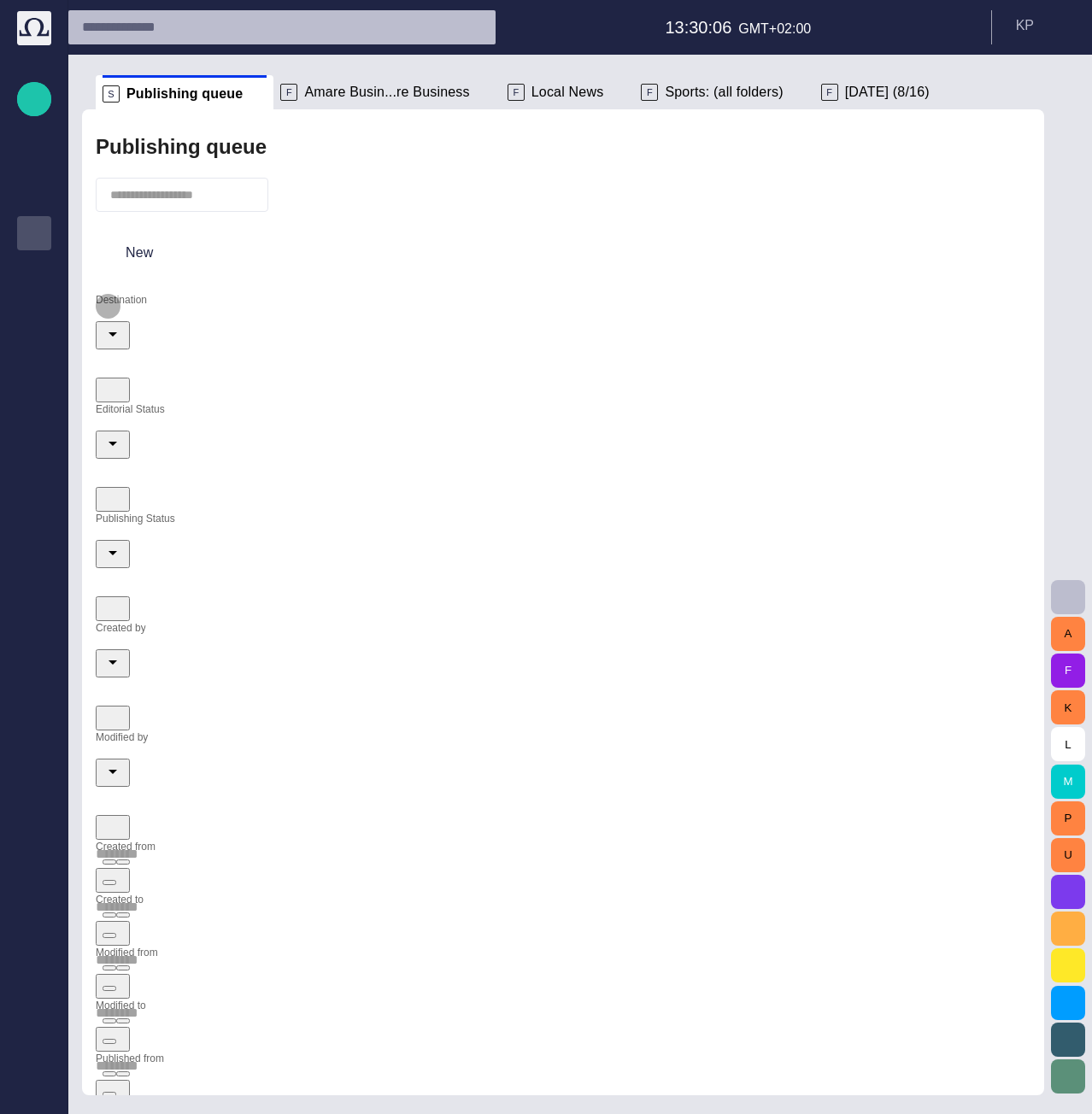
click at [123, 345] on icon "Open" at bounding box center [112, 333] width 20 height 20
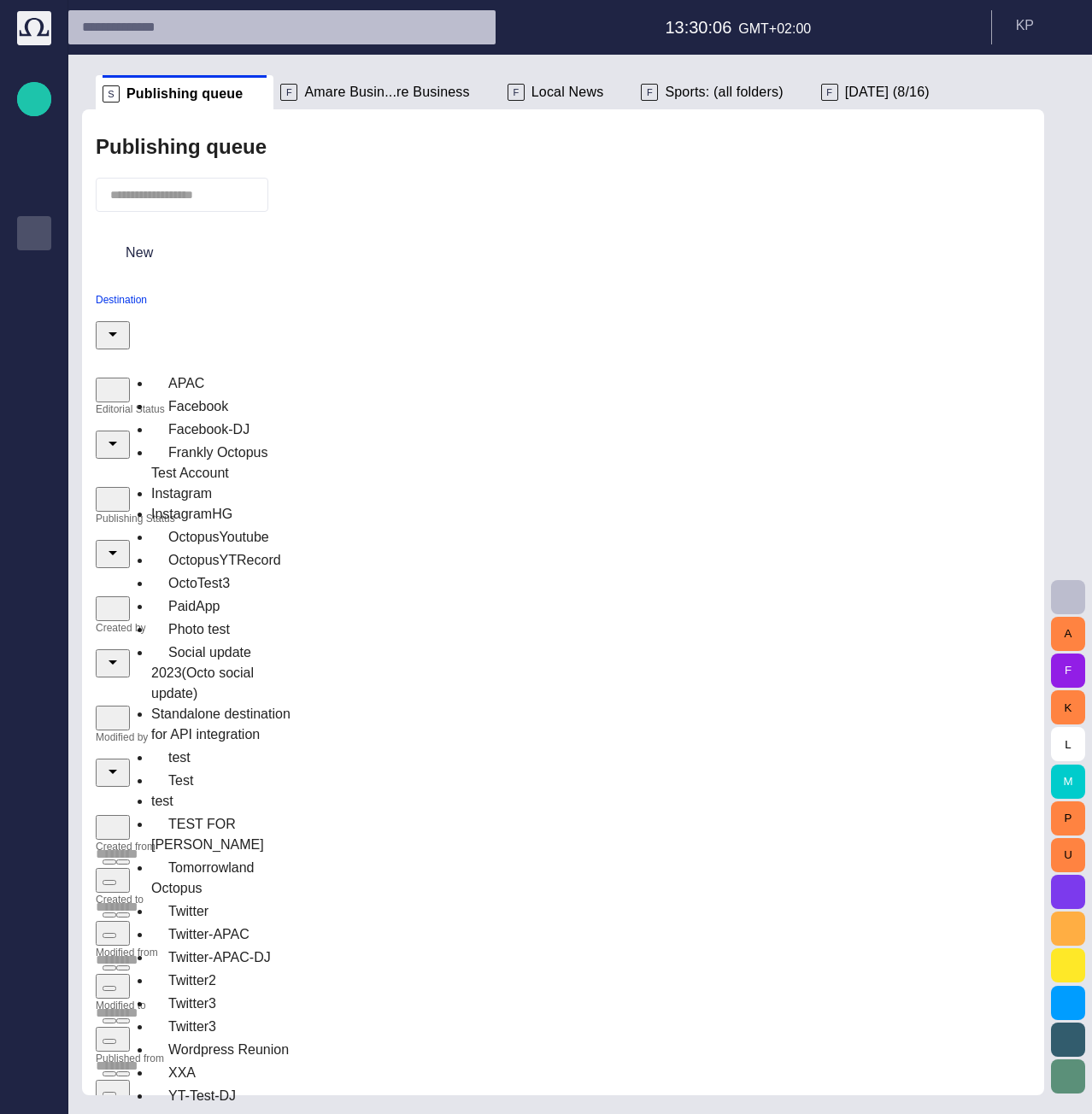
click at [238, 397] on div "Facebook" at bounding box center [223, 405] width 144 height 23
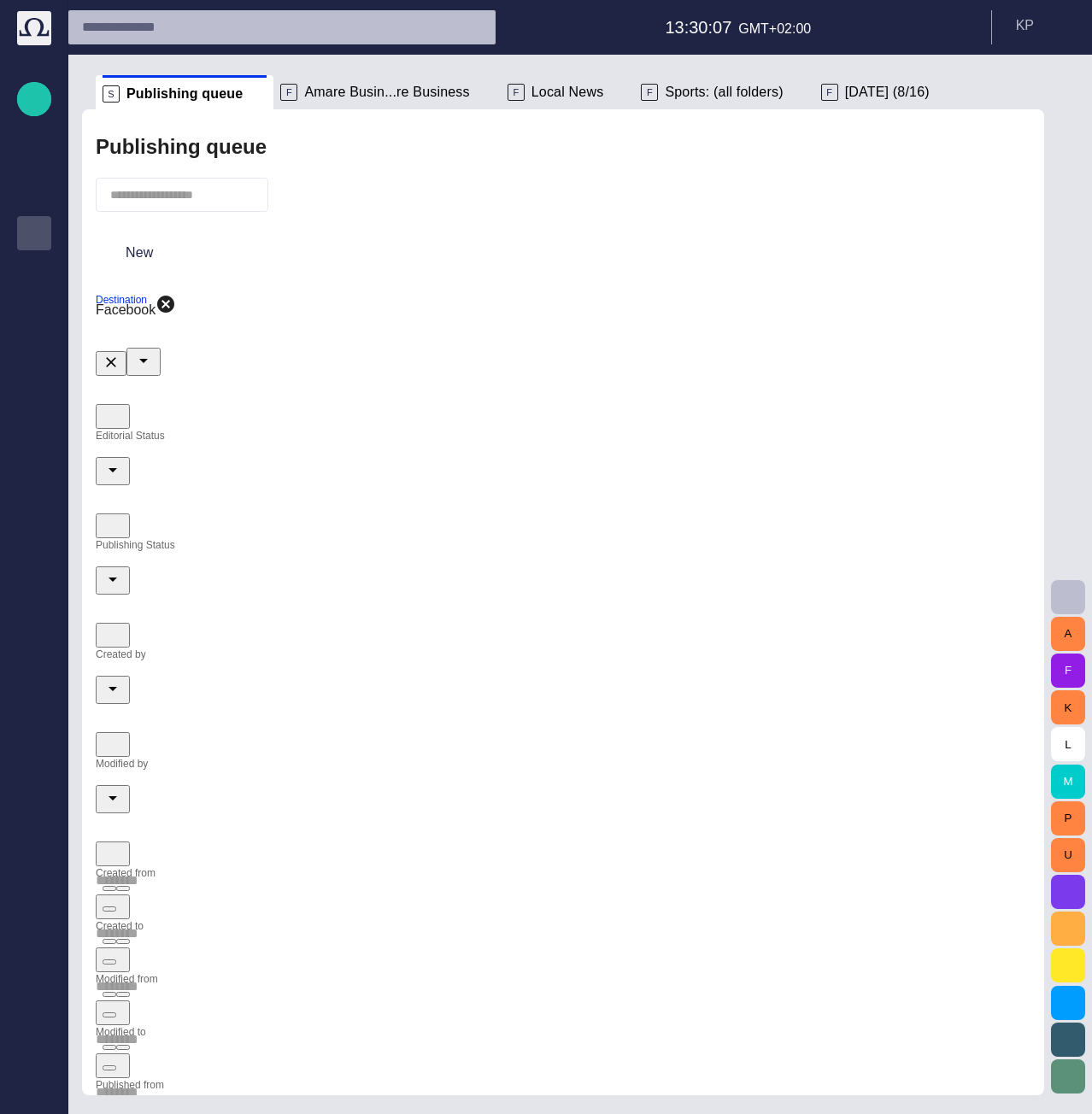
click at [390, 430] on input "Editorial Status" at bounding box center [563, 443] width 935 height 27
click at [408, 396] on span "Draft" at bounding box center [393, 401] width 30 height 15
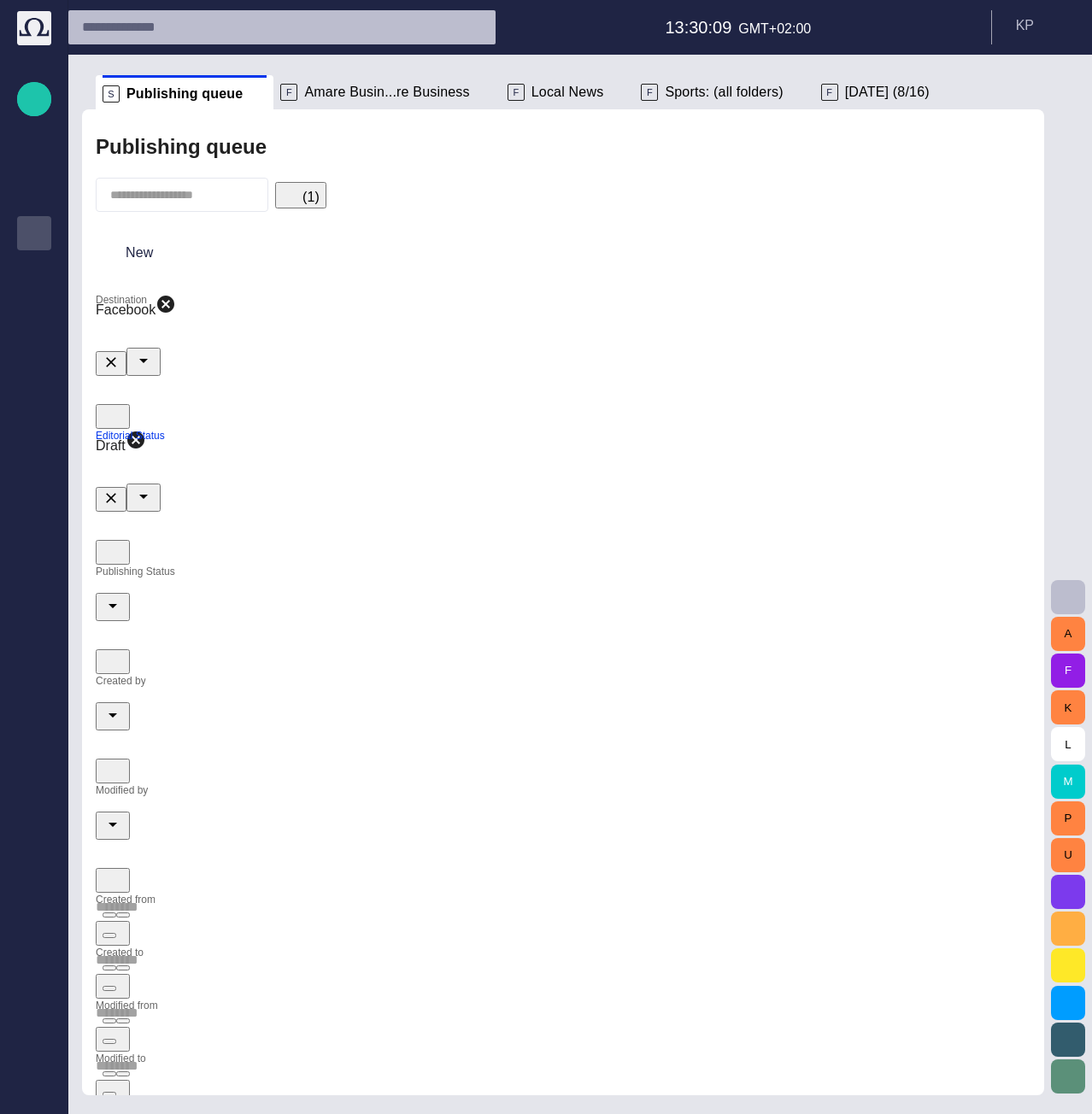
click at [611, 566] on input "Publishing Status" at bounding box center [563, 579] width 935 height 27
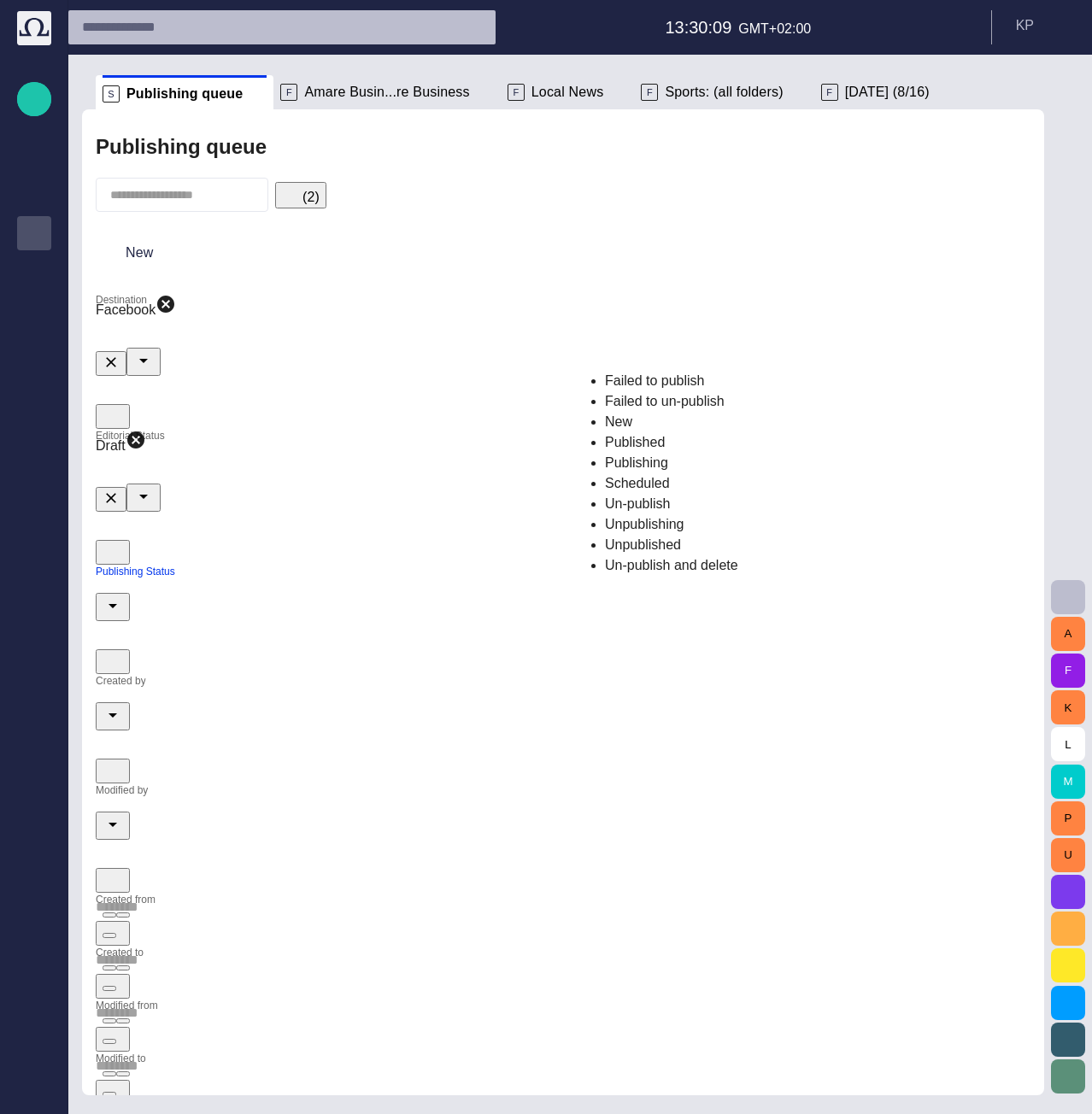
click at [651, 946] on div at bounding box center [563, 960] width 935 height 27
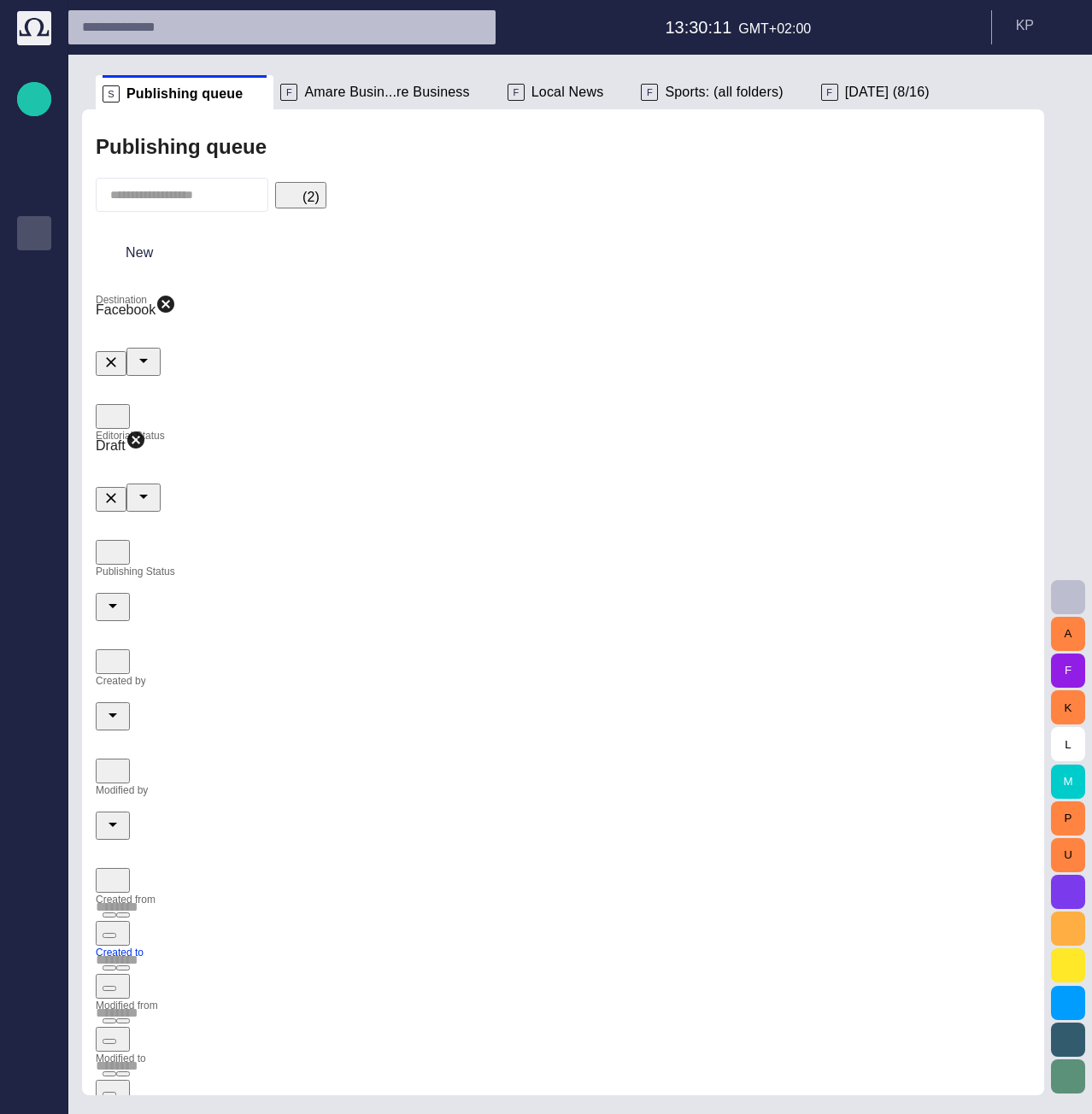
click at [661, 566] on div at bounding box center [563, 594] width 935 height 56
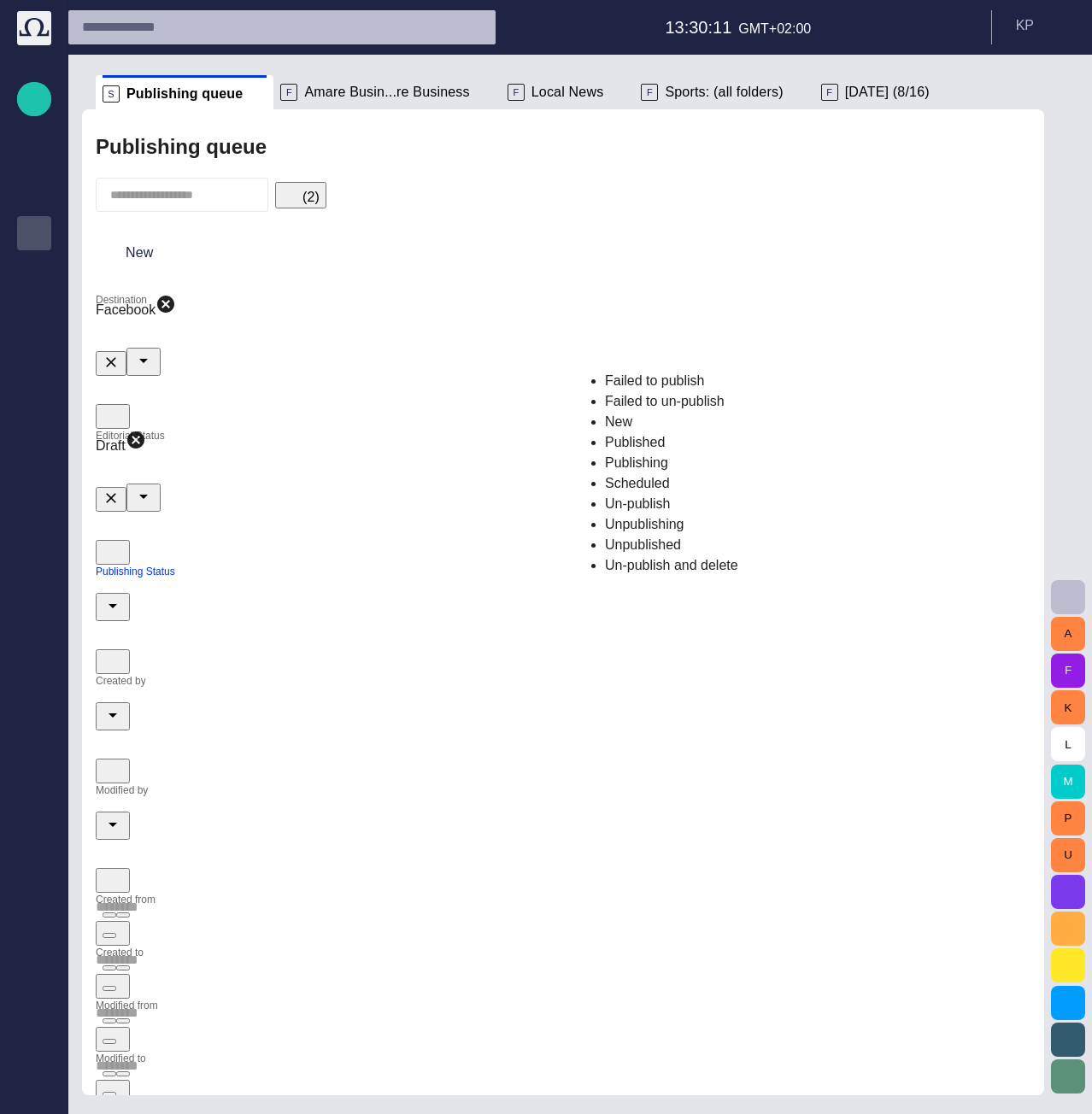
click at [655, 396] on span "Failed to un-publish" at bounding box center [665, 401] width 119 height 15
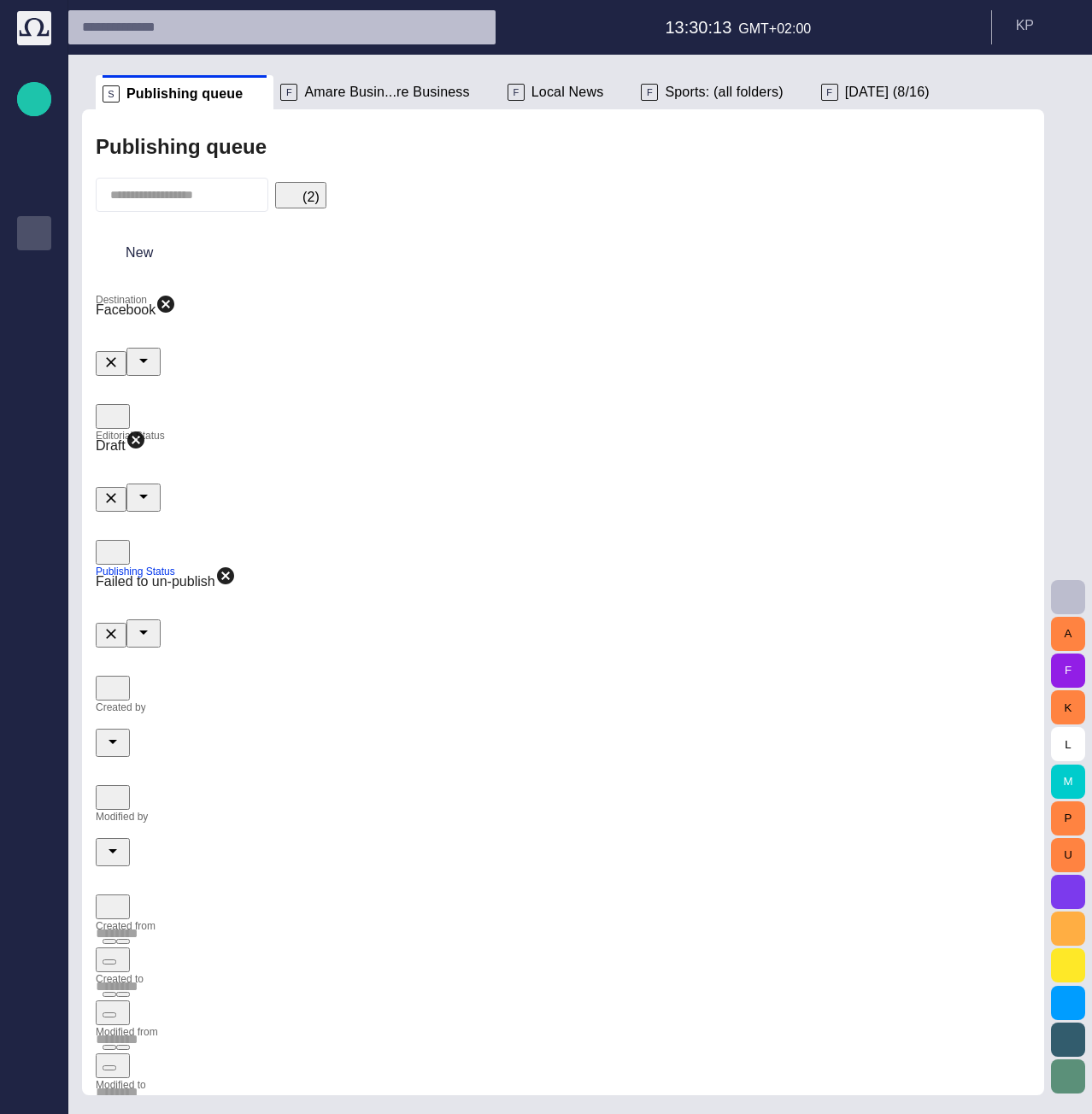
click at [860, 702] on div at bounding box center [563, 730] width 935 height 56
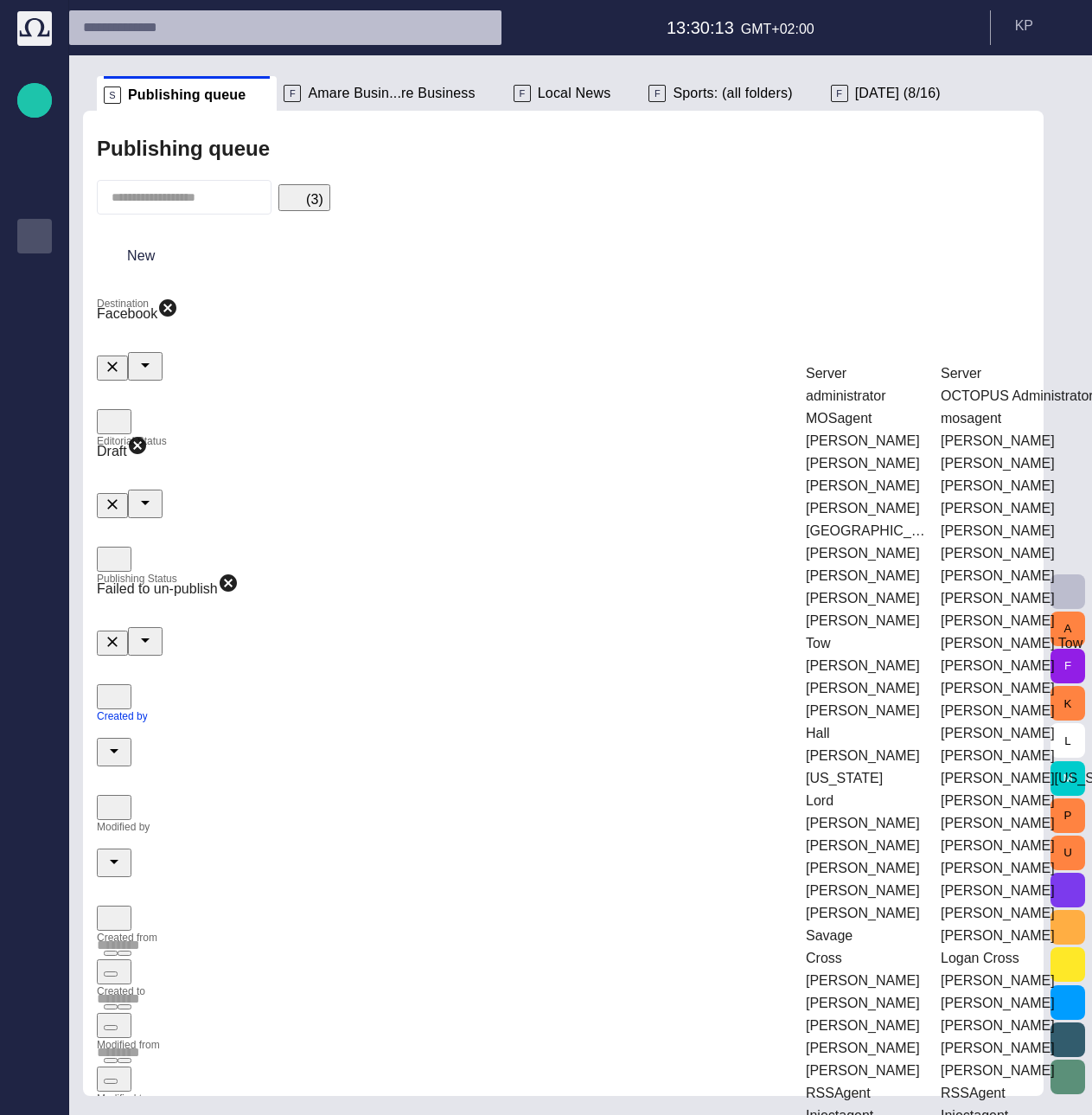
click at [856, 431] on td "[PERSON_NAME]" at bounding box center [866, 440] width 133 height 20
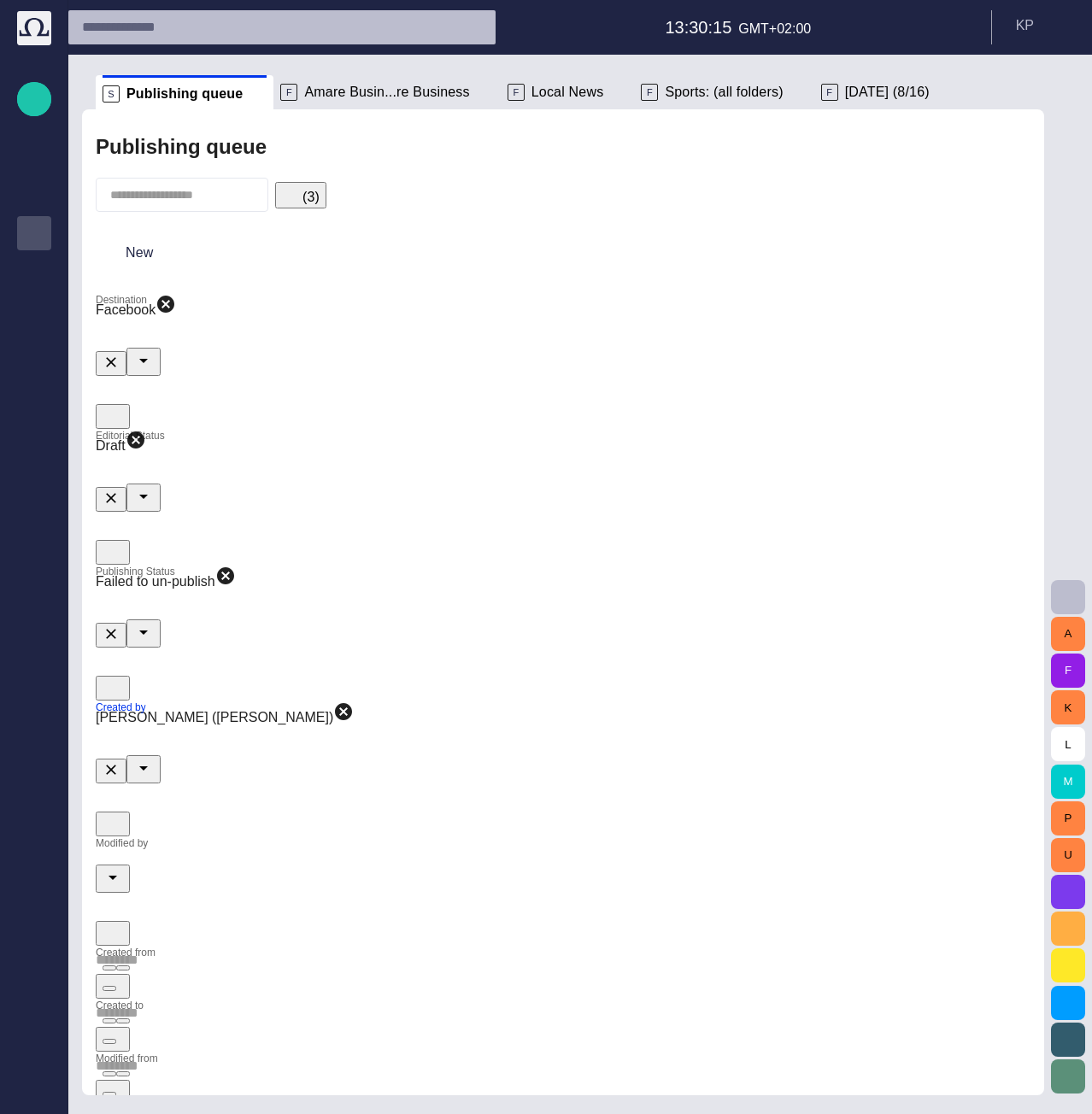
click at [223, 838] on input "Modified by" at bounding box center [563, 851] width 935 height 27
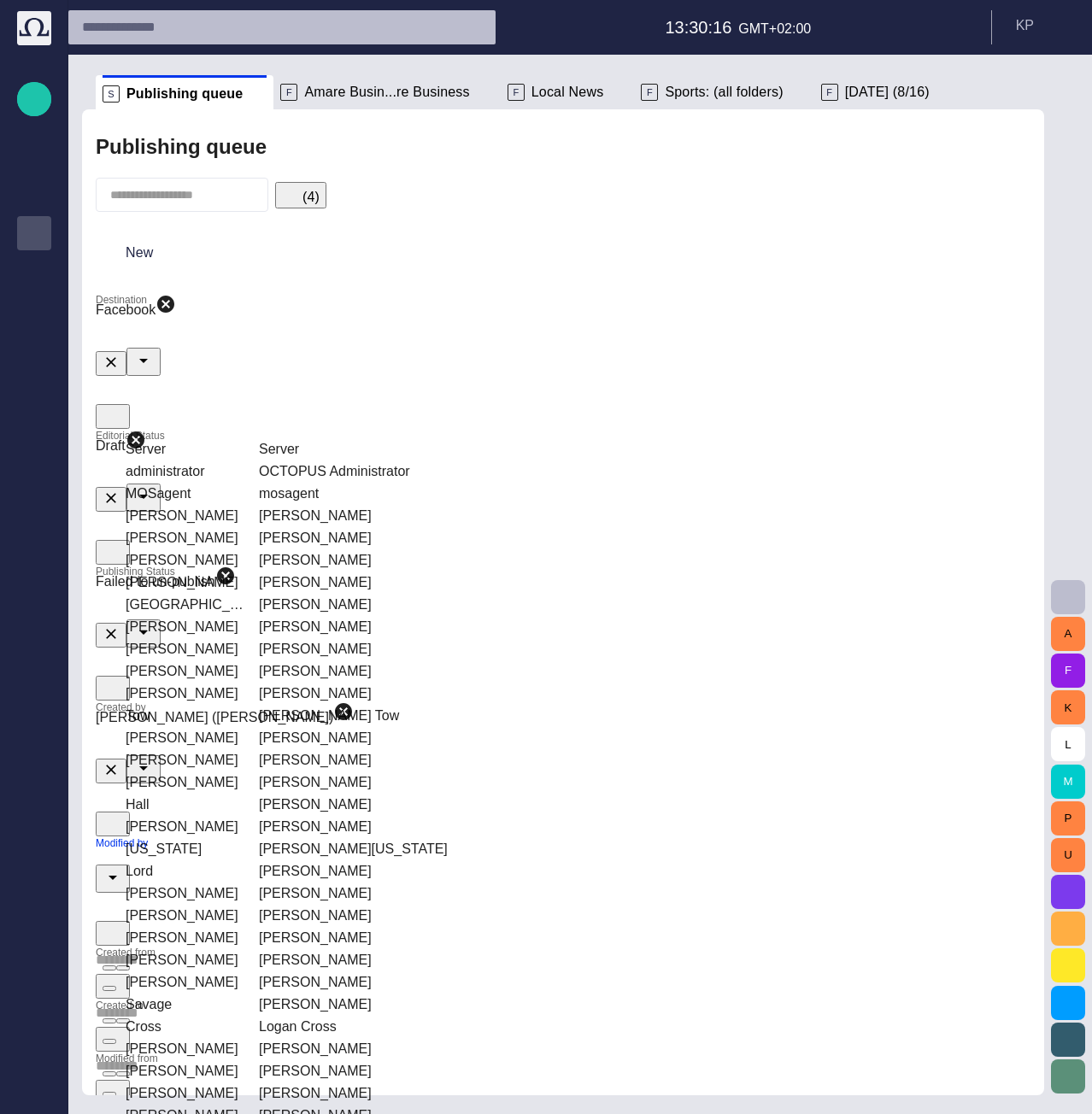
click at [220, 489] on td "MOSagent" at bounding box center [184, 493] width 132 height 20
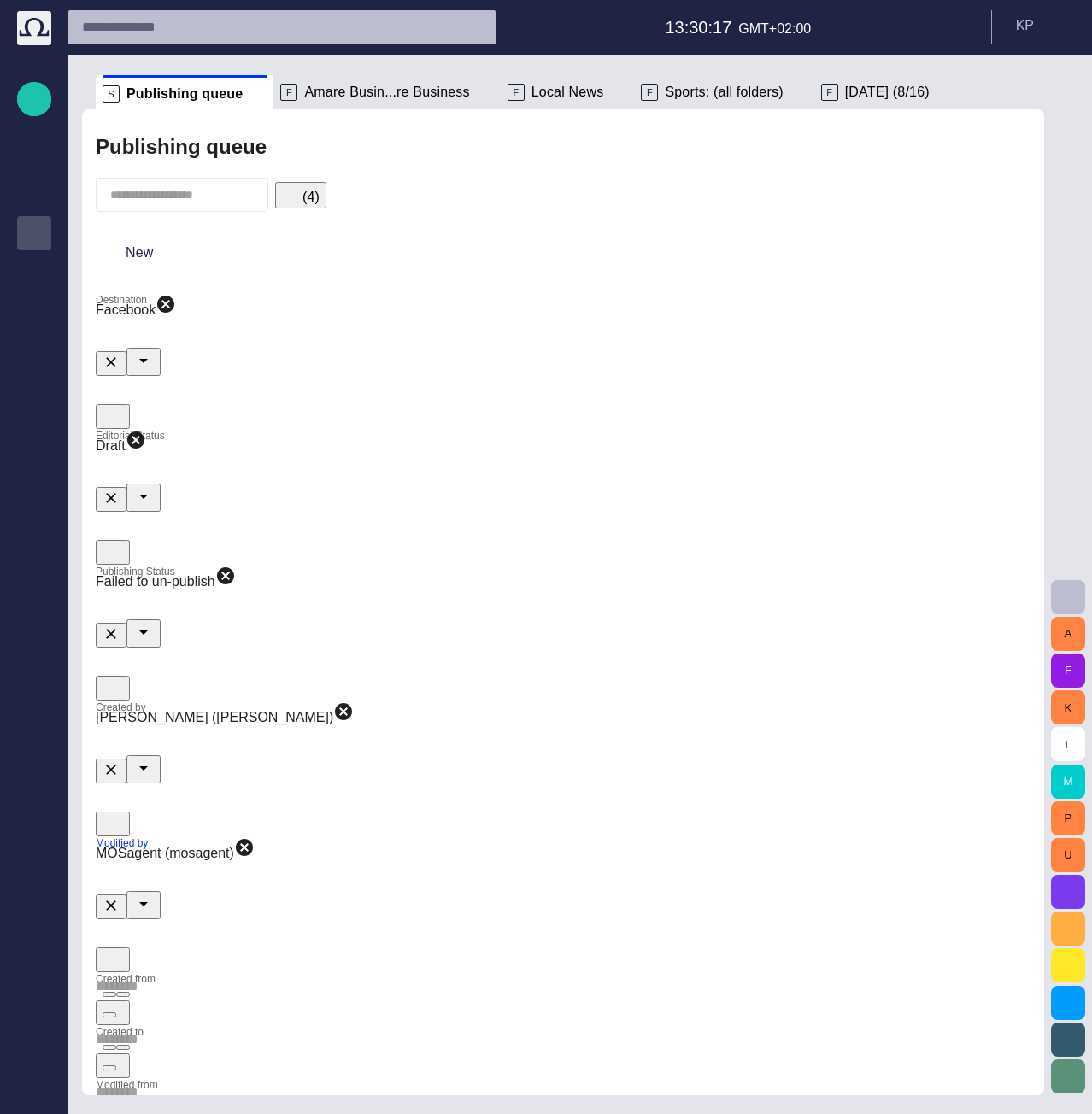
click at [392, 973] on input "text" at bounding box center [563, 986] width 935 height 27
click at [489, 973] on div at bounding box center [563, 986] width 935 height 27
click at [123, 995] on span "button" at bounding box center [123, 995] width 0 height 0
type input "*********"
click at [123, 1047] on span "button" at bounding box center [123, 1047] width 0 height 0
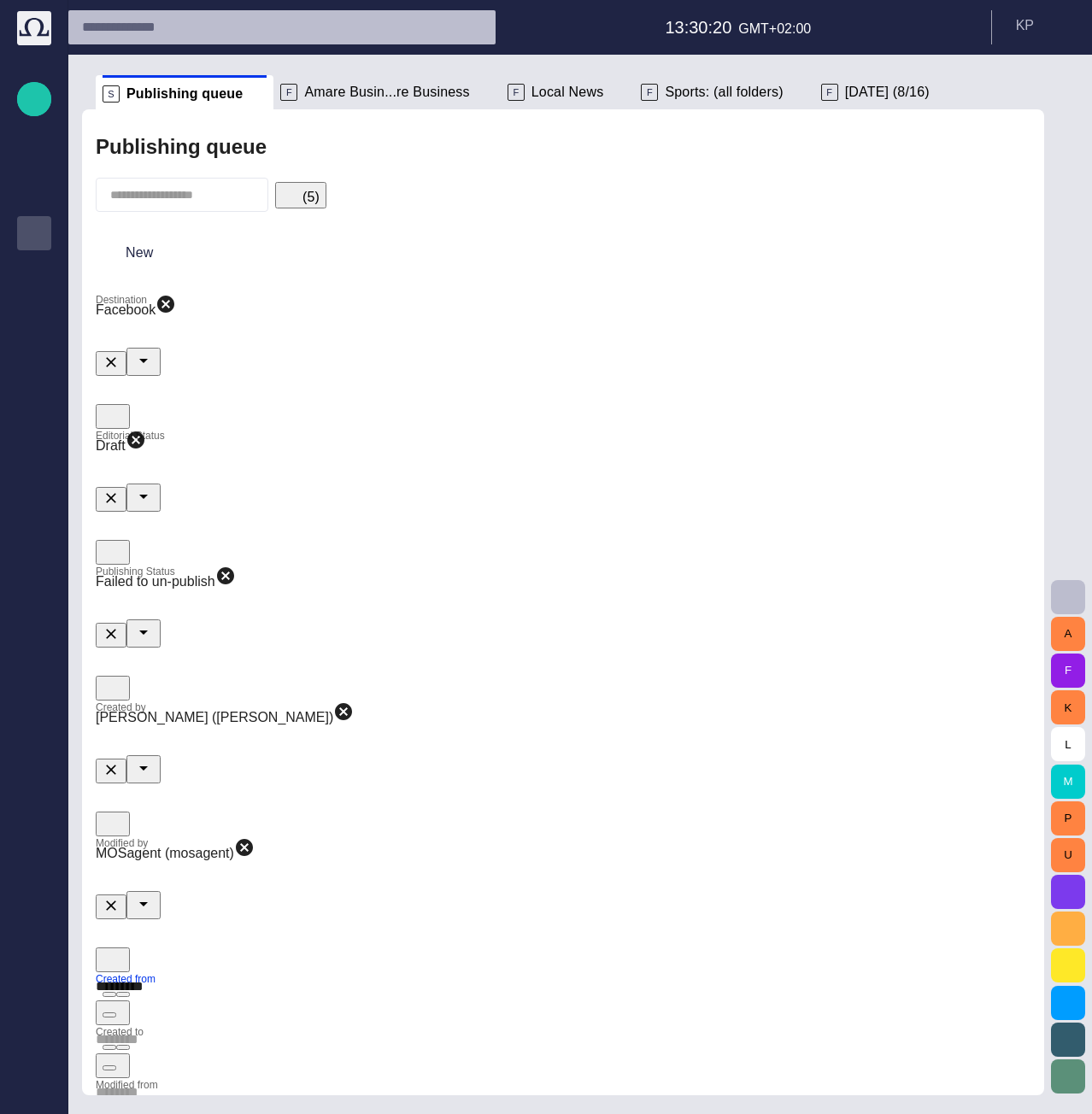
type input "*********"
click at [123, 1101] on span "button" at bounding box center [123, 1101] width 0 height 0
type input "*********"
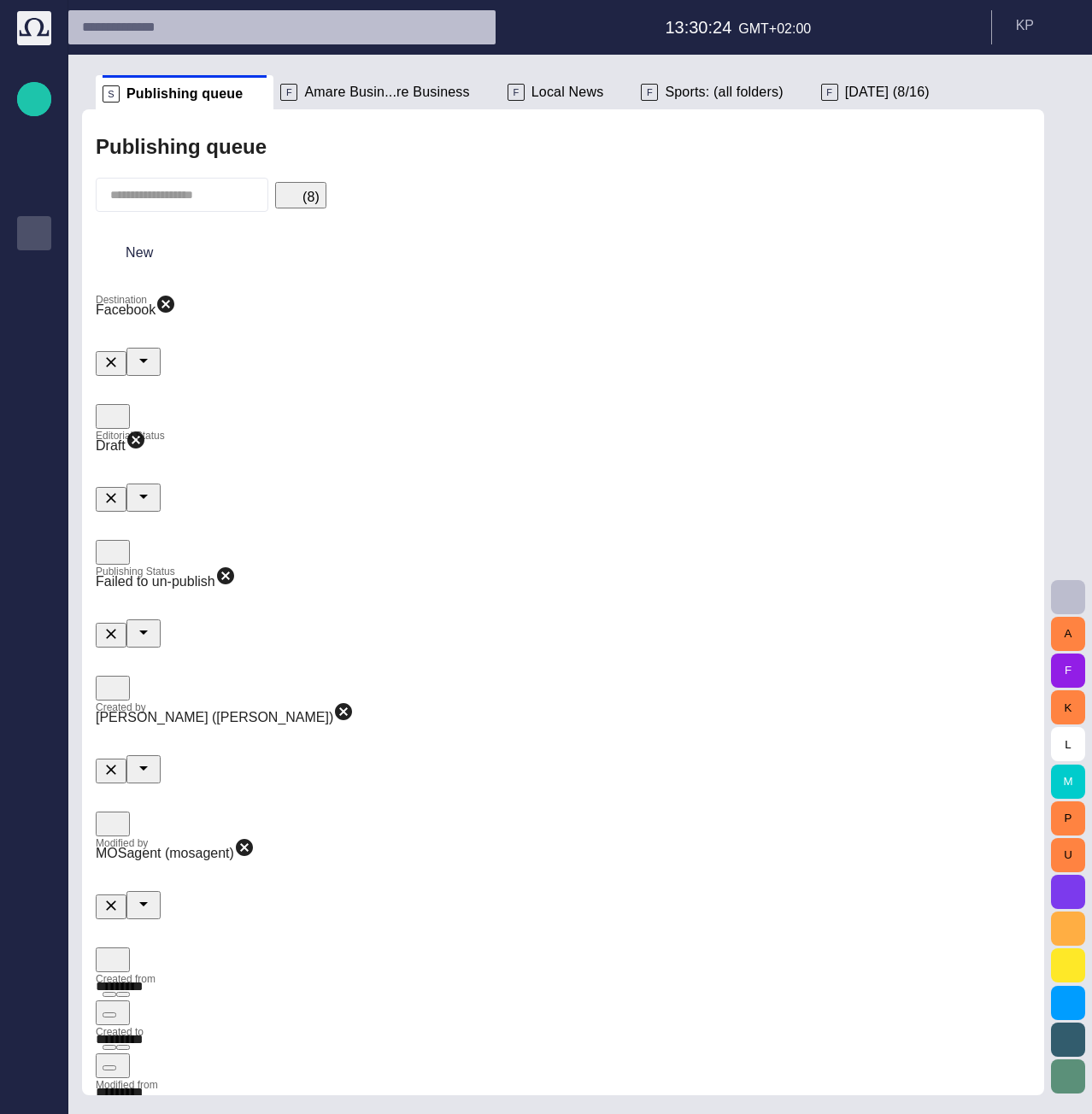
type input "*********"
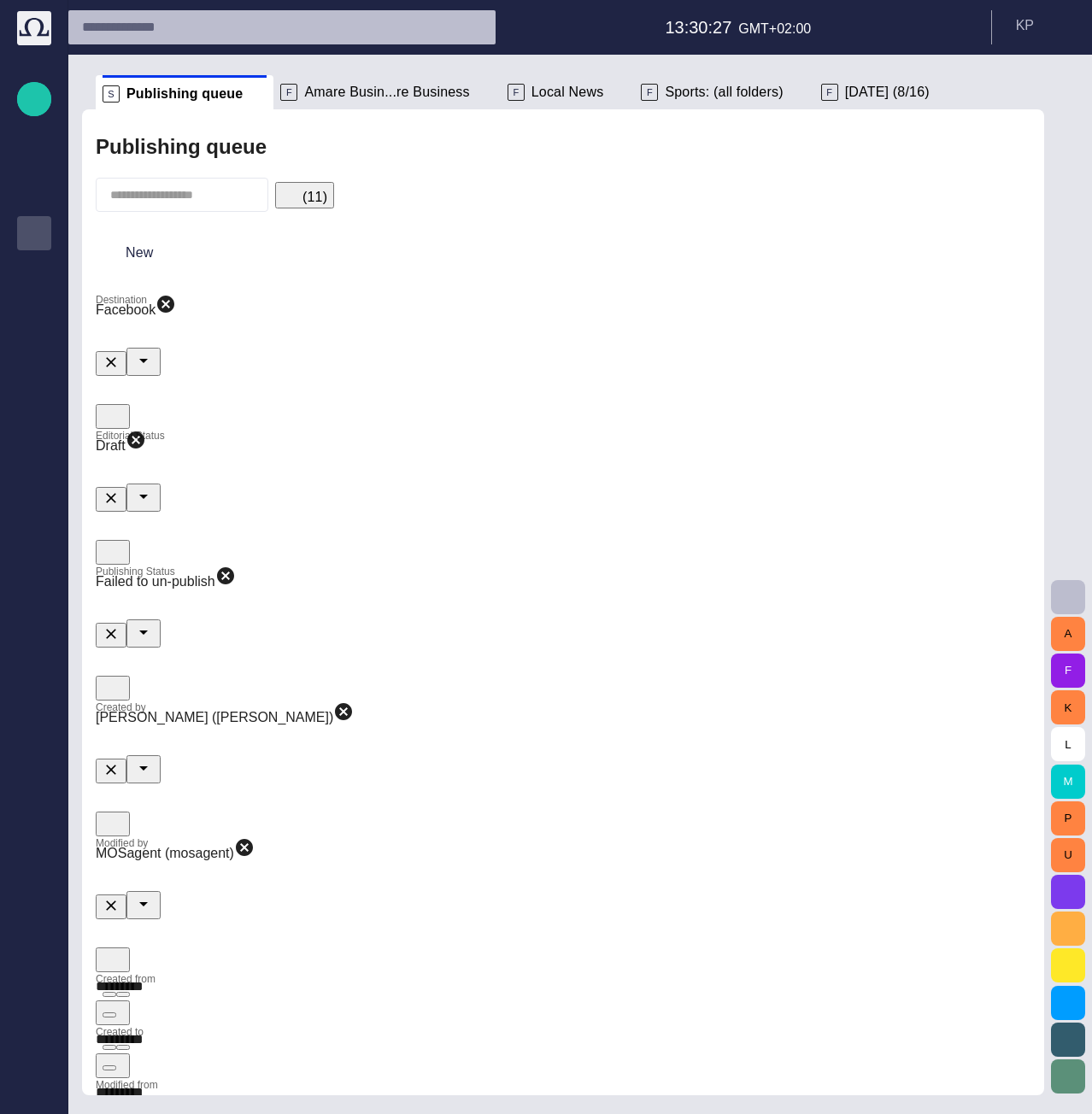
type input "*********"
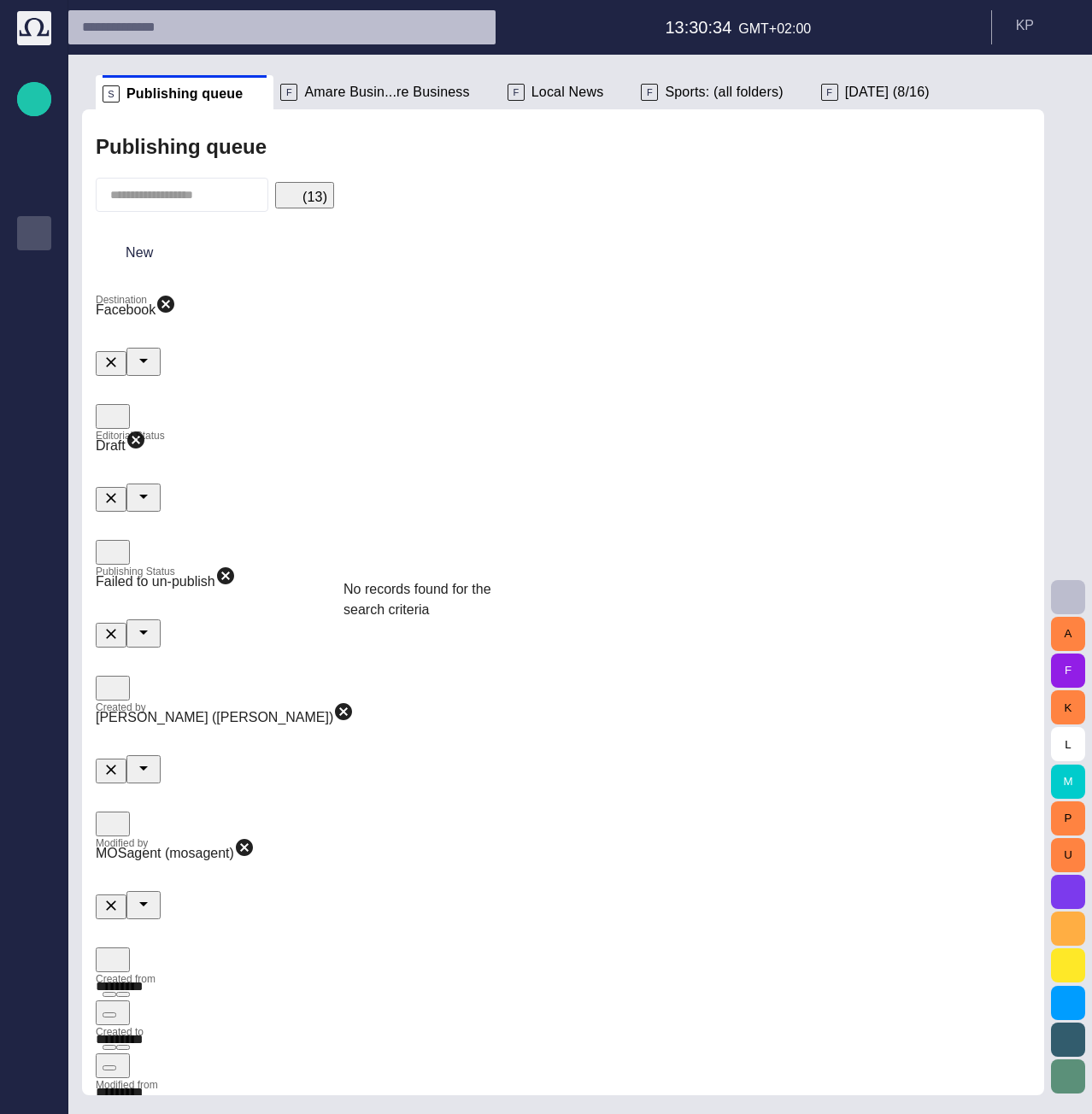
type input "**"
click at [806, 546] on div "Destination Facebook Editorial Status Draft Publishing Status Failed to un-publ…" at bounding box center [563, 925] width 935 height 1261
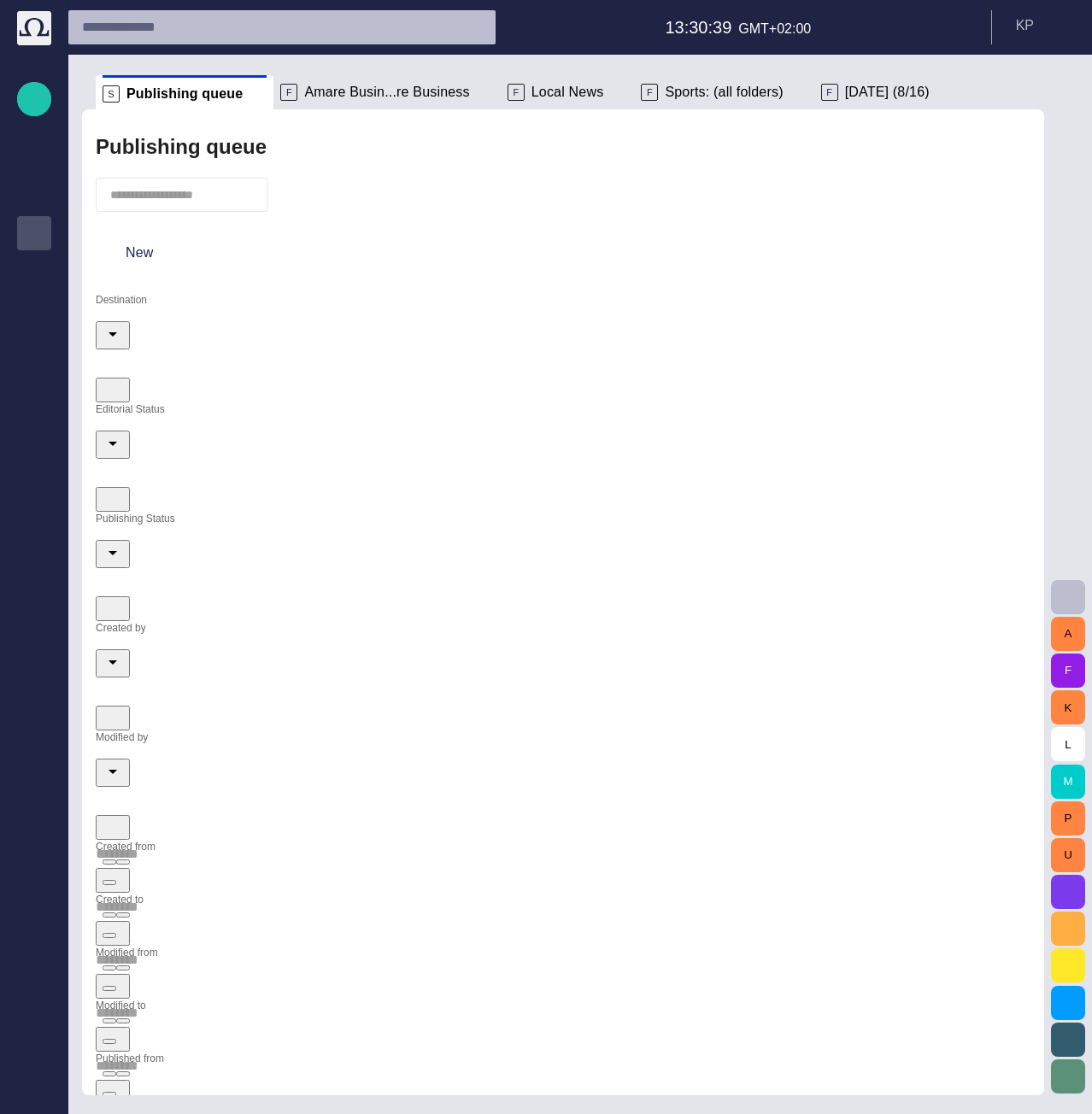
click at [409, 89] on span "Amare Busin...re Business" at bounding box center [387, 91] width 165 height 17
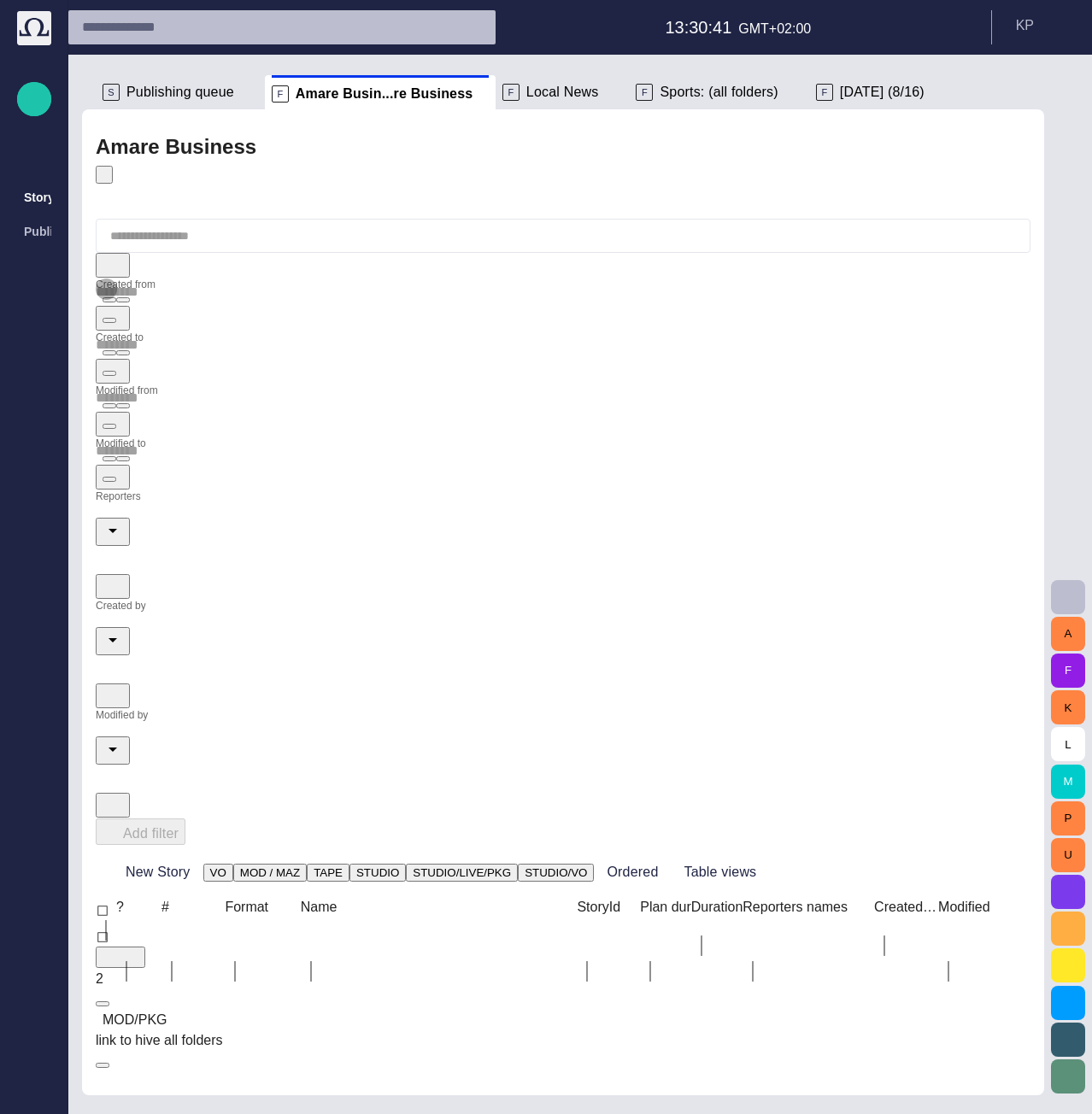
click at [123, 300] on span "button" at bounding box center [123, 300] width 0 height 0
type input "*********"
click at [123, 353] on span "button" at bounding box center [123, 353] width 0 height 0
type input "*********"
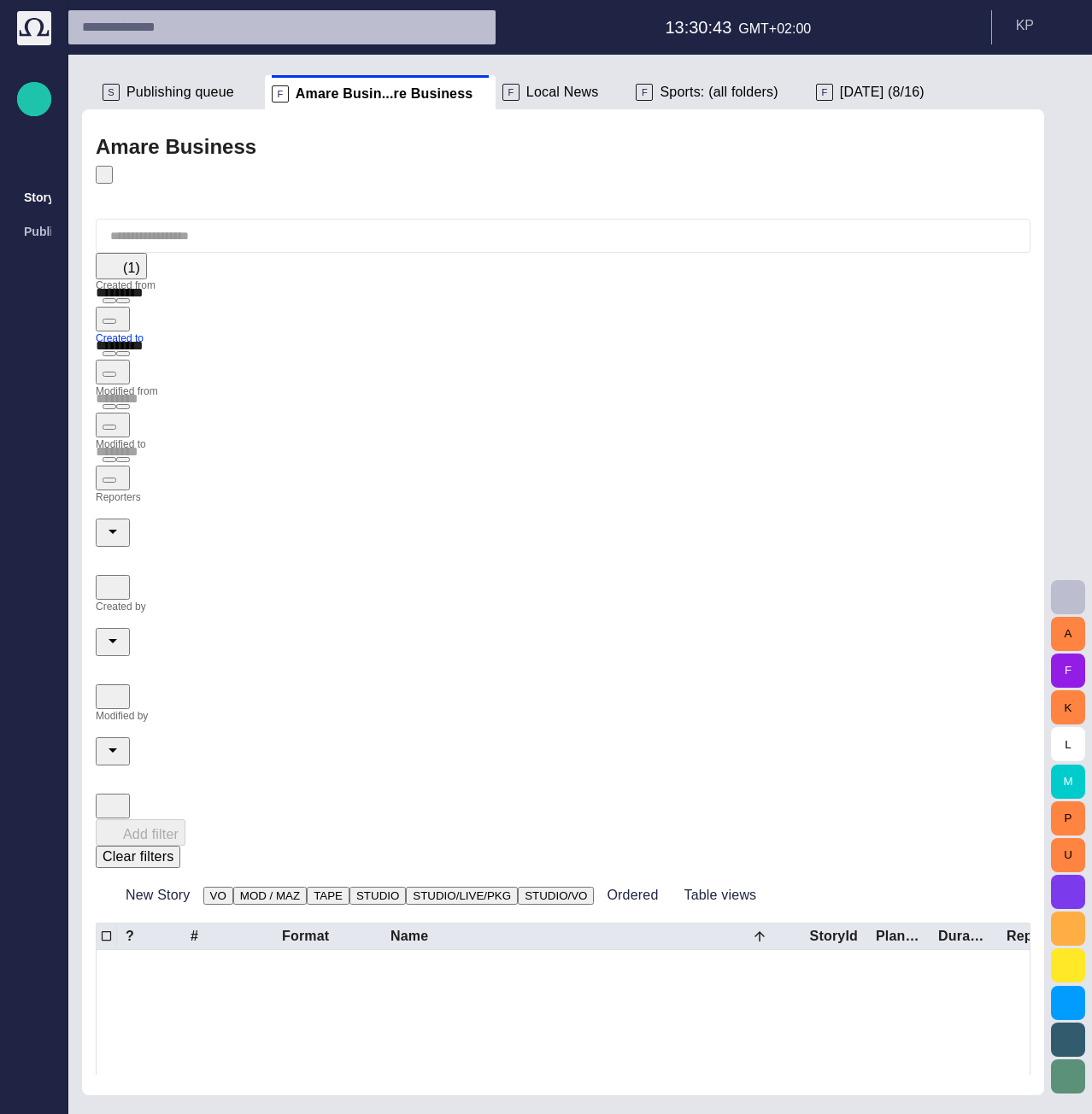
click at [123, 407] on span "button" at bounding box center [123, 407] width 0 height 0
type input "*********"
click at [123, 460] on span "button" at bounding box center [123, 460] width 0 height 0
type input "*********"
click at [717, 710] on input "Modified by" at bounding box center [563, 723] width 935 height 27
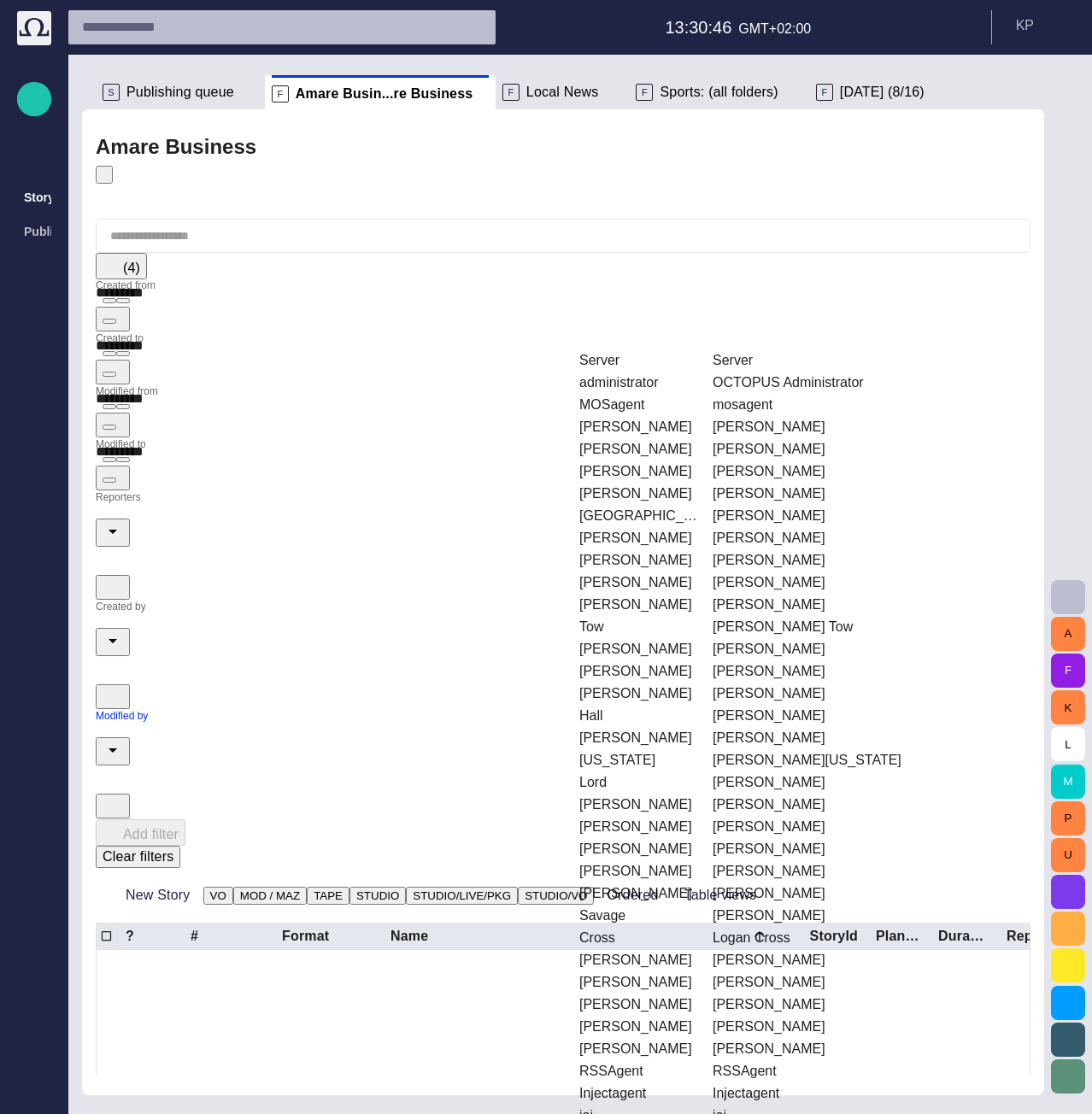
click at [688, 417] on td "[PERSON_NAME]" at bounding box center [639, 426] width 132 height 20
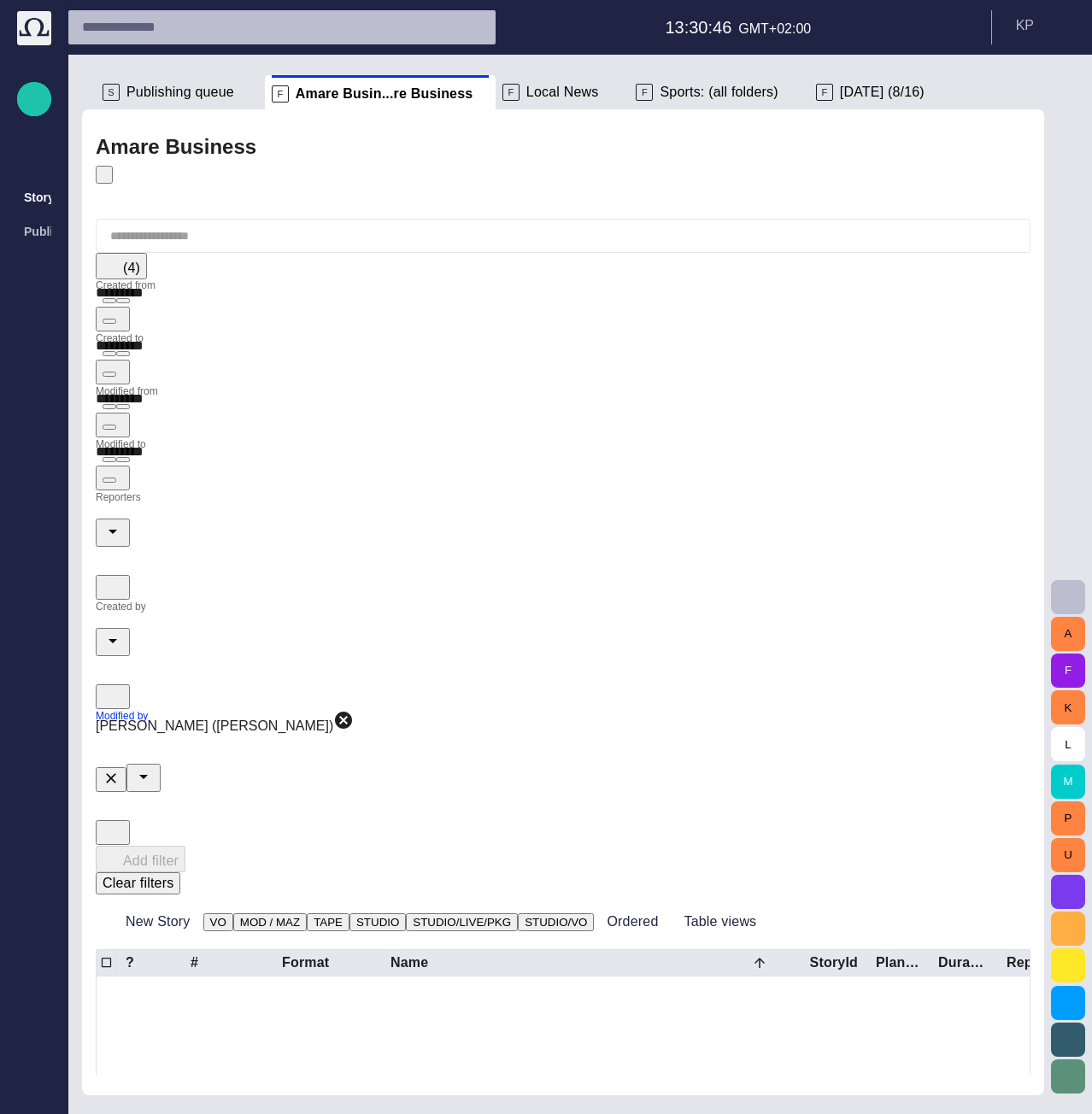
click at [462, 601] on input "Created by" at bounding box center [563, 614] width 935 height 27
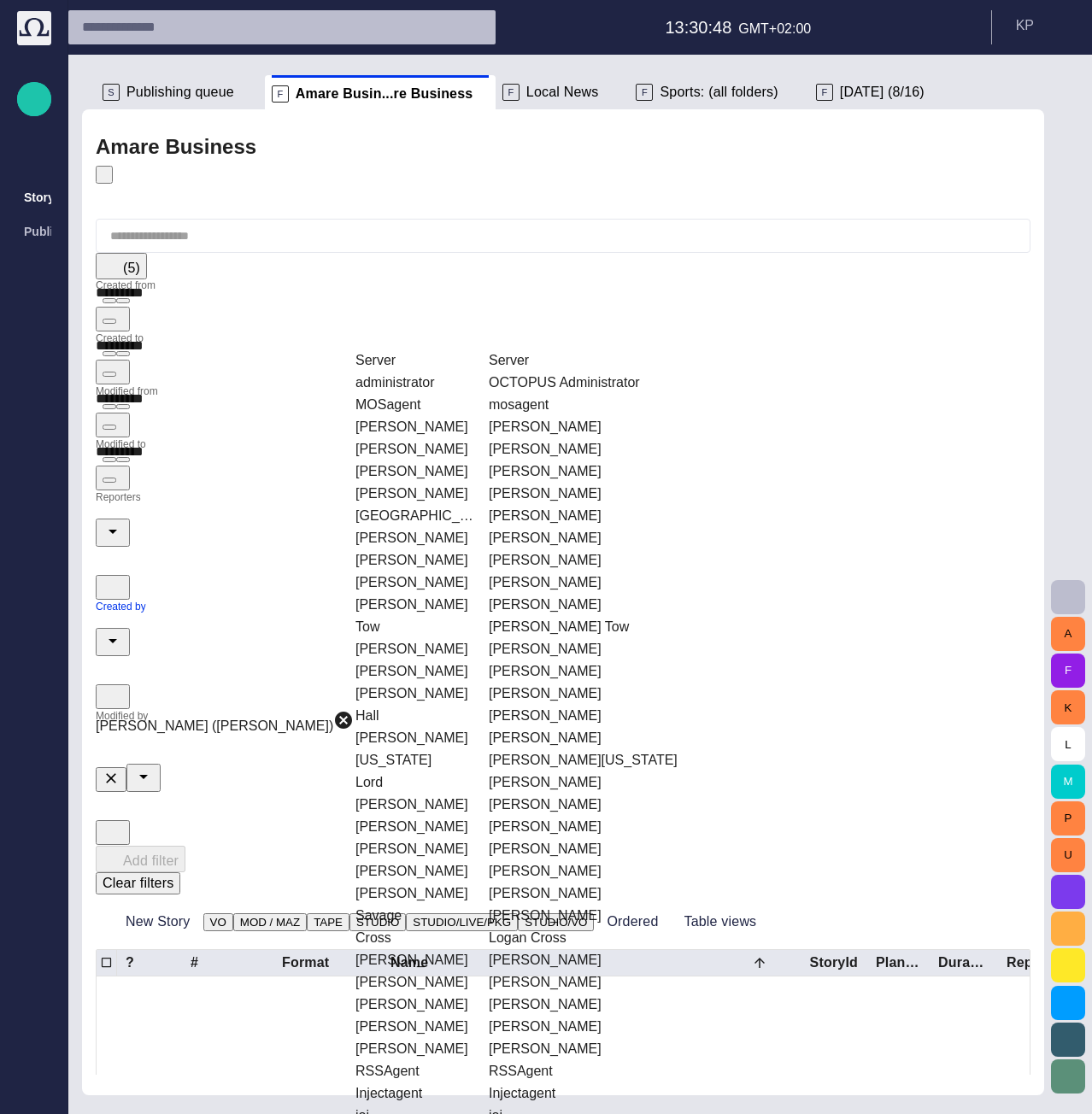
click at [475, 461] on td "[PERSON_NAME]" at bounding box center [414, 471] width 132 height 20
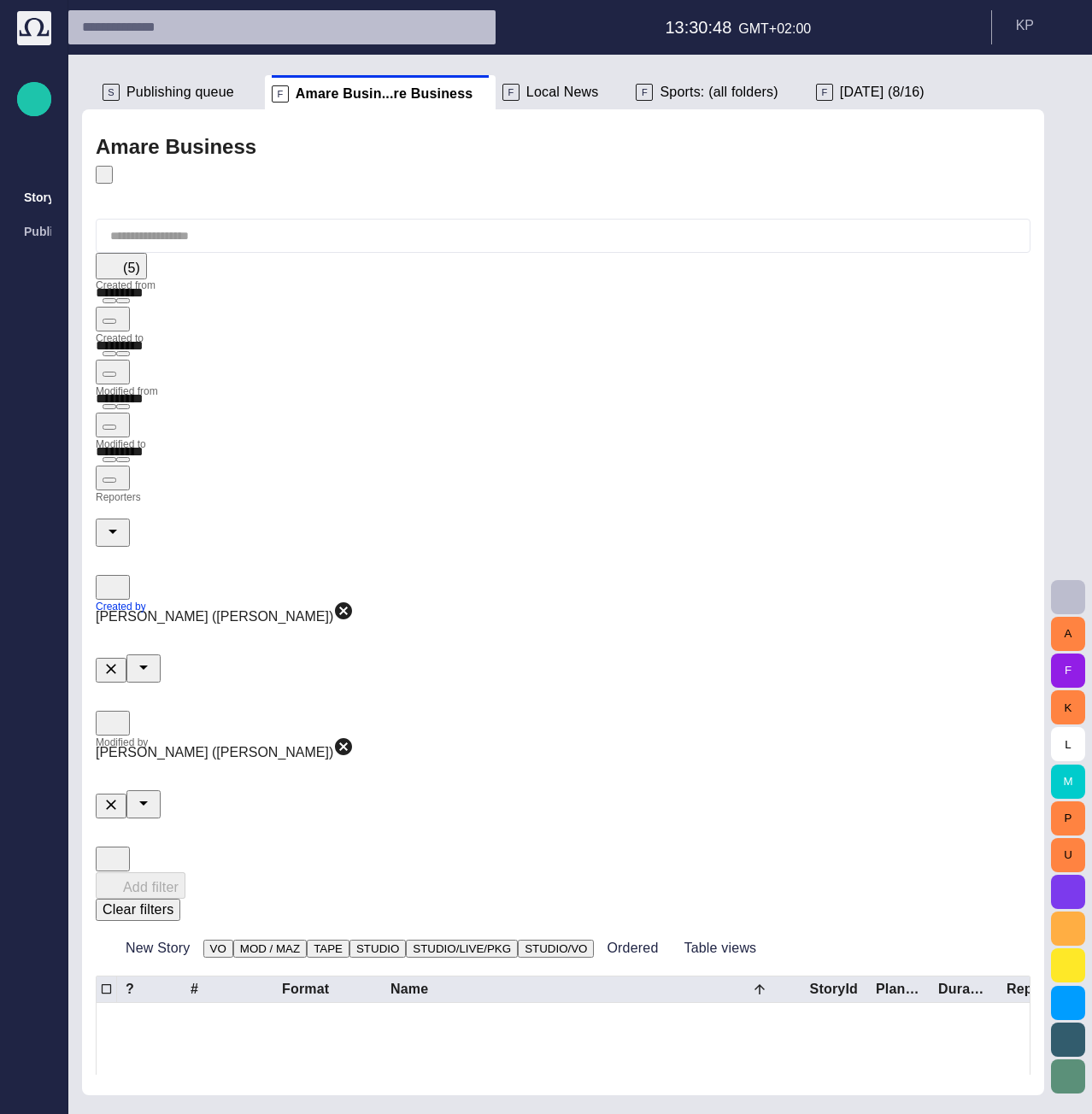
click at [214, 491] on input "Reporters" at bounding box center [563, 504] width 935 height 27
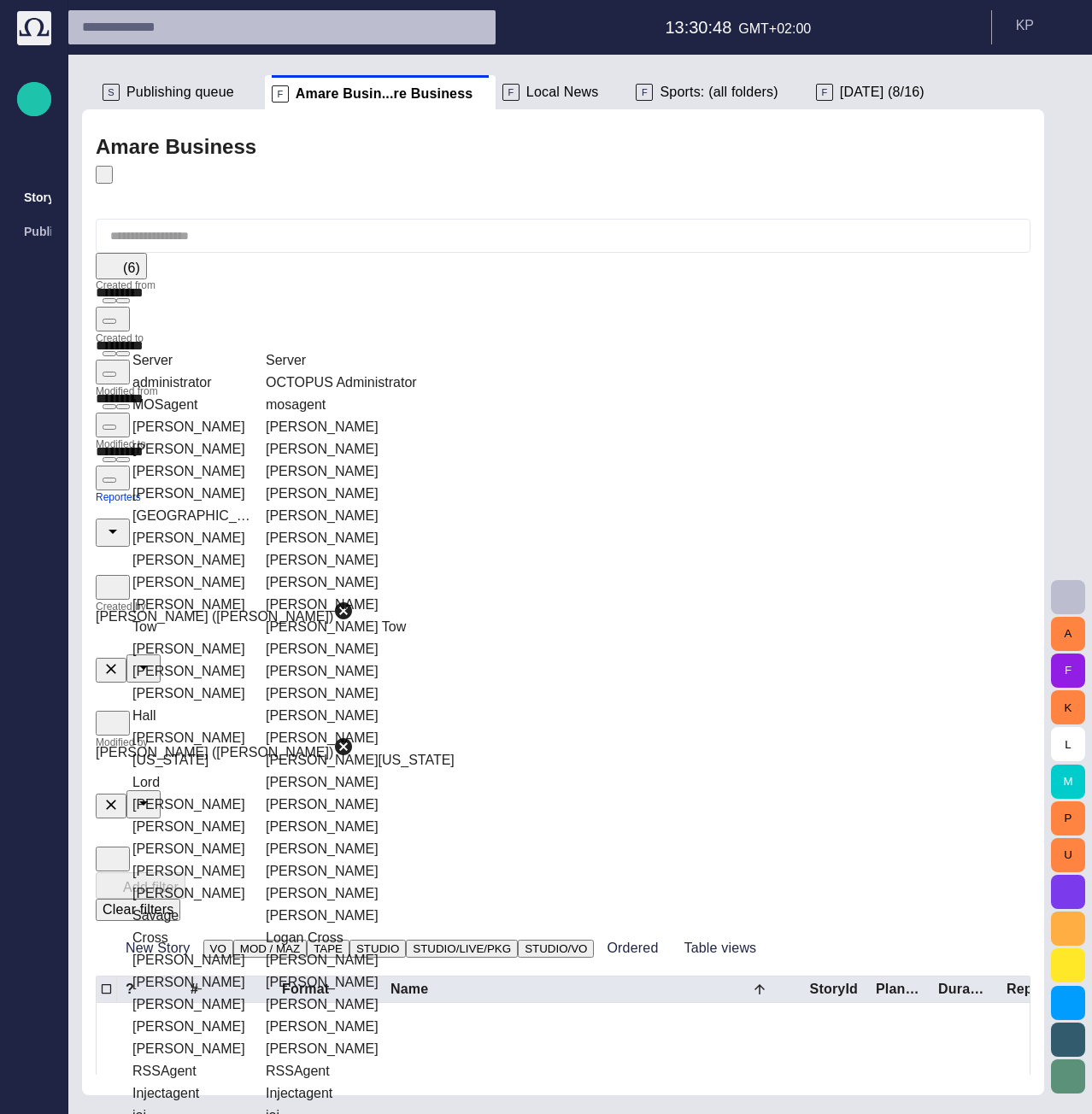
click at [275, 483] on td "[PERSON_NAME]" at bounding box center [368, 493] width 220 height 20
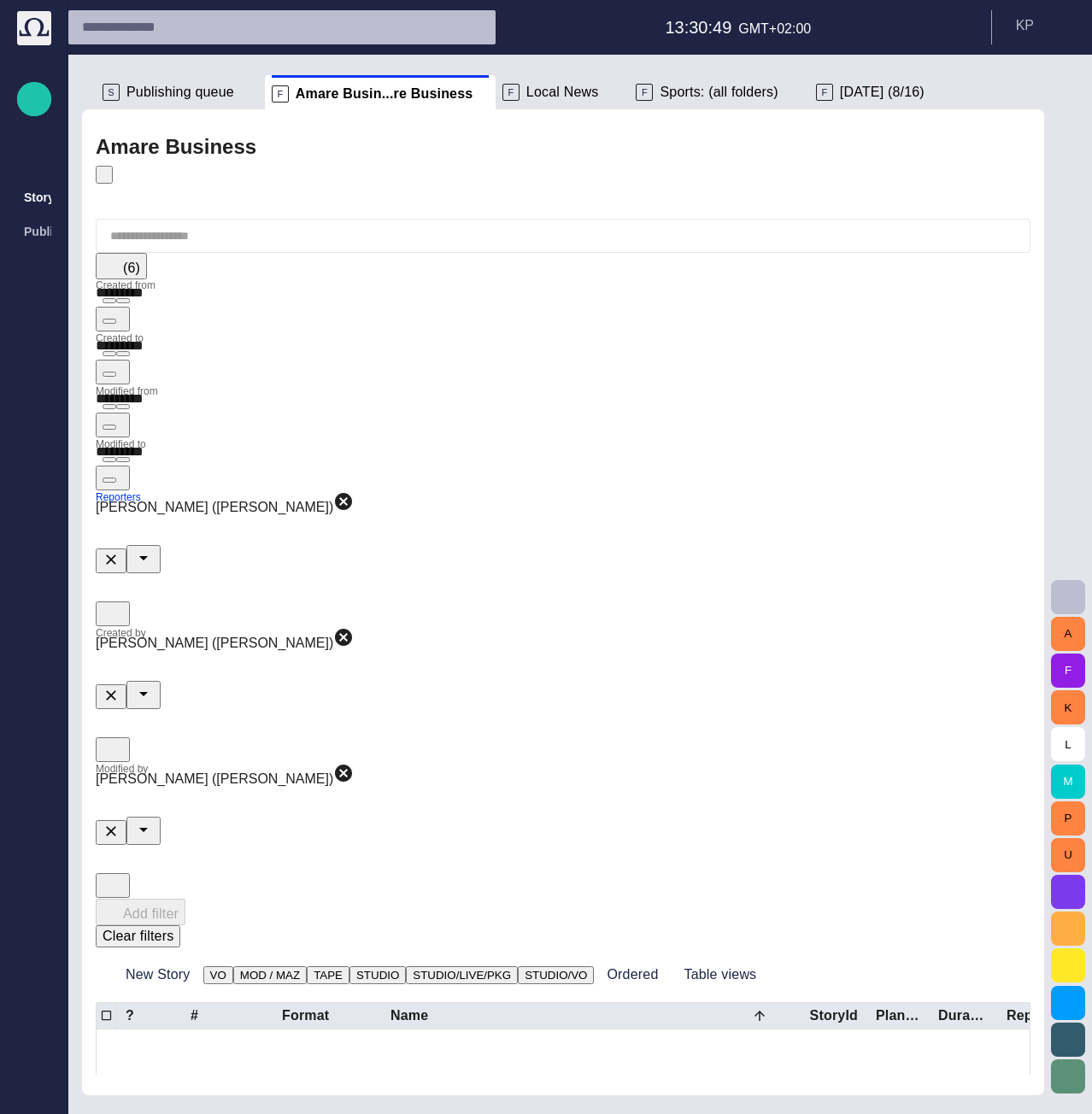
click at [943, 899] on div "Add filter Clear filters" at bounding box center [563, 924] width 935 height 49
click at [181, 925] on button "Clear filters" at bounding box center [138, 936] width 84 height 22
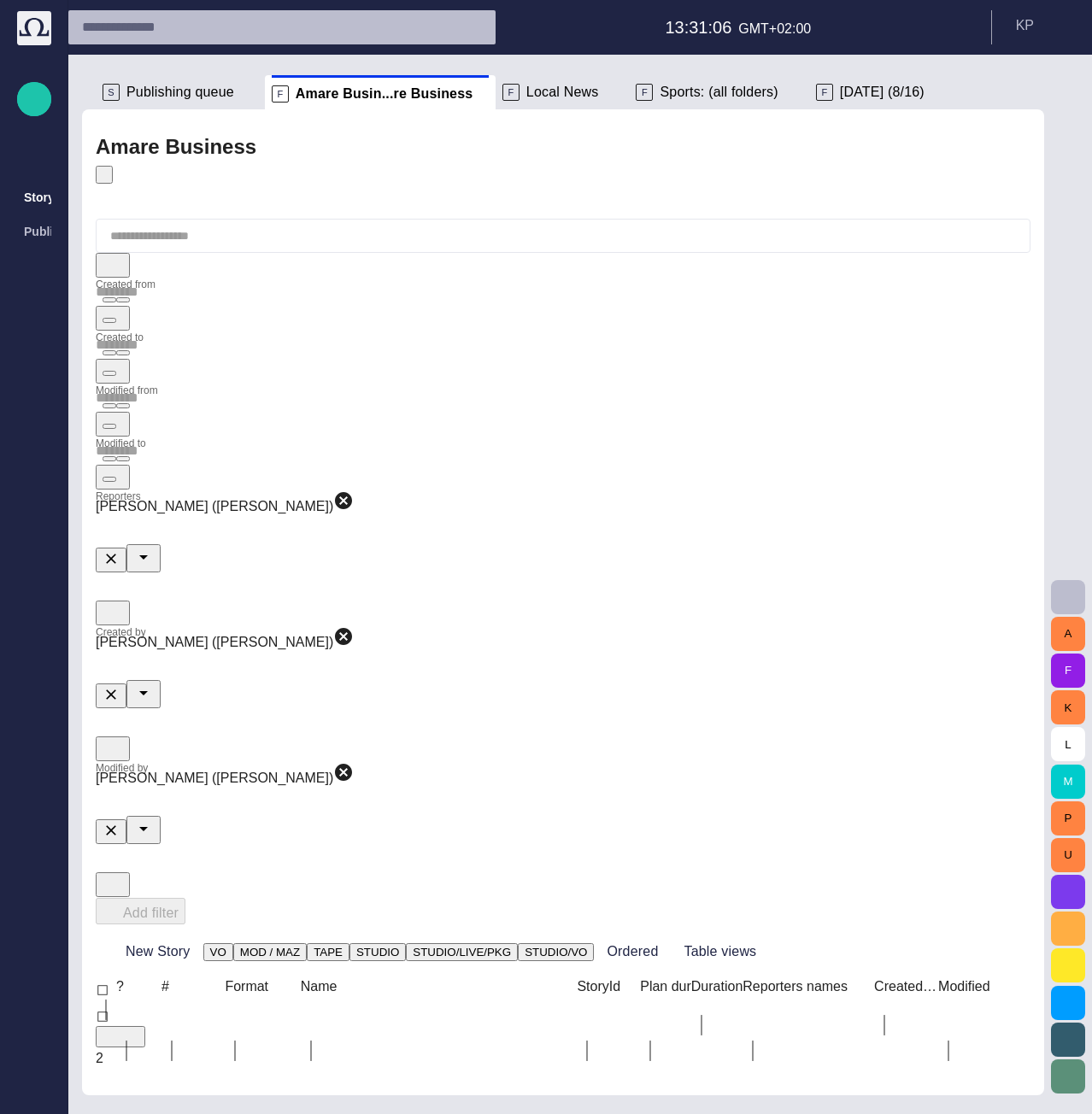
click at [179, 91] on span "Publishing queue" at bounding box center [180, 91] width 108 height 17
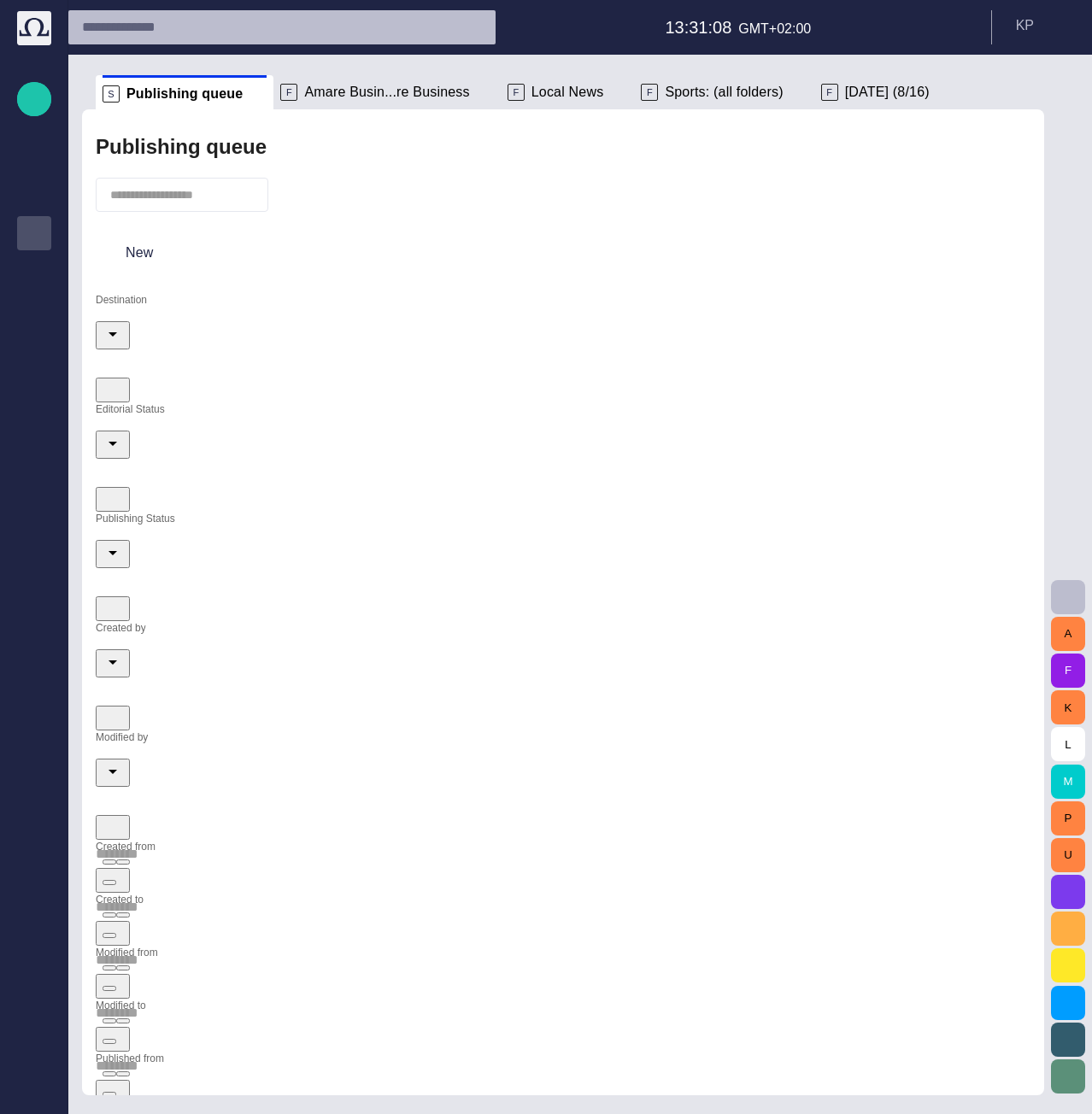
click at [201, 732] on input "Modified by" at bounding box center [563, 745] width 935 height 27
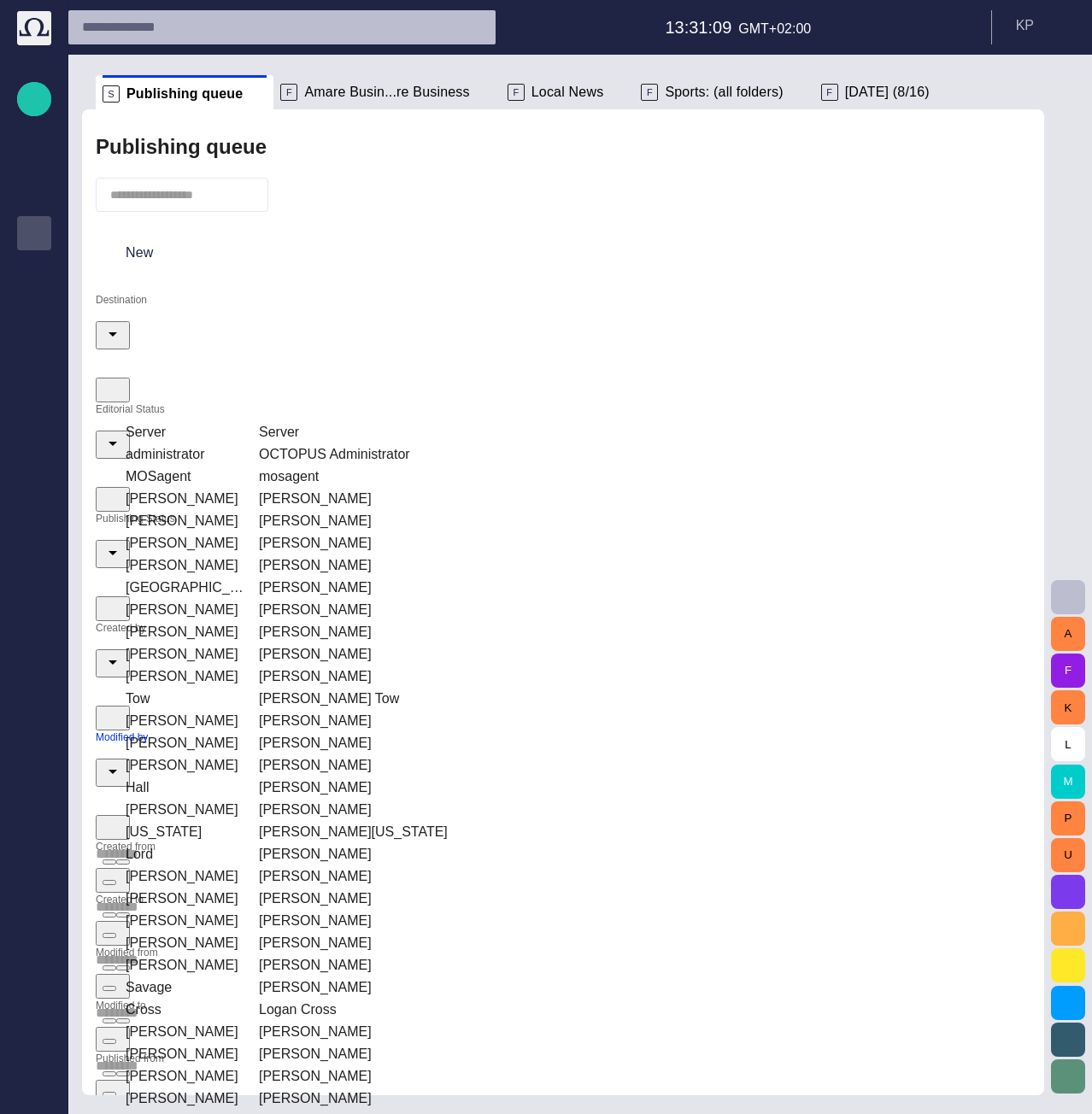
click at [229, 511] on td "[PERSON_NAME]" at bounding box center [184, 521] width 132 height 20
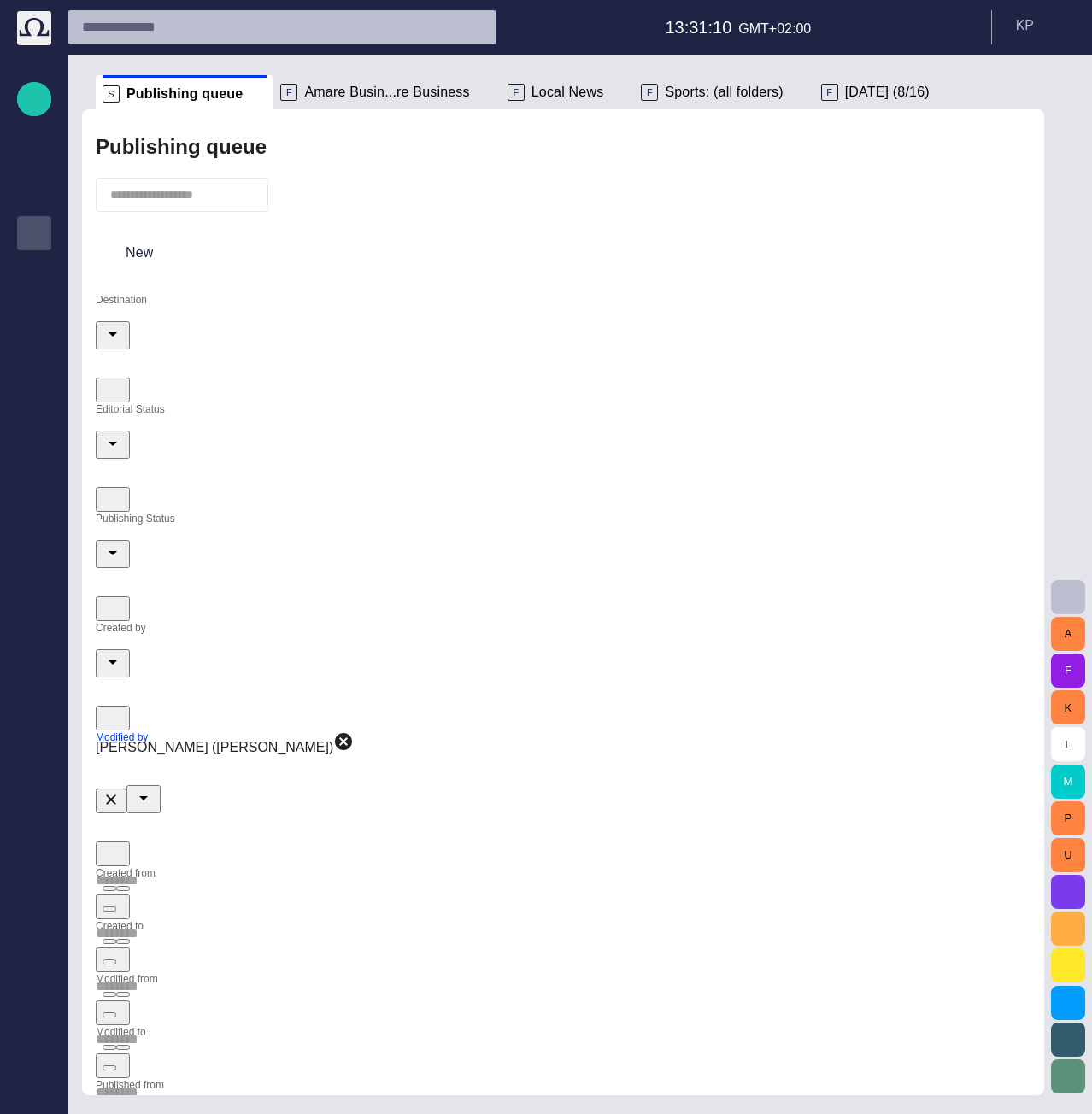
click at [452, 244] on div "New" at bounding box center [563, 253] width 935 height 54
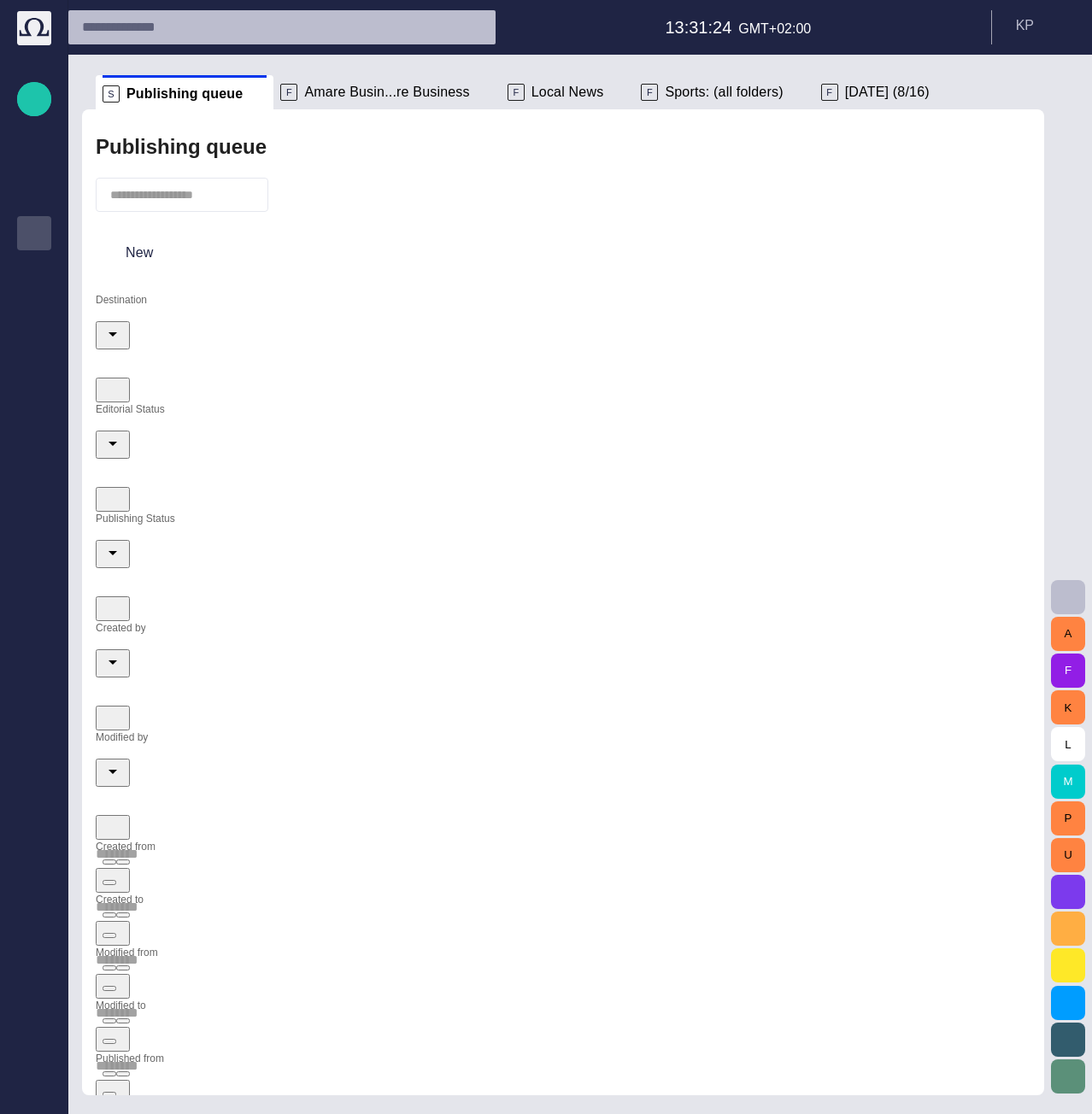
click at [865, 946] on input "text" at bounding box center [563, 960] width 935 height 27
click at [880, 622] on input "Created by" at bounding box center [563, 635] width 935 height 27
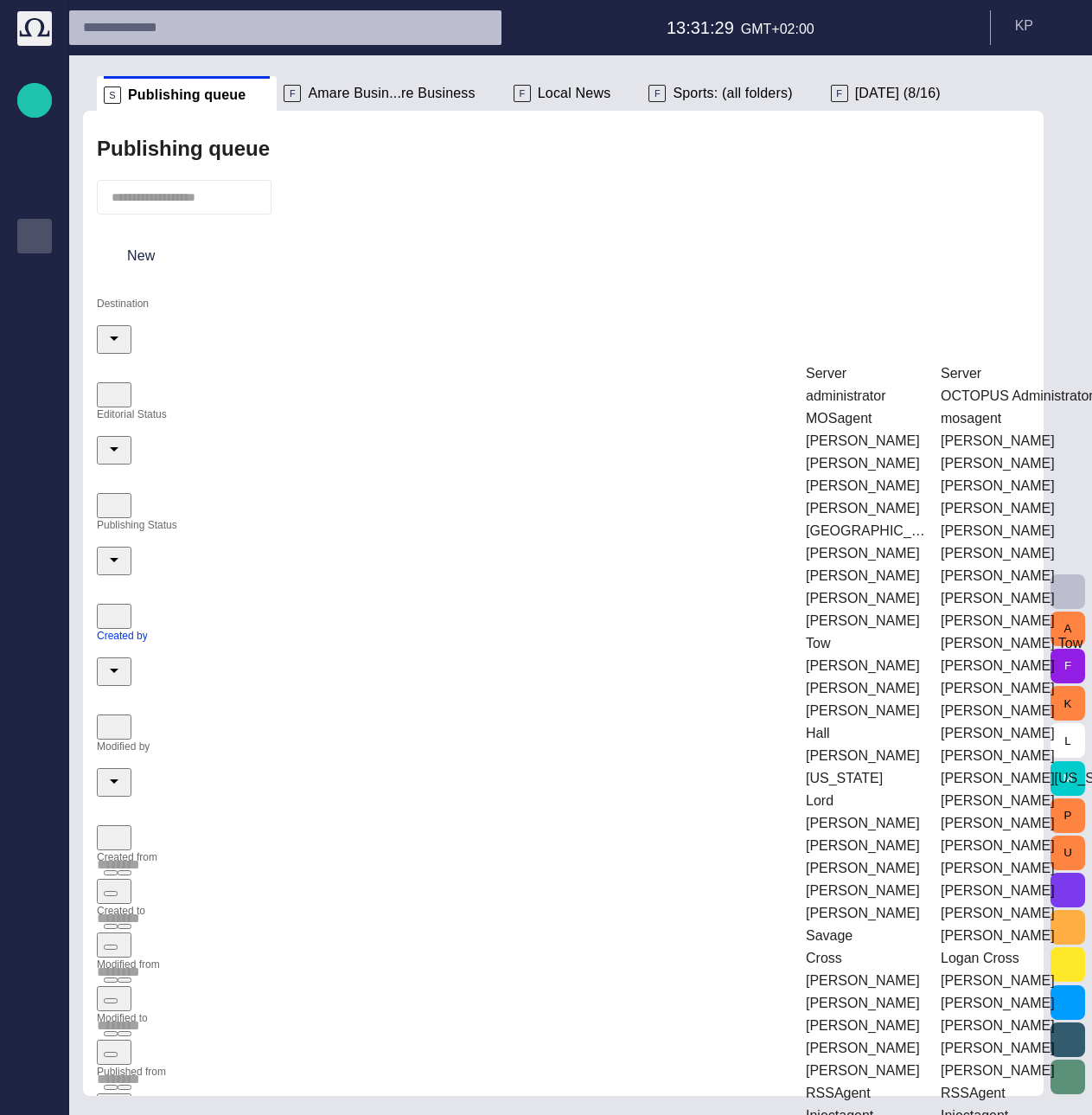
click at [883, 393] on td "administrator" at bounding box center [866, 395] width 133 height 20
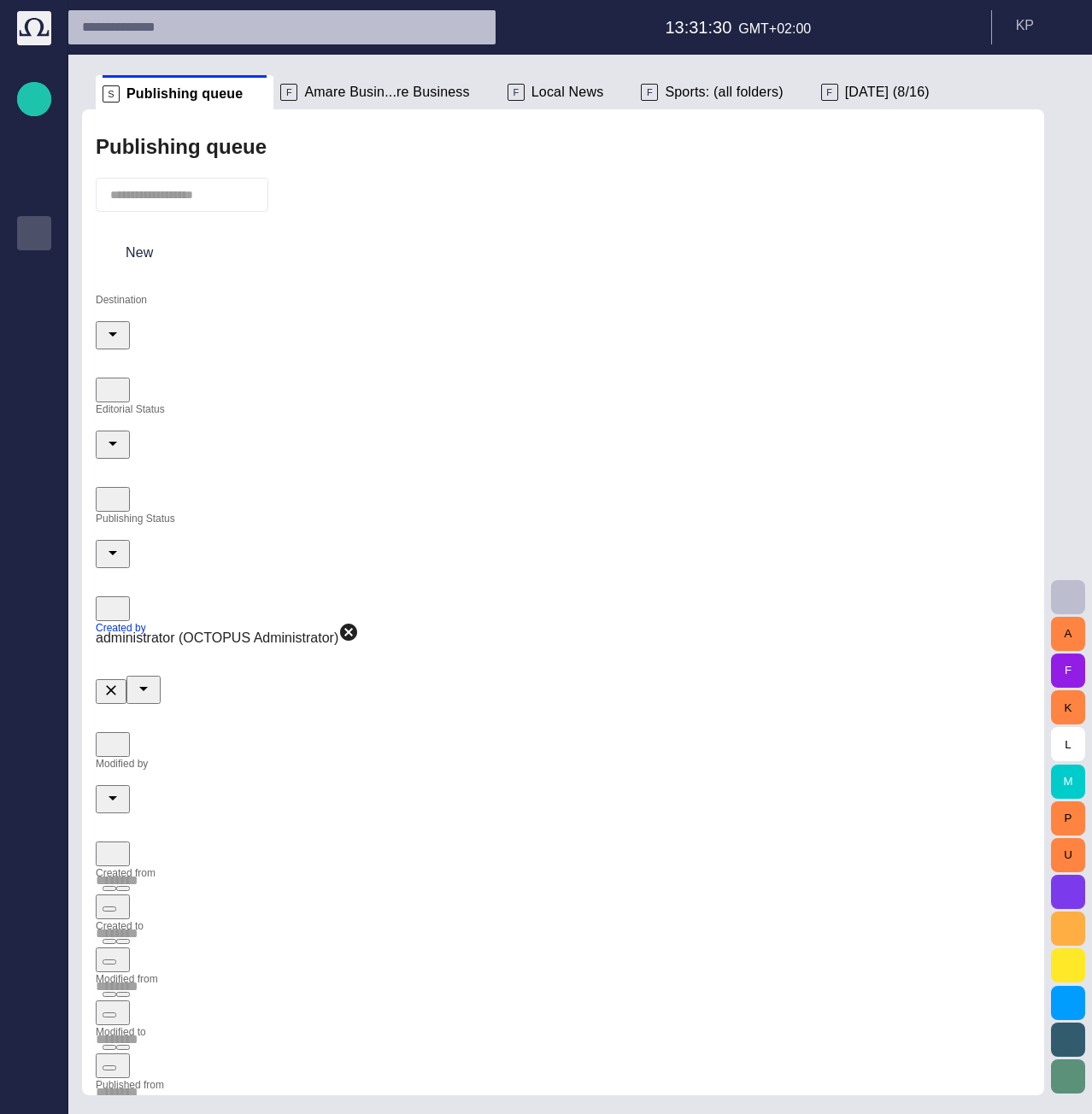
click at [831, 528] on div "Destination Editorial Status Publishing Status Created by administrator (OCTOPU…" at bounding box center [563, 871] width 935 height 1155
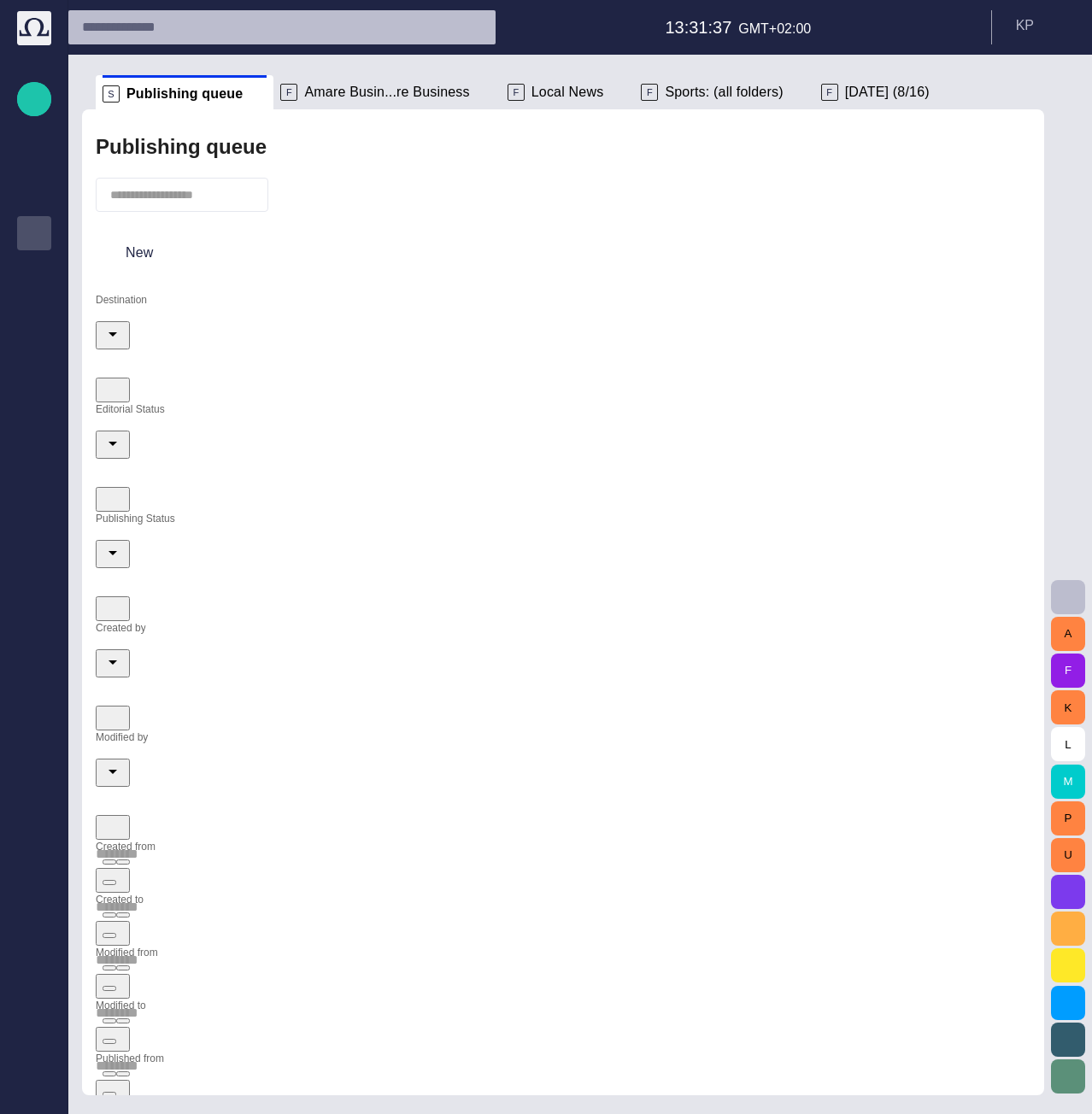
click at [910, 622] on input "Created by" at bounding box center [563, 635] width 935 height 27
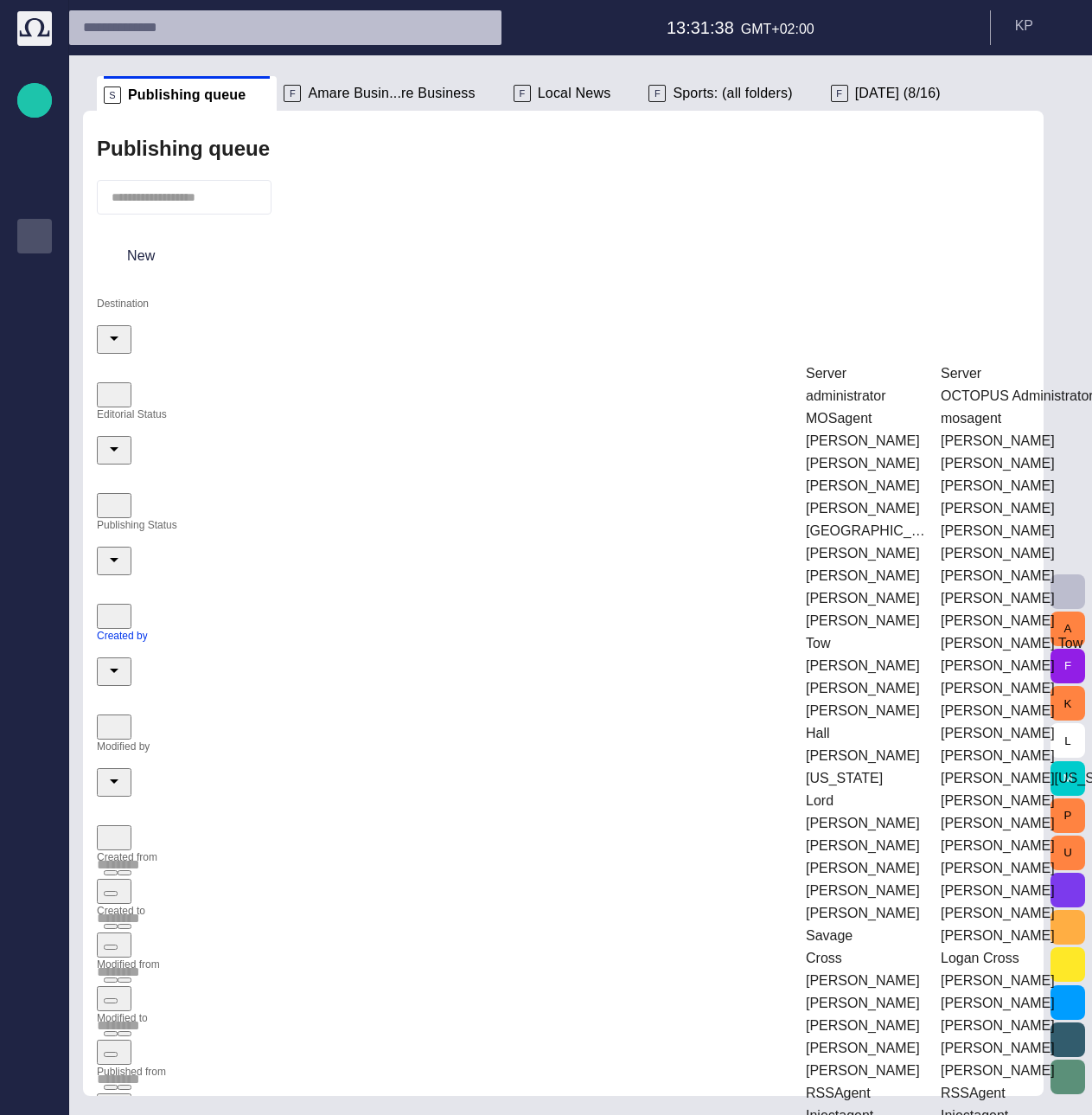
click at [928, 453] on td "[PERSON_NAME]" at bounding box center [866, 463] width 133 height 20
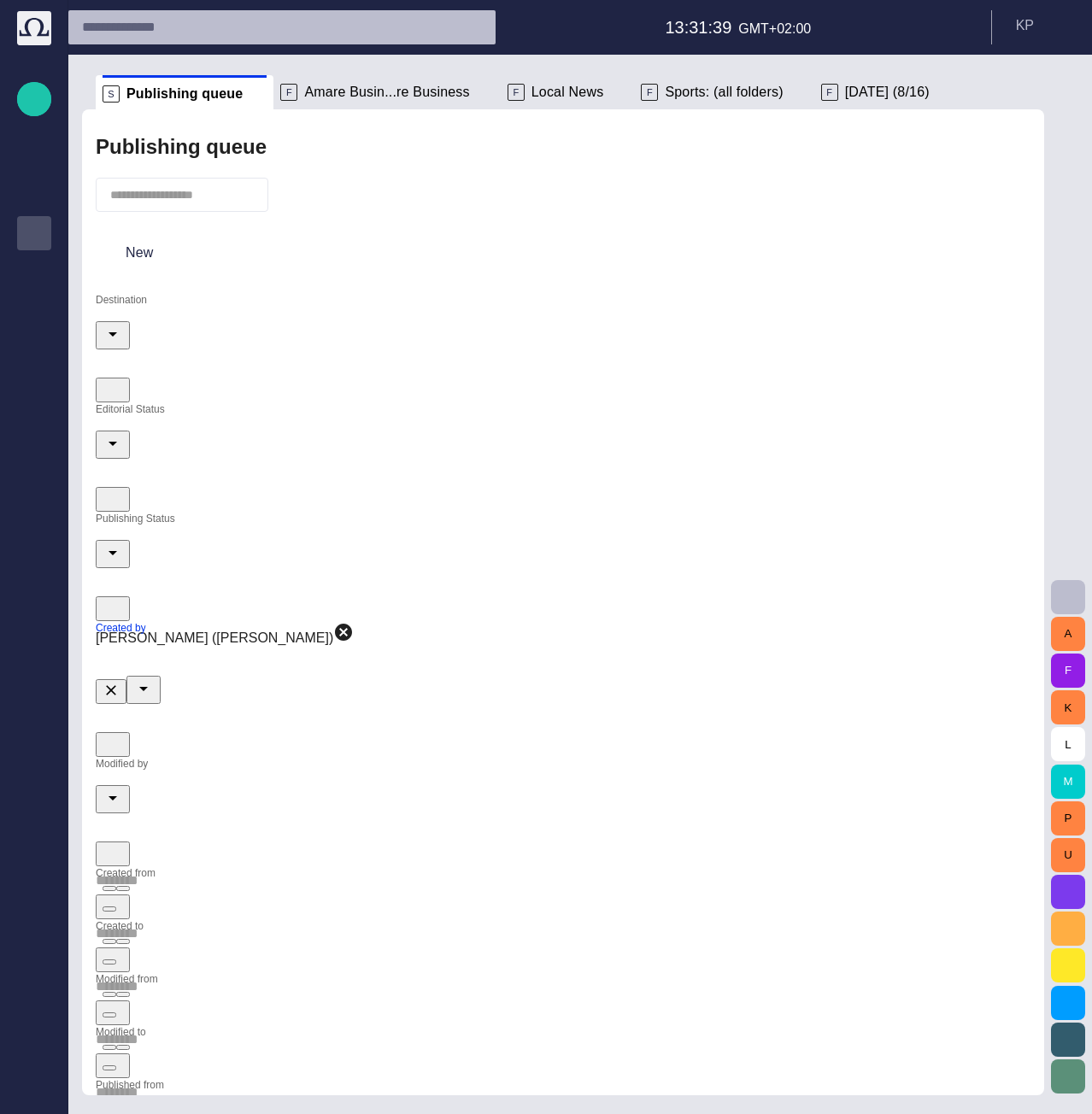
click at [910, 541] on div "Destination Editorial Status Publishing Status Created by [PERSON_NAME] ([PERSO…" at bounding box center [563, 871] width 935 height 1155
click at [202, 758] on input "Modified by" at bounding box center [563, 771] width 935 height 27
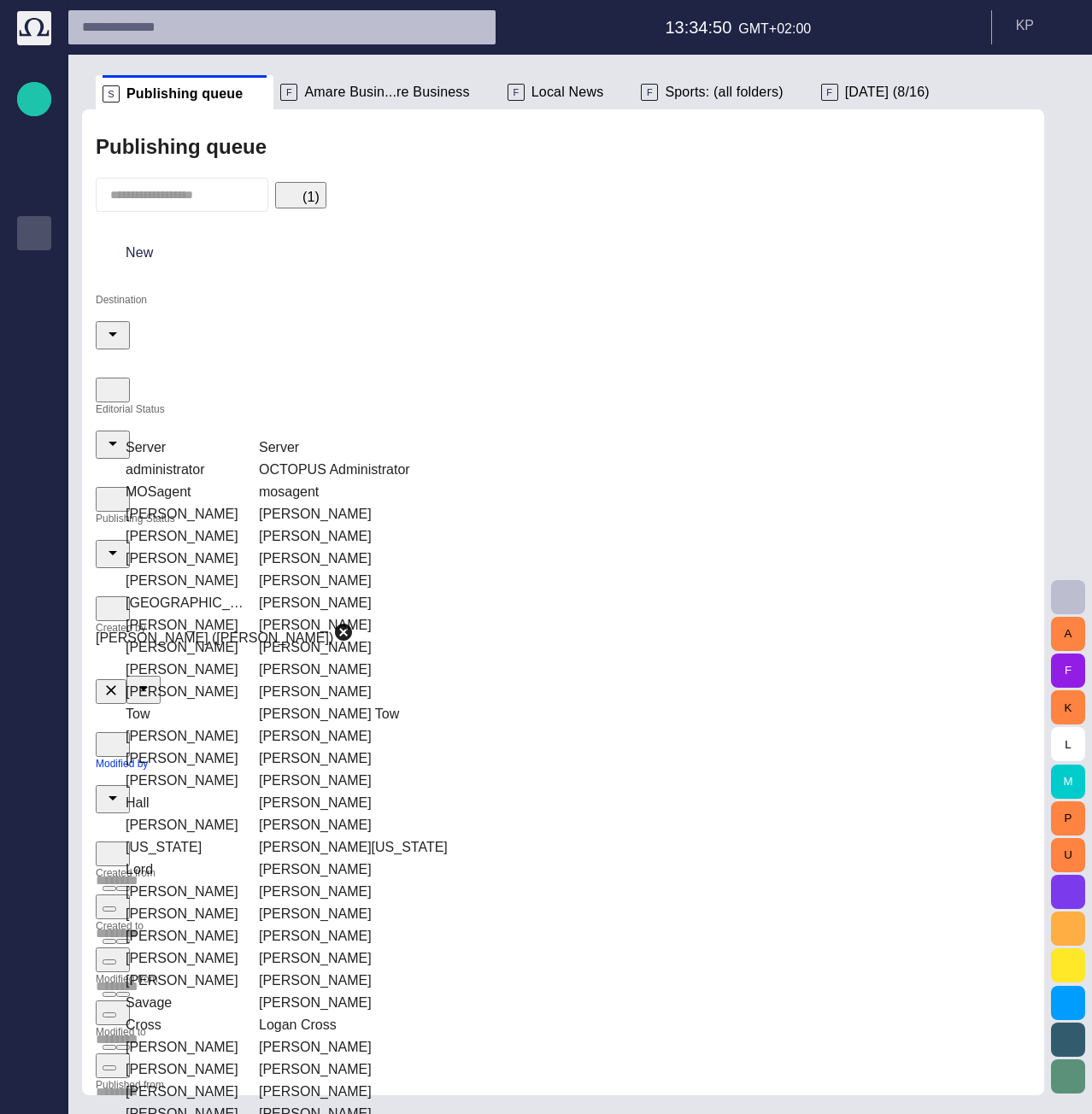
click at [225, 487] on td "MOSagent" at bounding box center [184, 491] width 132 height 20
